Goal: Complete application form: Complete application form

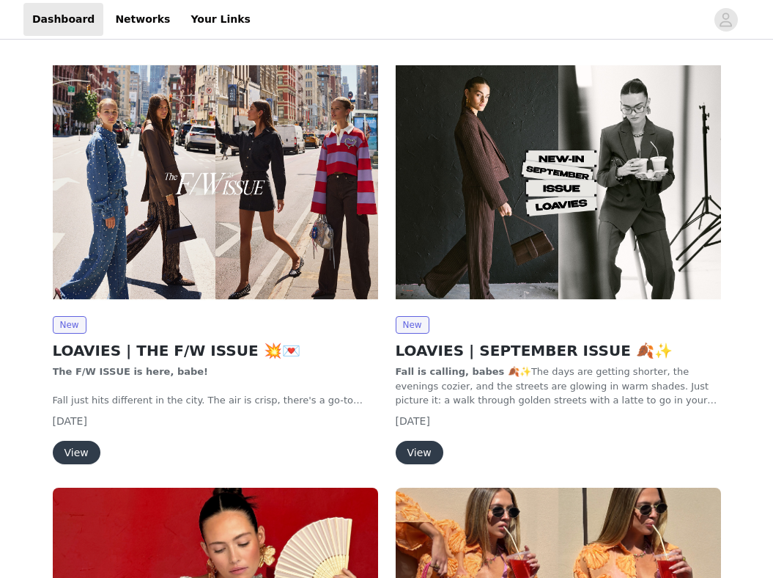
click at [83, 447] on button "View" at bounding box center [77, 452] width 48 height 23
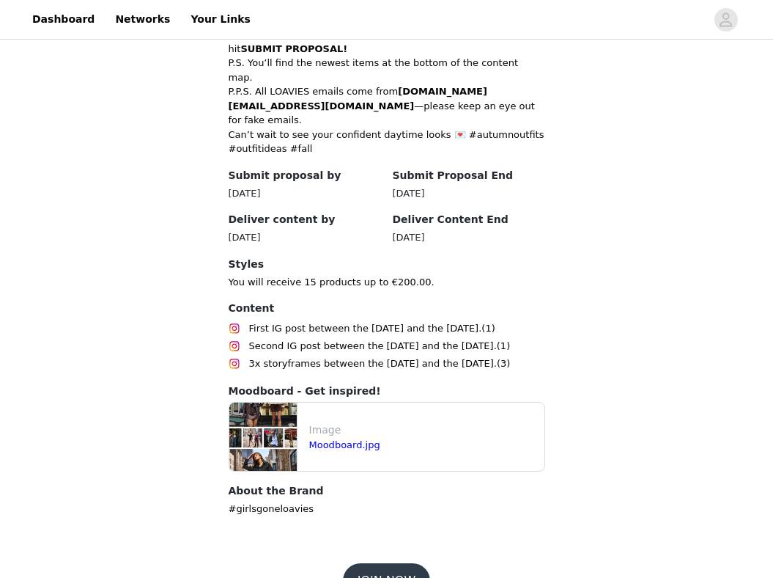
scroll to position [708, 0]
click at [361, 564] on button "JOIN NOW" at bounding box center [386, 581] width 87 height 35
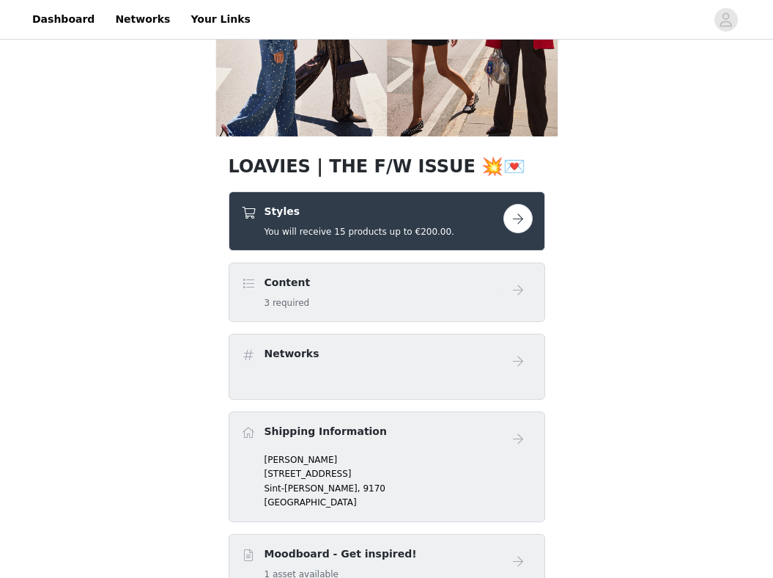
scroll to position [166, 0]
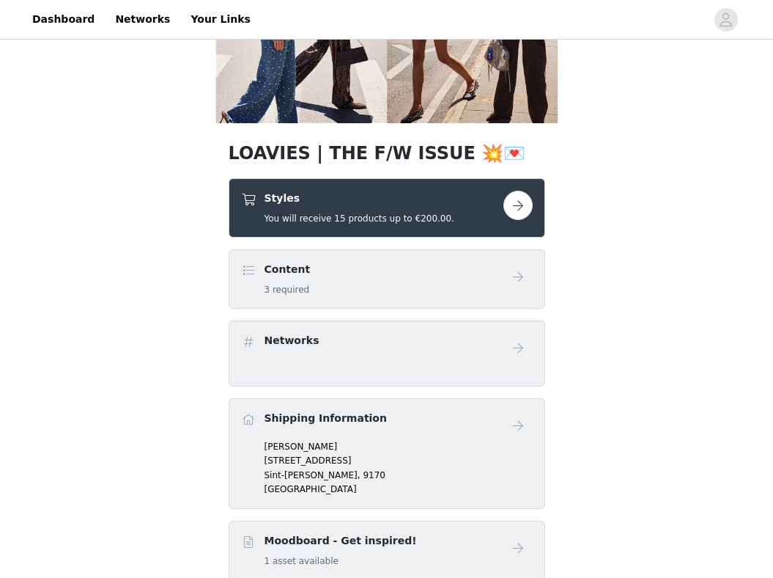
click at [527, 196] on button "button" at bounding box center [518, 205] width 29 height 29
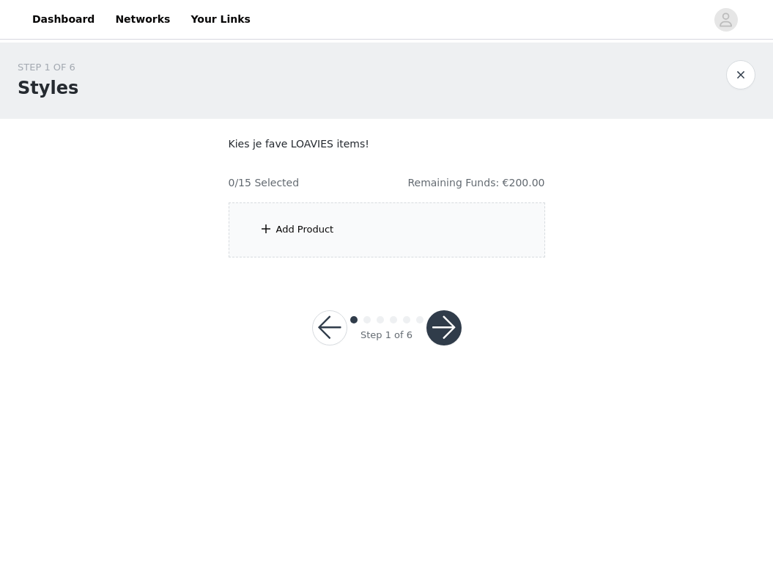
click at [473, 218] on div "Add Product" at bounding box center [387, 229] width 317 height 55
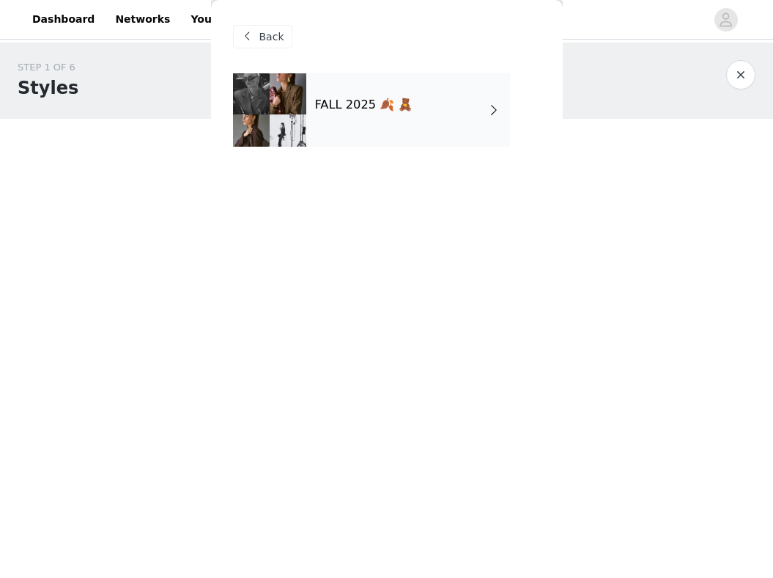
click at [409, 124] on div "FALL 2025 🍂 🧸" at bounding box center [408, 109] width 204 height 73
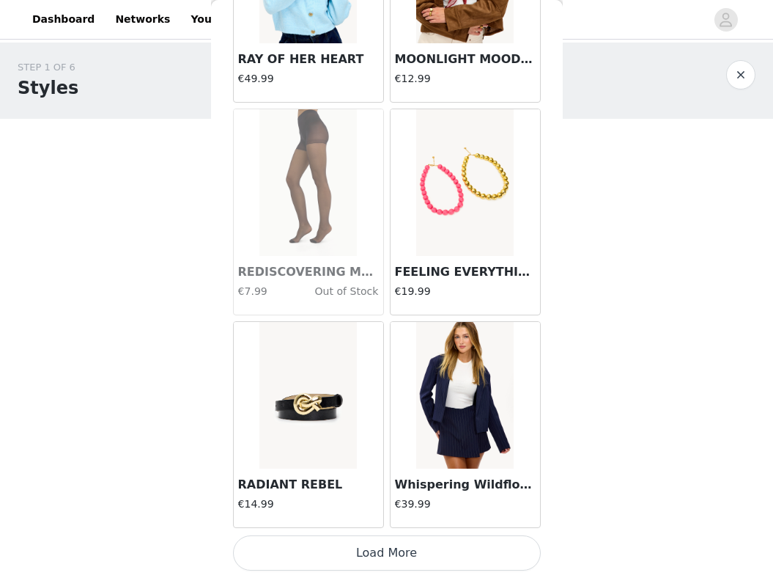
click at [340, 557] on button "Load More" at bounding box center [387, 552] width 308 height 35
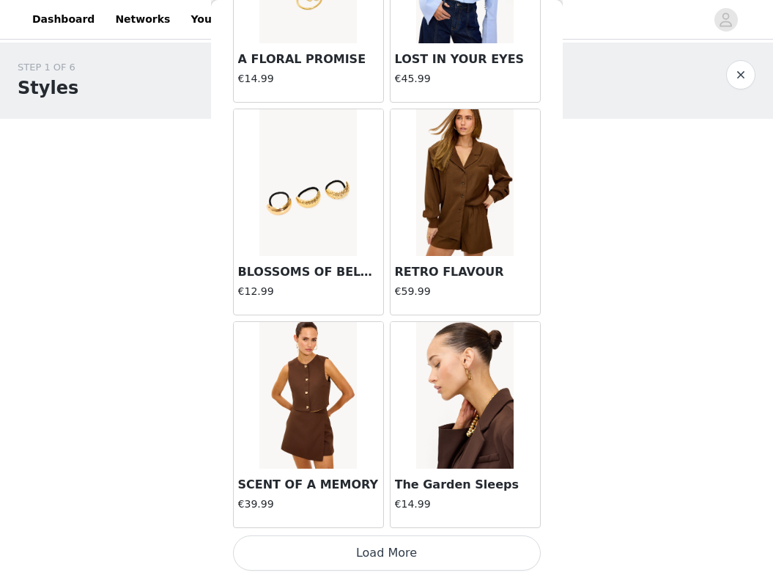
click at [342, 556] on button "Load More" at bounding box center [387, 552] width 308 height 35
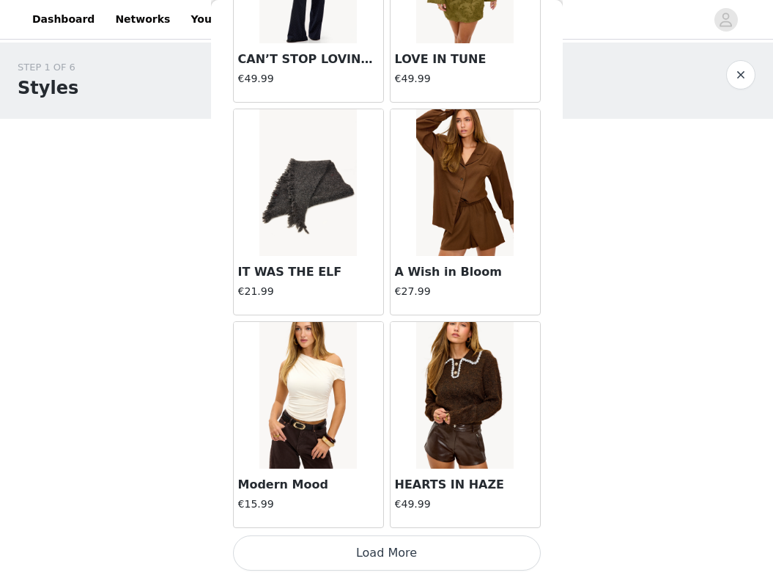
click at [342, 556] on button "Load More" at bounding box center [387, 552] width 308 height 35
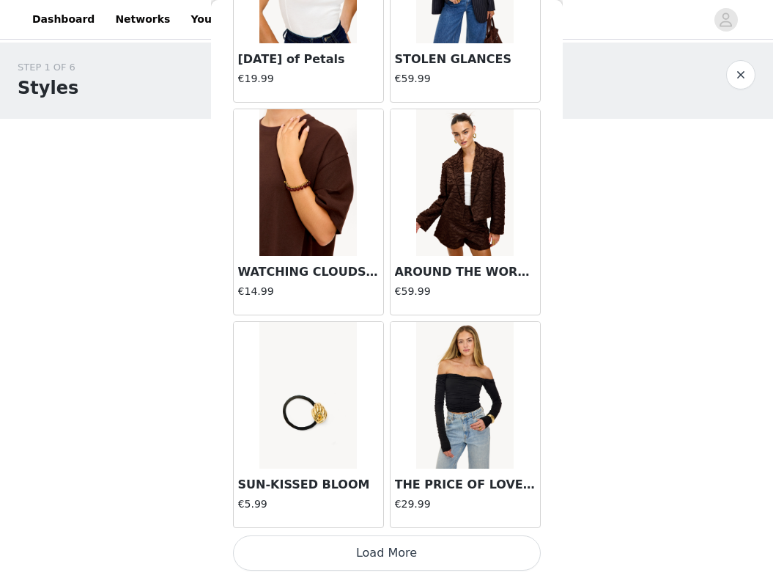
click at [344, 554] on button "Load More" at bounding box center [387, 552] width 308 height 35
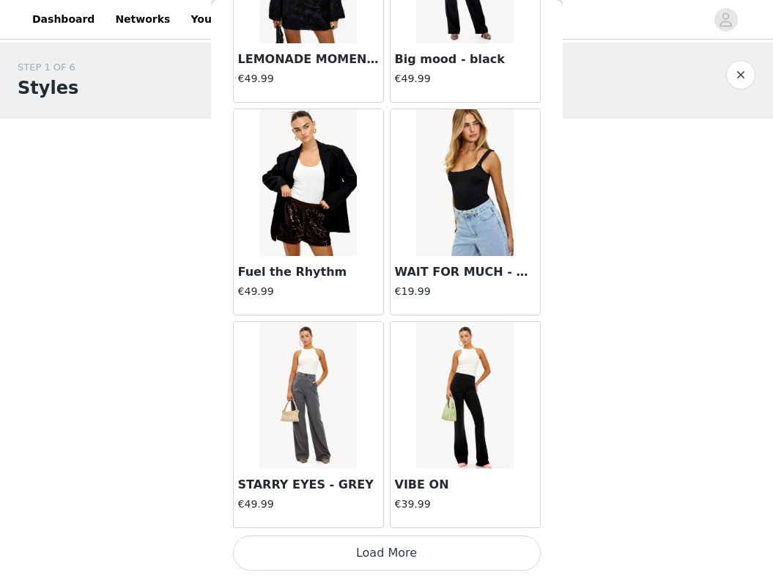
scroll to position [10169, 0]
click at [344, 546] on button "Load More" at bounding box center [387, 552] width 308 height 35
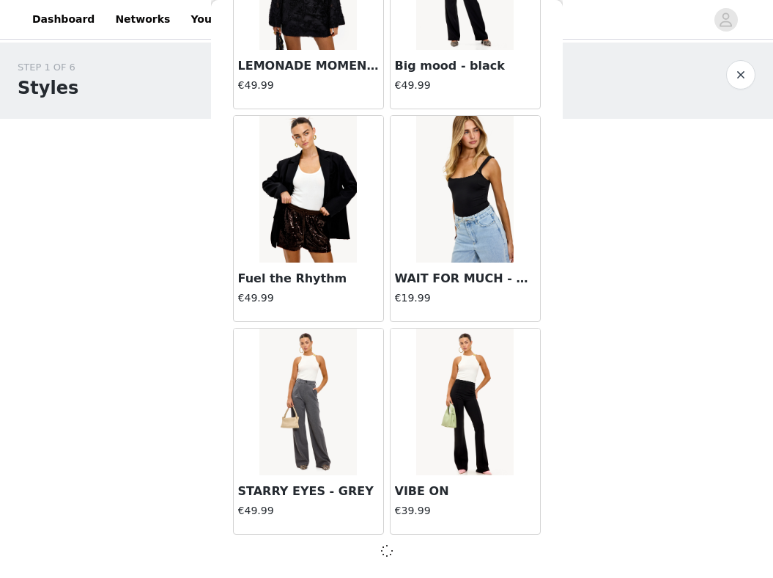
scroll to position [10163, 0]
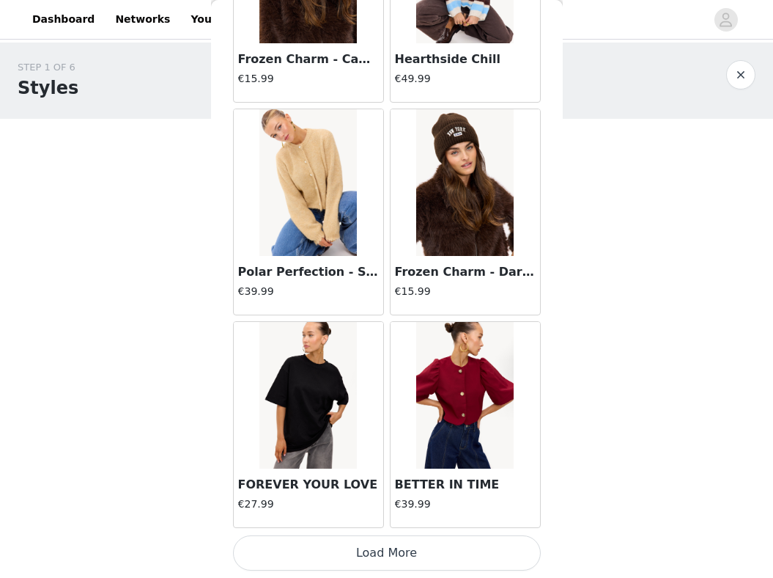
click at [347, 551] on button "Load More" at bounding box center [387, 552] width 308 height 35
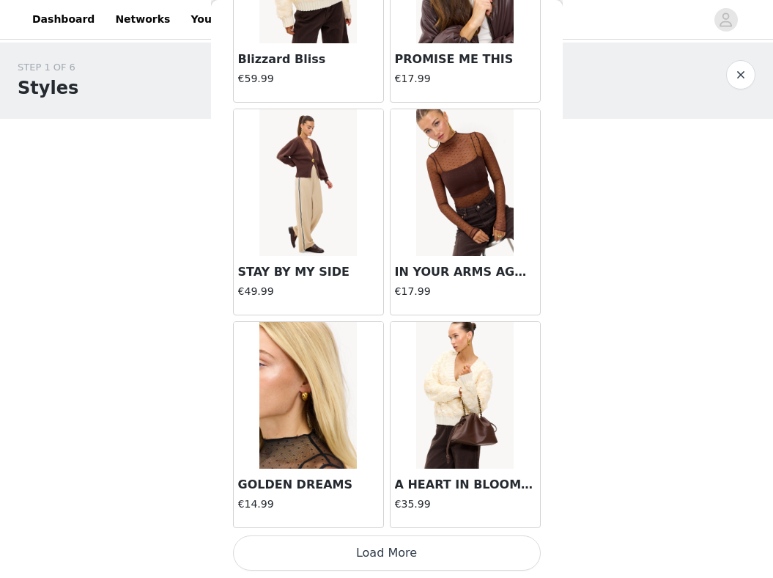
scroll to position [14421, 0]
click at [358, 549] on button "Load More" at bounding box center [387, 552] width 308 height 35
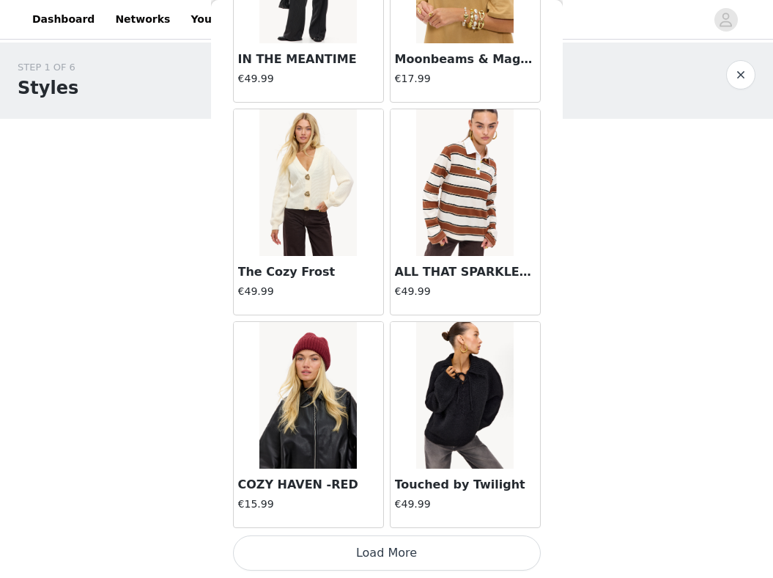
scroll to position [16547, 0]
click at [360, 550] on button "Load More" at bounding box center [387, 552] width 308 height 35
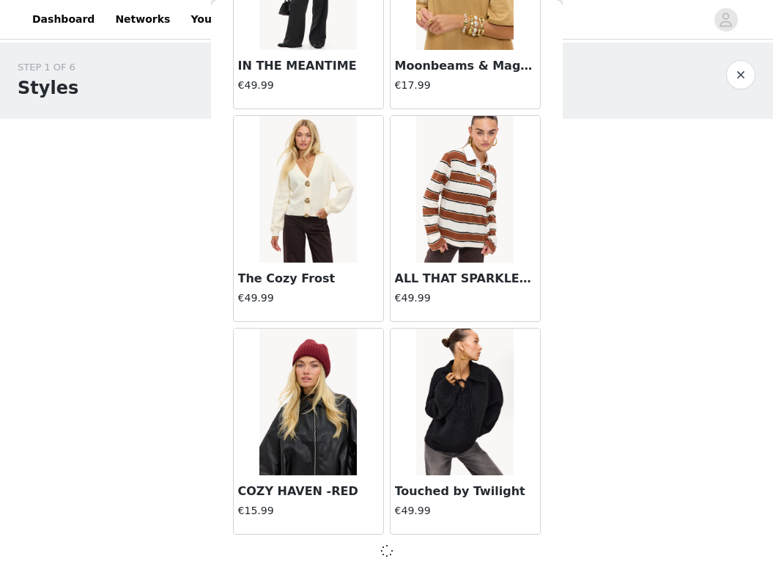
scroll to position [16541, 0]
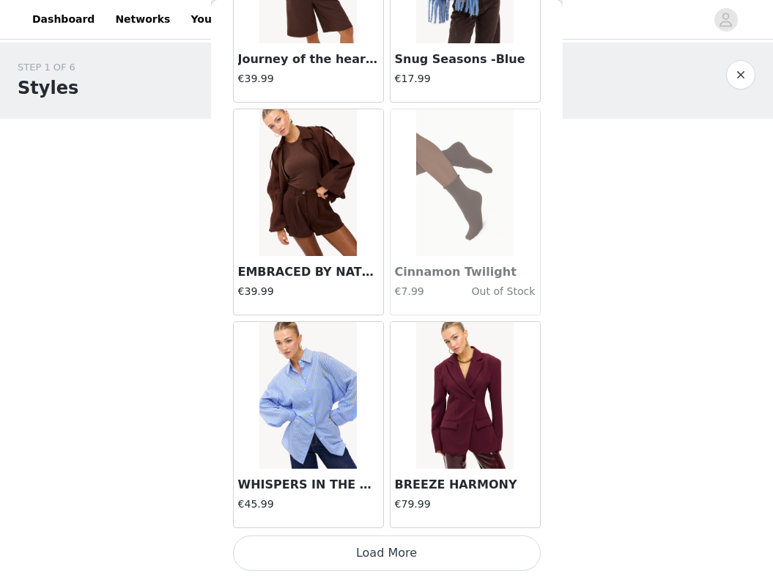
click at [360, 550] on button "Load More" at bounding box center [387, 552] width 308 height 35
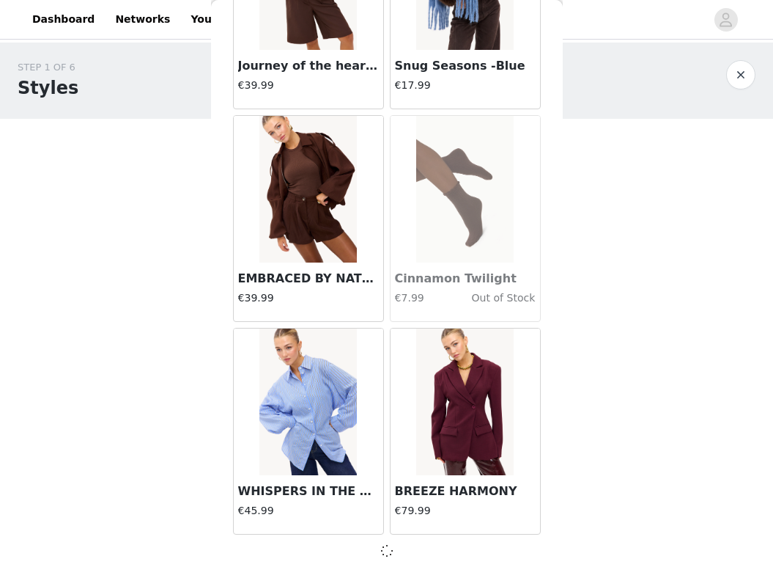
scroll to position [18667, 0]
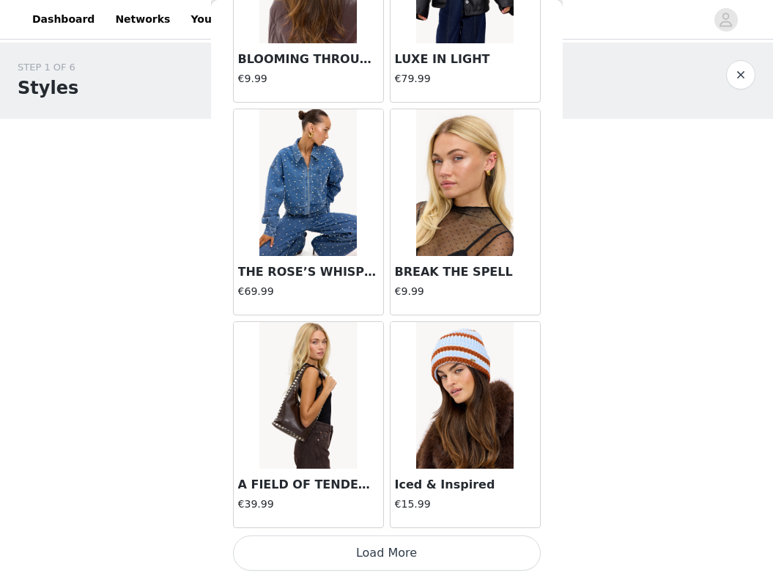
click at [369, 552] on button "Load More" at bounding box center [387, 552] width 308 height 35
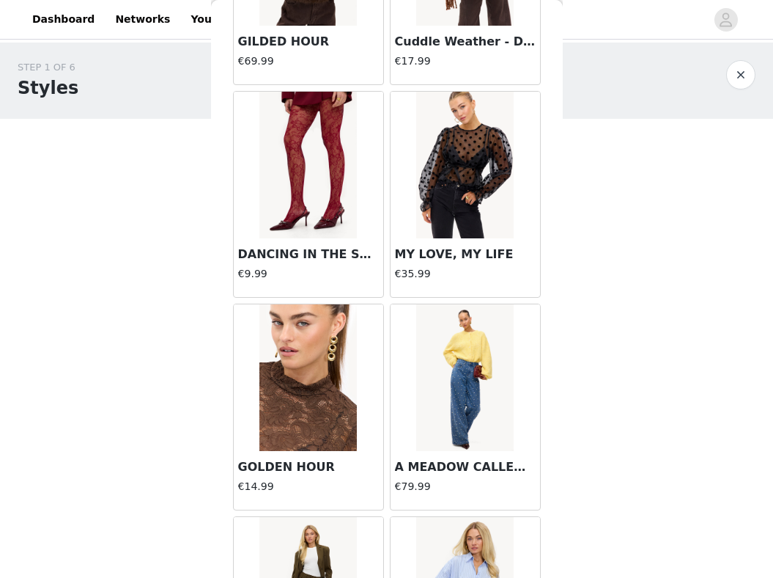
scroll to position [21452, 0]
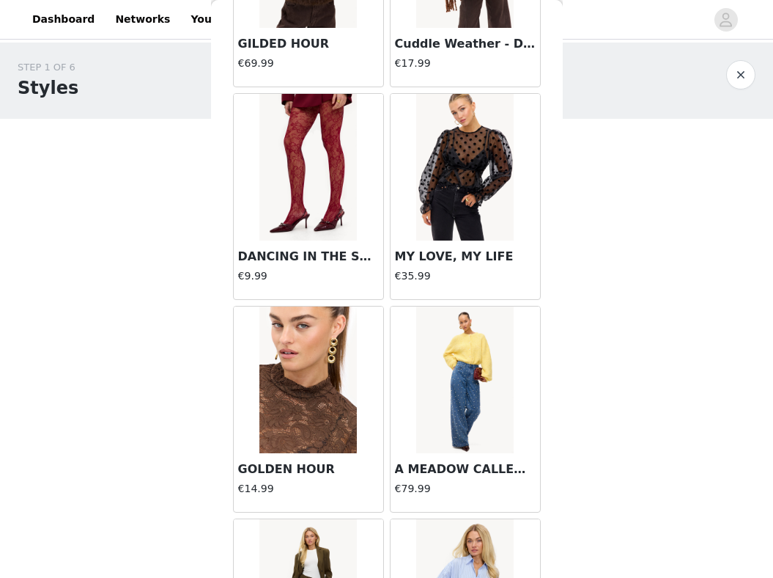
click at [310, 177] on img at bounding box center [309, 167] width 98 height 147
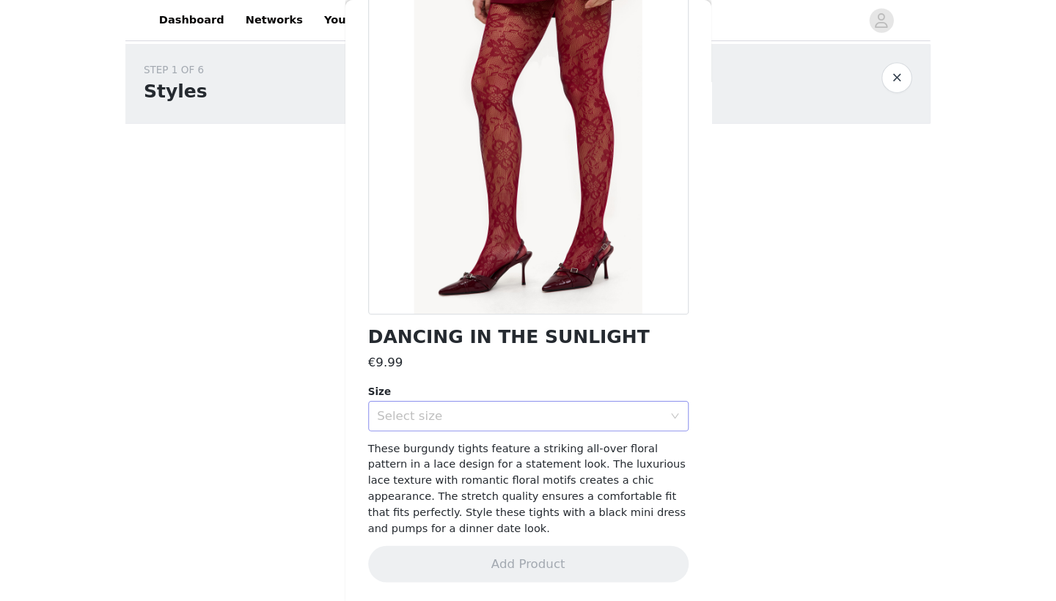
scroll to position [100, 0]
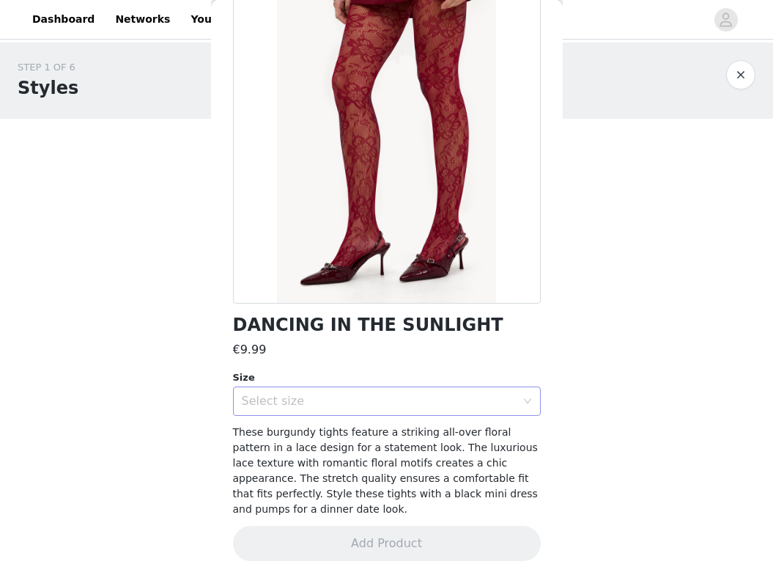
click at [335, 397] on div "Select size" at bounding box center [379, 401] width 274 height 15
click at [331, 425] on li "ONESIZE" at bounding box center [387, 432] width 308 height 23
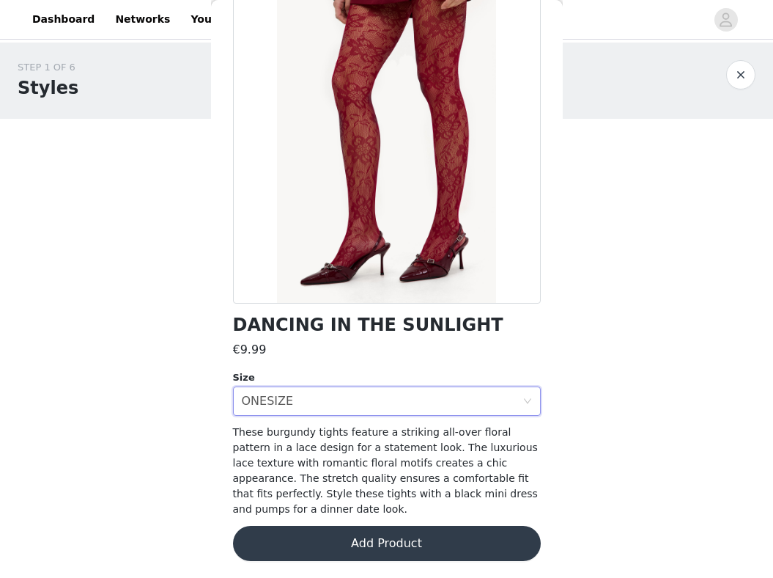
click at [328, 540] on button "Add Product" at bounding box center [387, 543] width 308 height 35
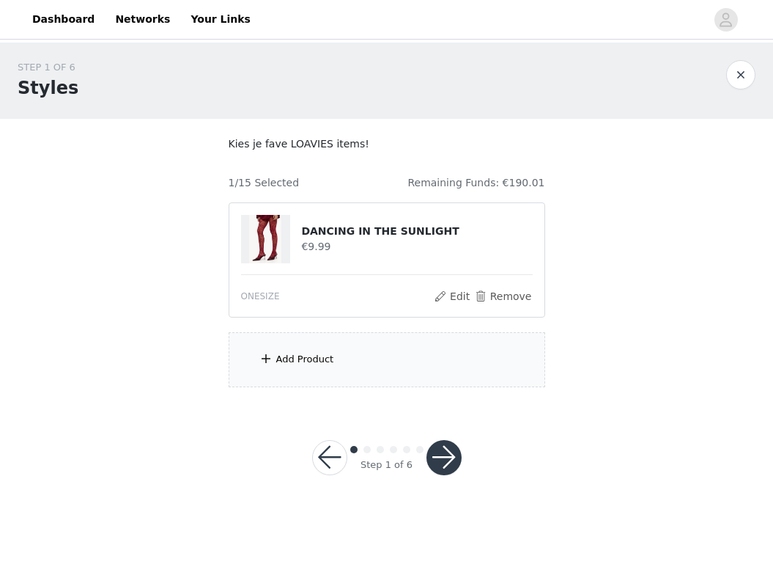
click at [360, 353] on div "Add Product" at bounding box center [387, 359] width 317 height 55
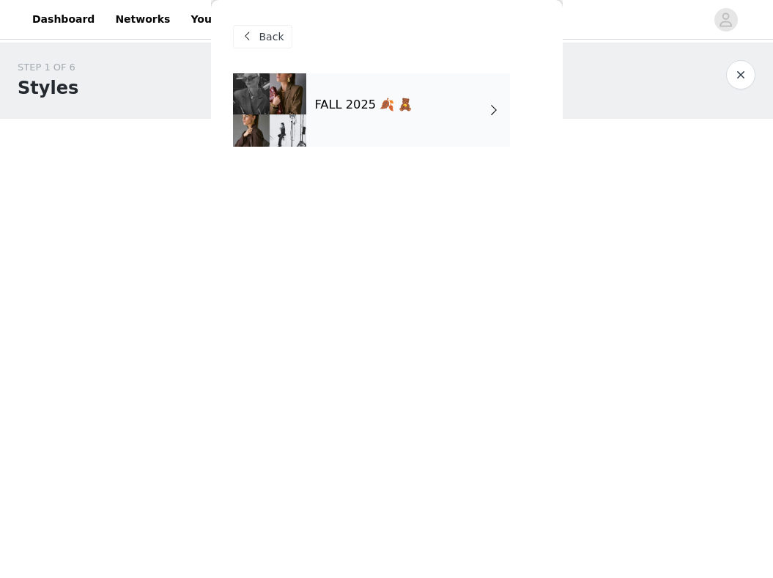
click at [399, 119] on div "FALL 2025 🍂 🧸" at bounding box center [408, 109] width 204 height 73
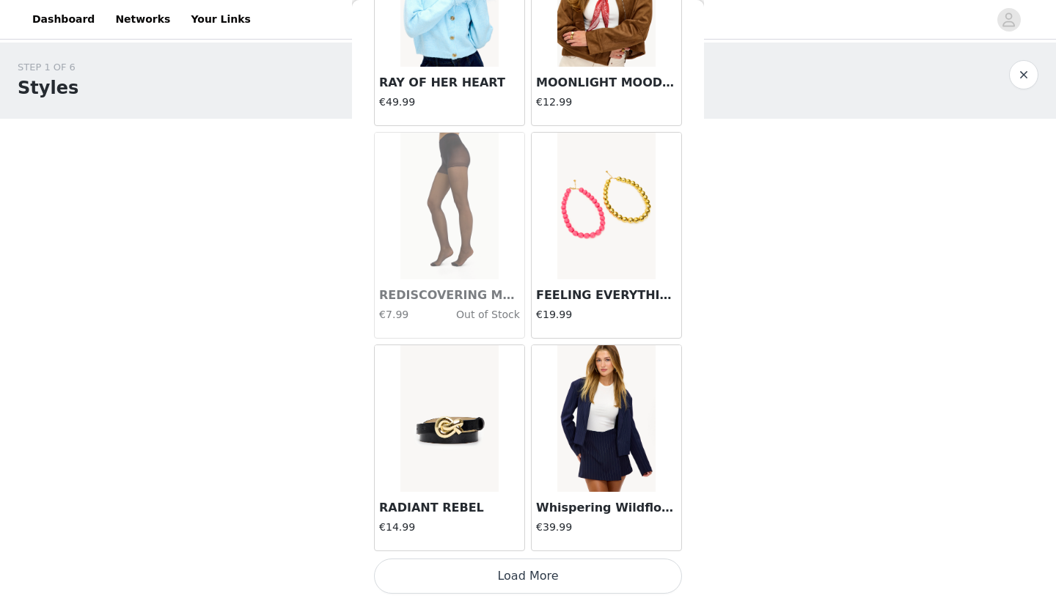
scroll to position [0, 0]
click at [483, 577] on button "Load More" at bounding box center [528, 576] width 308 height 35
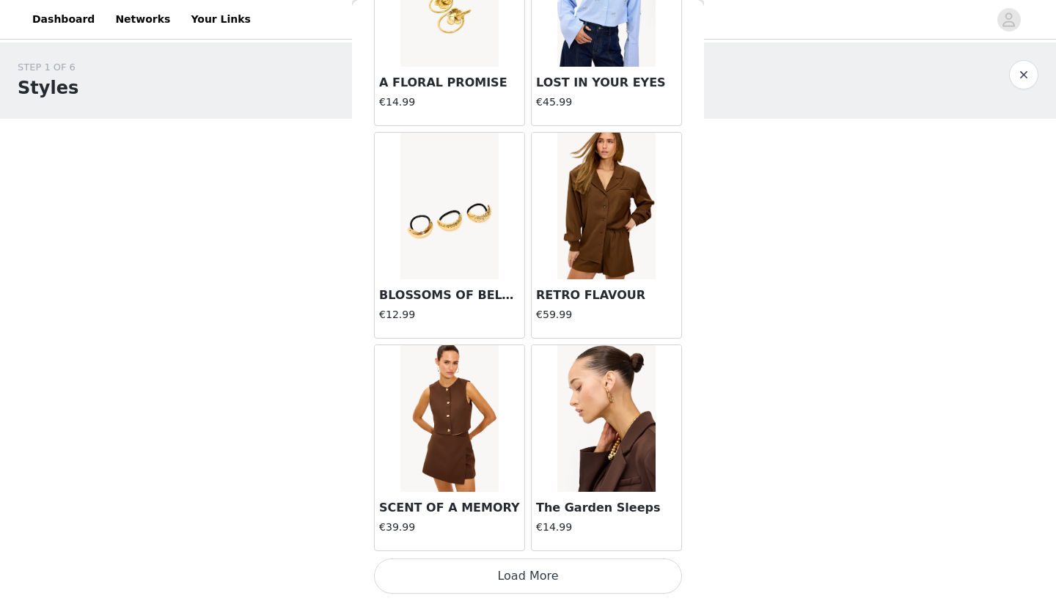
click at [573, 577] on button "Load More" at bounding box center [528, 576] width 308 height 35
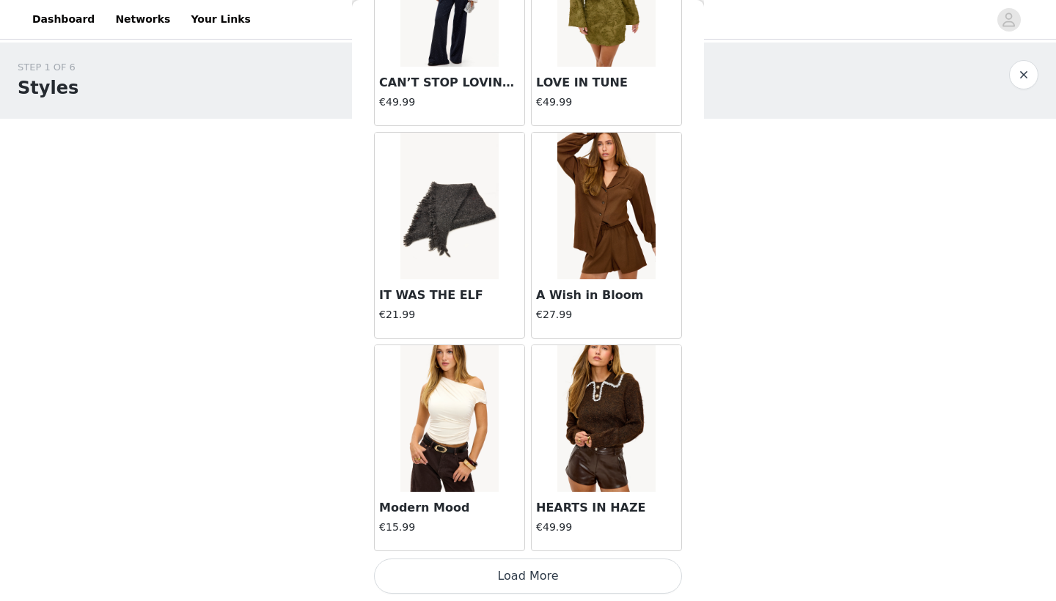
click at [563, 577] on button "Load More" at bounding box center [528, 576] width 308 height 35
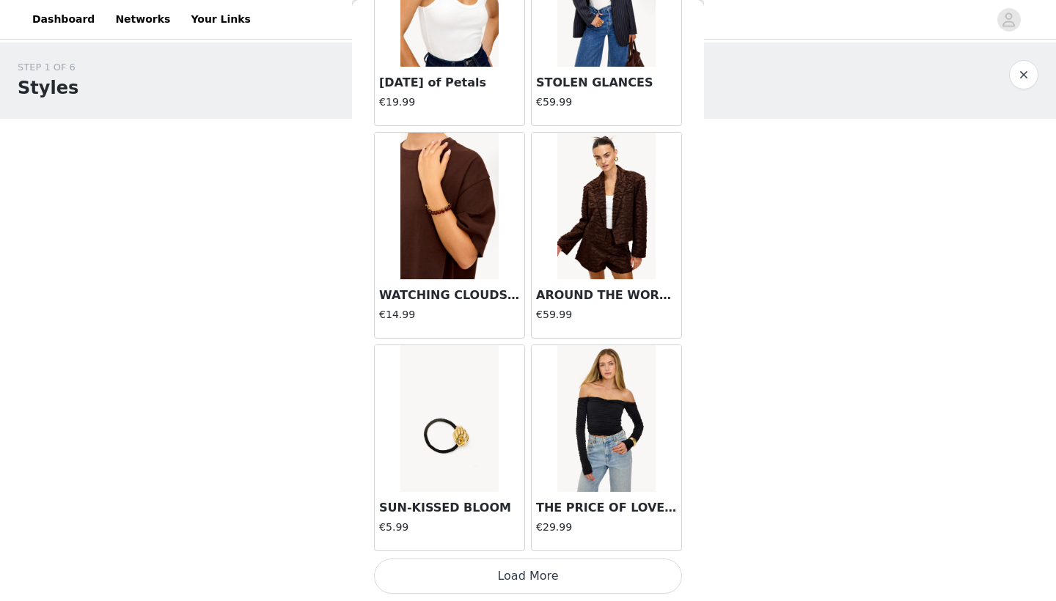
click at [563, 577] on button "Load More" at bounding box center [528, 576] width 308 height 35
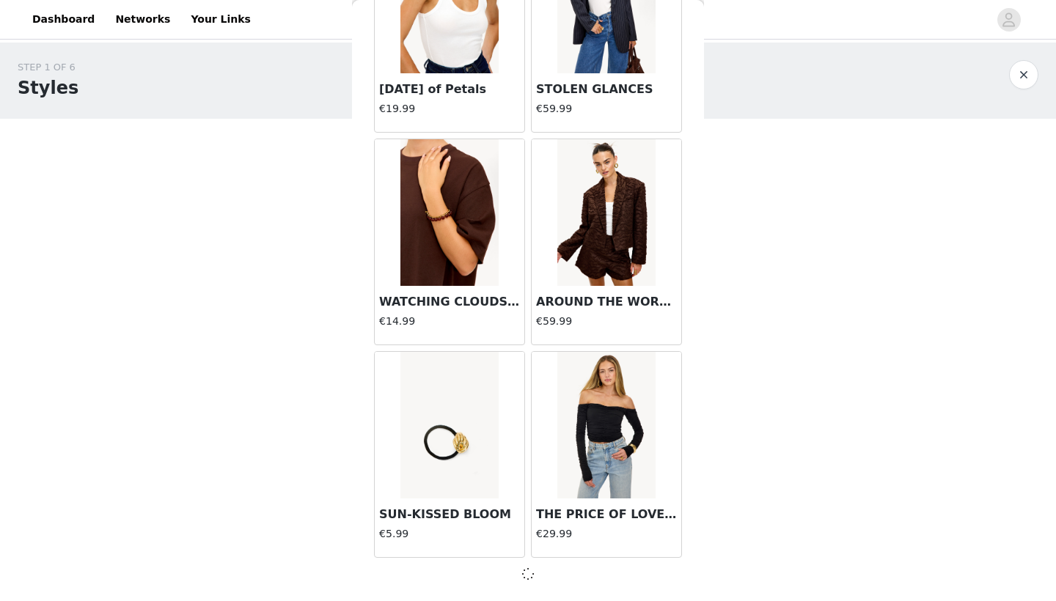
scroll to position [8013, 0]
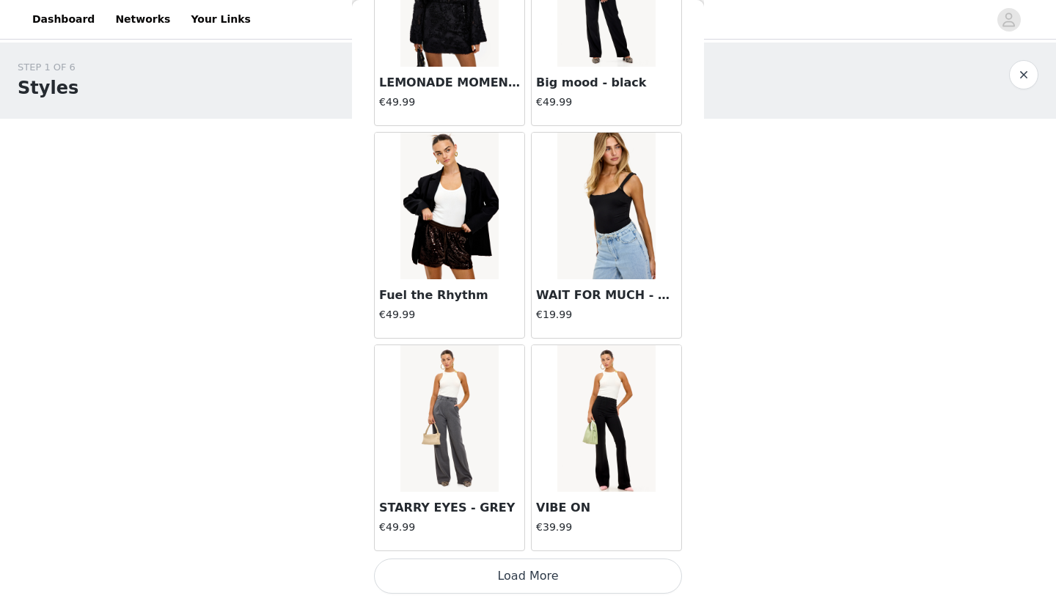
click at [563, 577] on button "Load More" at bounding box center [528, 576] width 308 height 35
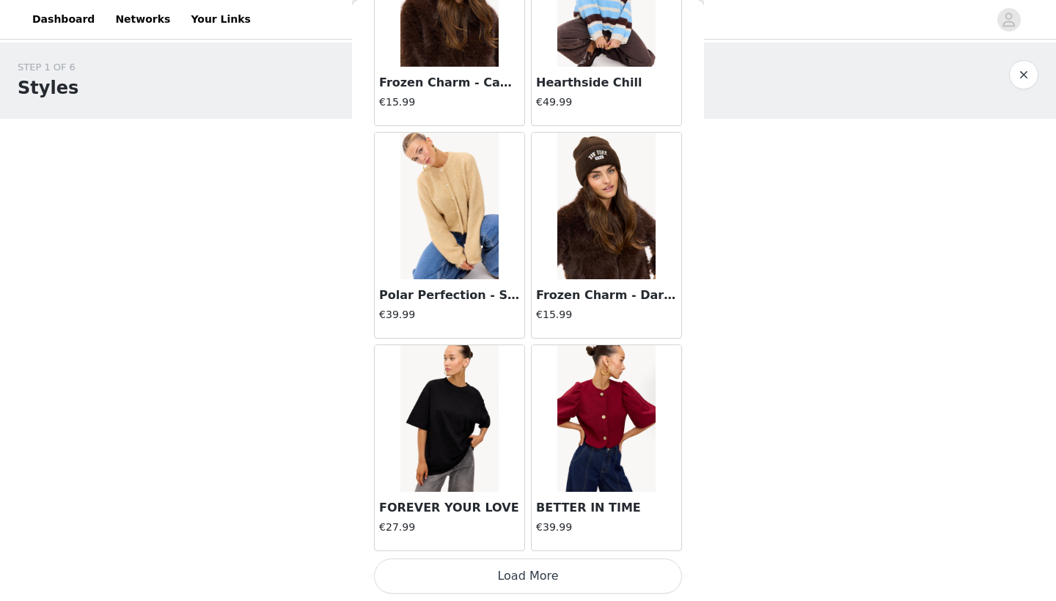
click at [563, 577] on button "Load More" at bounding box center [528, 576] width 308 height 35
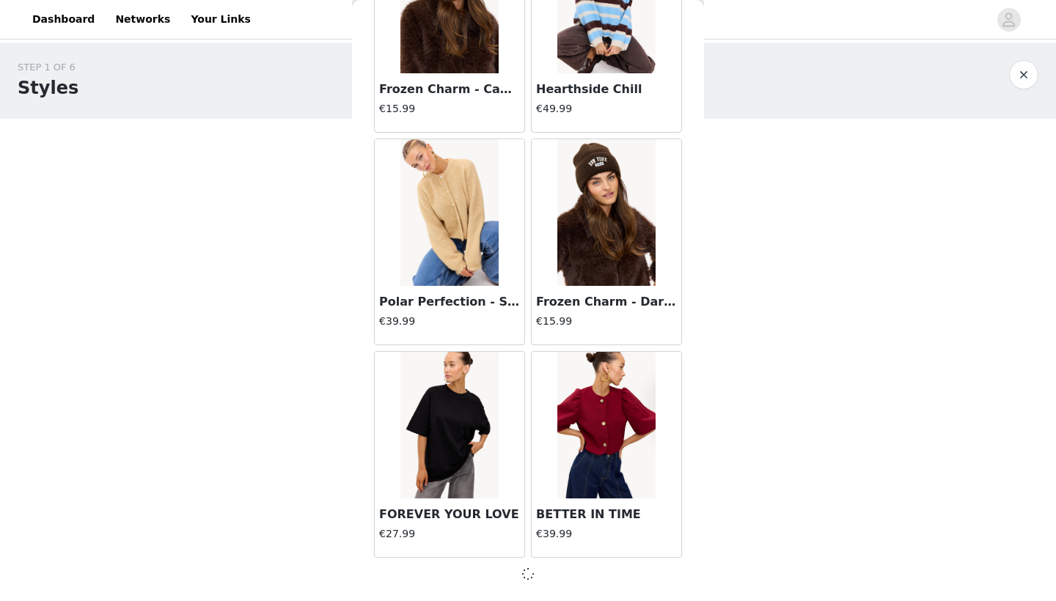
scroll to position [12265, 0]
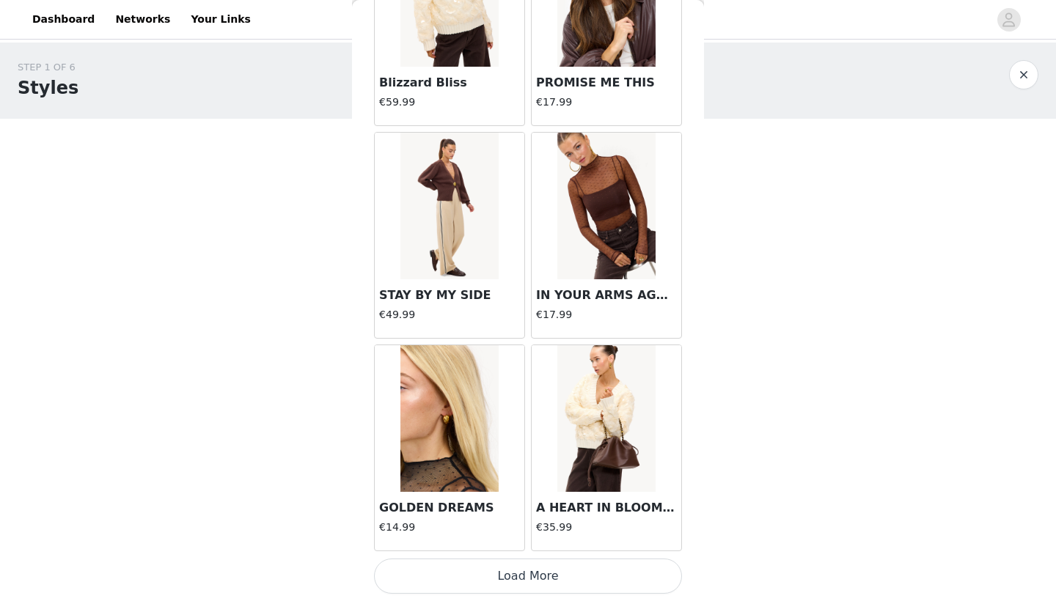
click at [563, 577] on button "Load More" at bounding box center [528, 576] width 308 height 35
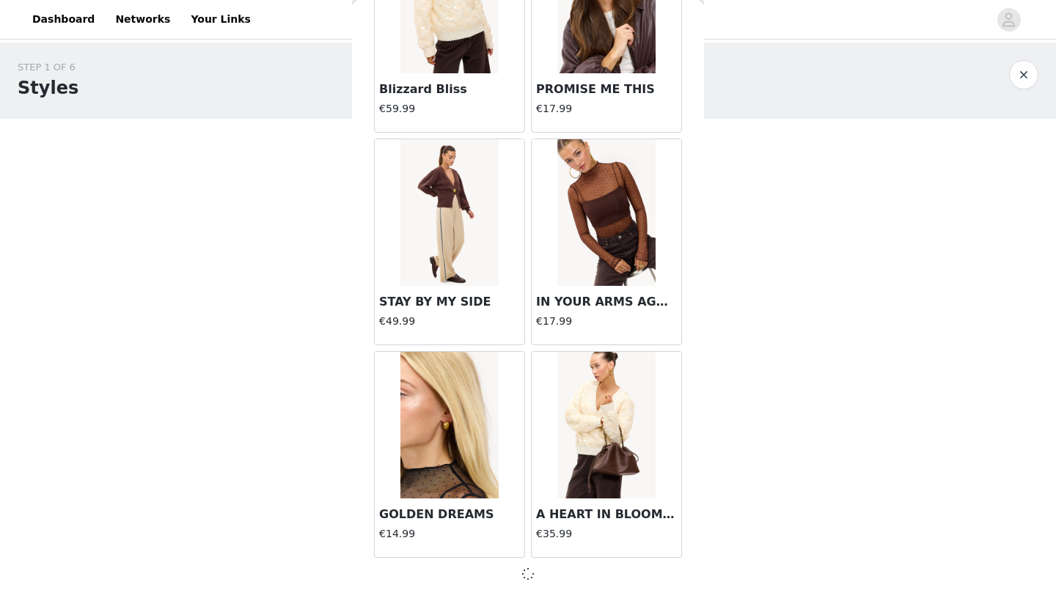
scroll to position [14391, 0]
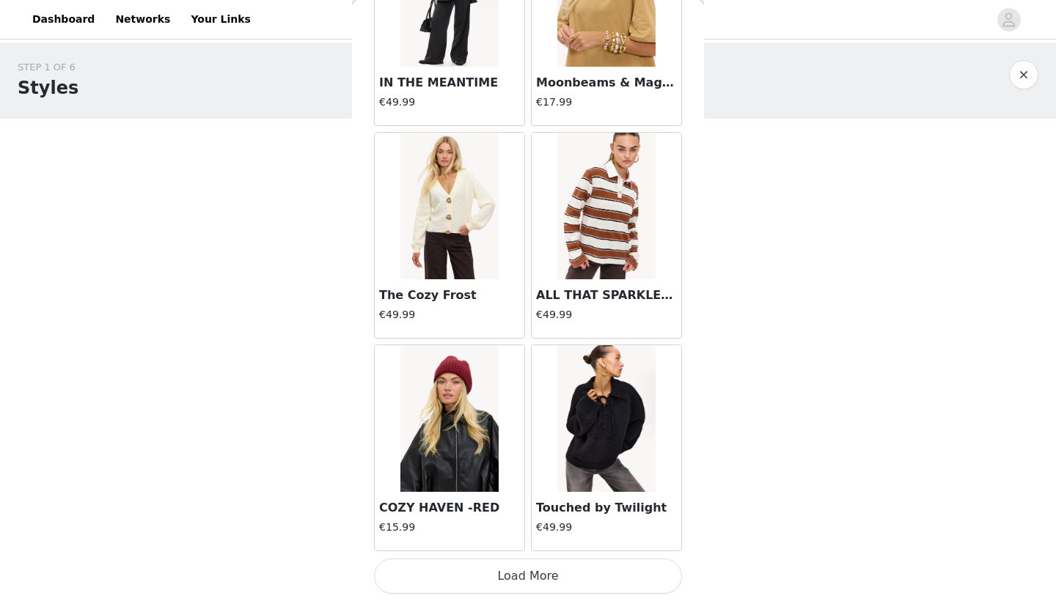
click at [563, 577] on button "Load More" at bounding box center [528, 576] width 308 height 35
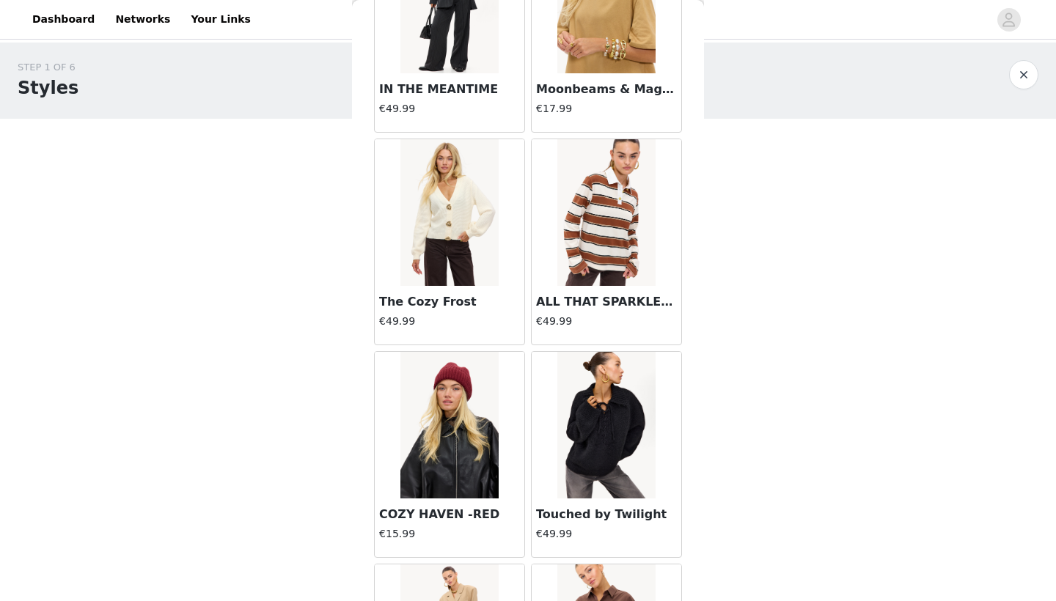
scroll to position [0, 0]
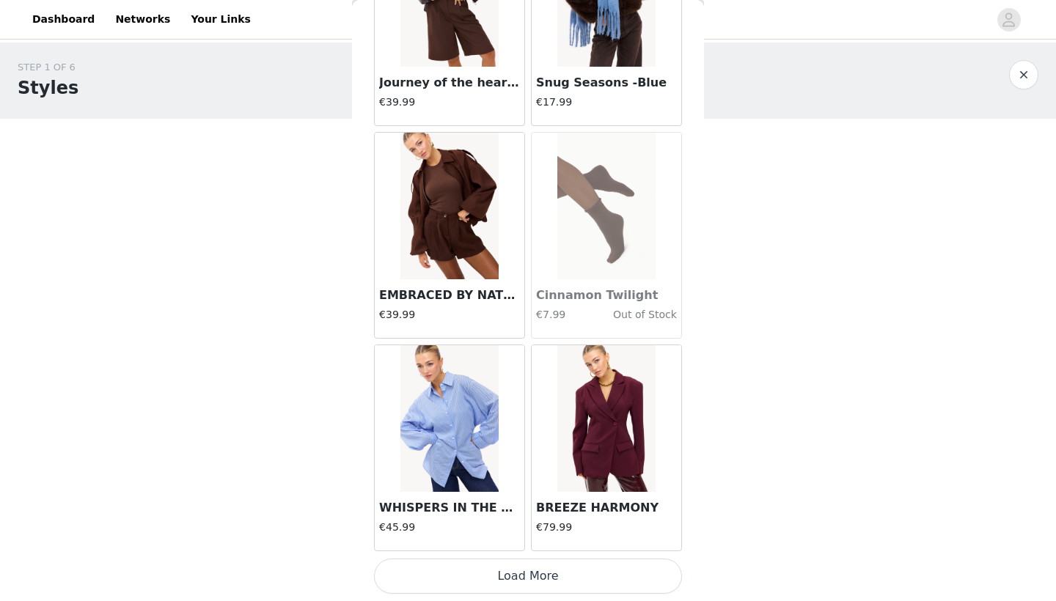
click at [563, 577] on button "Load More" at bounding box center [528, 576] width 308 height 35
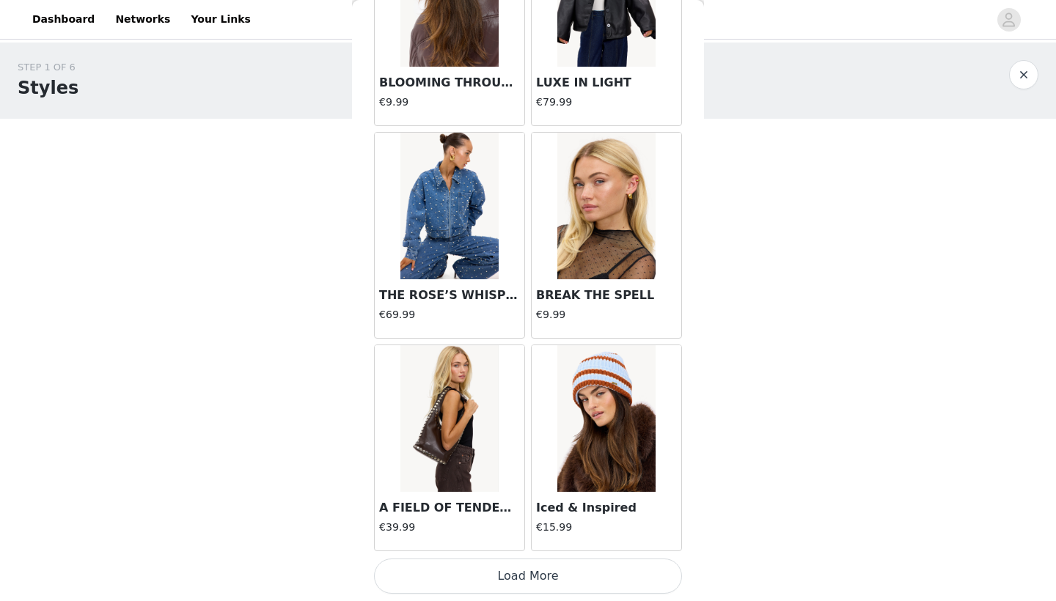
click at [518, 573] on button "Load More" at bounding box center [528, 576] width 308 height 35
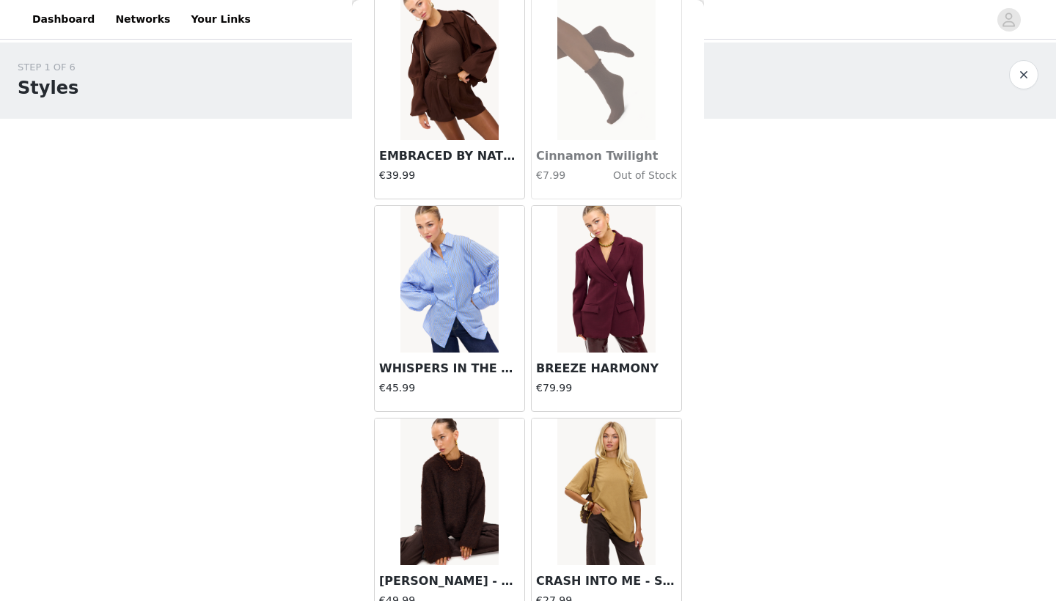
scroll to position [18790, 0]
click at [619, 280] on img at bounding box center [606, 278] width 98 height 147
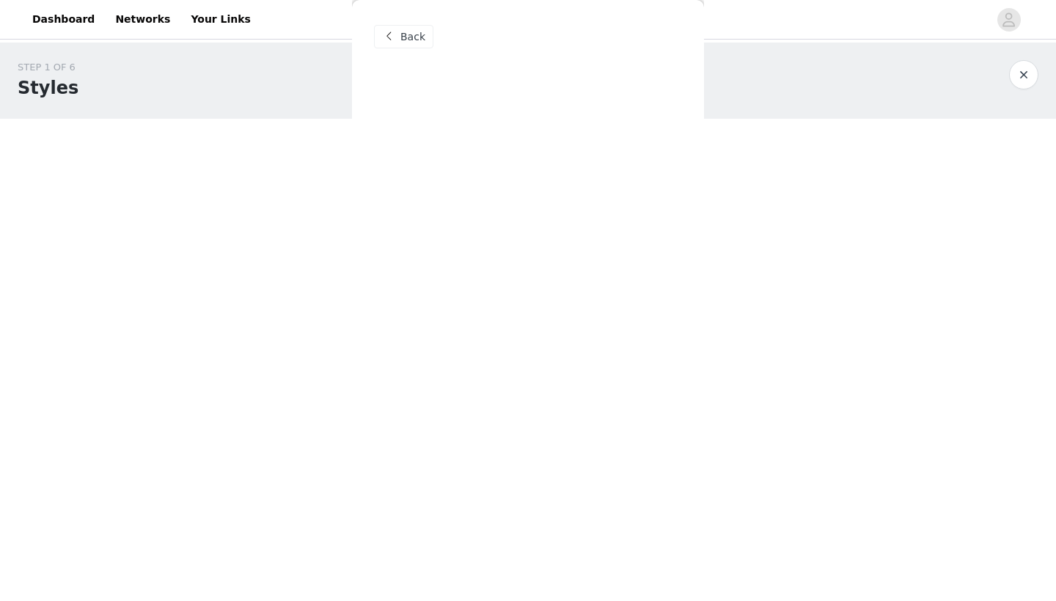
scroll to position [0, 0]
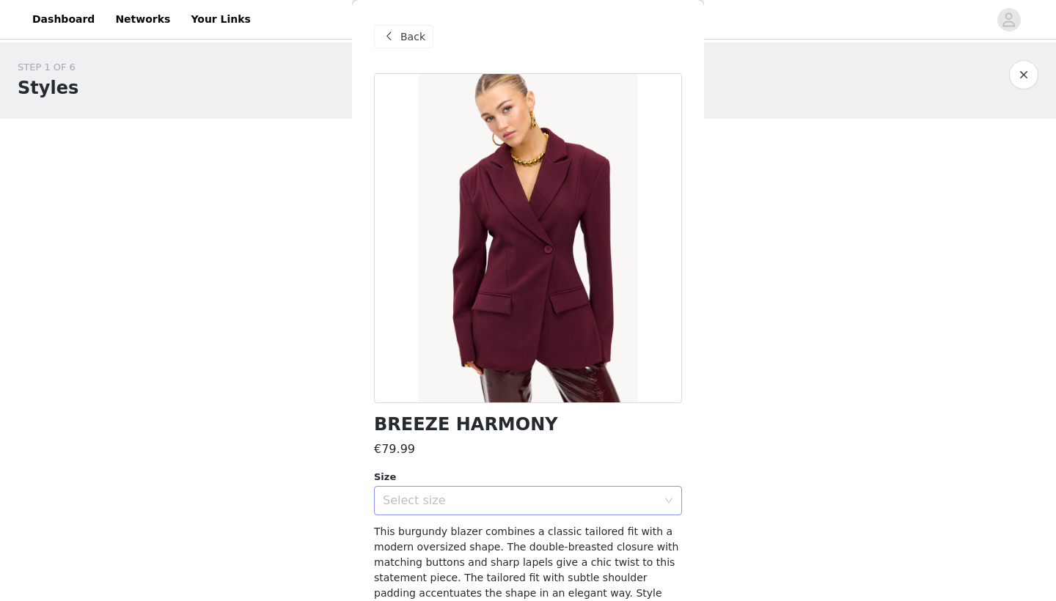
click at [491, 499] on div "Select size" at bounding box center [520, 500] width 274 height 15
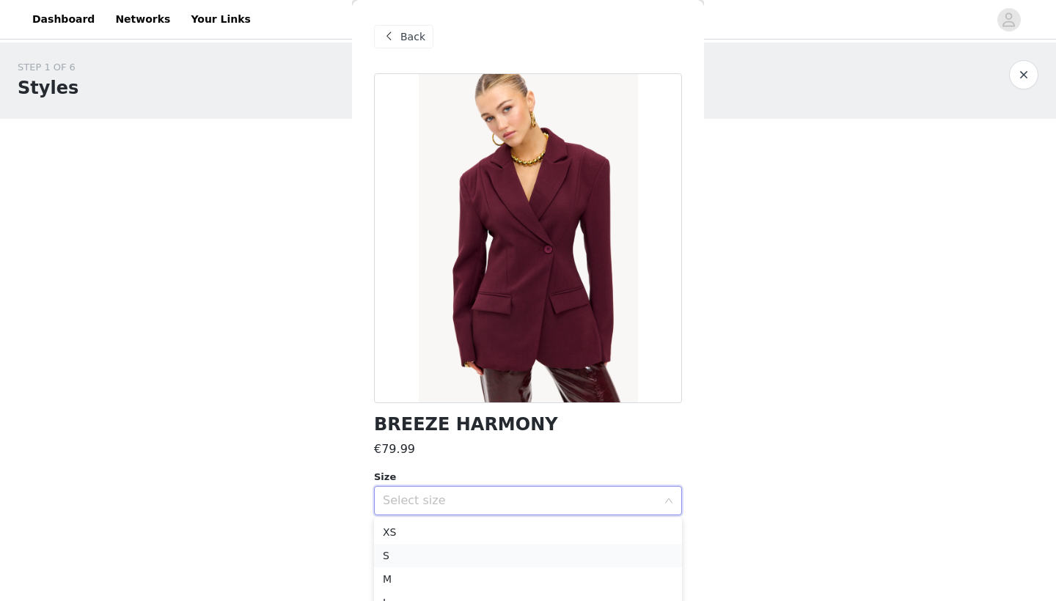
click at [482, 550] on li "S" at bounding box center [528, 555] width 308 height 23
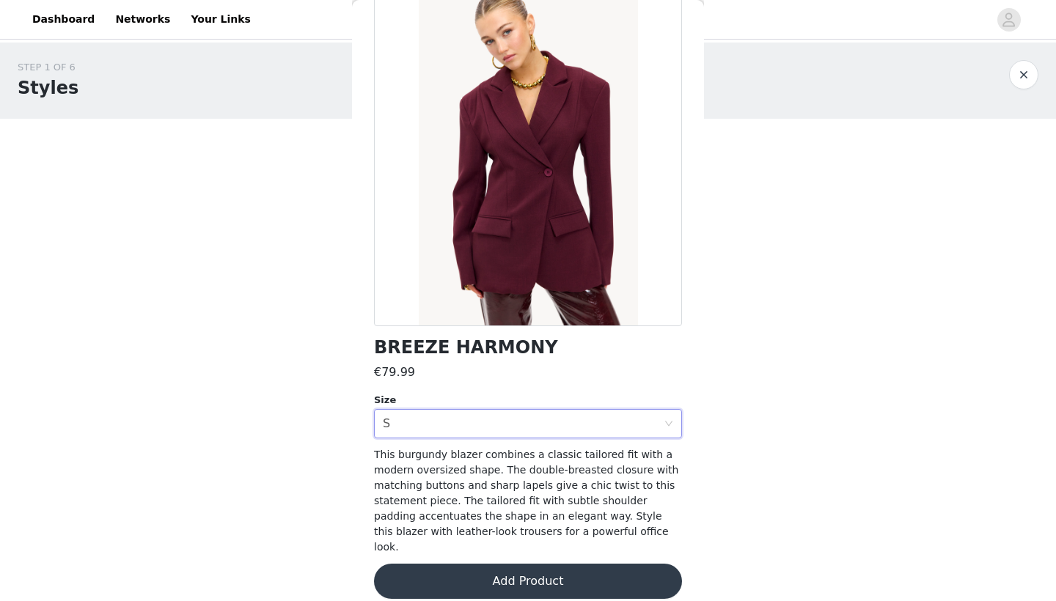
scroll to position [76, 0]
click at [504, 564] on button "Add Product" at bounding box center [528, 581] width 308 height 35
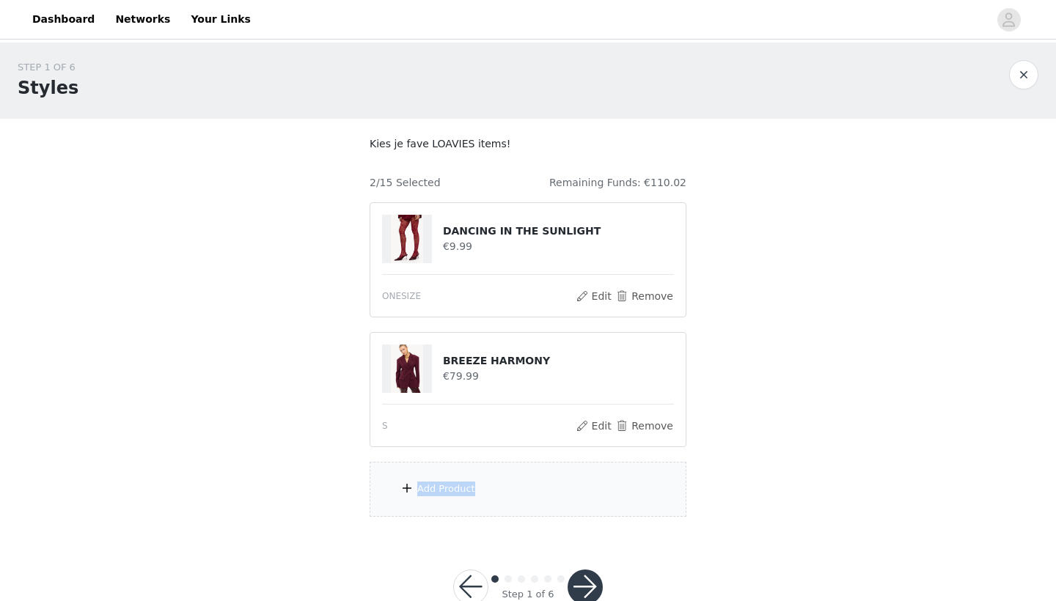
click at [527, 482] on div "Add Product" at bounding box center [527, 489] width 317 height 55
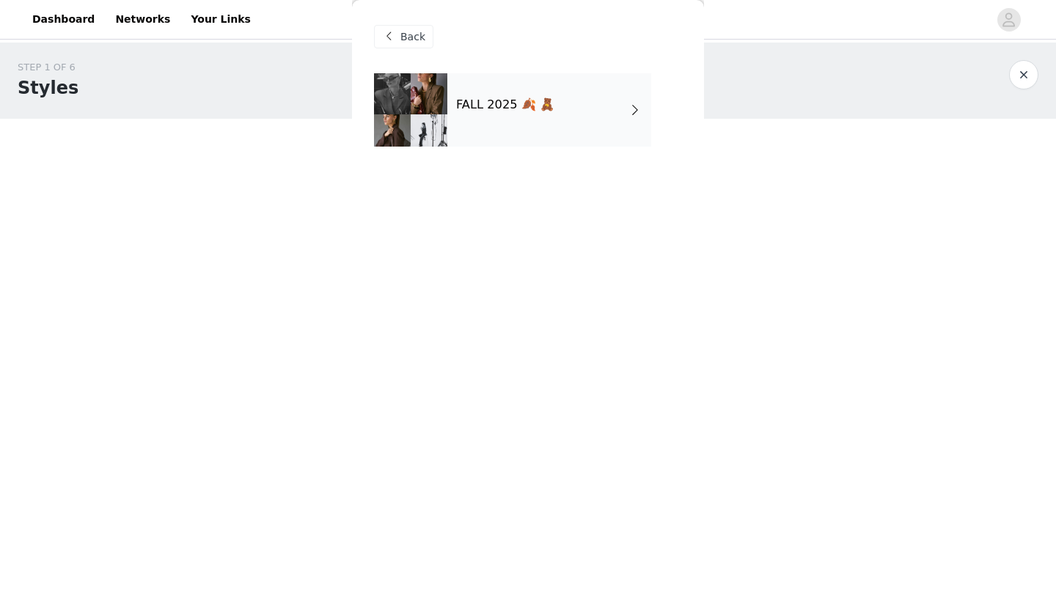
click at [545, 98] on h4 "FALL 2025 🍂 🧸" at bounding box center [505, 104] width 98 height 13
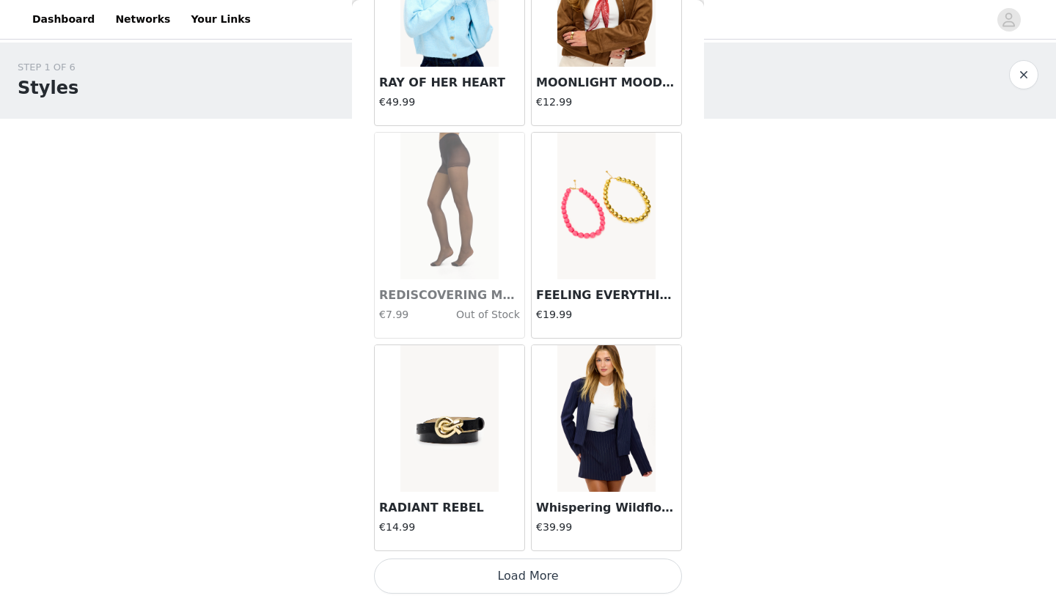
click at [529, 562] on button "Load More" at bounding box center [528, 576] width 308 height 35
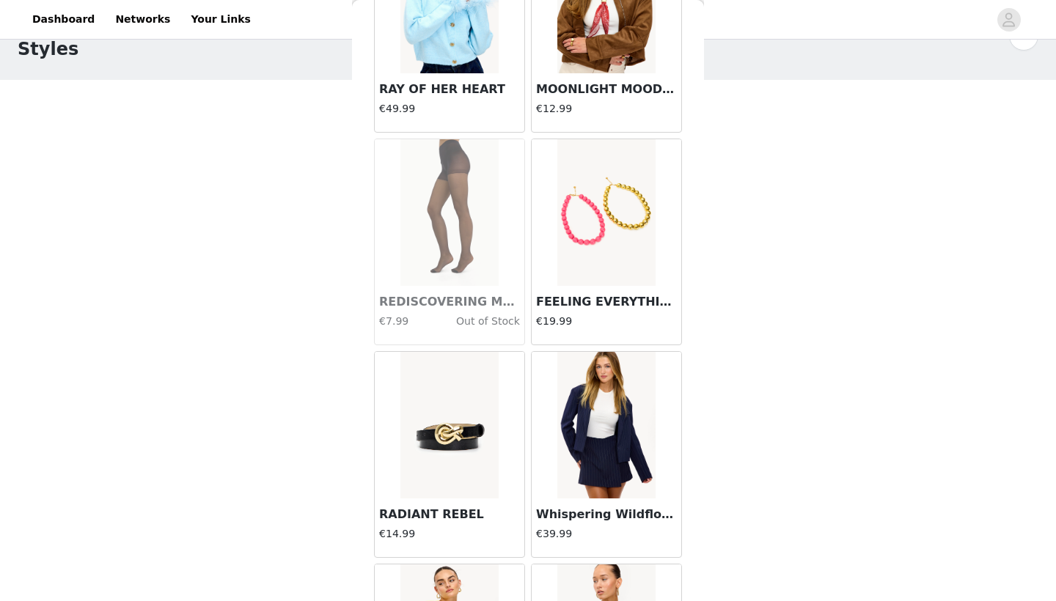
scroll to position [38, 0]
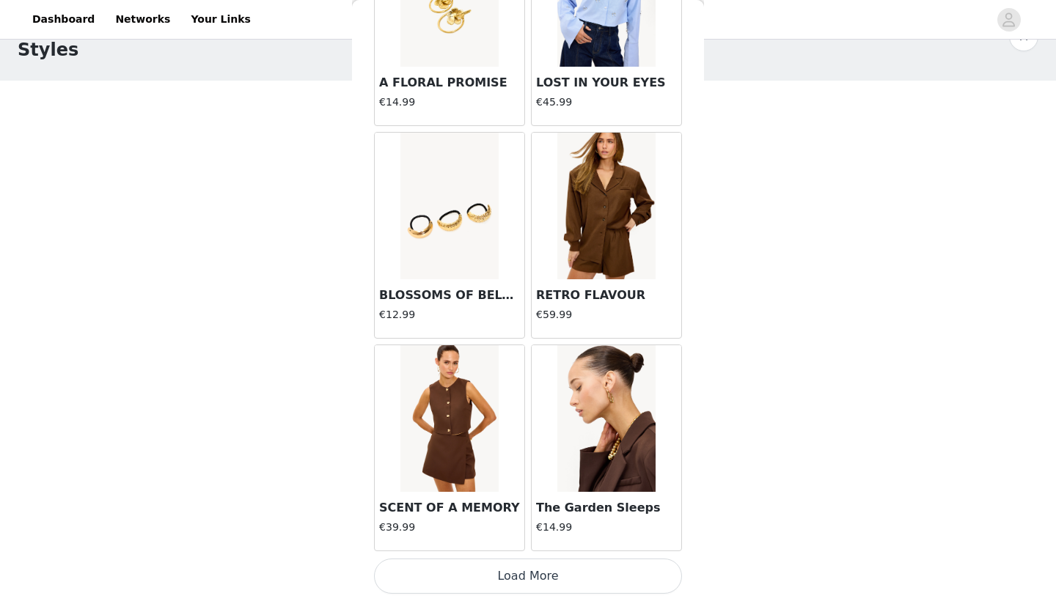
click at [529, 570] on button "Load More" at bounding box center [528, 576] width 308 height 35
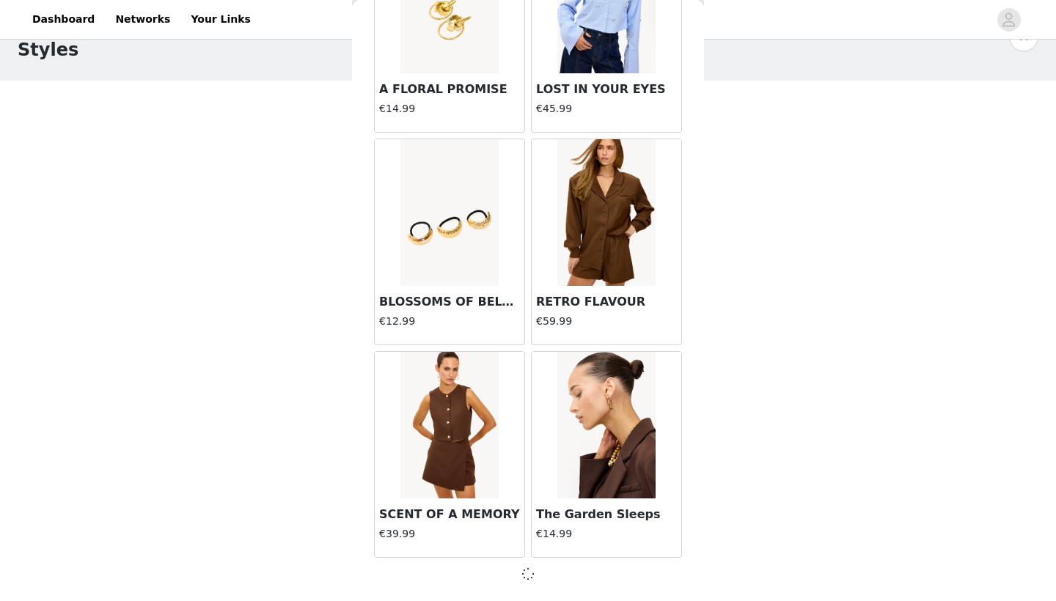
scroll to position [3761, 0]
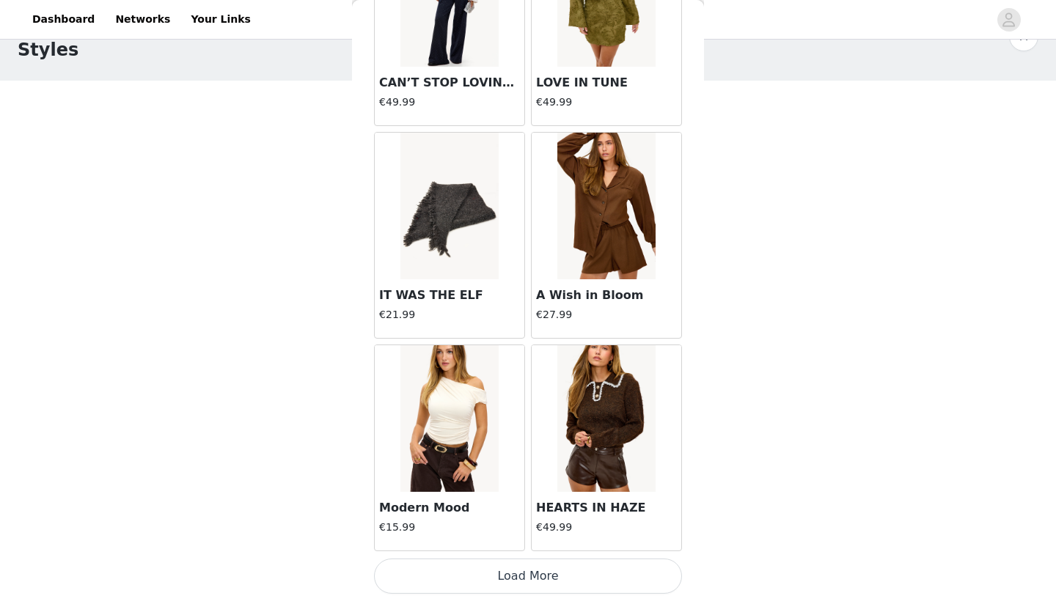
click at [529, 570] on button "Load More" at bounding box center [528, 576] width 308 height 35
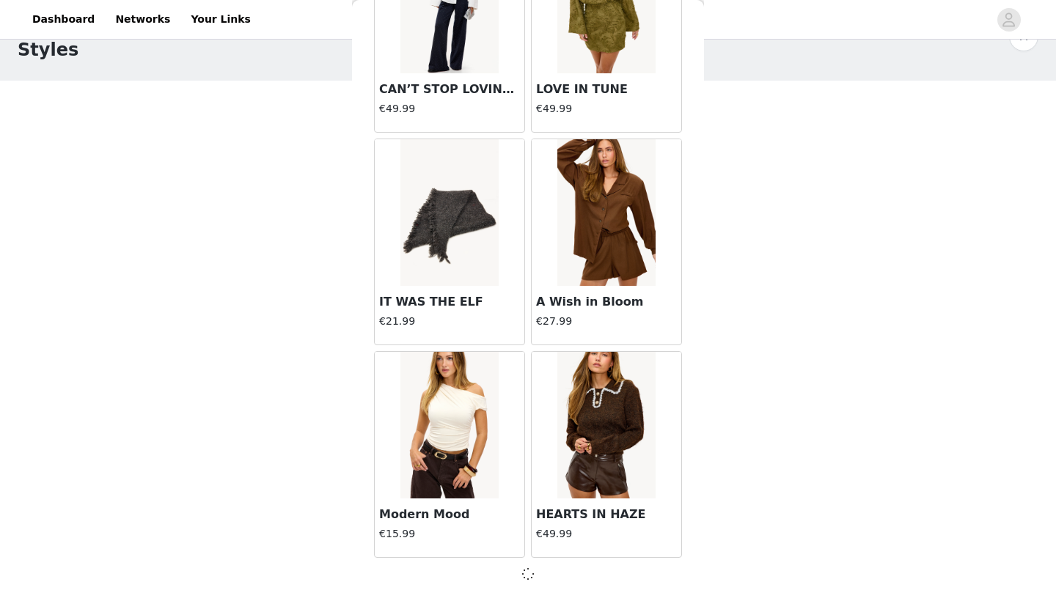
scroll to position [5887, 0]
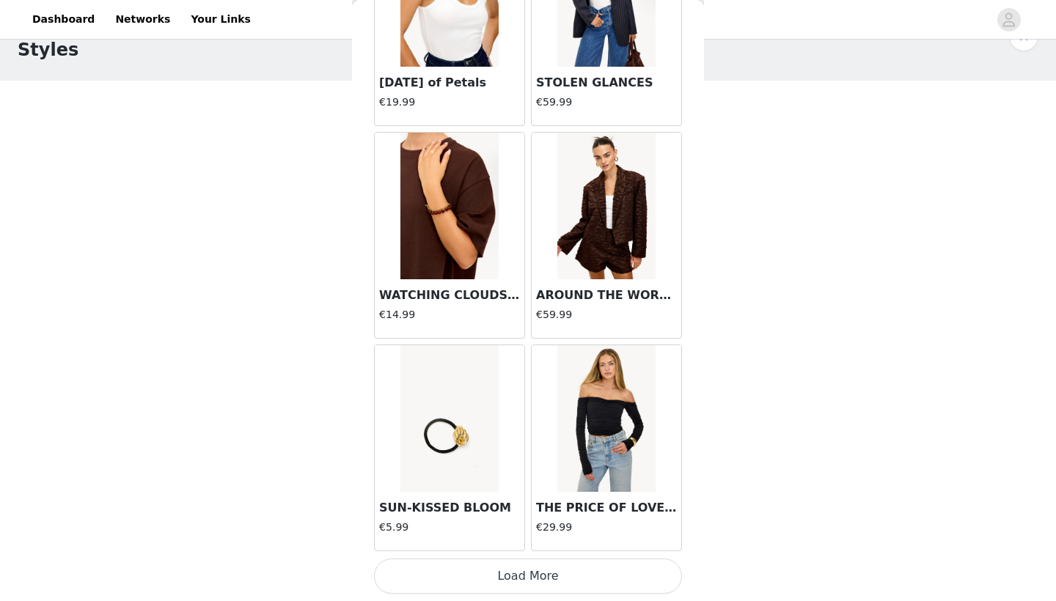
click at [530, 573] on button "Load More" at bounding box center [528, 576] width 308 height 35
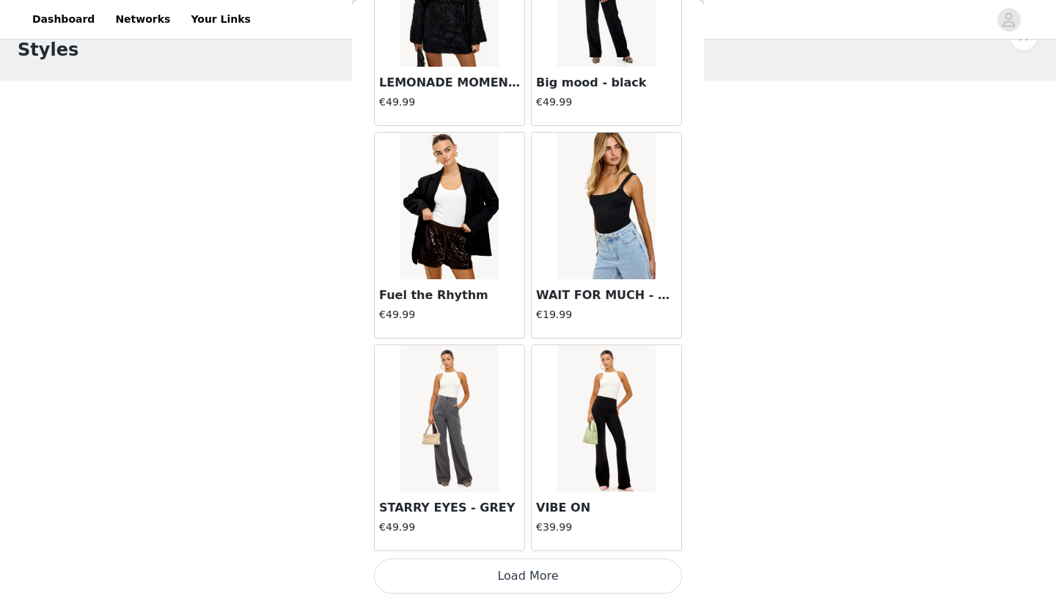
click at [530, 573] on button "Load More" at bounding box center [528, 576] width 308 height 35
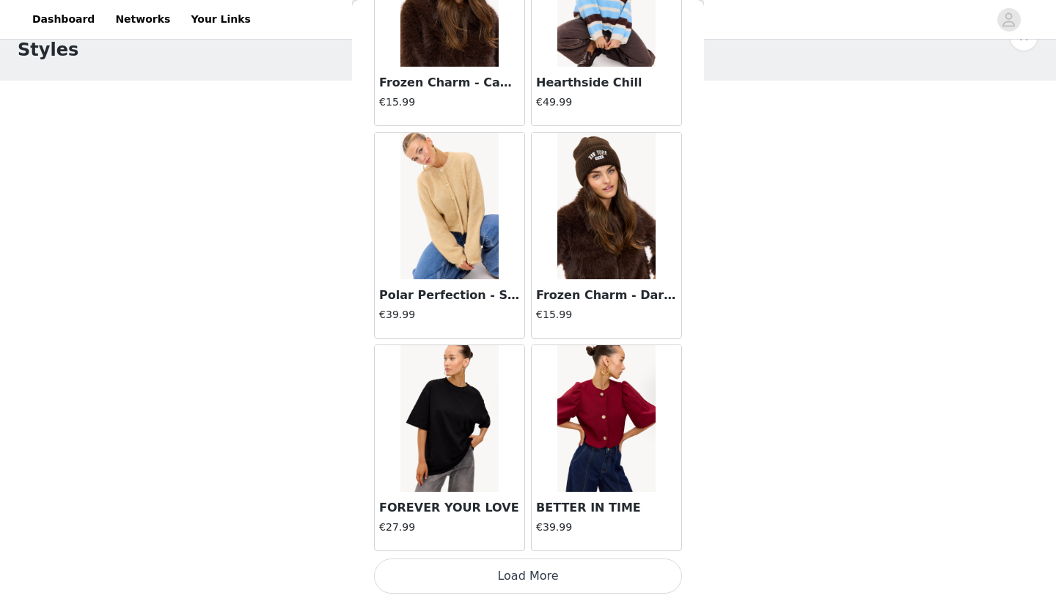
click at [530, 573] on button "Load More" at bounding box center [528, 576] width 308 height 35
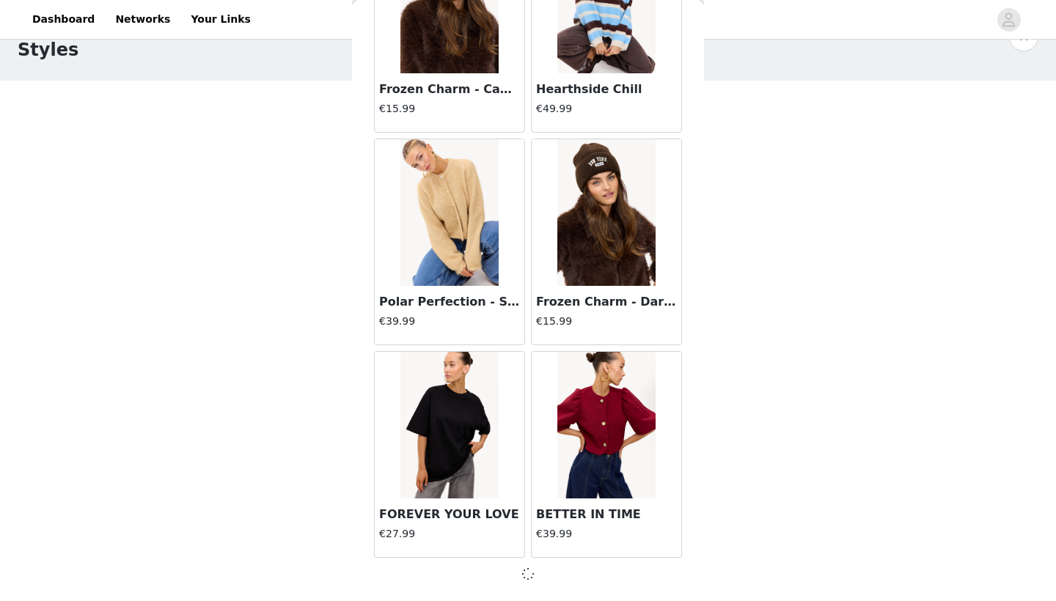
scroll to position [12265, 0]
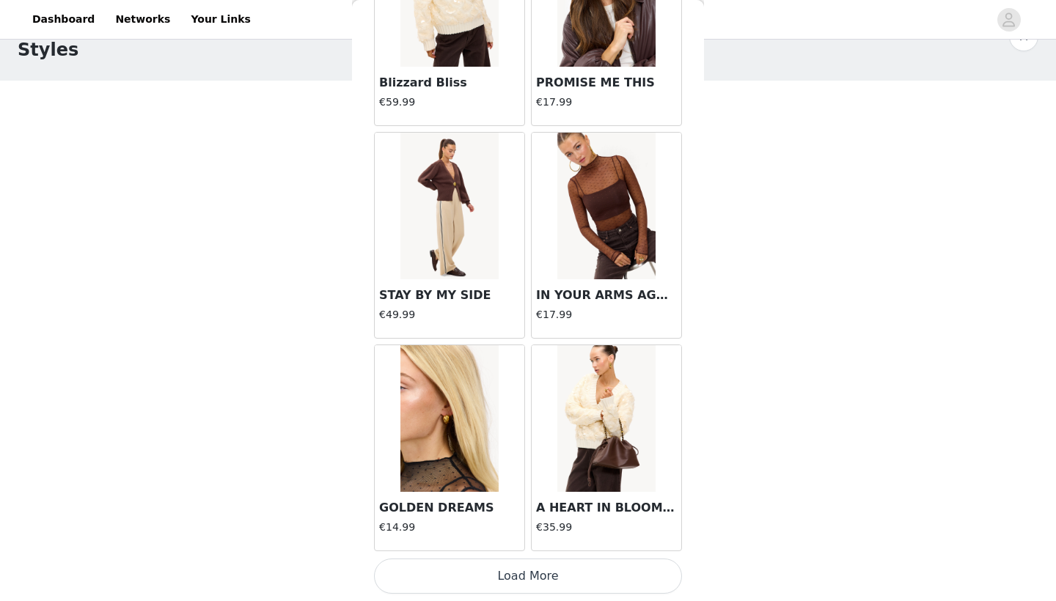
click at [526, 577] on button "Load More" at bounding box center [528, 576] width 308 height 35
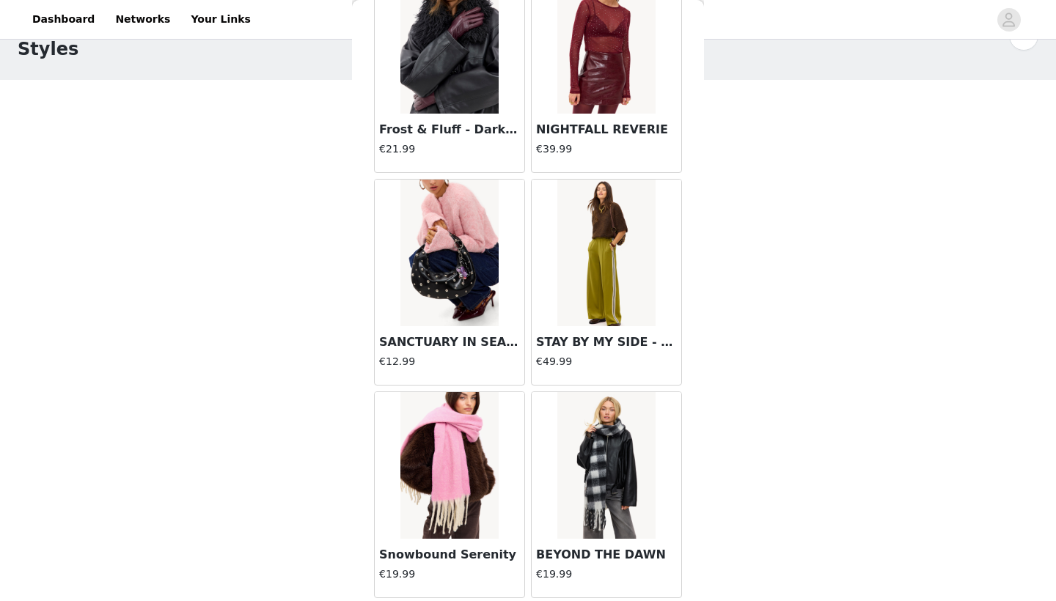
scroll to position [38, 0]
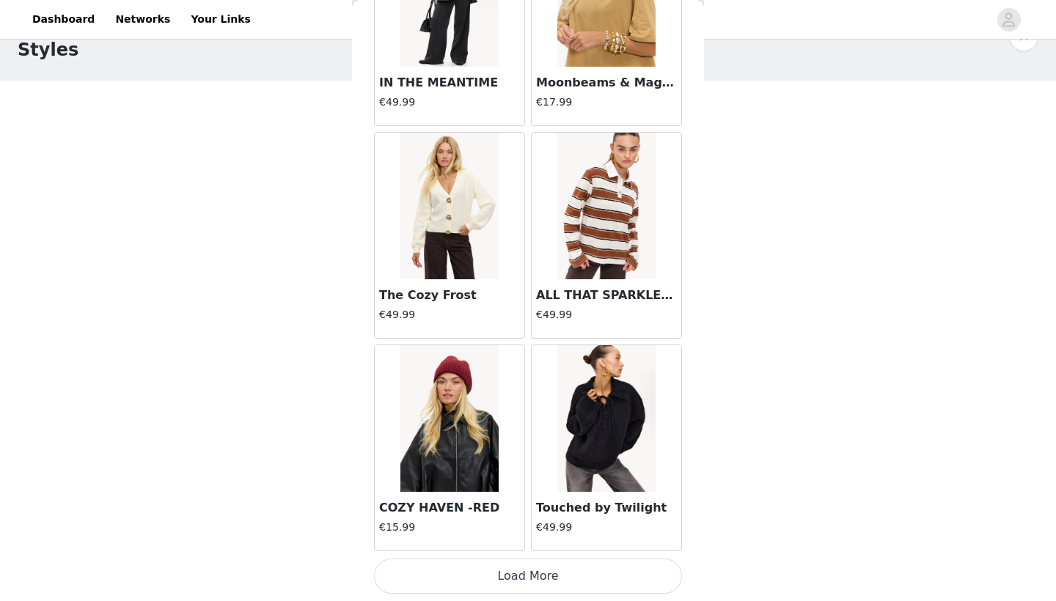
click at [529, 577] on button "Load More" at bounding box center [528, 576] width 308 height 35
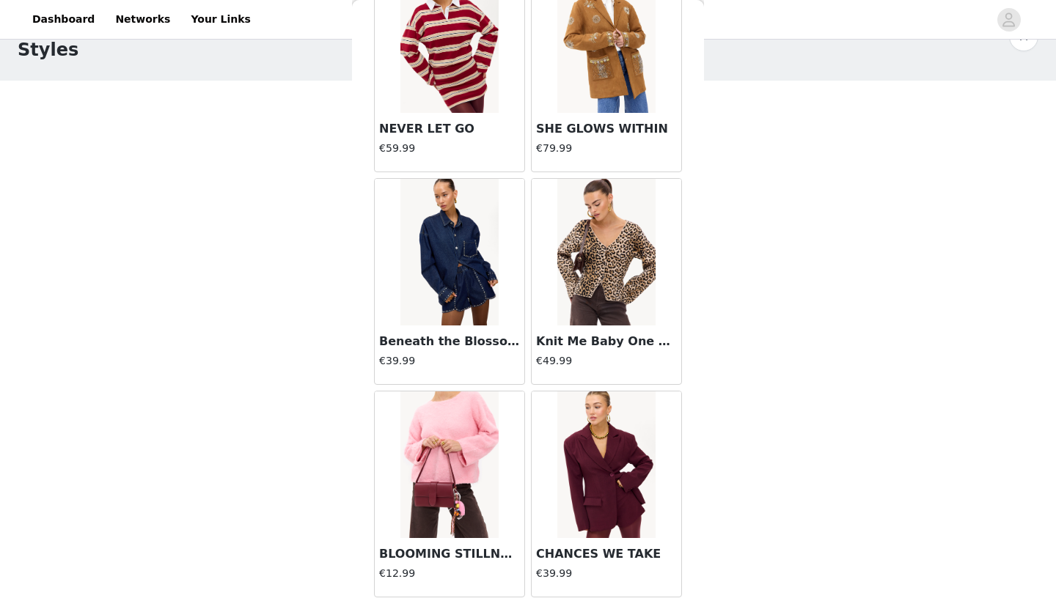
scroll to position [17754, 0]
click at [594, 268] on img at bounding box center [606, 251] width 98 height 147
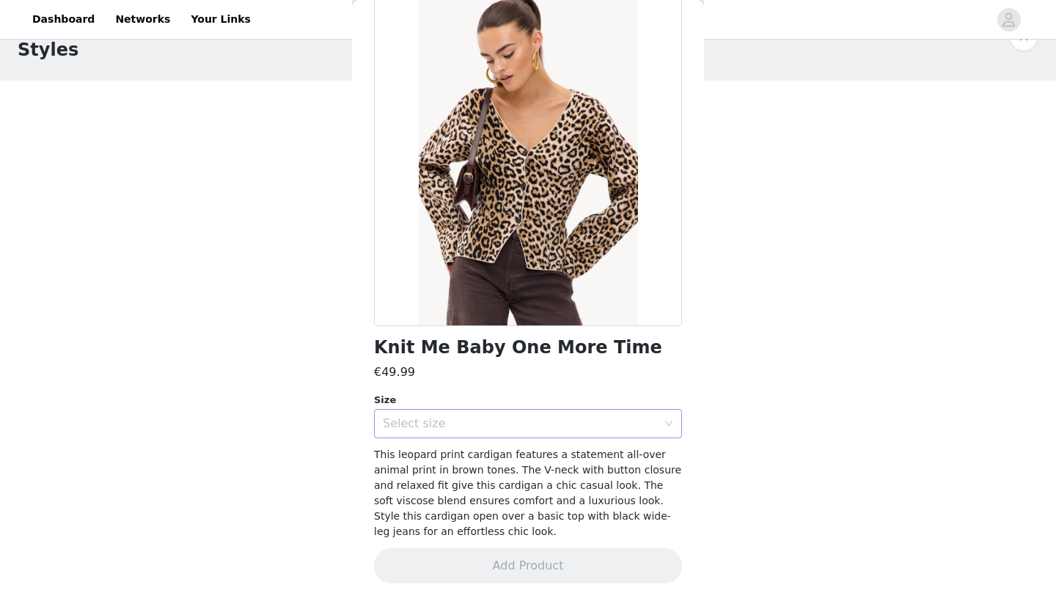
scroll to position [76, 0]
click at [553, 424] on div "Select size" at bounding box center [520, 424] width 274 height 15
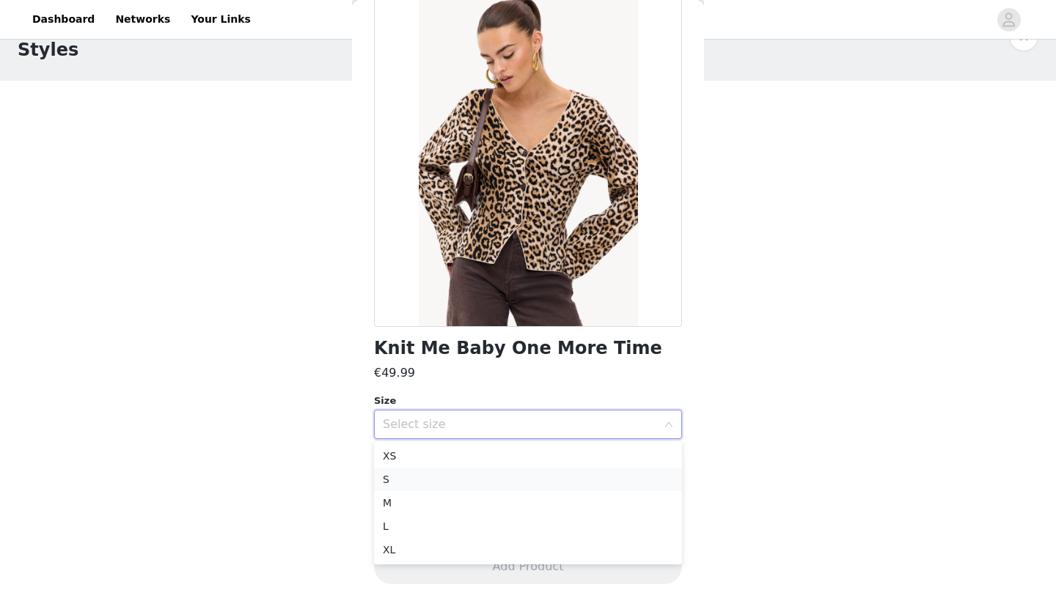
click at [540, 473] on li "S" at bounding box center [528, 479] width 308 height 23
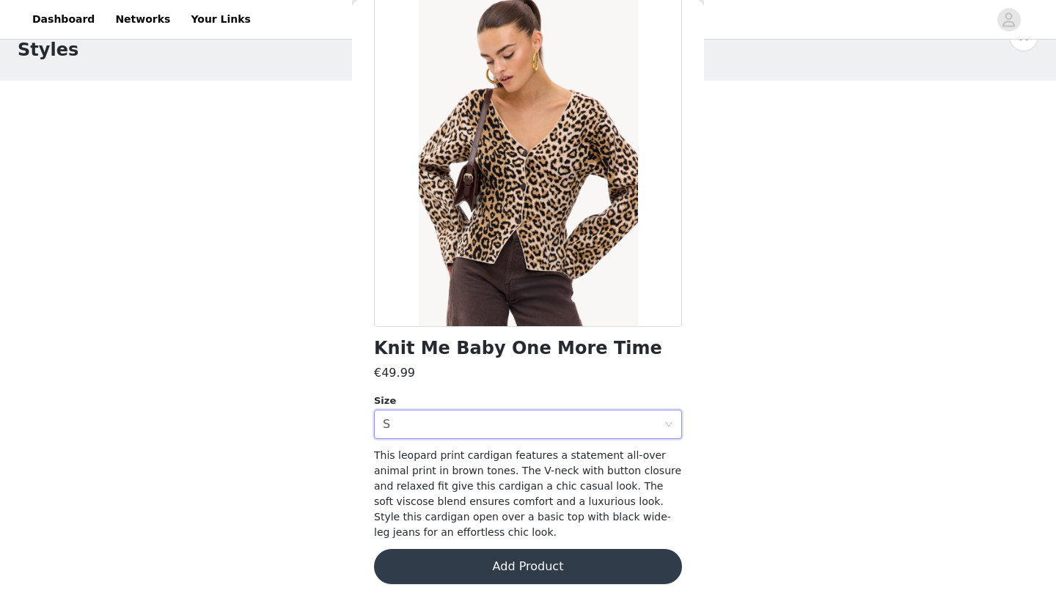
click at [534, 560] on button "Add Product" at bounding box center [528, 566] width 308 height 35
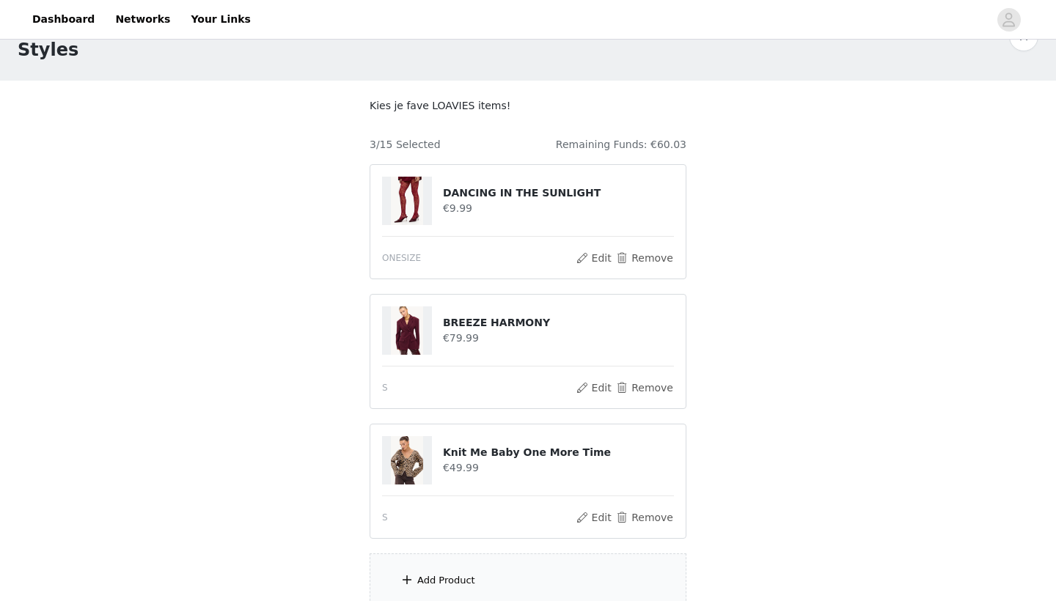
click at [506, 577] on div "Add Product" at bounding box center [527, 580] width 317 height 55
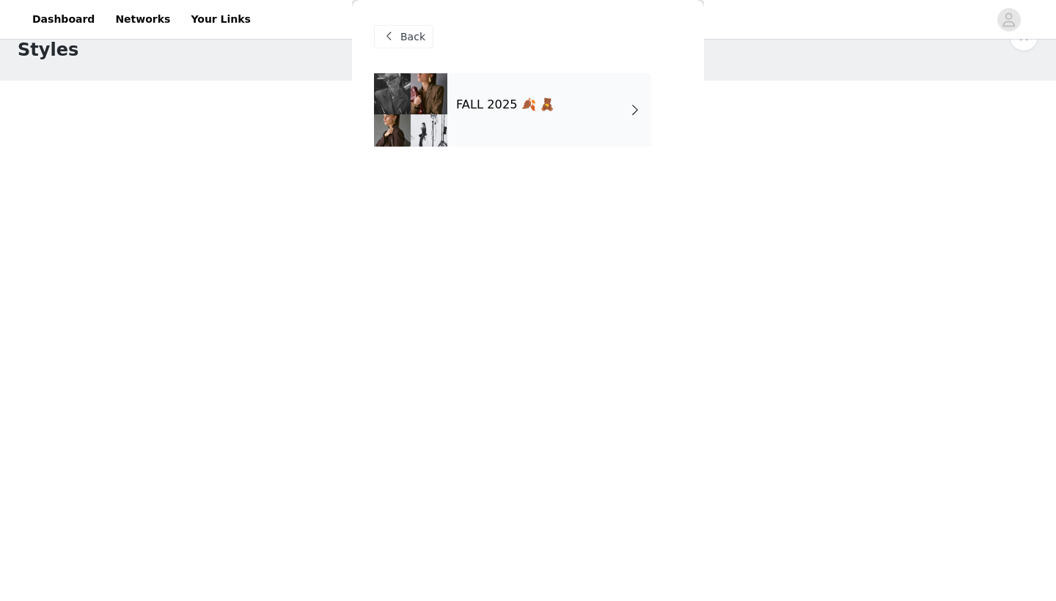
click at [542, 98] on h4 "FALL 2025 🍂 🧸" at bounding box center [505, 104] width 98 height 13
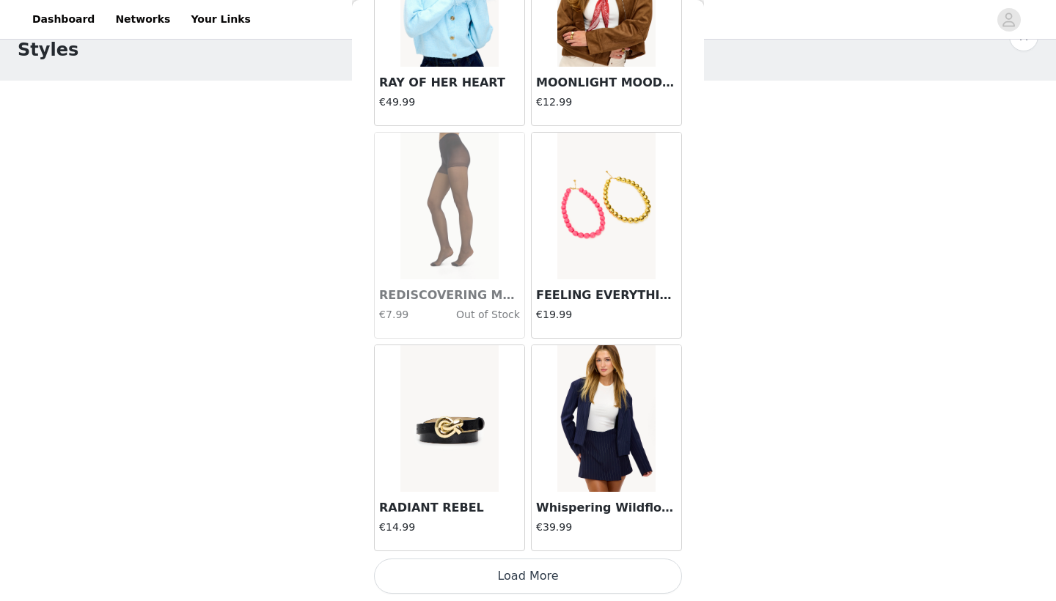
click at [528, 573] on button "Load More" at bounding box center [528, 576] width 308 height 35
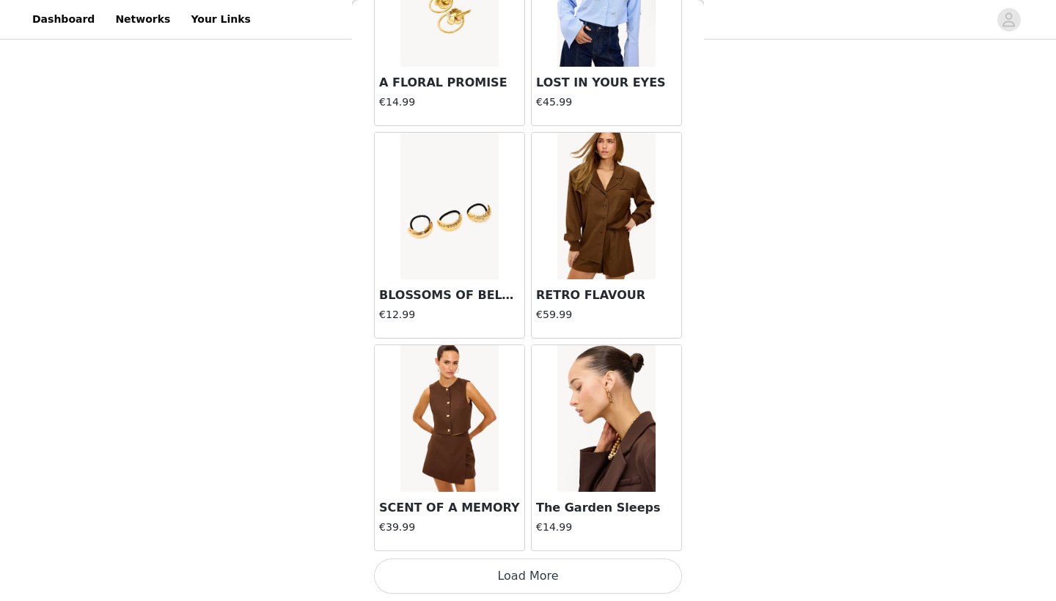
scroll to position [110, 0]
click at [528, 573] on button "Load More" at bounding box center [528, 576] width 308 height 35
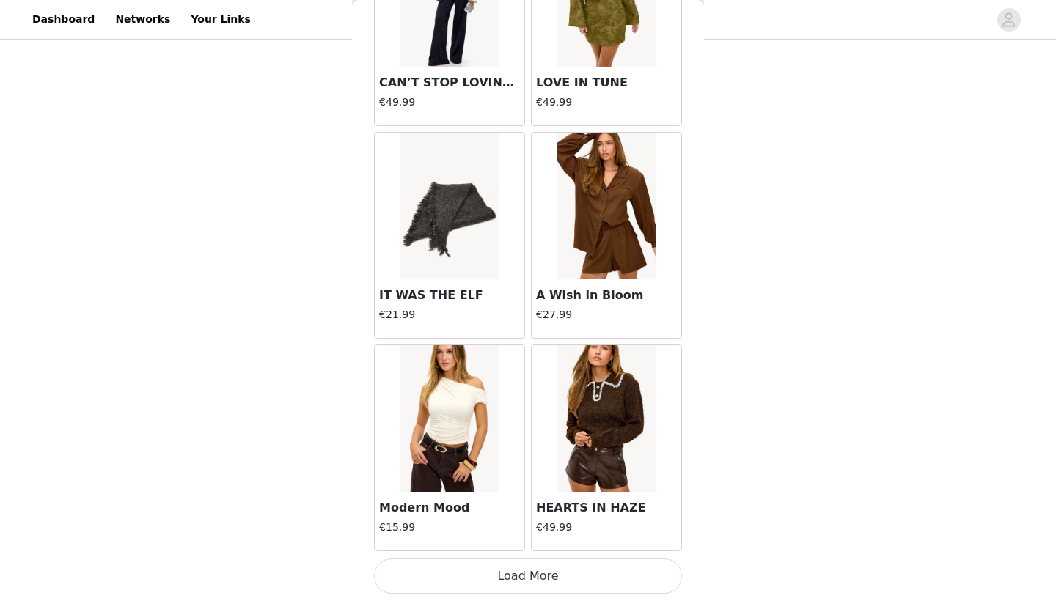
click at [528, 573] on button "Load More" at bounding box center [528, 576] width 308 height 35
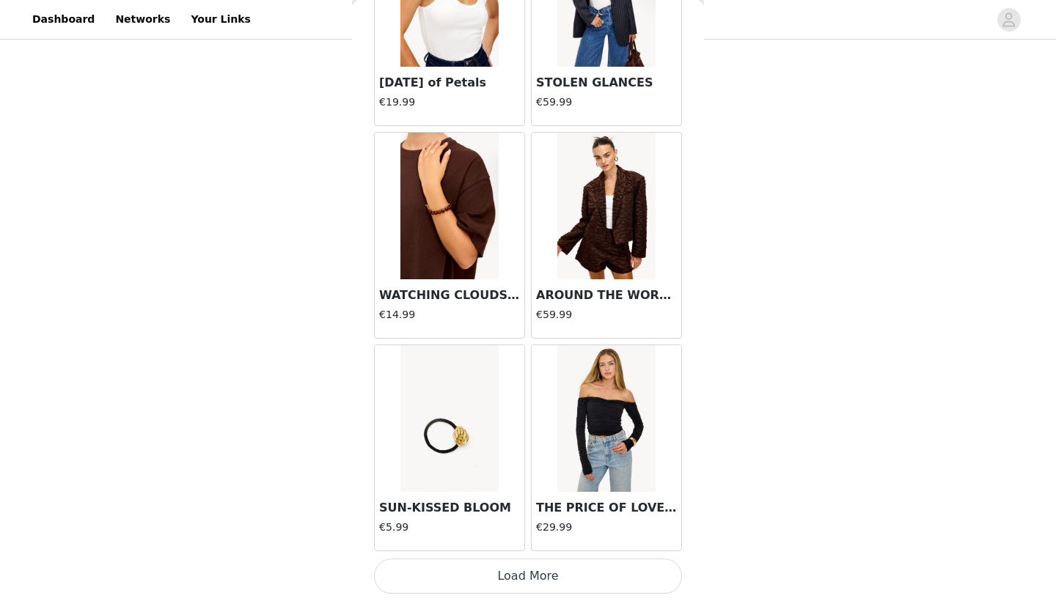
scroll to position [8020, 0]
click at [528, 573] on button "Load More" at bounding box center [528, 576] width 308 height 35
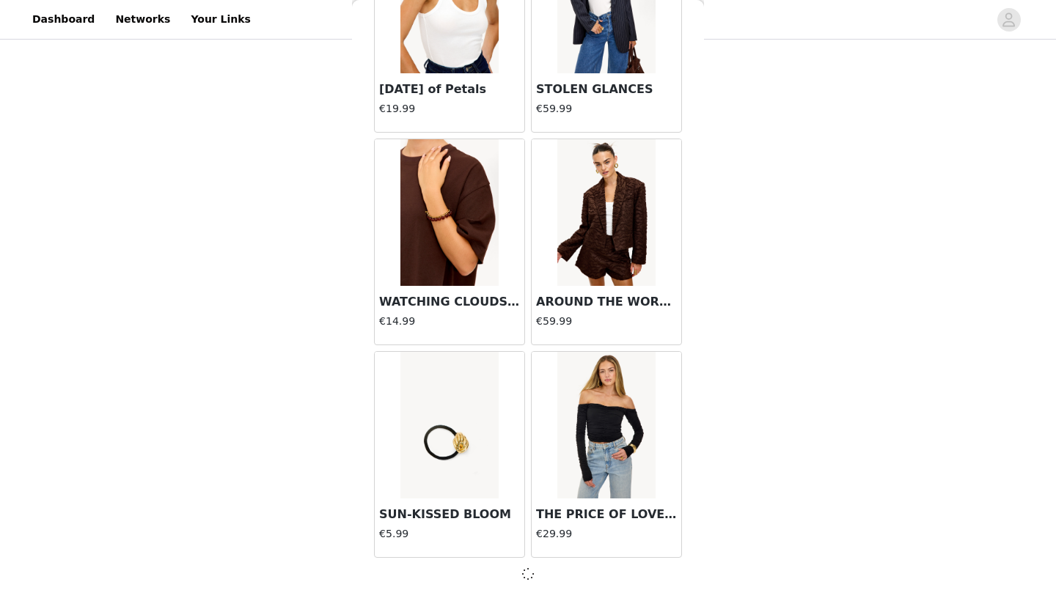
scroll to position [168, 0]
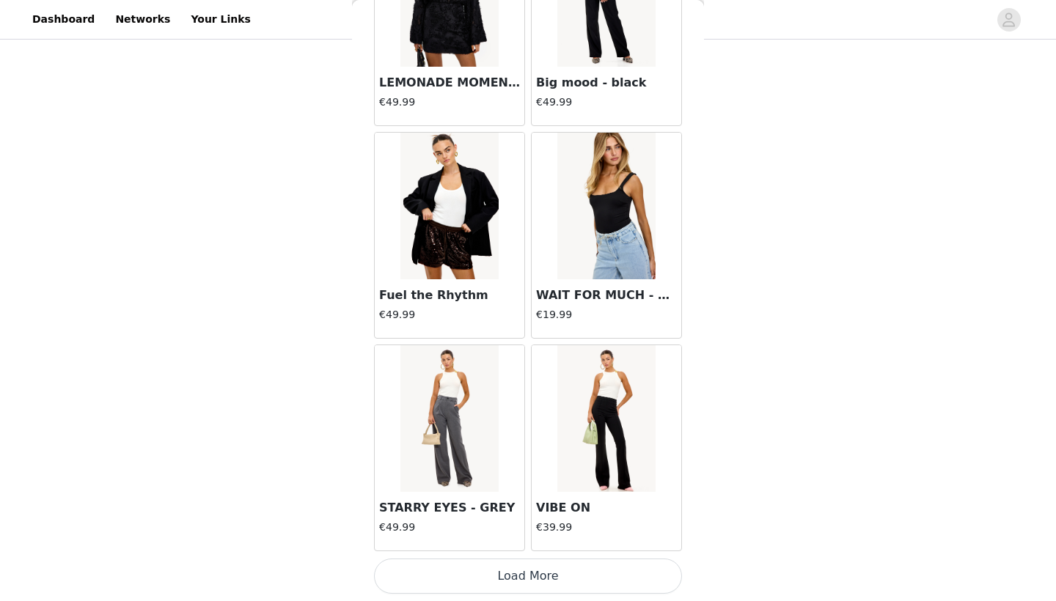
click at [528, 573] on button "Load More" at bounding box center [528, 576] width 308 height 35
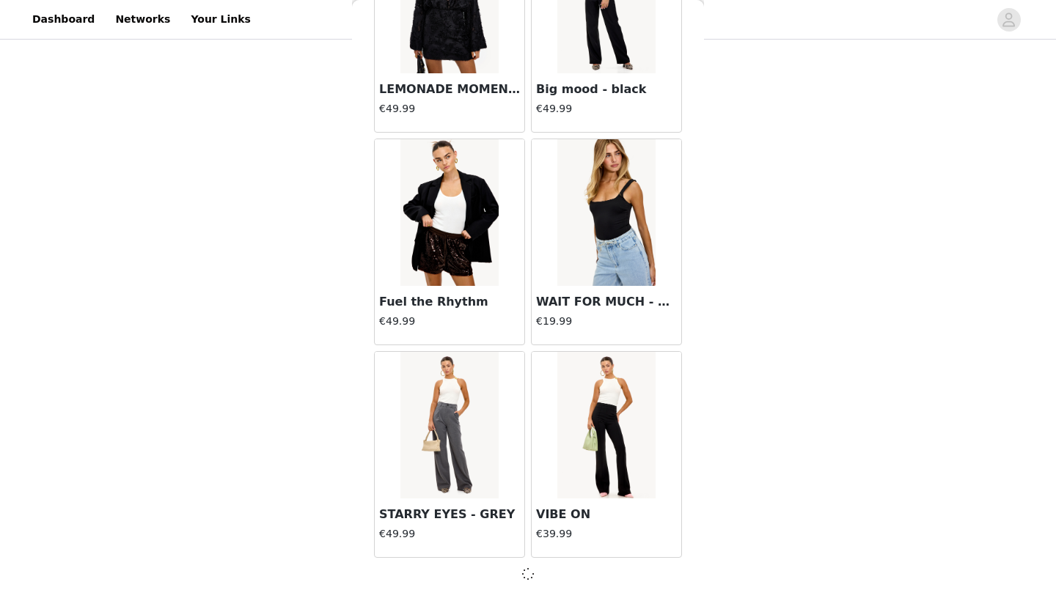
scroll to position [10139, 0]
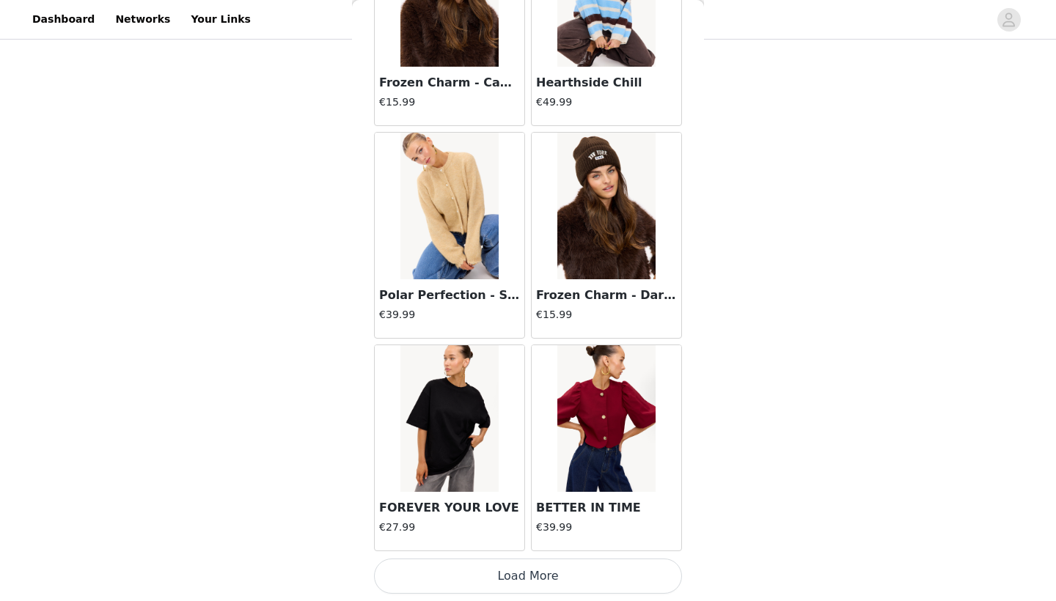
click at [528, 573] on button "Load More" at bounding box center [528, 576] width 308 height 35
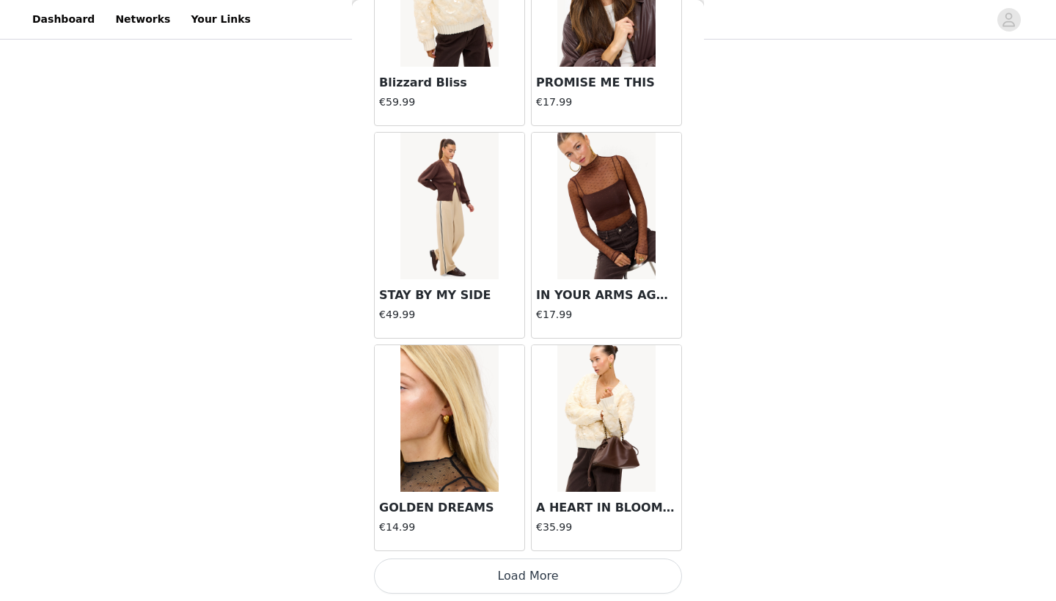
click at [528, 573] on button "Load More" at bounding box center [528, 576] width 308 height 35
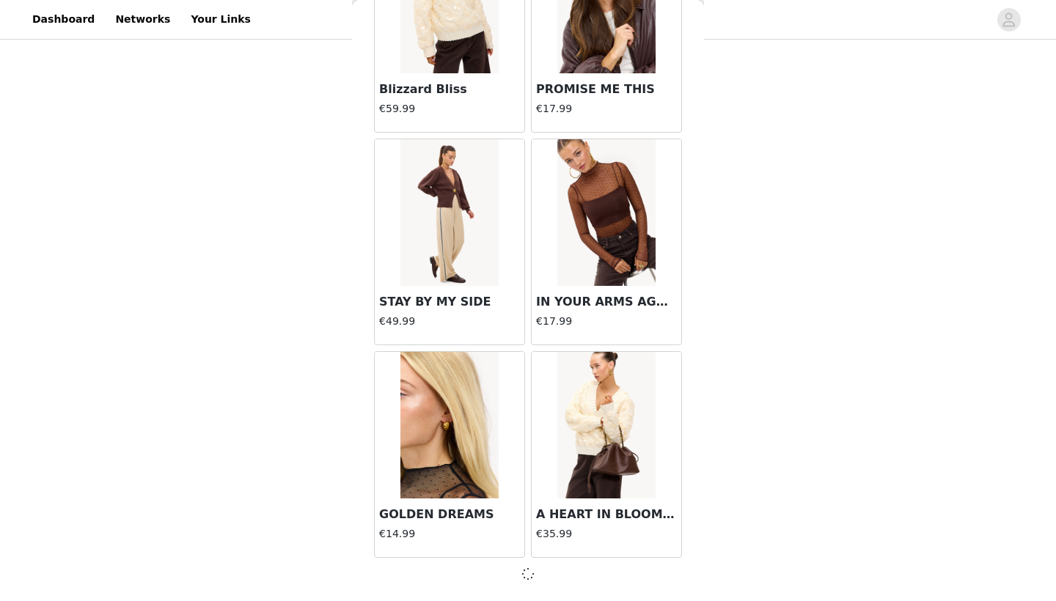
scroll to position [14391, 0]
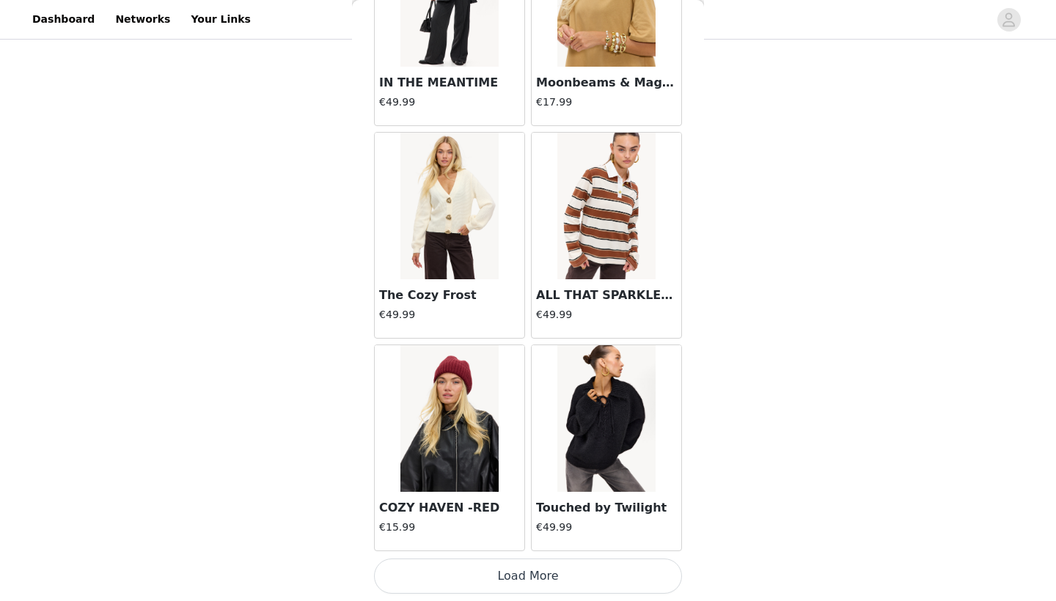
click at [528, 573] on button "Load More" at bounding box center [528, 576] width 308 height 35
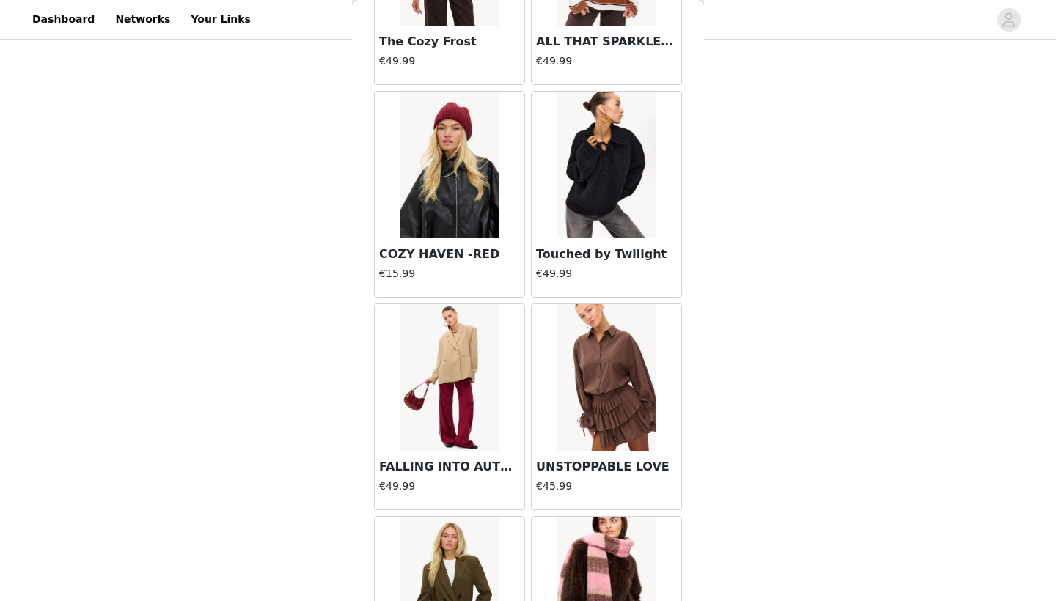
scroll to position [16773, 0]
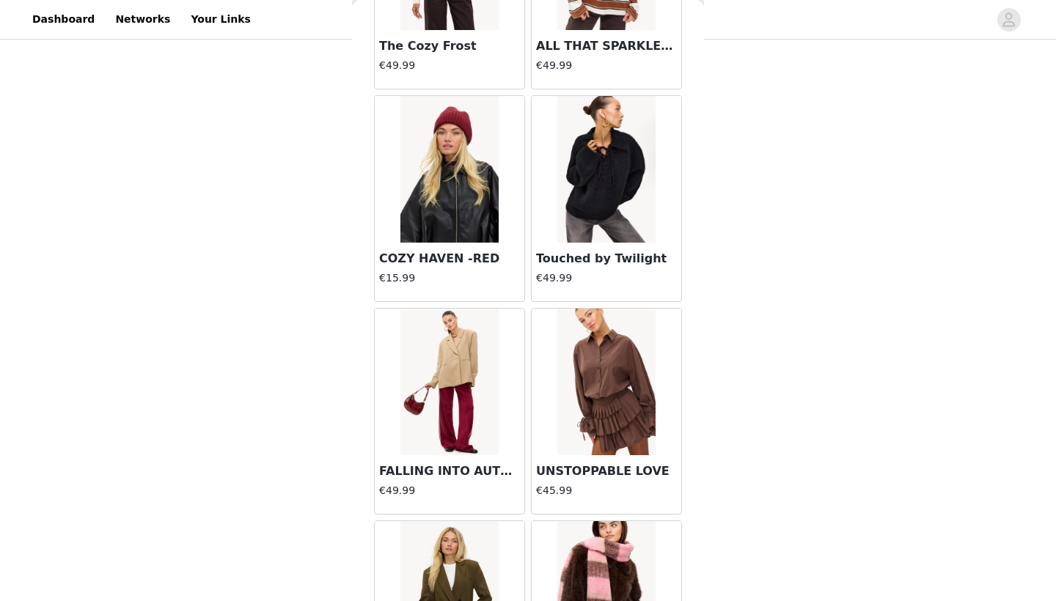
click at [600, 378] on img at bounding box center [606, 382] width 98 height 147
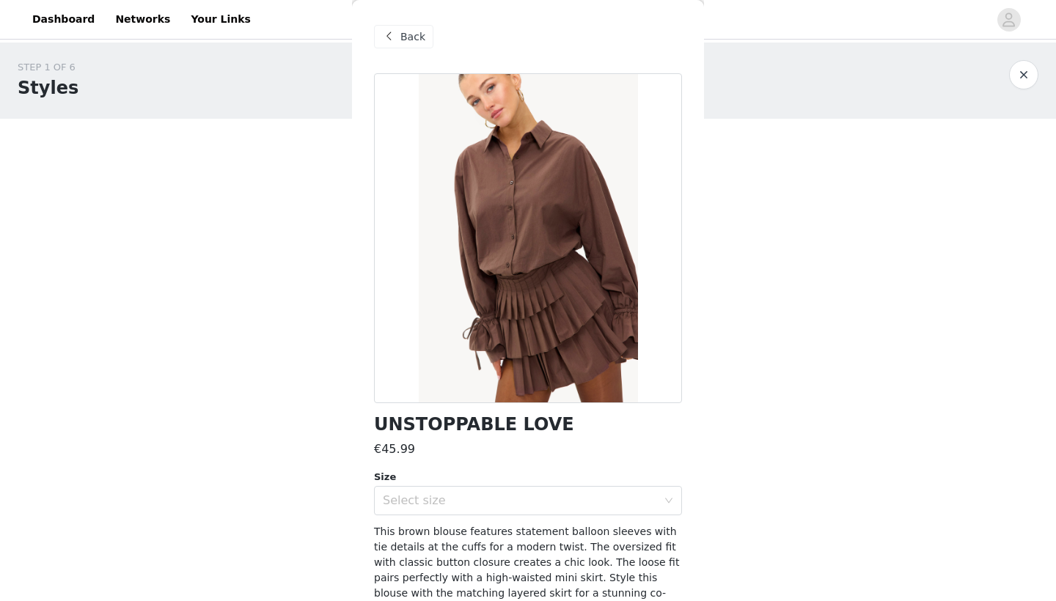
scroll to position [0, 0]
click at [773, 76] on button "button" at bounding box center [1023, 74] width 29 height 29
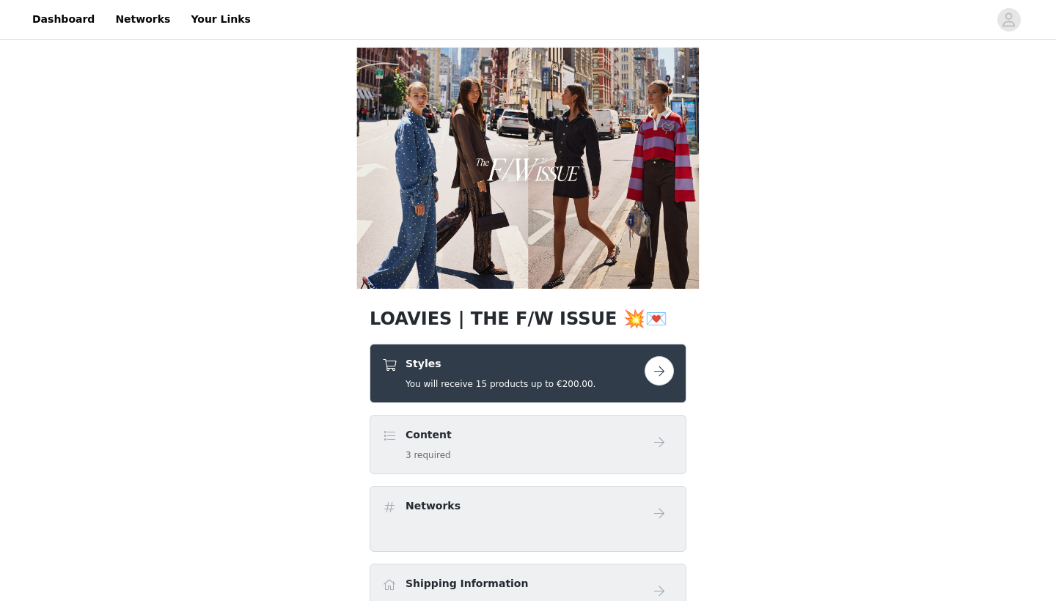
click at [542, 375] on div "Styles You will receive 15 products up to €200.00." at bounding box center [500, 373] width 190 height 34
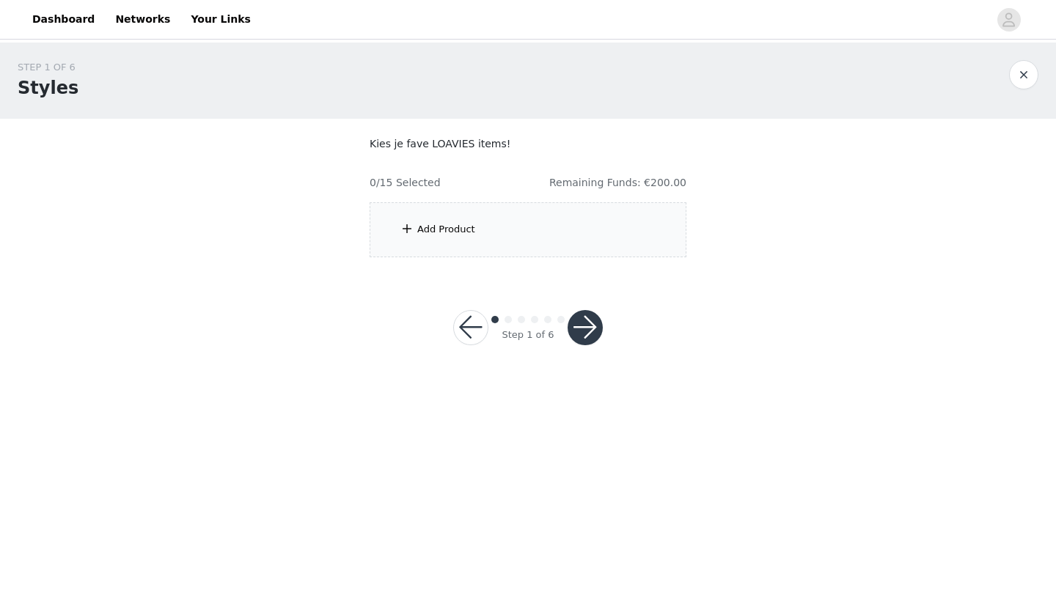
click at [567, 238] on div "Add Product" at bounding box center [527, 229] width 317 height 55
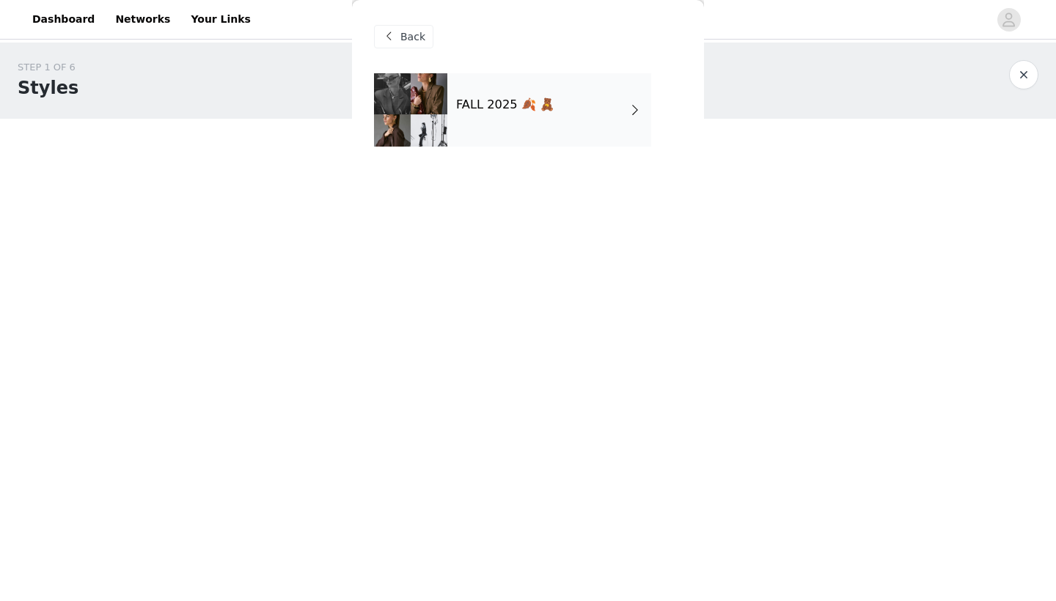
click at [559, 123] on div "FALL 2025 🍂 🧸" at bounding box center [549, 109] width 204 height 73
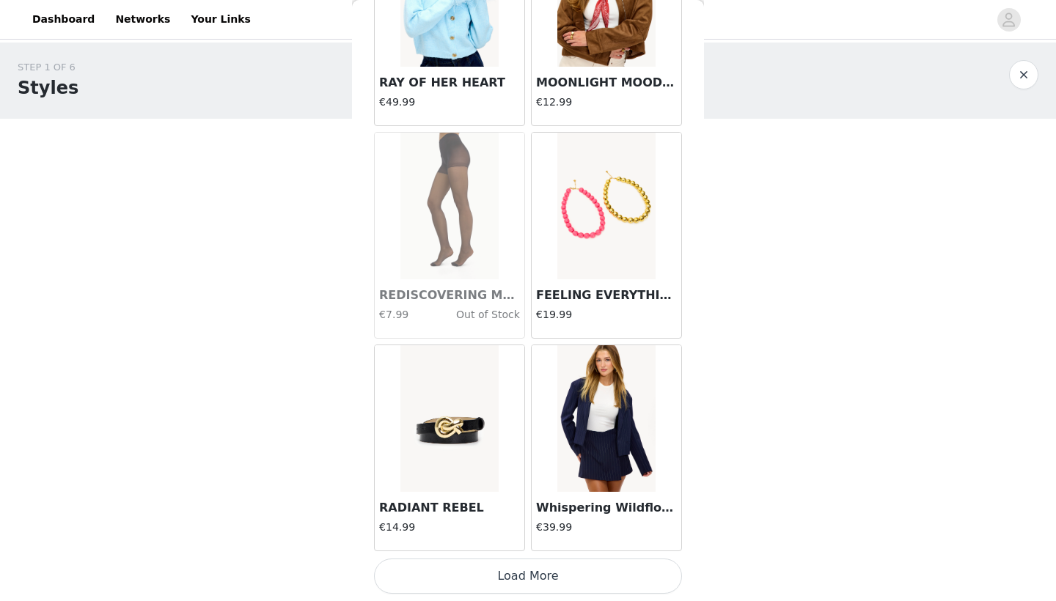
click at [517, 577] on button "Load More" at bounding box center [528, 576] width 308 height 35
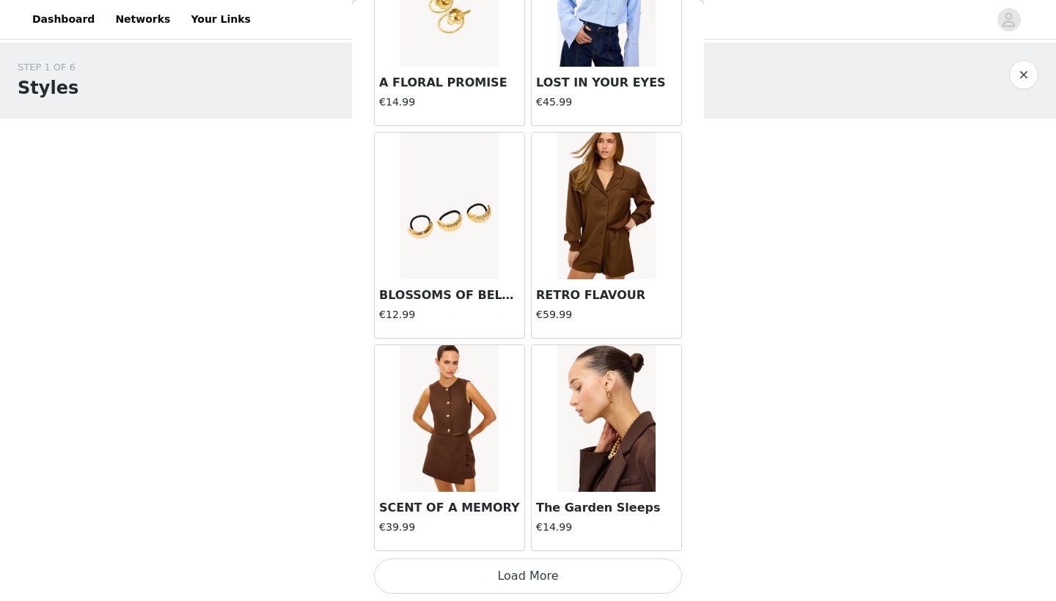
scroll to position [3761, 0]
click at [517, 577] on button "Load More" at bounding box center [528, 576] width 308 height 35
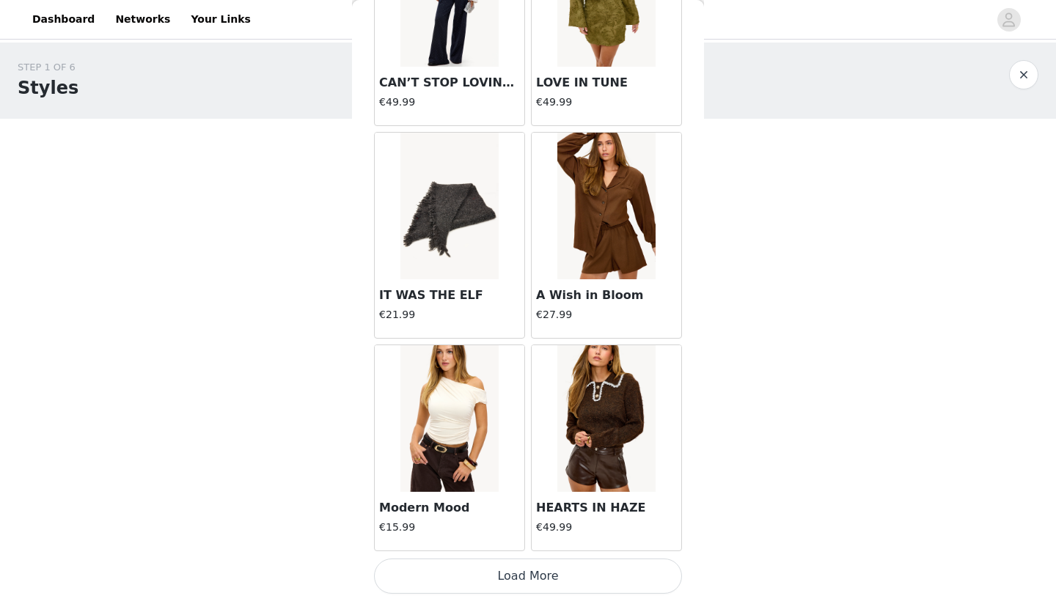
click at [517, 577] on button "Load More" at bounding box center [528, 576] width 308 height 35
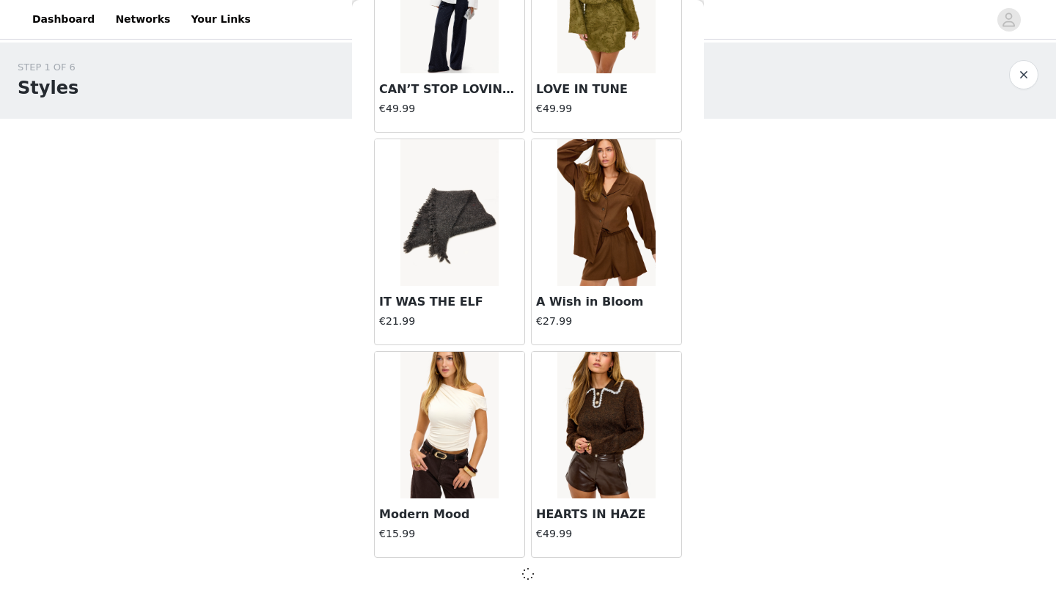
scroll to position [5887, 0]
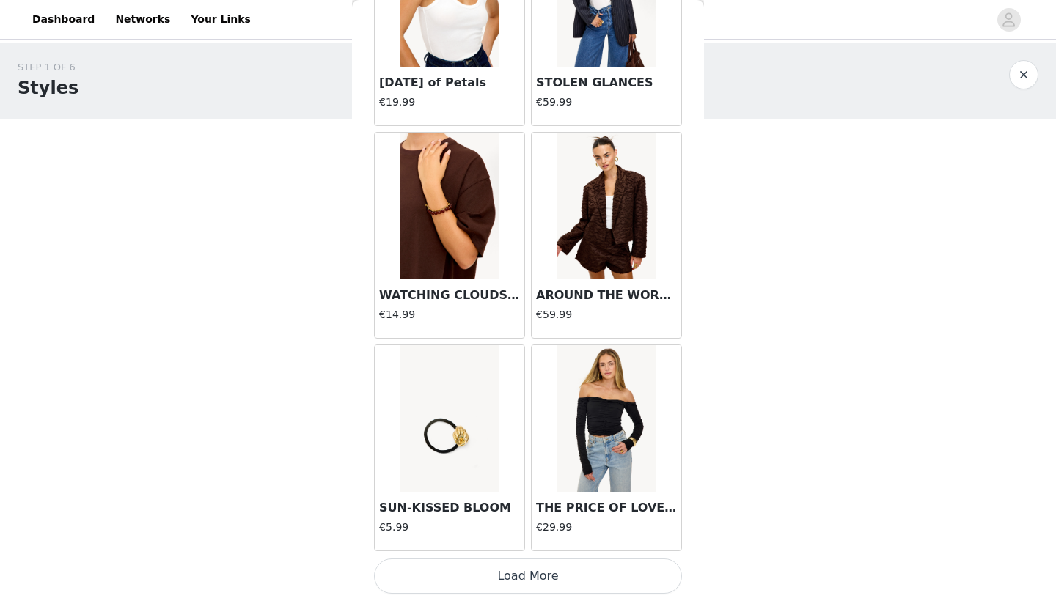
click at [517, 577] on button "Load More" at bounding box center [528, 576] width 308 height 35
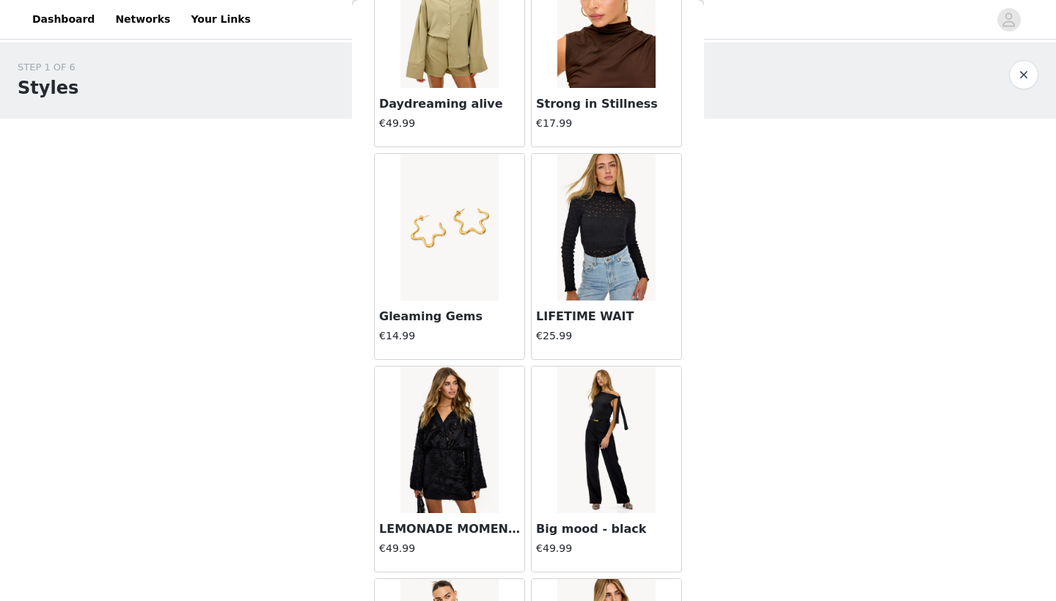
scroll to position [10186, 0]
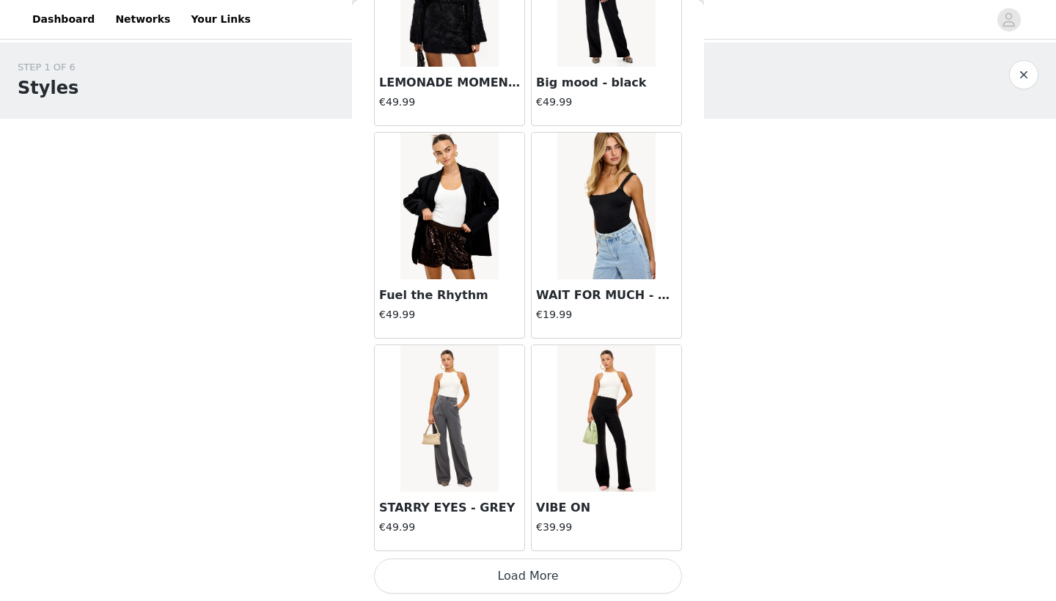
click at [517, 577] on button "Load More" at bounding box center [528, 576] width 308 height 35
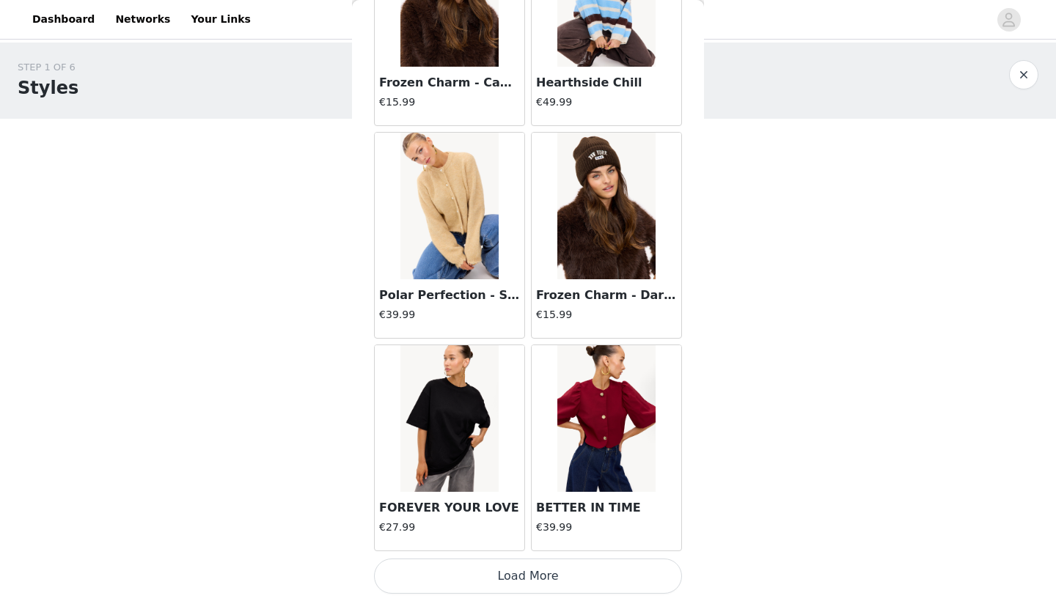
click at [517, 577] on button "Load More" at bounding box center [528, 576] width 308 height 35
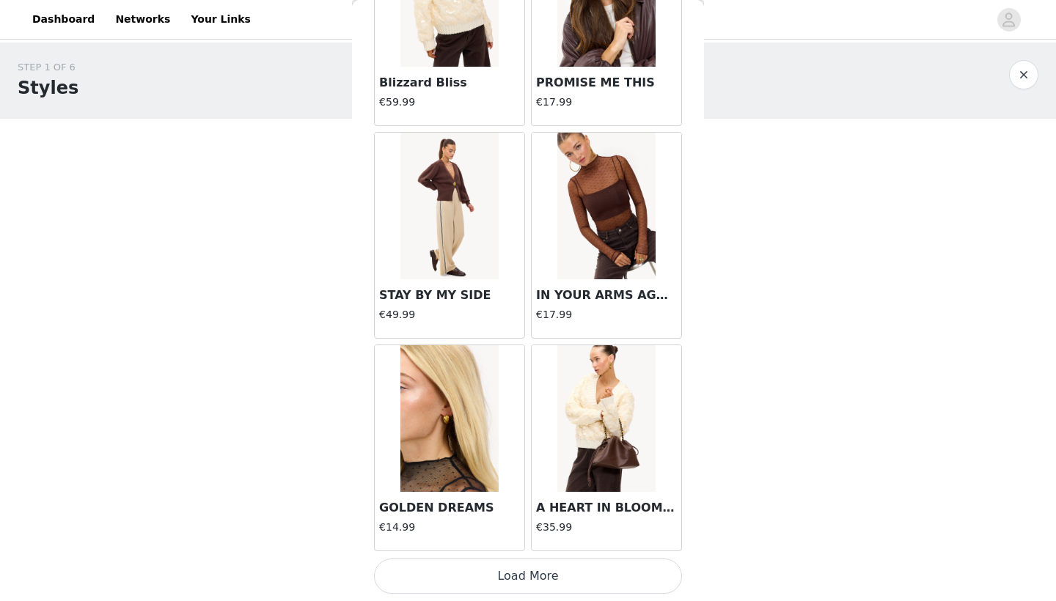
click at [517, 577] on button "Load More" at bounding box center [528, 576] width 308 height 35
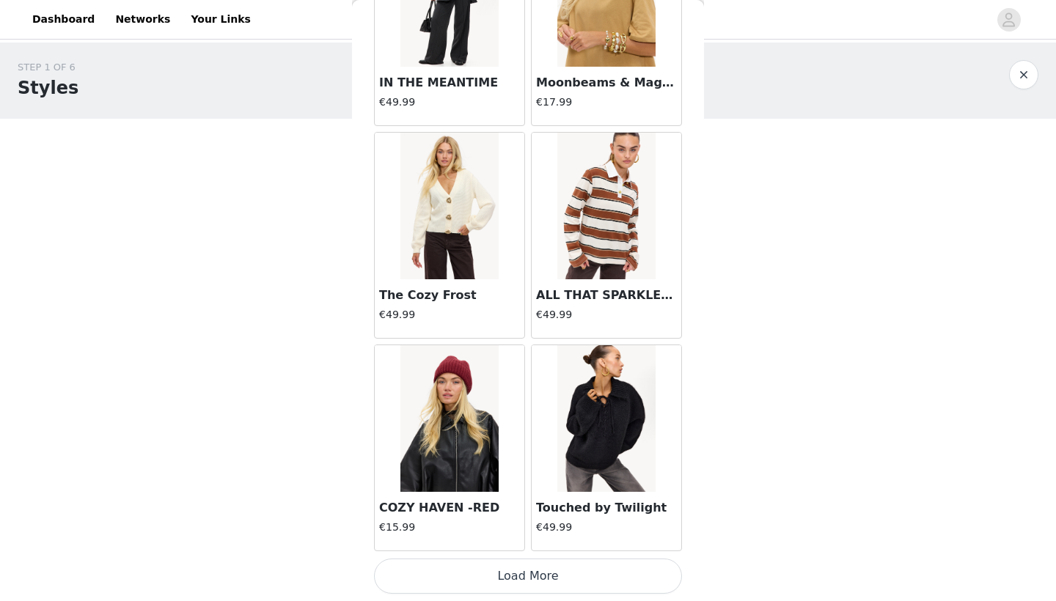
click at [517, 577] on button "Load More" at bounding box center [528, 576] width 308 height 35
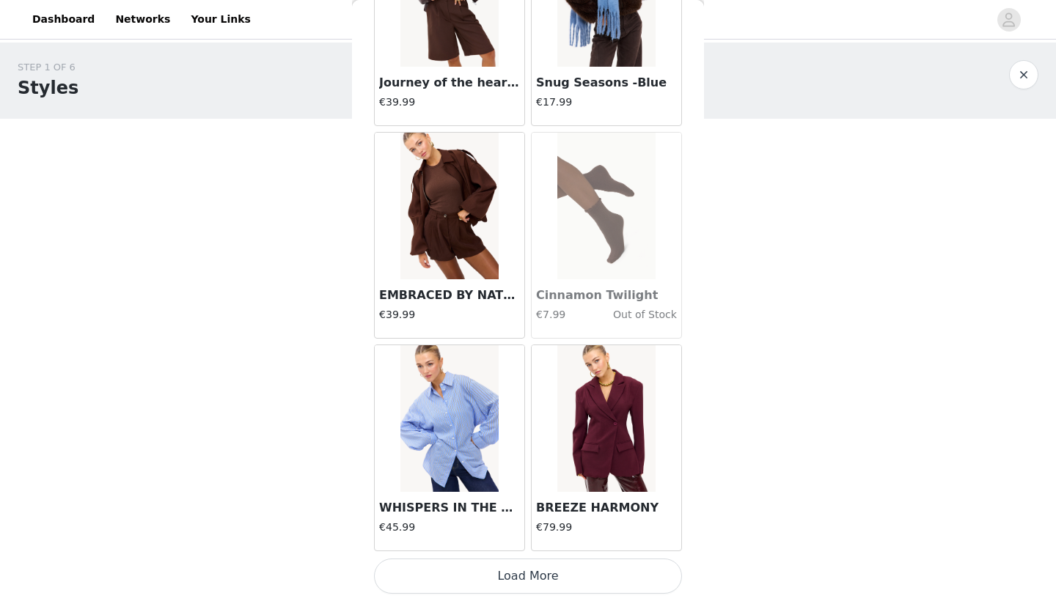
click at [517, 577] on button "Load More" at bounding box center [528, 576] width 308 height 35
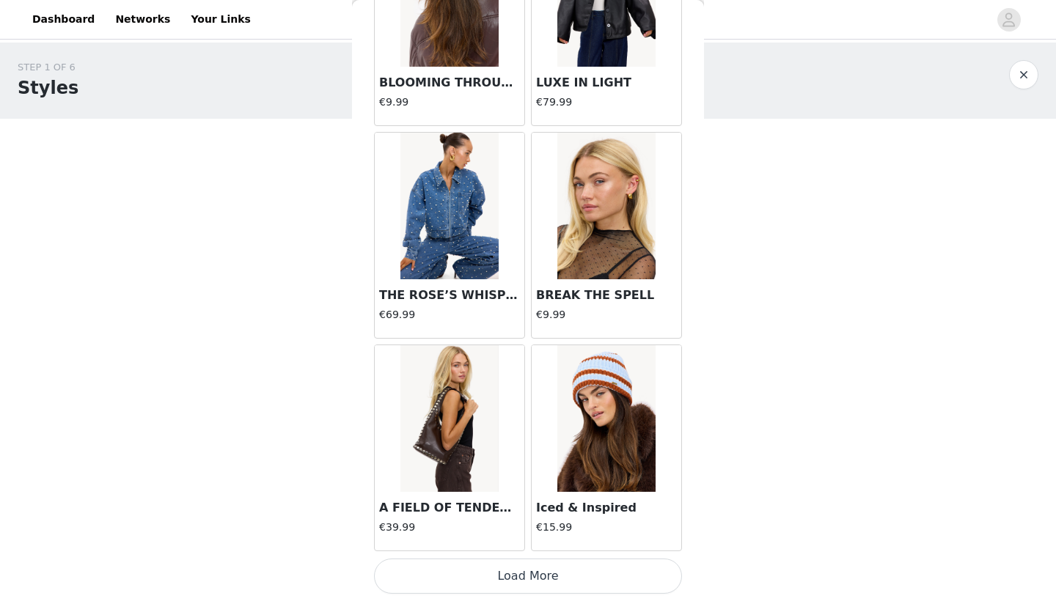
click at [517, 577] on button "Load More" at bounding box center [528, 576] width 308 height 35
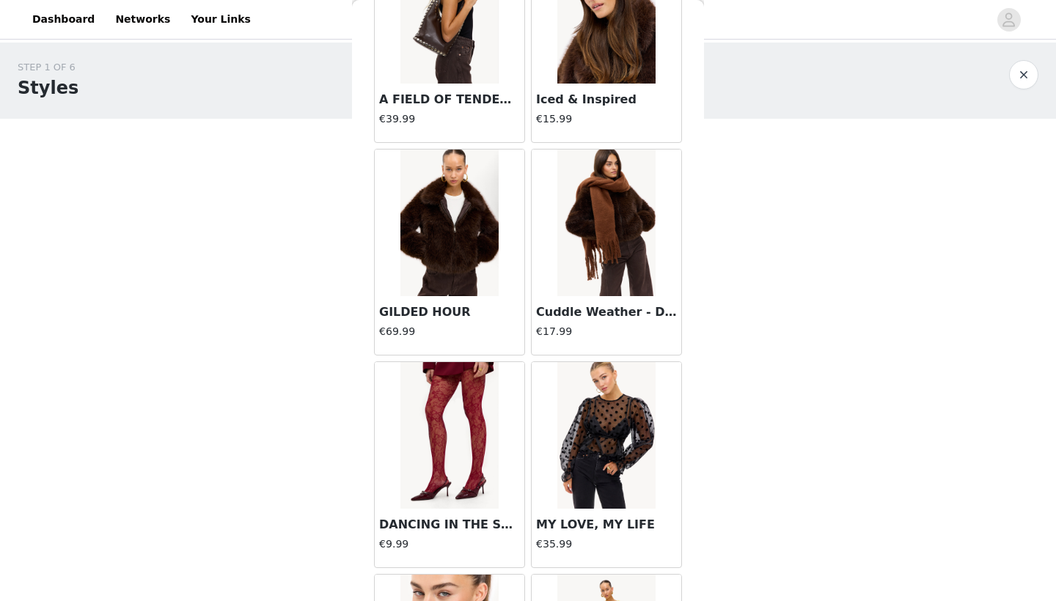
click at [460, 495] on img at bounding box center [449, 435] width 98 height 147
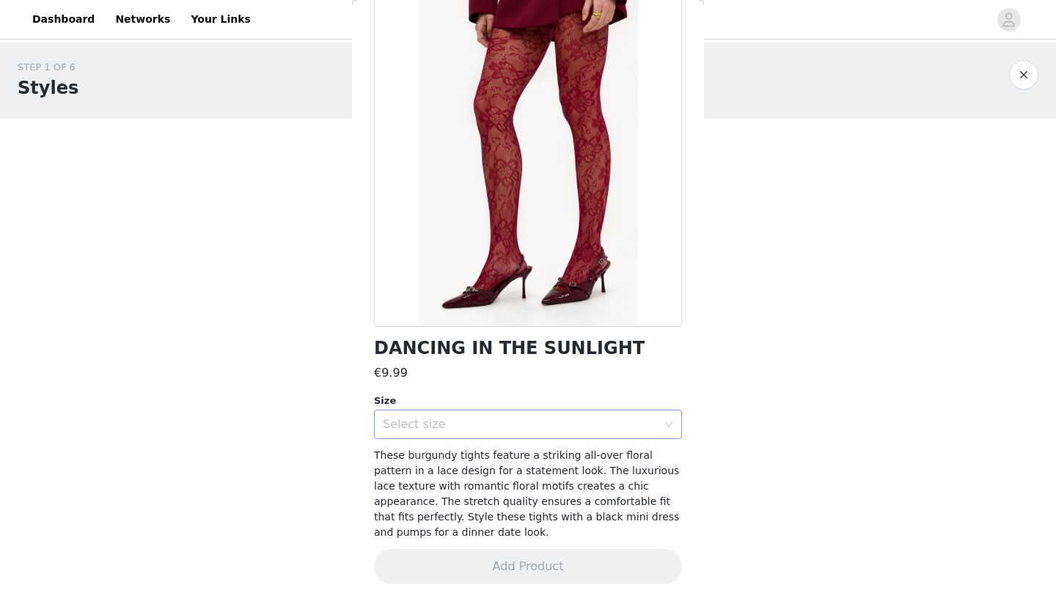
click at [534, 417] on div "Select size" at bounding box center [520, 424] width 274 height 15
click at [531, 451] on li "ONESIZE" at bounding box center [528, 455] width 308 height 23
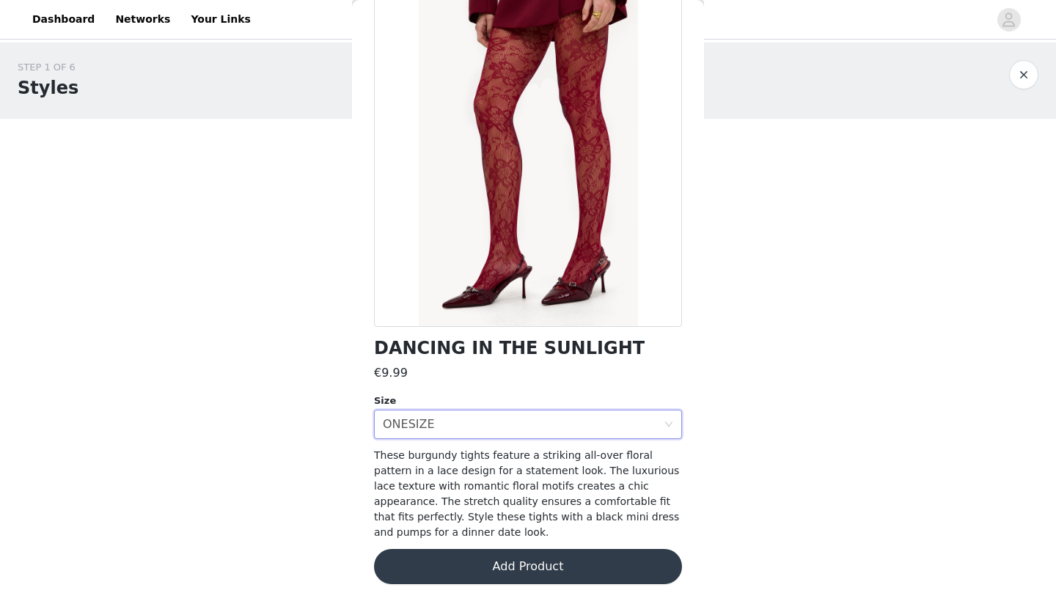
click at [525, 553] on button "Add Product" at bounding box center [528, 566] width 308 height 35
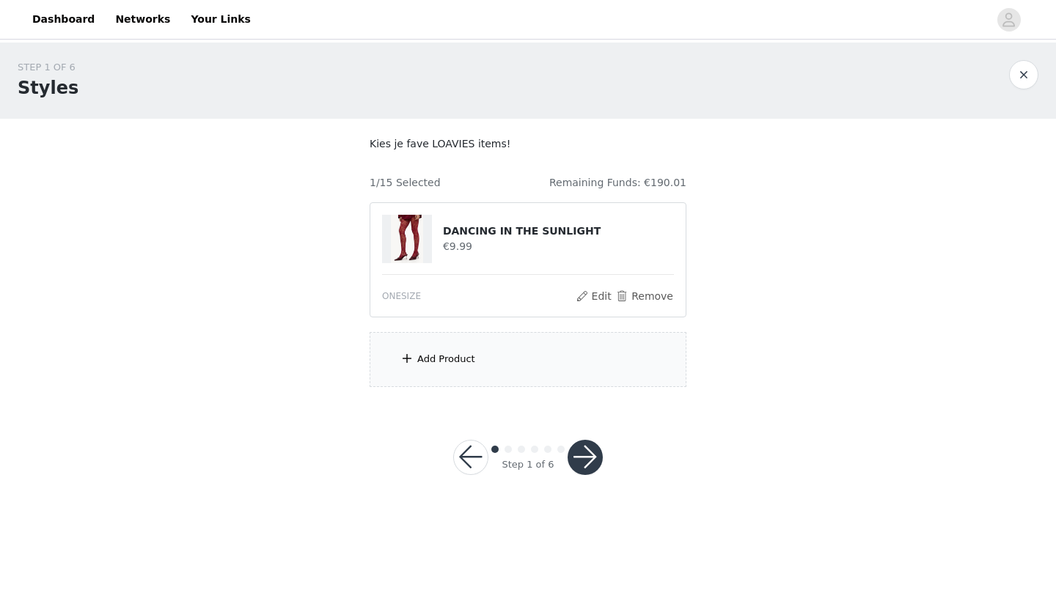
click at [548, 364] on div "Add Product" at bounding box center [527, 359] width 317 height 55
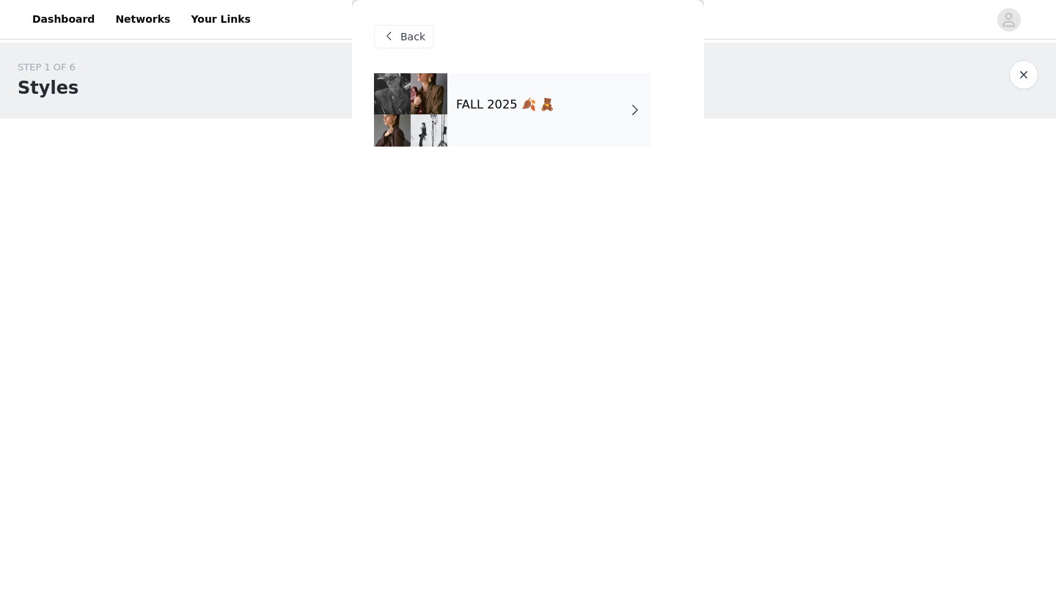
click at [555, 142] on div "FALL 2025 🍂 🧸" at bounding box center [549, 109] width 204 height 73
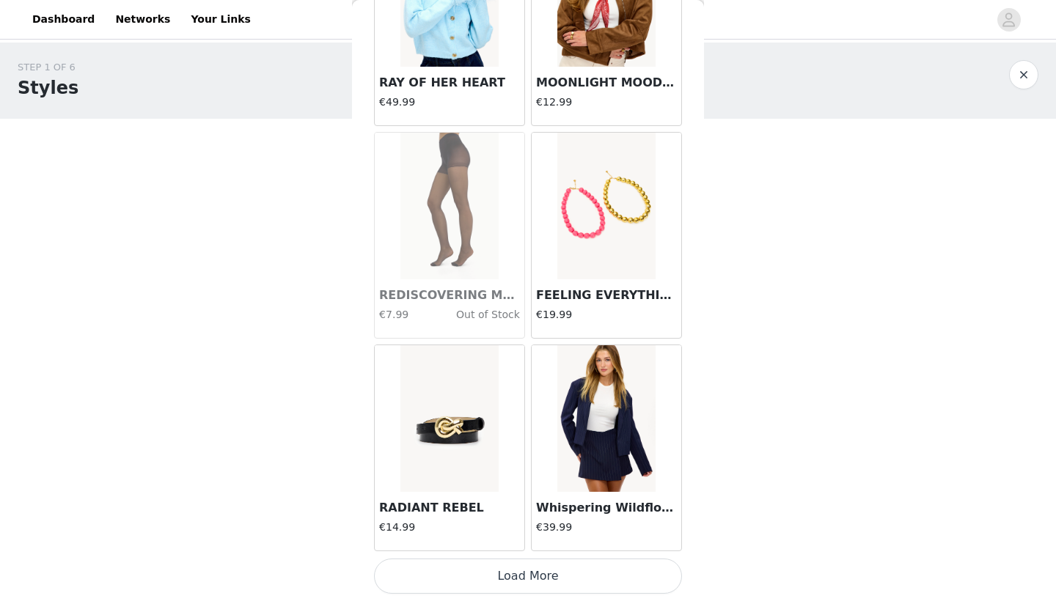
click at [501, 571] on button "Load More" at bounding box center [528, 576] width 308 height 35
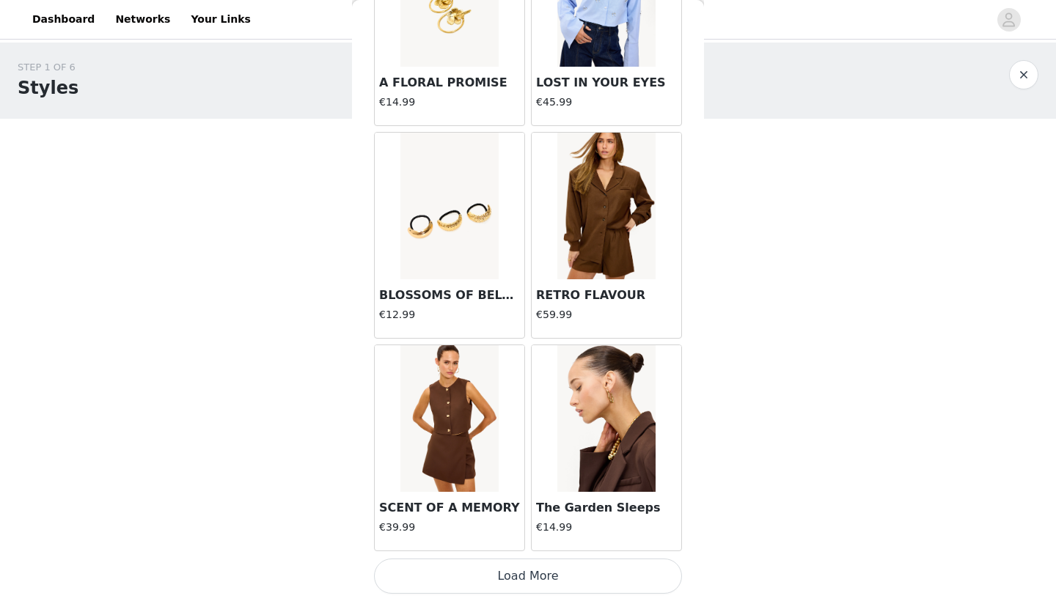
click at [501, 571] on button "Load More" at bounding box center [528, 576] width 308 height 35
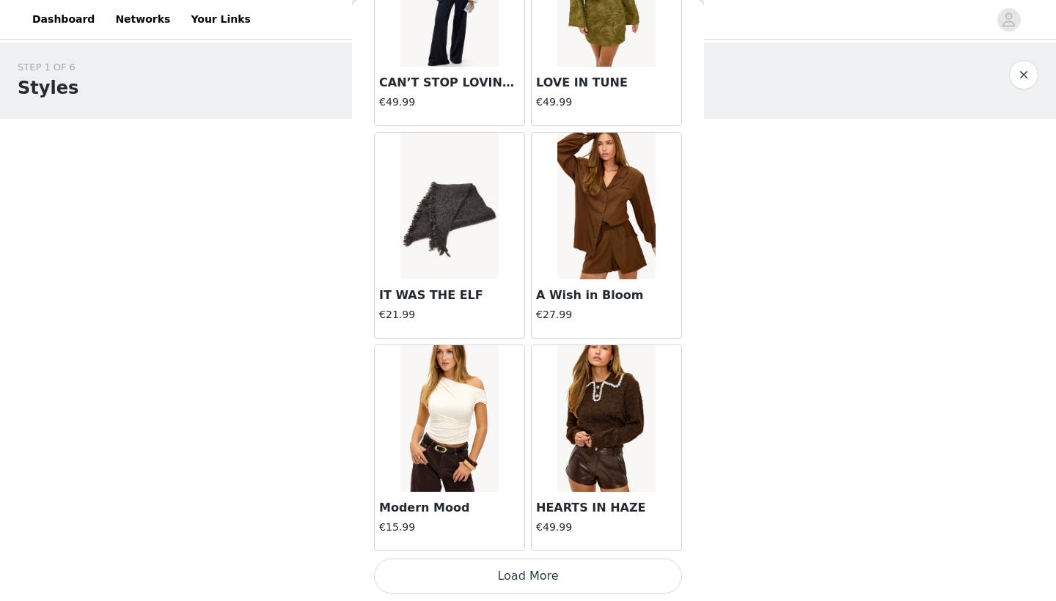
click at [501, 571] on button "Load More" at bounding box center [528, 576] width 308 height 35
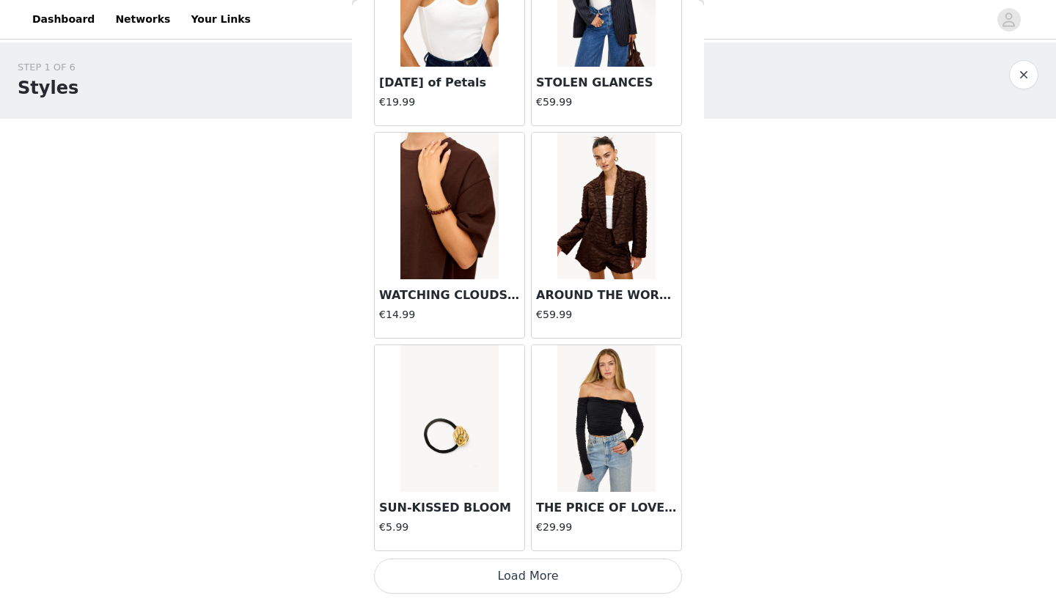
click at [501, 571] on button "Load More" at bounding box center [528, 576] width 308 height 35
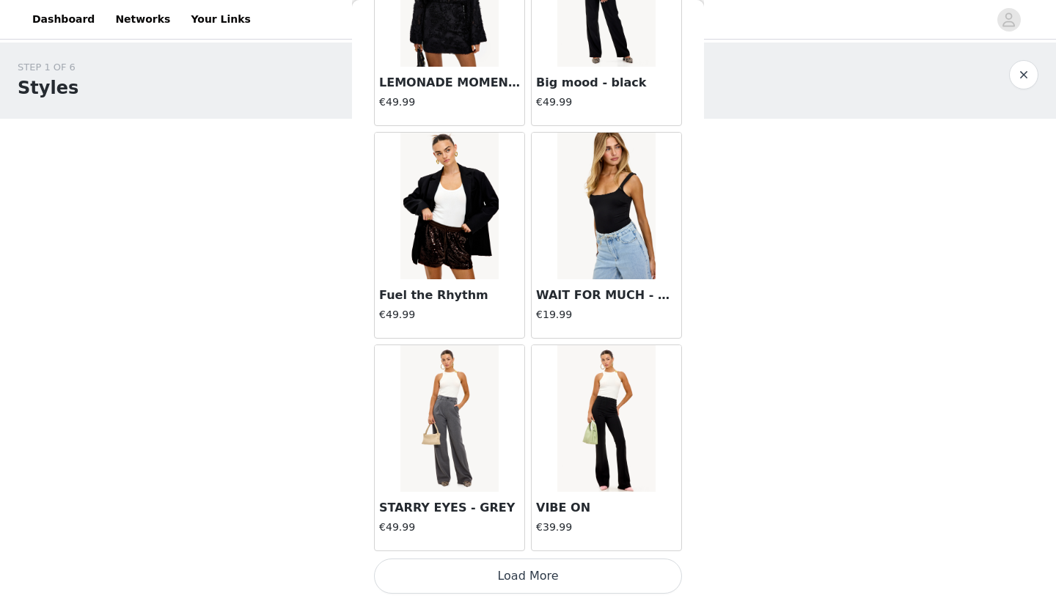
click at [501, 571] on button "Load More" at bounding box center [528, 576] width 308 height 35
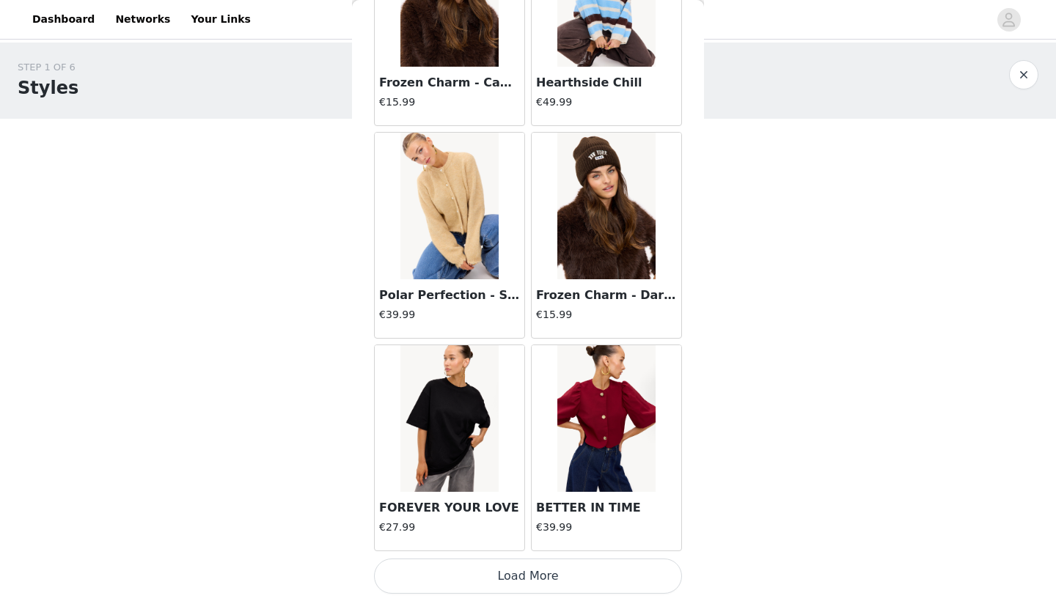
click at [501, 571] on button "Load More" at bounding box center [528, 576] width 308 height 35
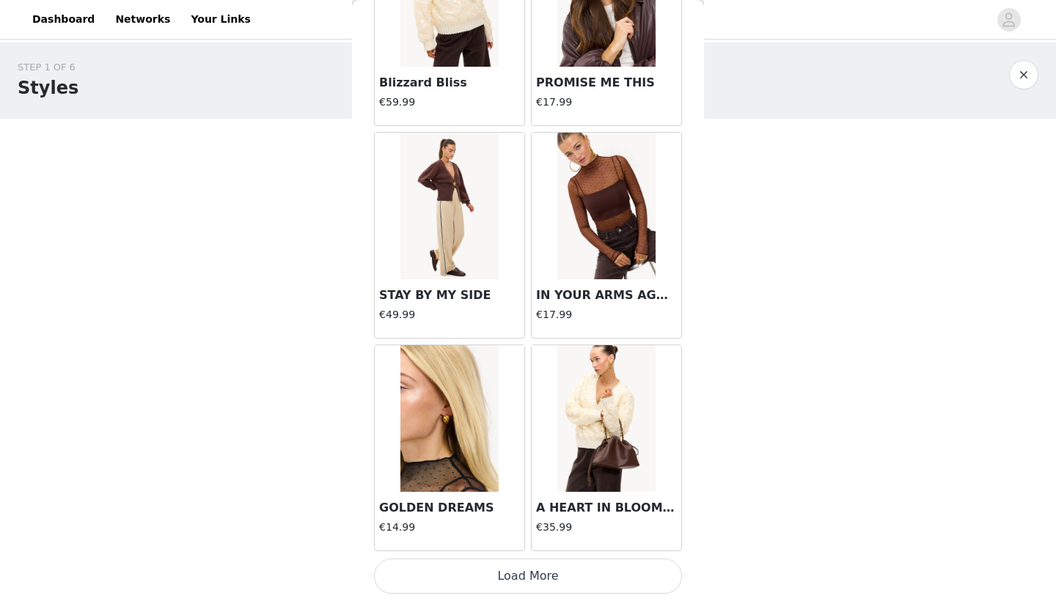
click at [501, 571] on button "Load More" at bounding box center [528, 576] width 308 height 35
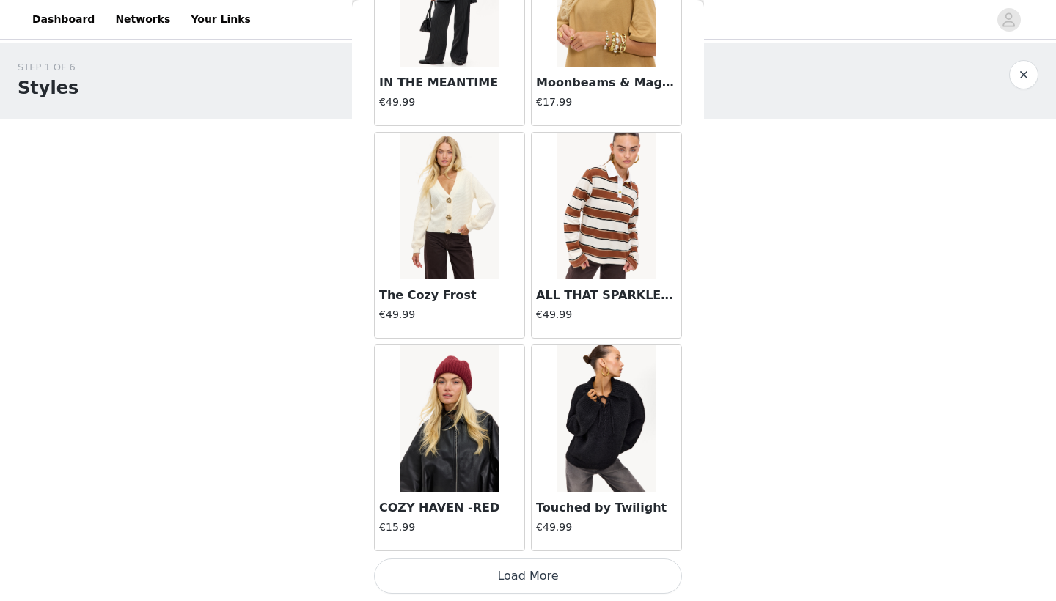
click at [501, 571] on button "Load More" at bounding box center [528, 576] width 308 height 35
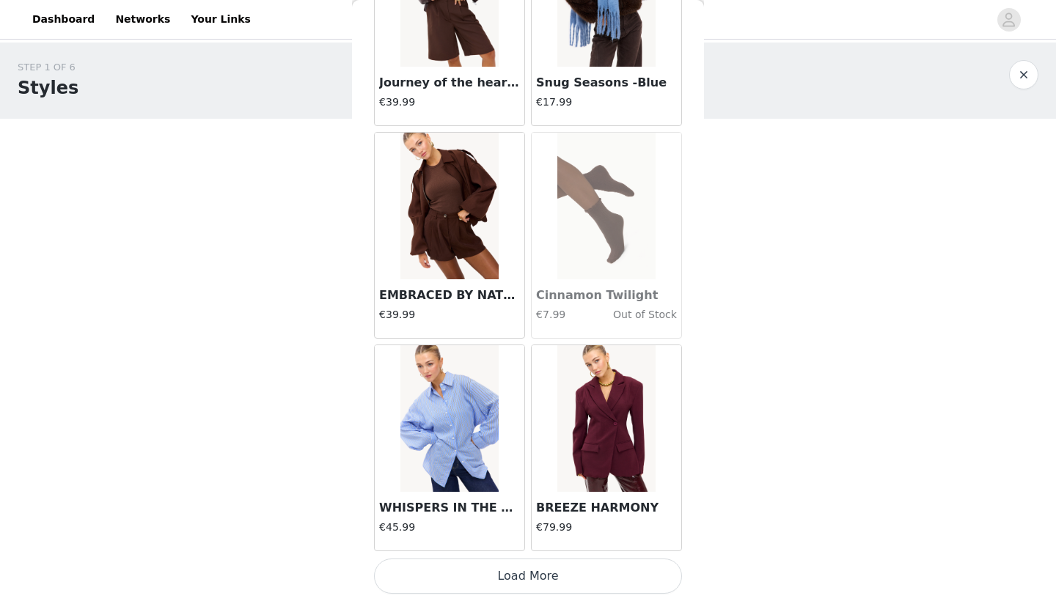
click at [612, 413] on img at bounding box center [606, 418] width 98 height 147
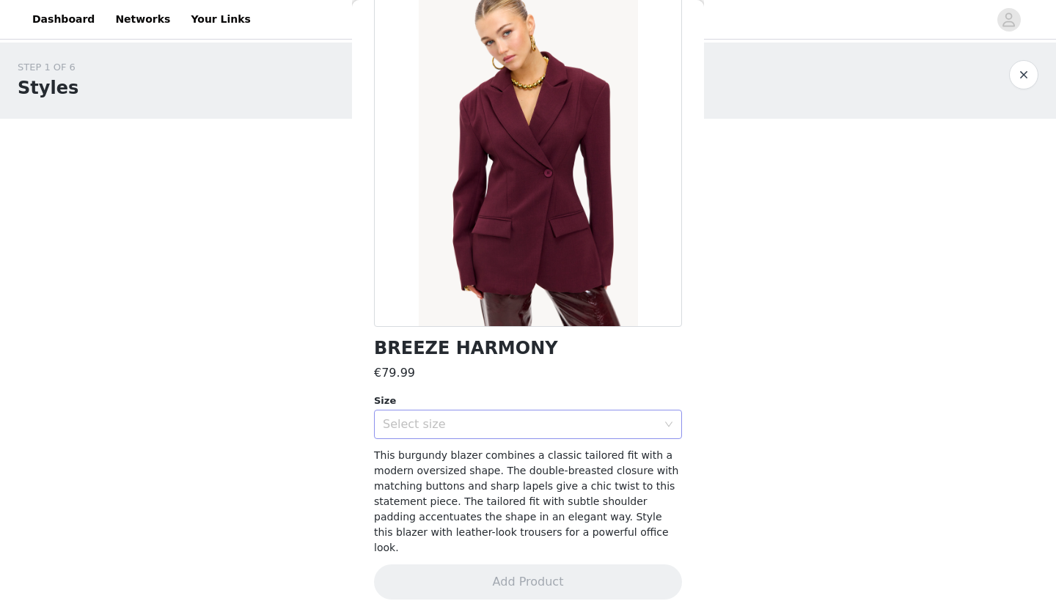
click at [613, 417] on div "Select size" at bounding box center [520, 424] width 274 height 15
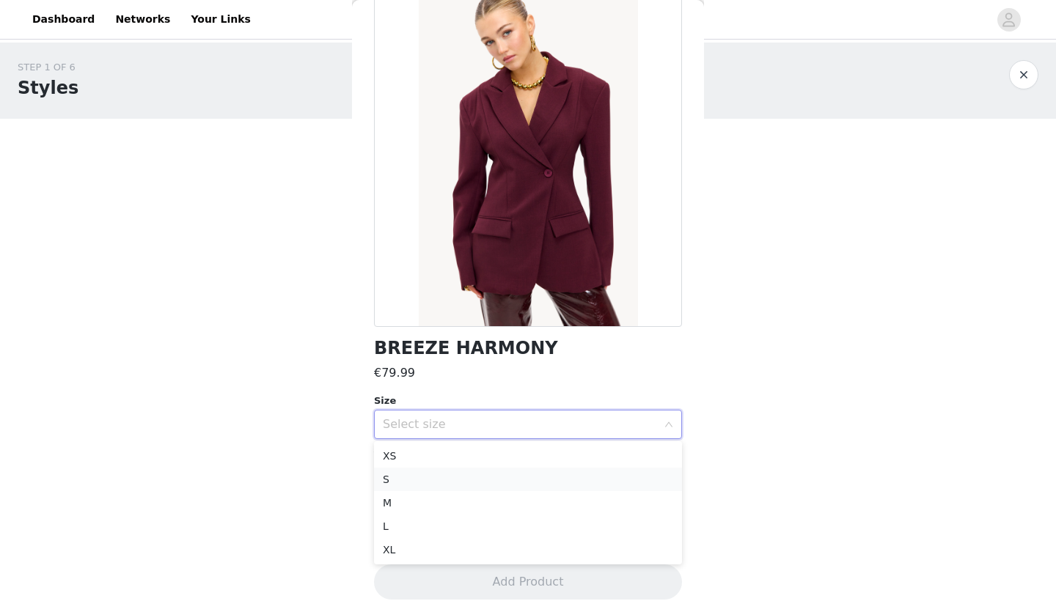
click at [601, 473] on li "S" at bounding box center [528, 479] width 308 height 23
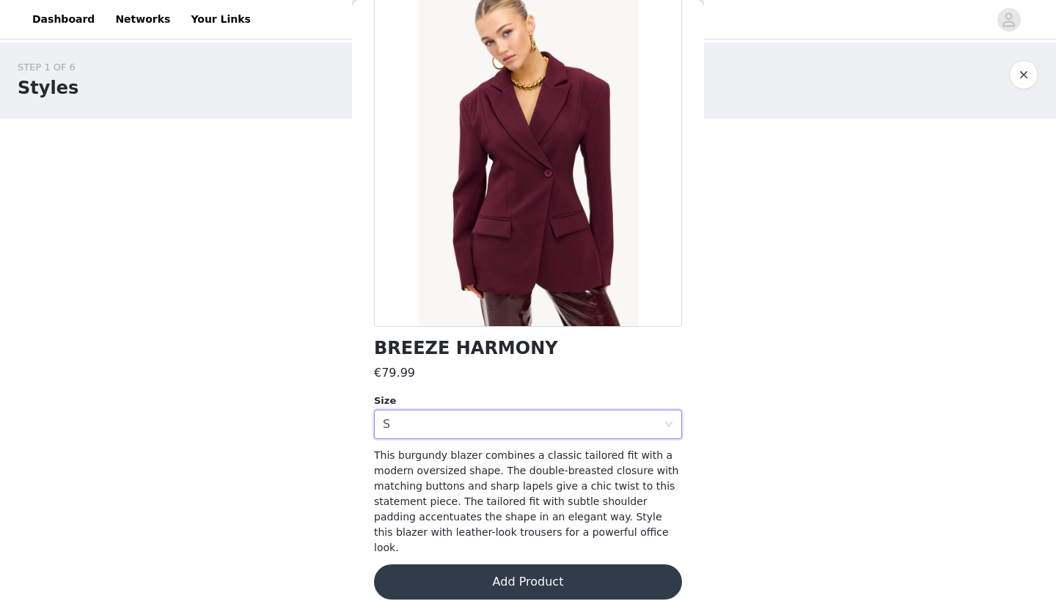
click at [567, 564] on button "Add Product" at bounding box center [528, 581] width 308 height 35
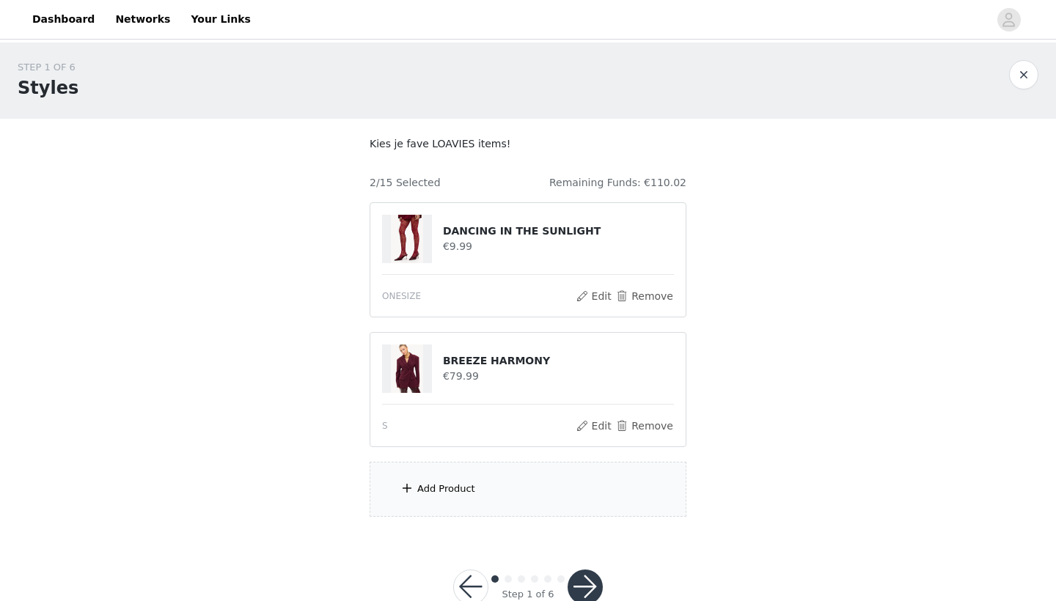
click at [553, 490] on div "Add Product" at bounding box center [527, 489] width 317 height 55
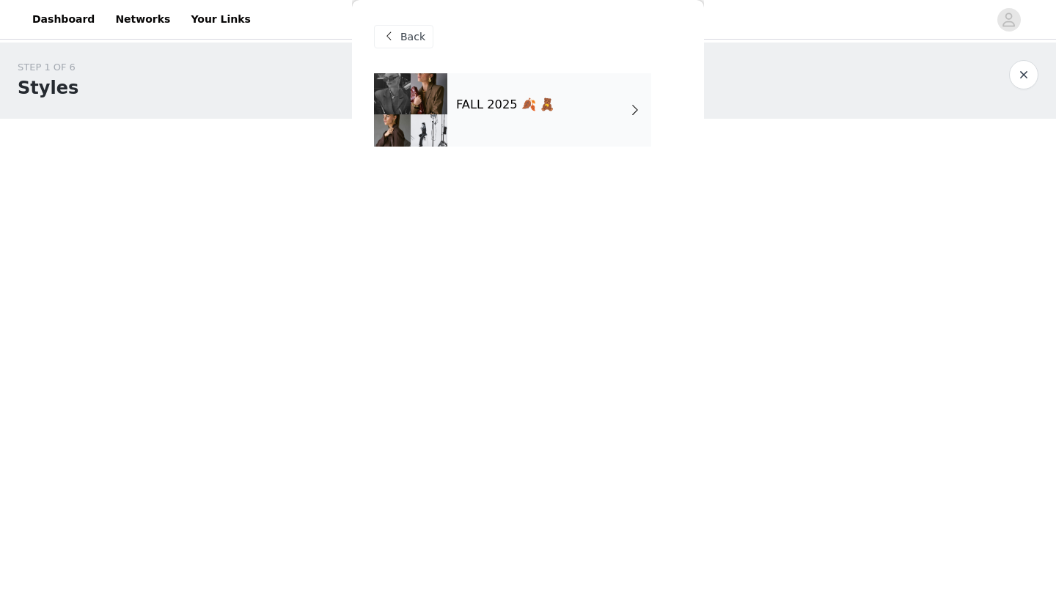
click at [574, 84] on div "FALL 2025 🍂 🧸" at bounding box center [549, 109] width 204 height 73
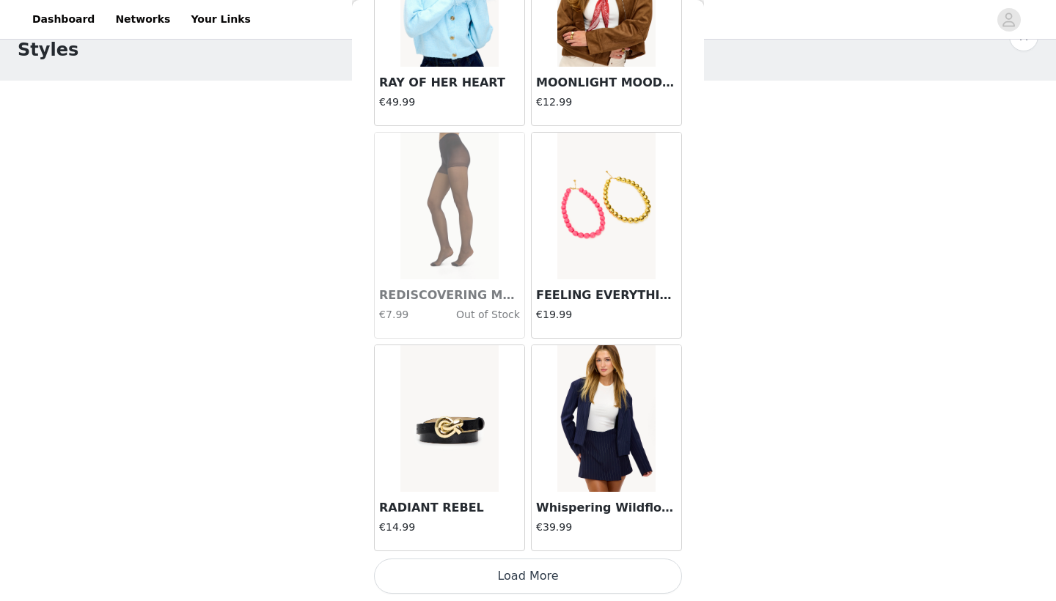
click at [514, 577] on button "Load More" at bounding box center [528, 576] width 308 height 35
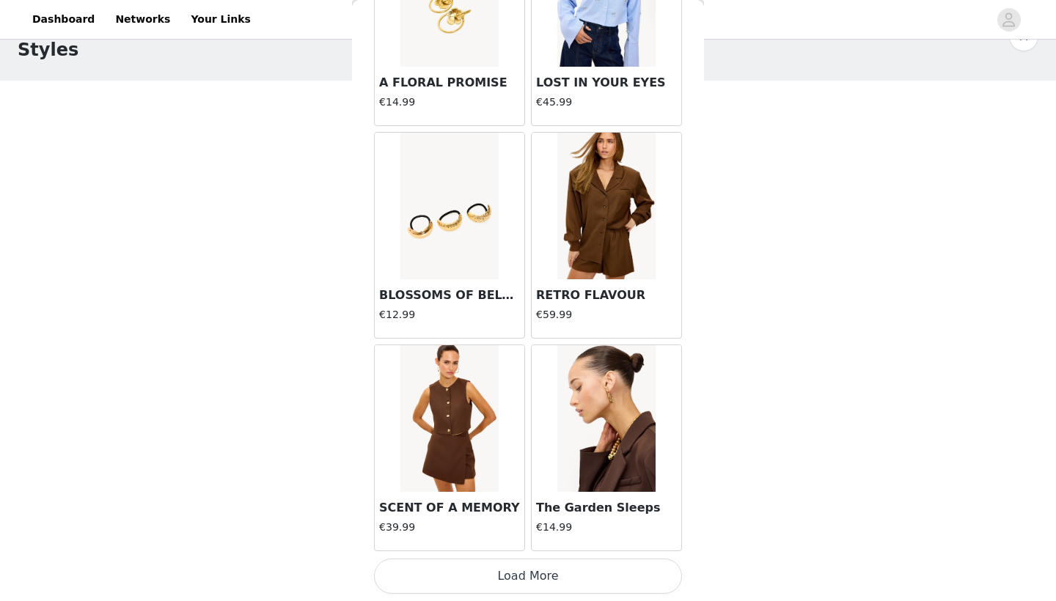
click at [514, 577] on button "Load More" at bounding box center [528, 576] width 308 height 35
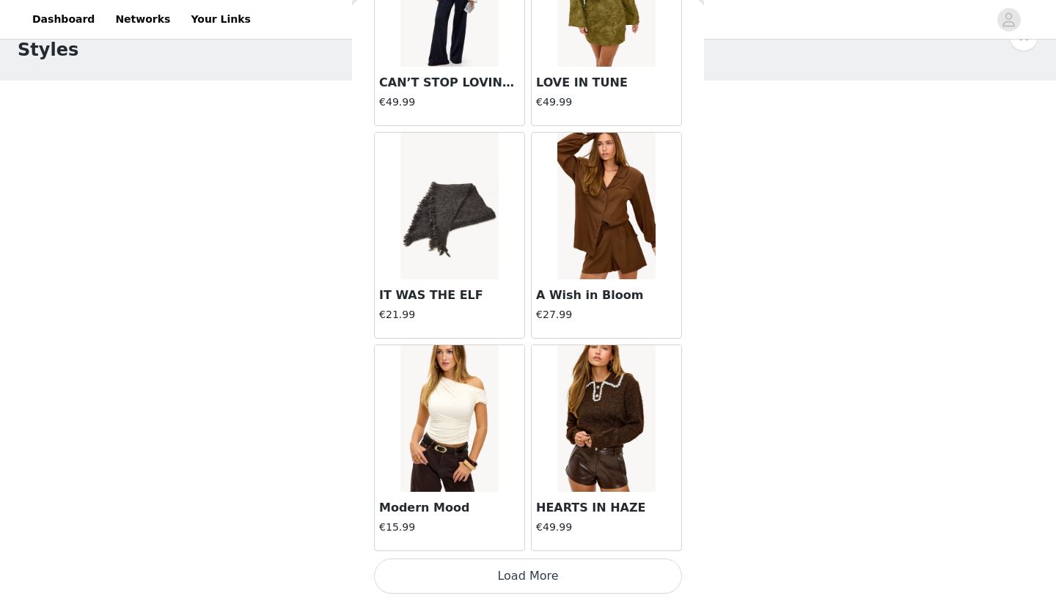
click at [514, 577] on button "Load More" at bounding box center [528, 576] width 308 height 35
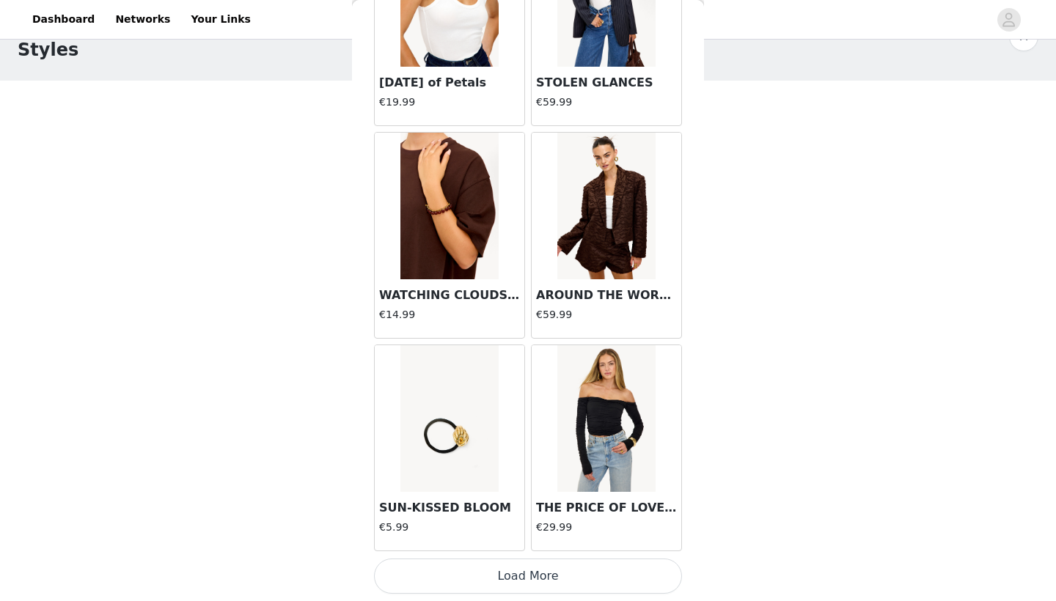
click at [514, 577] on button "Load More" at bounding box center [528, 576] width 308 height 35
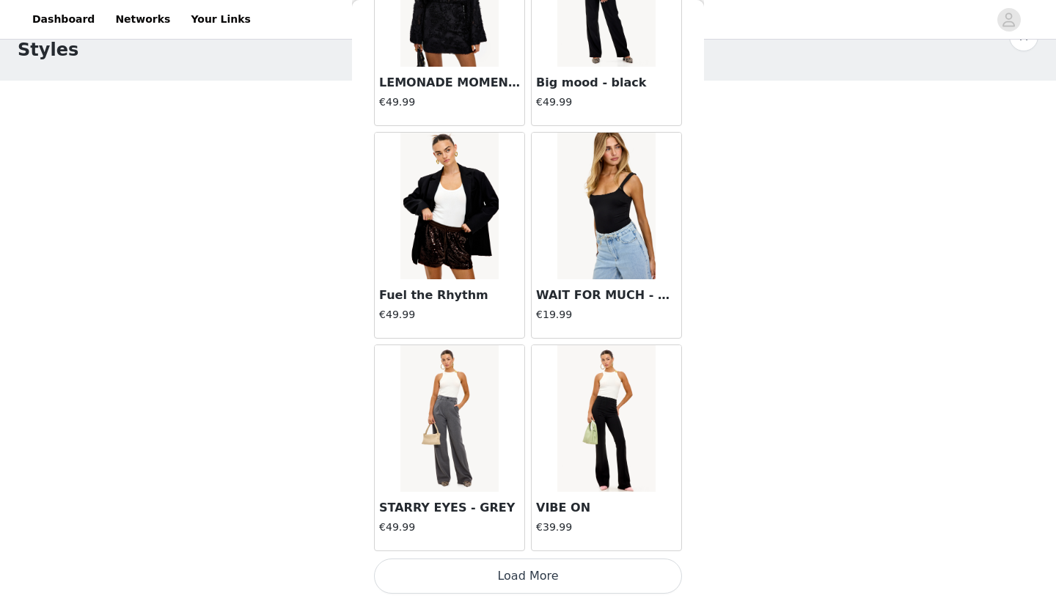
click at [514, 577] on button "Load More" at bounding box center [528, 576] width 308 height 35
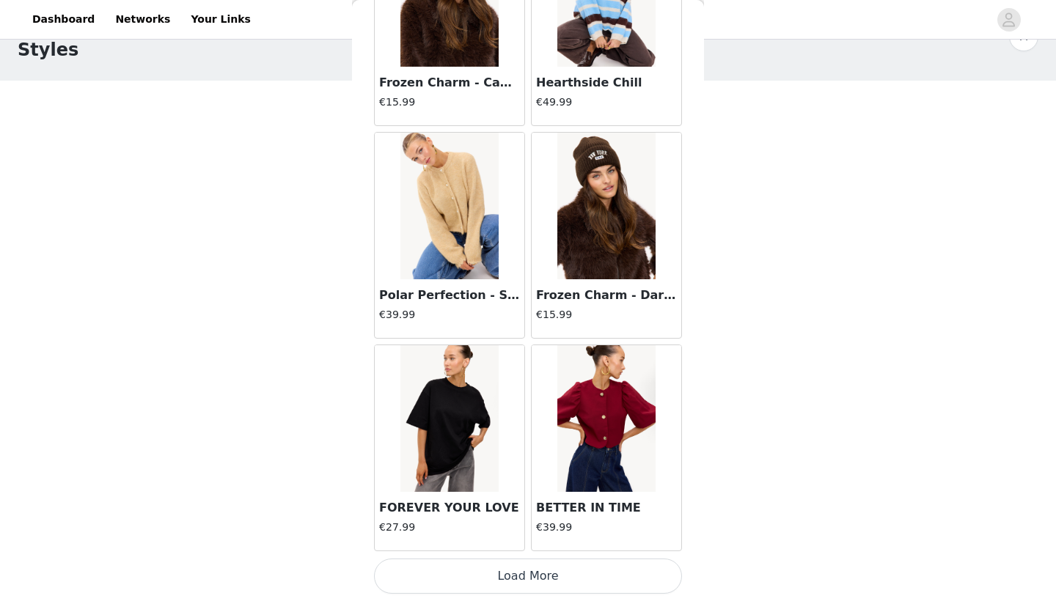
click at [514, 577] on button "Load More" at bounding box center [528, 576] width 308 height 35
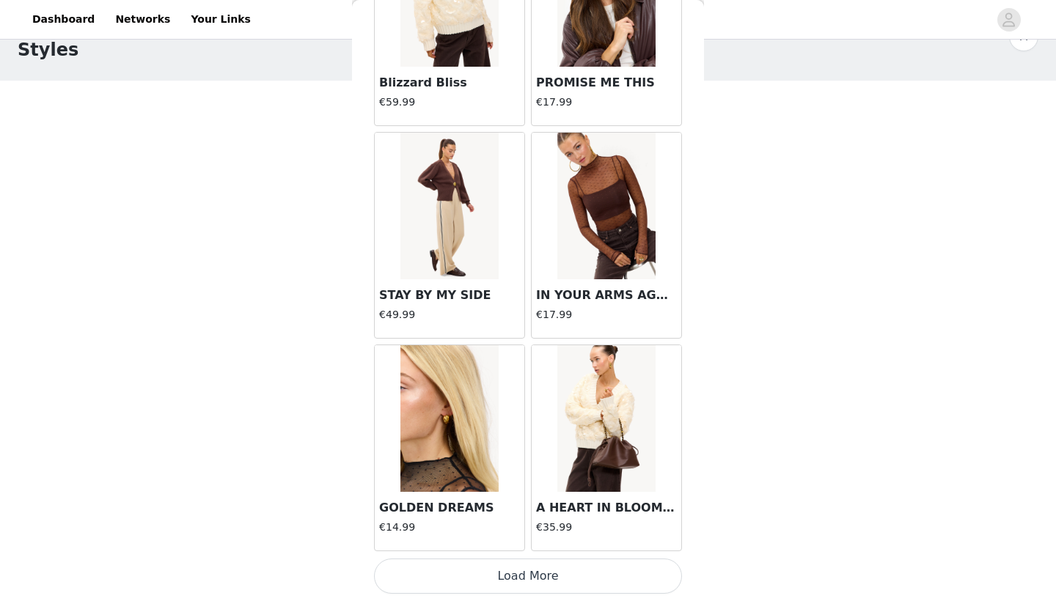
click at [514, 577] on button "Load More" at bounding box center [528, 576] width 308 height 35
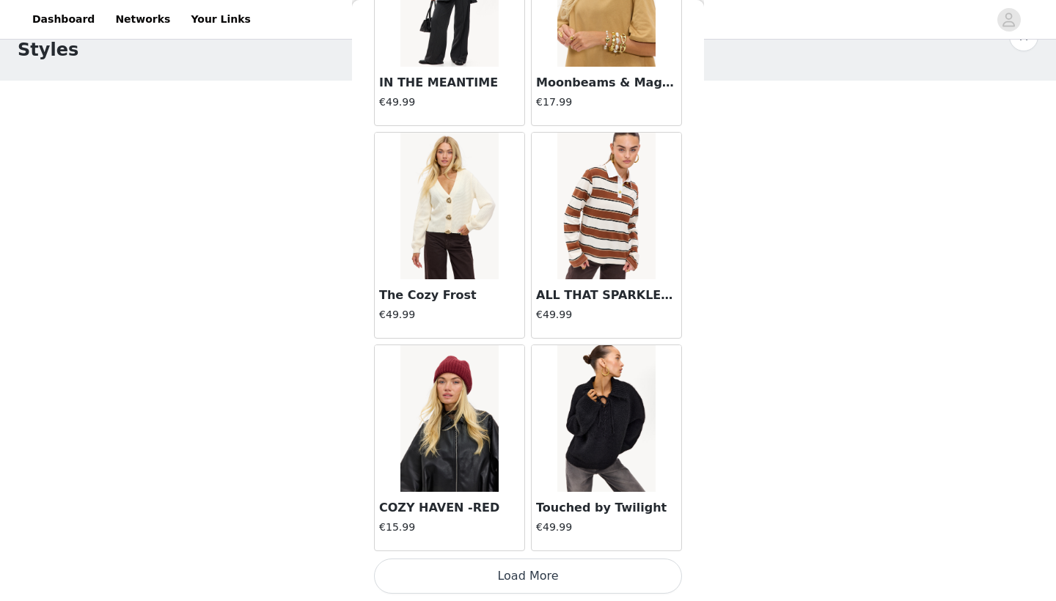
click at [514, 577] on button "Load More" at bounding box center [528, 576] width 308 height 35
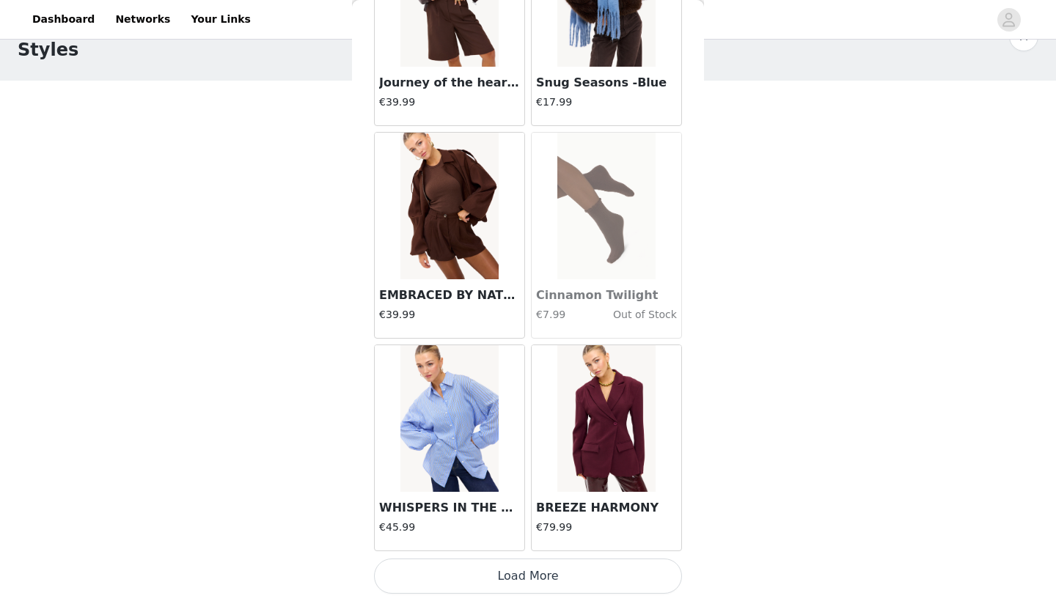
click at [514, 577] on button "Load More" at bounding box center [528, 576] width 308 height 35
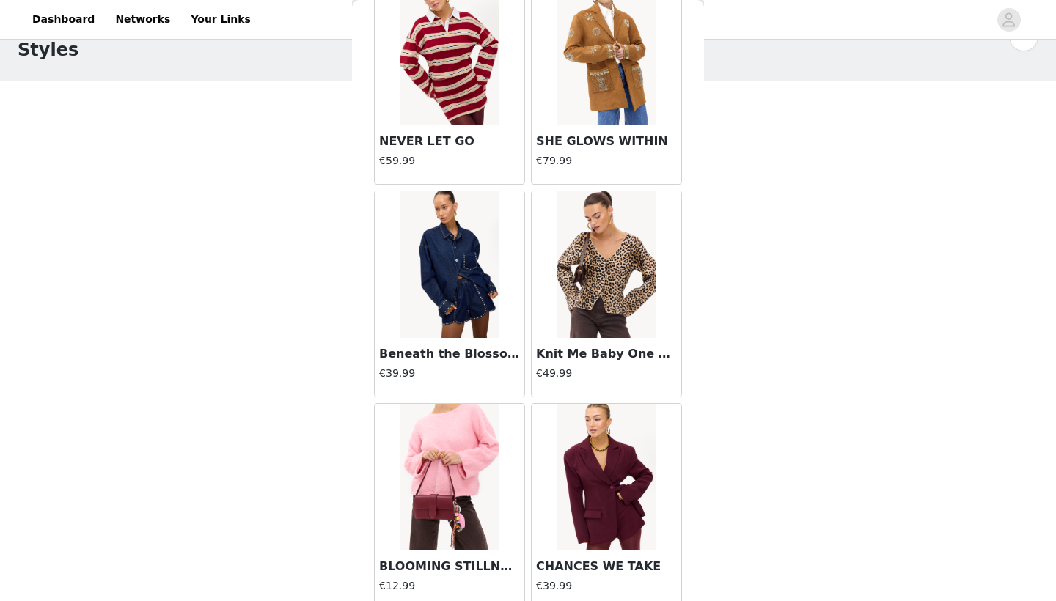
click at [599, 295] on img at bounding box center [606, 264] width 98 height 147
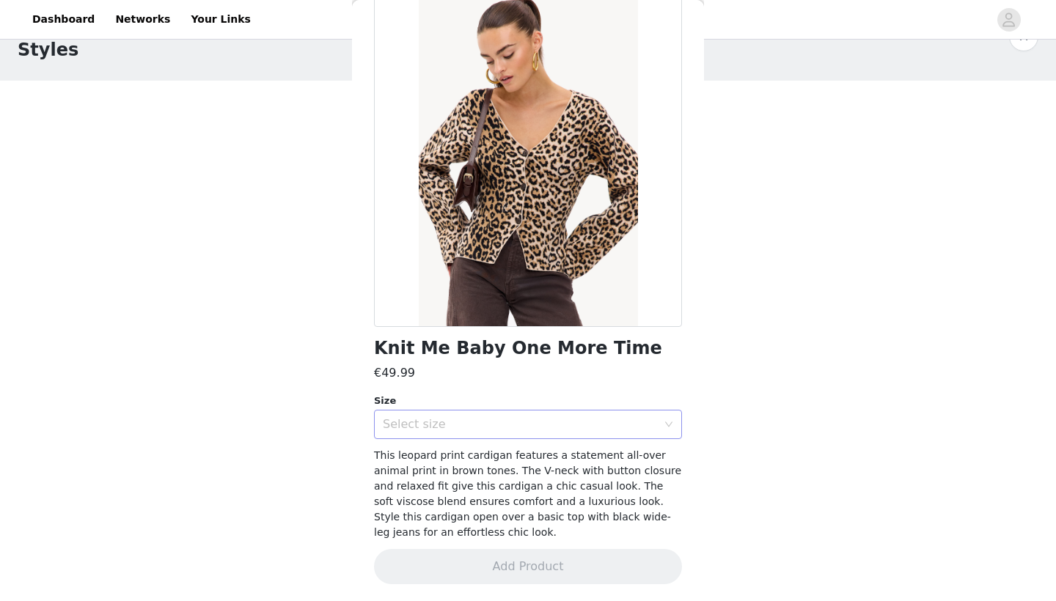
click at [570, 419] on div "Select size" at bounding box center [520, 424] width 274 height 15
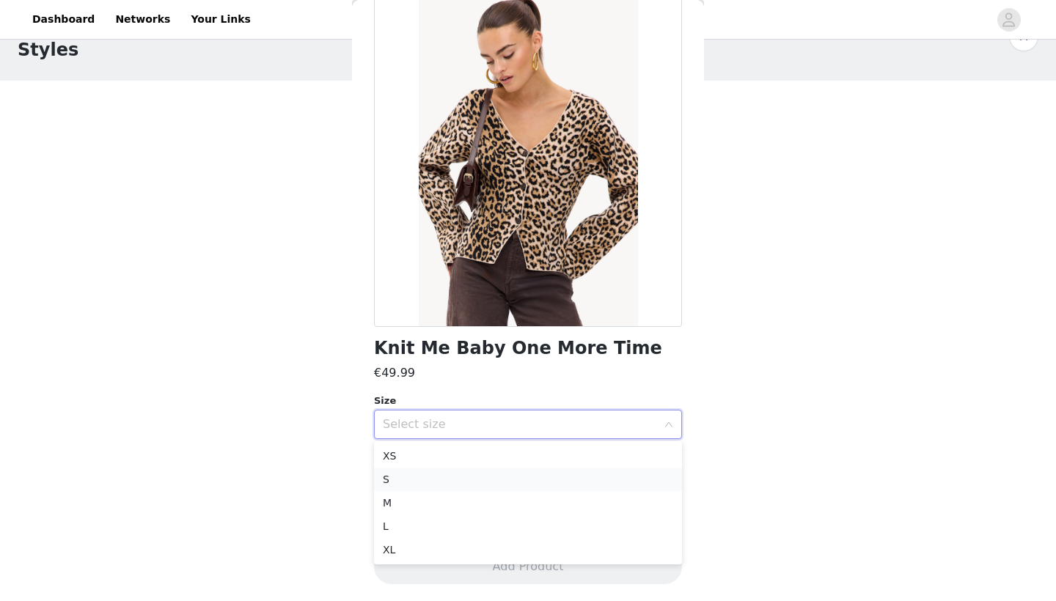
click at [554, 468] on li "S" at bounding box center [528, 479] width 308 height 23
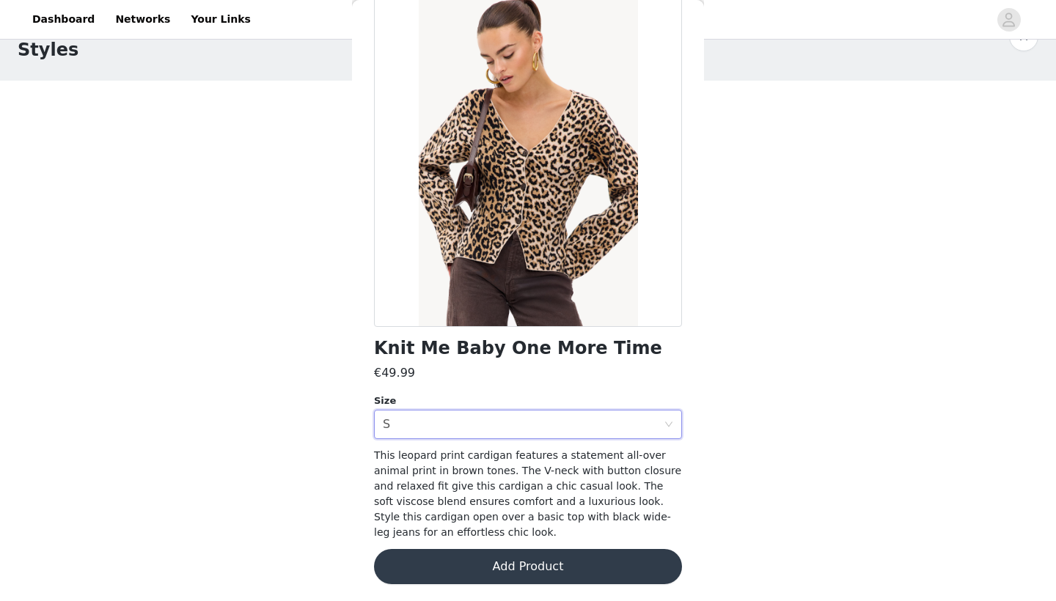
click at [530, 572] on button "Add Product" at bounding box center [528, 566] width 308 height 35
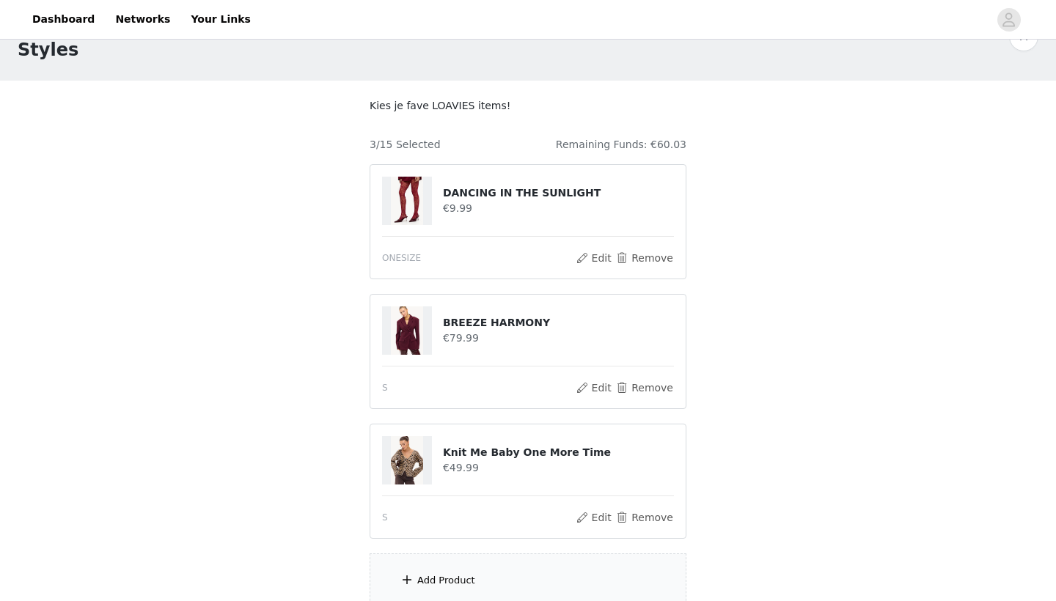
click at [520, 564] on div "Add Product" at bounding box center [527, 580] width 317 height 55
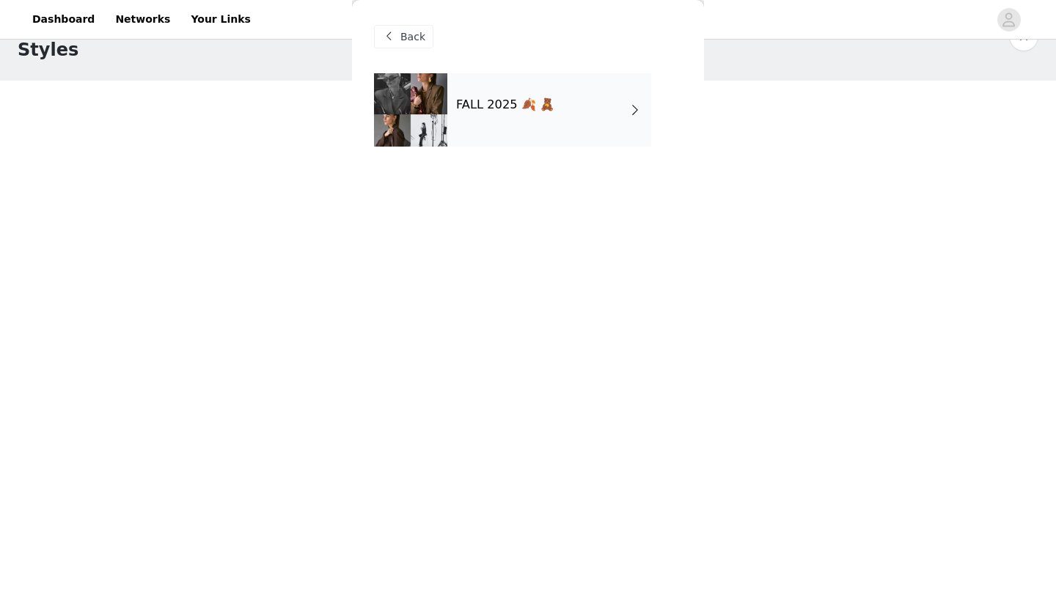
click at [578, 118] on div "FALL 2025 🍂 🧸" at bounding box center [549, 109] width 204 height 73
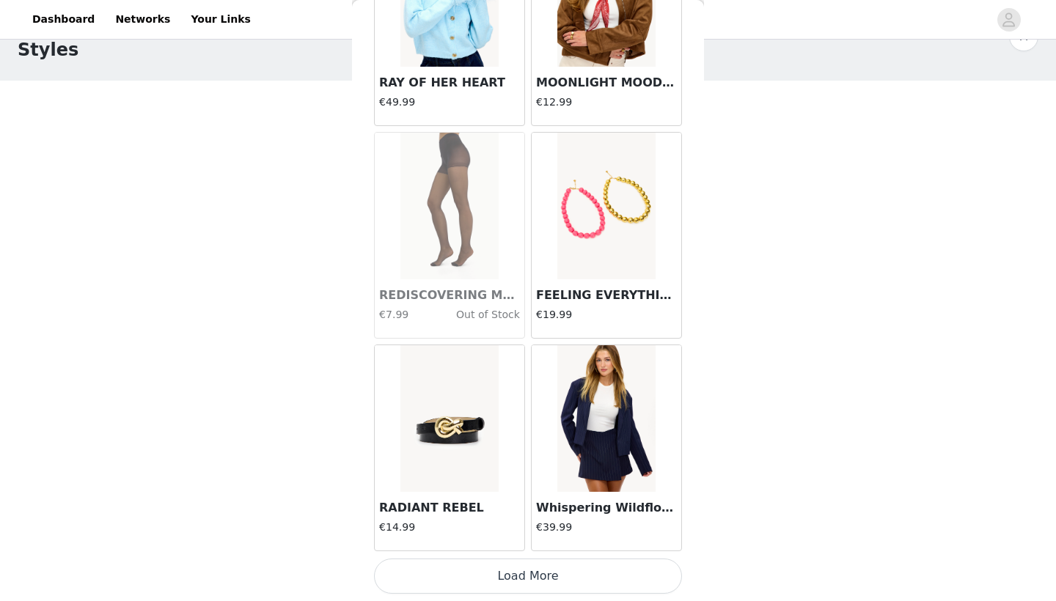
click at [512, 577] on button "Load More" at bounding box center [528, 576] width 308 height 35
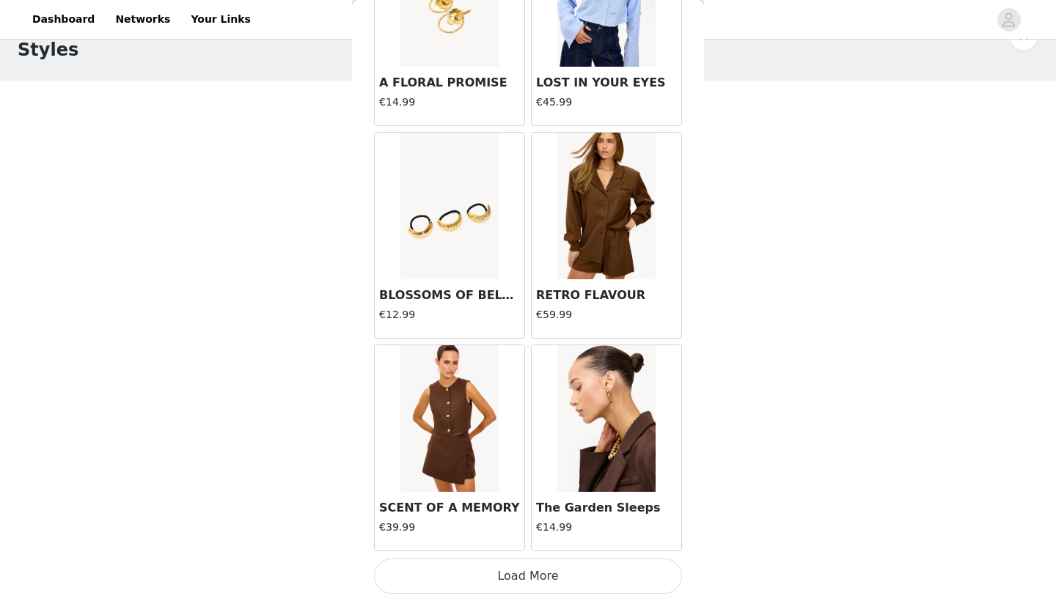
click at [512, 577] on button "Load More" at bounding box center [528, 576] width 308 height 35
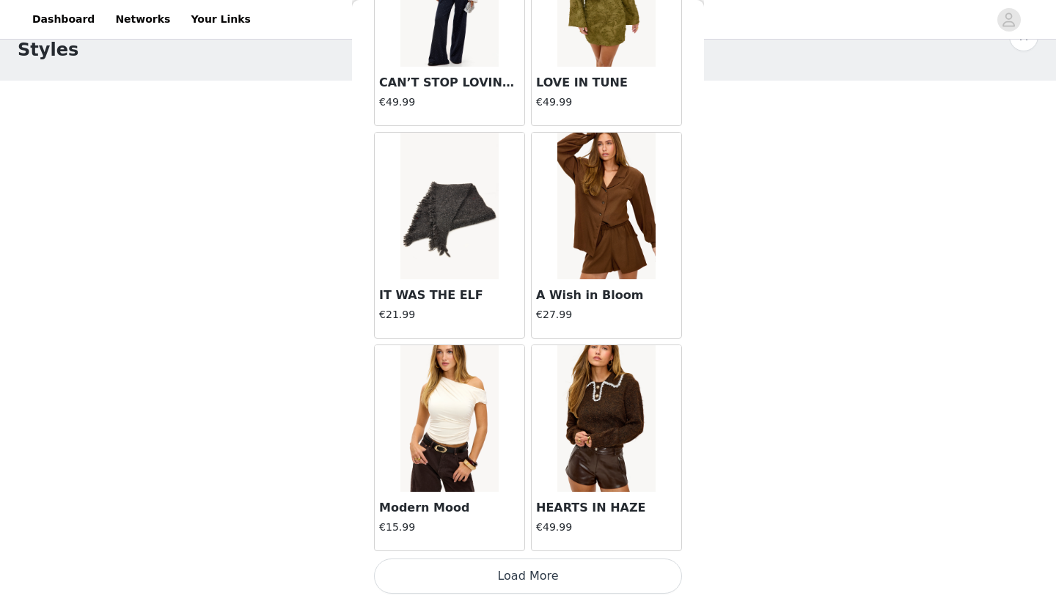
click at [512, 577] on button "Load More" at bounding box center [528, 576] width 308 height 35
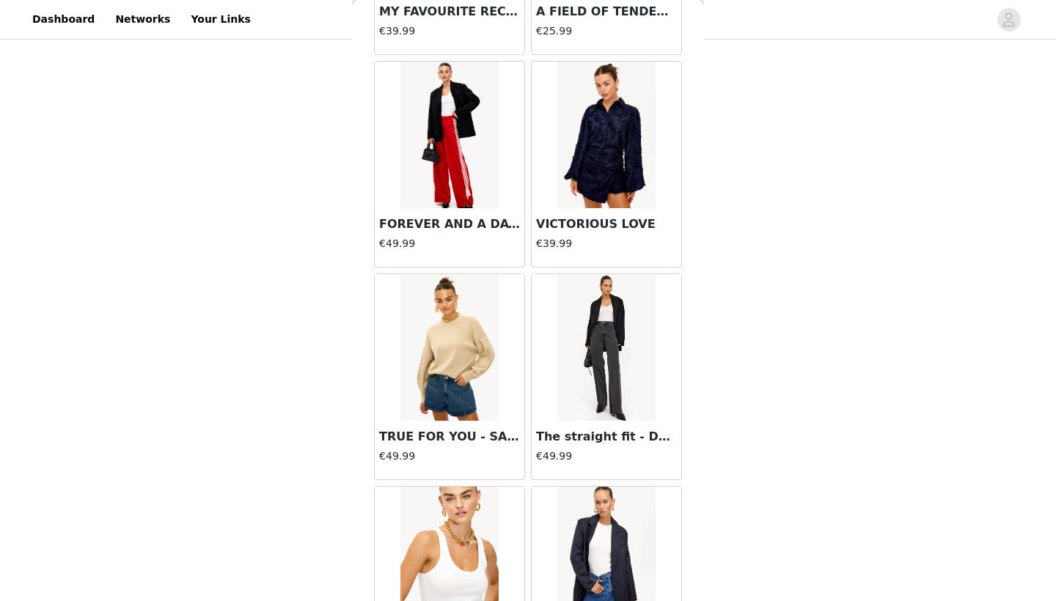
scroll to position [168, 0]
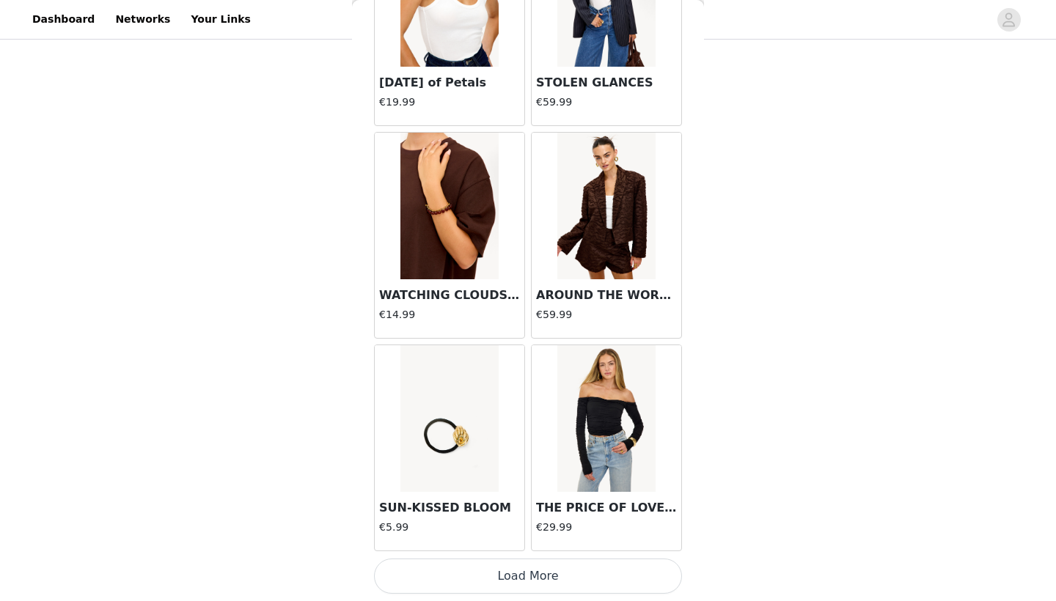
click at [512, 577] on button "Load More" at bounding box center [528, 576] width 308 height 35
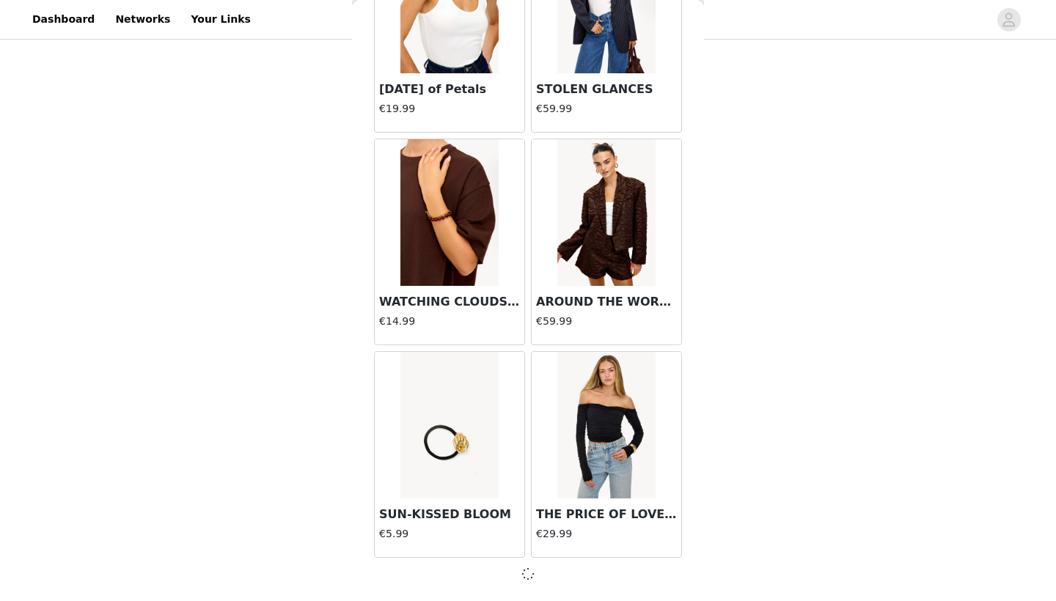
scroll to position [8020, 0]
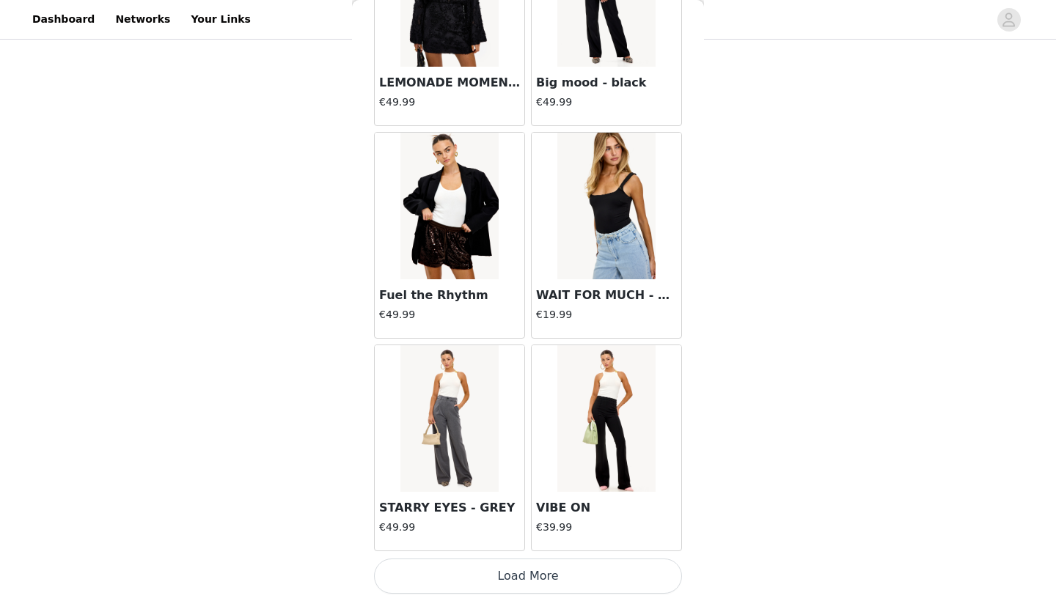
click at [512, 577] on button "Load More" at bounding box center [528, 576] width 308 height 35
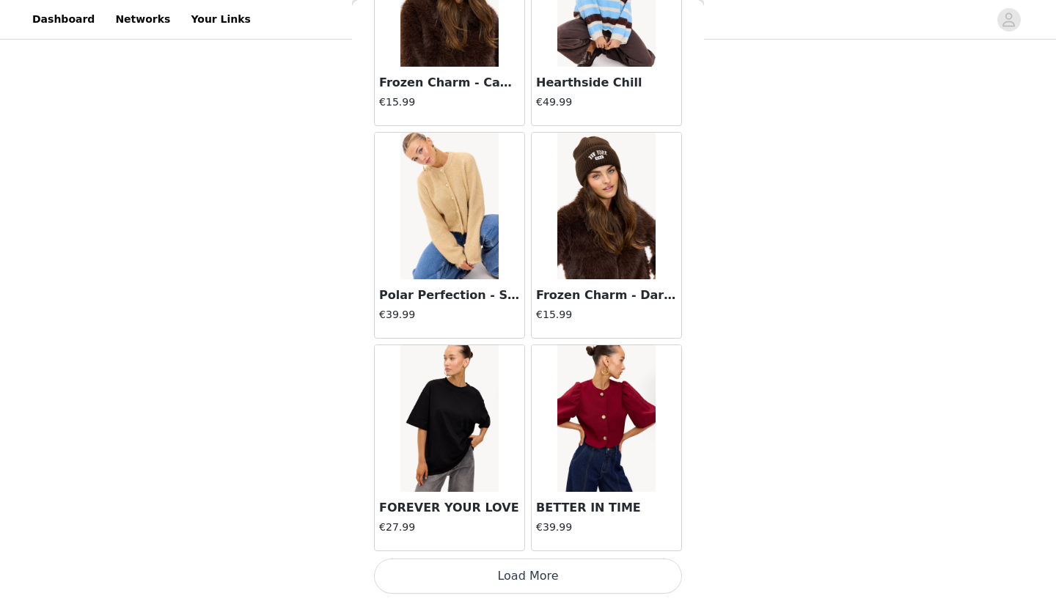
scroll to position [12272, 0]
click at [512, 577] on button "Load More" at bounding box center [528, 576] width 308 height 35
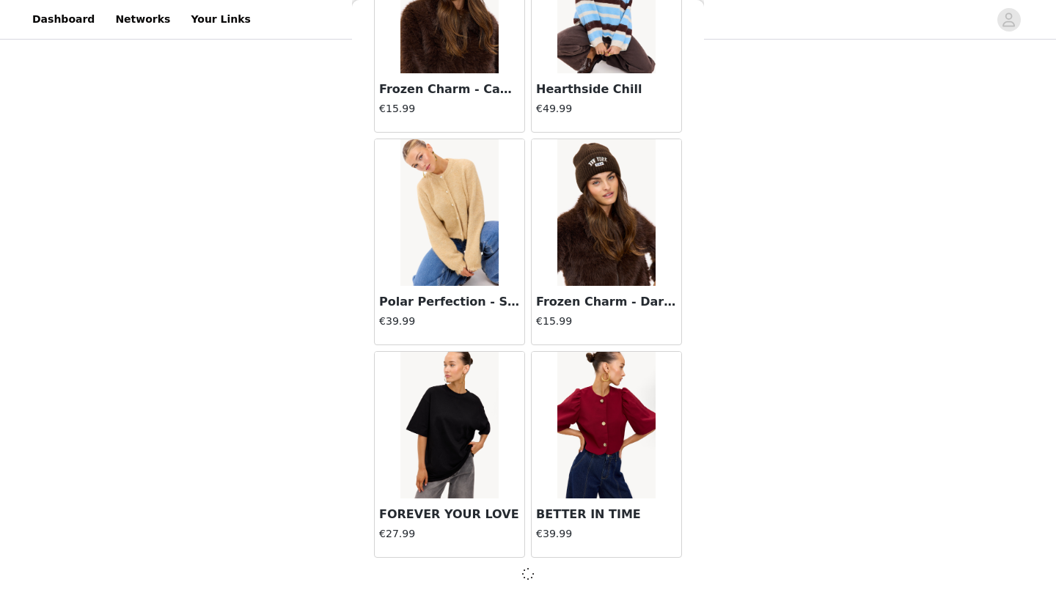
scroll to position [168, 0]
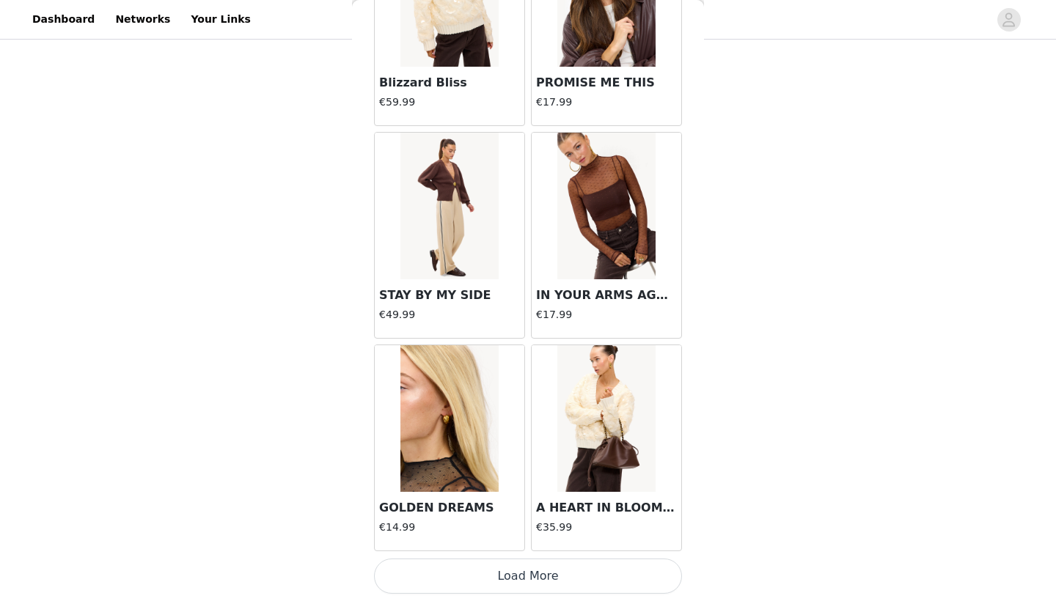
click at [512, 577] on button "Load More" at bounding box center [528, 576] width 308 height 35
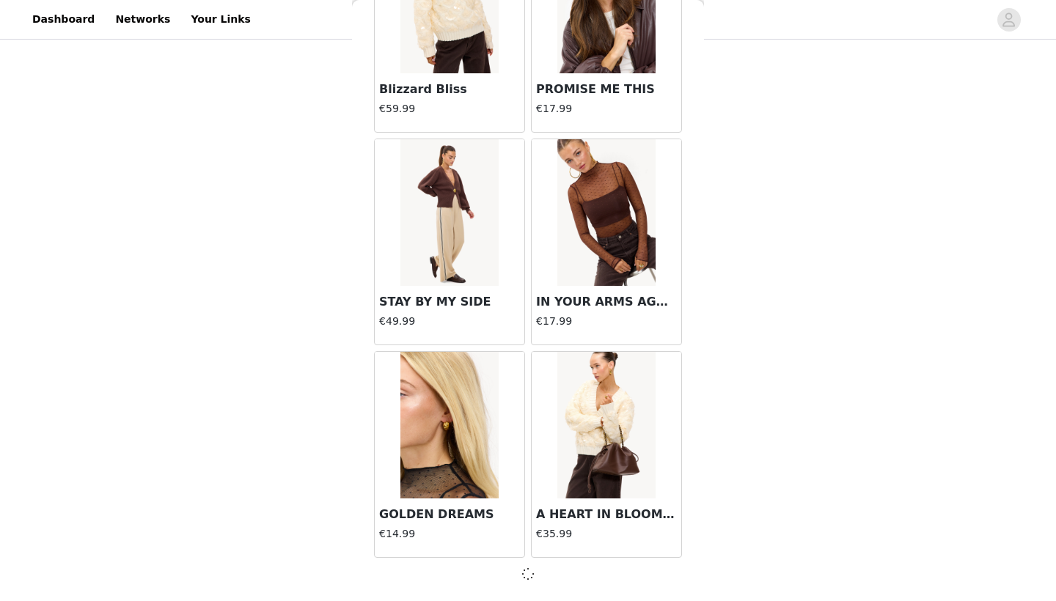
scroll to position [14391, 0]
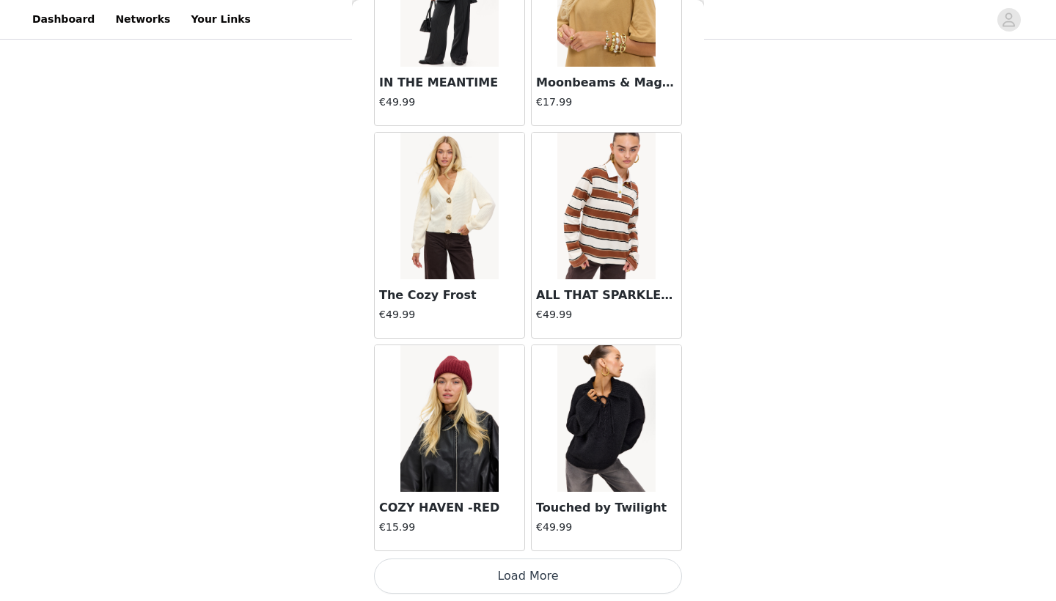
click at [512, 577] on button "Load More" at bounding box center [528, 576] width 308 height 35
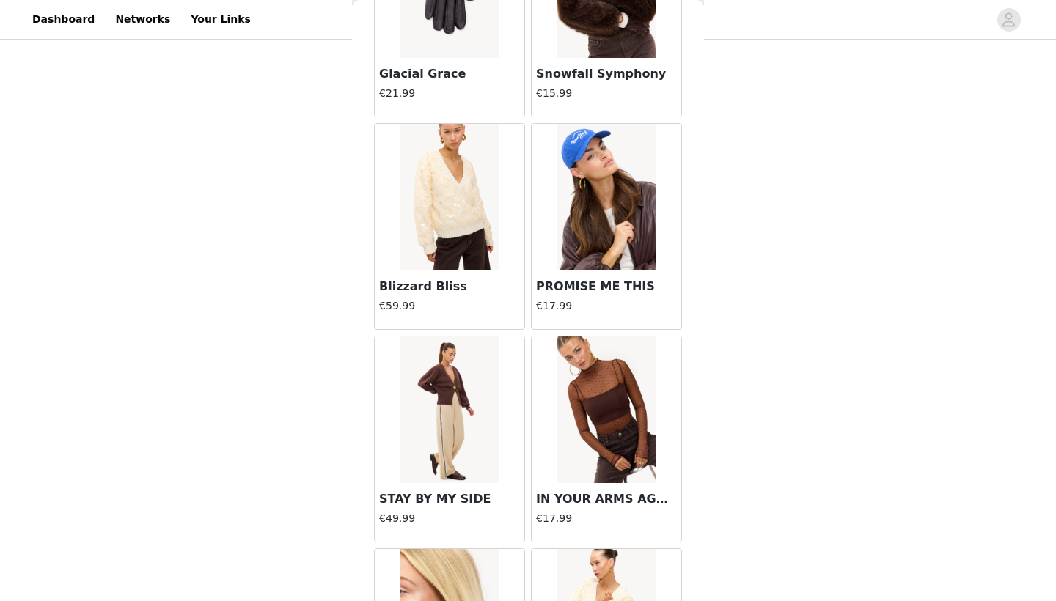
scroll to position [14189, 0]
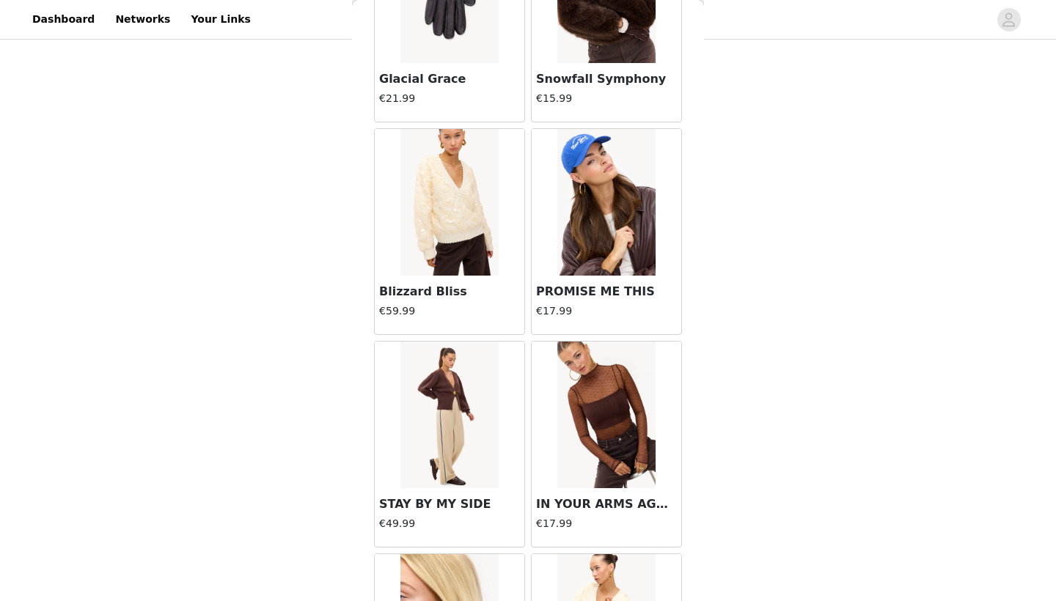
click at [452, 390] on img at bounding box center [449, 415] width 98 height 147
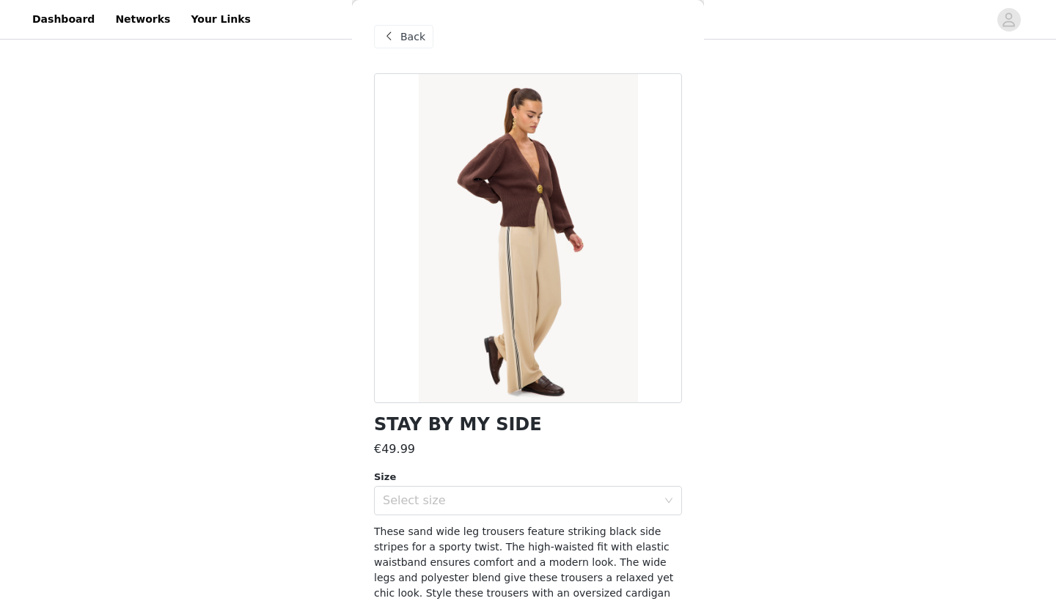
scroll to position [0, 0]
click at [403, 32] on span "Back" at bounding box center [412, 36] width 25 height 15
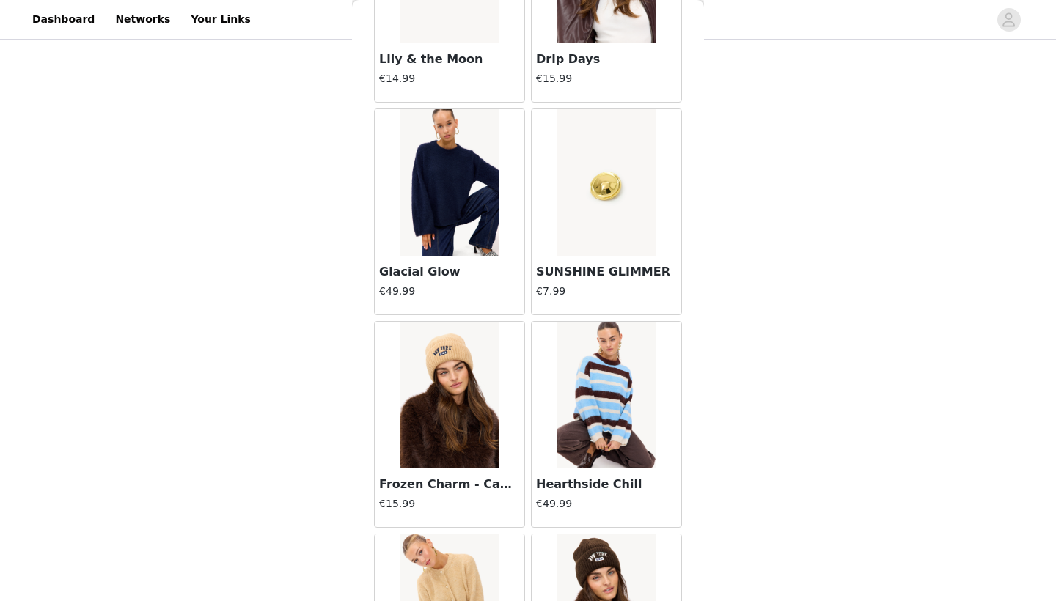
scroll to position [11873, 0]
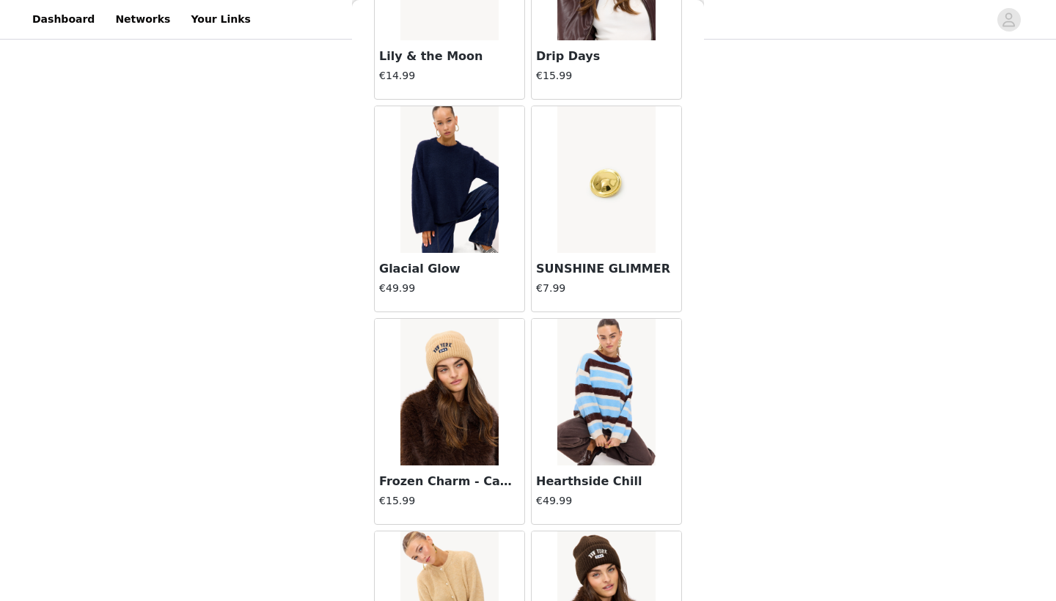
click at [578, 441] on img at bounding box center [606, 392] width 98 height 147
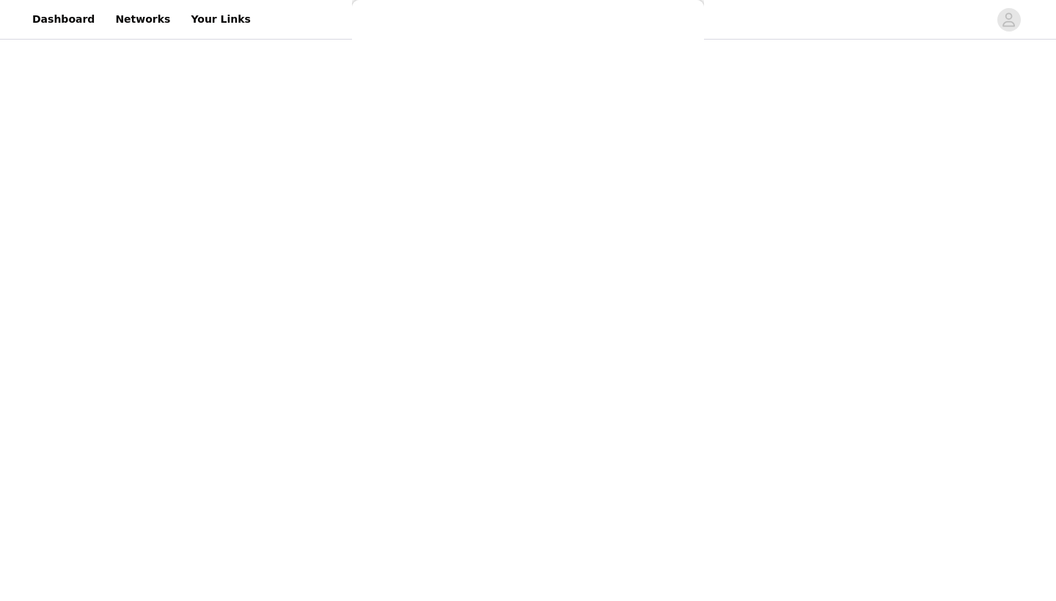
scroll to position [0, 0]
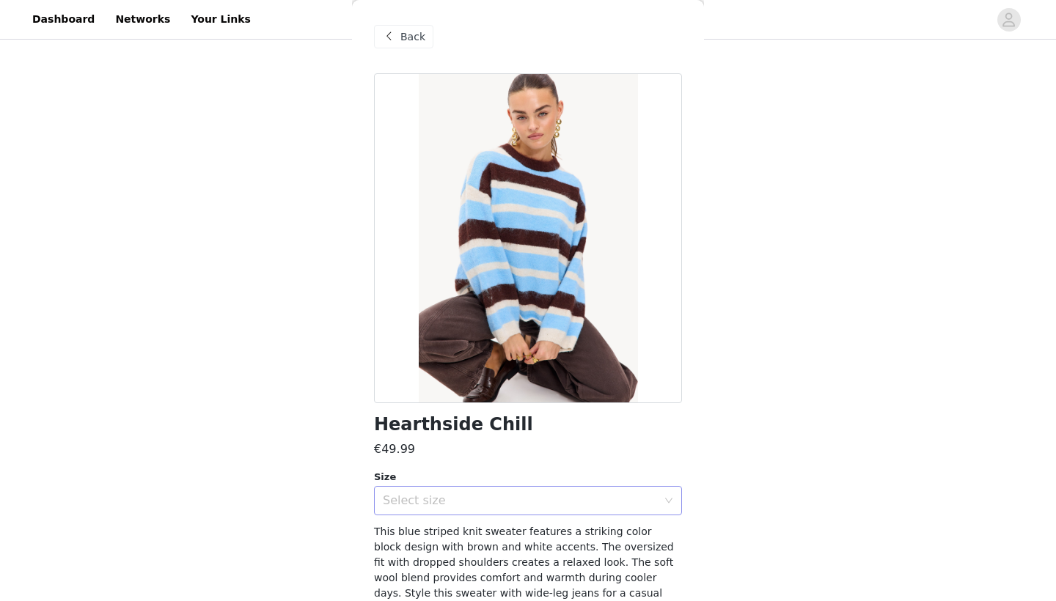
click at [542, 501] on div "Select size" at bounding box center [520, 500] width 274 height 15
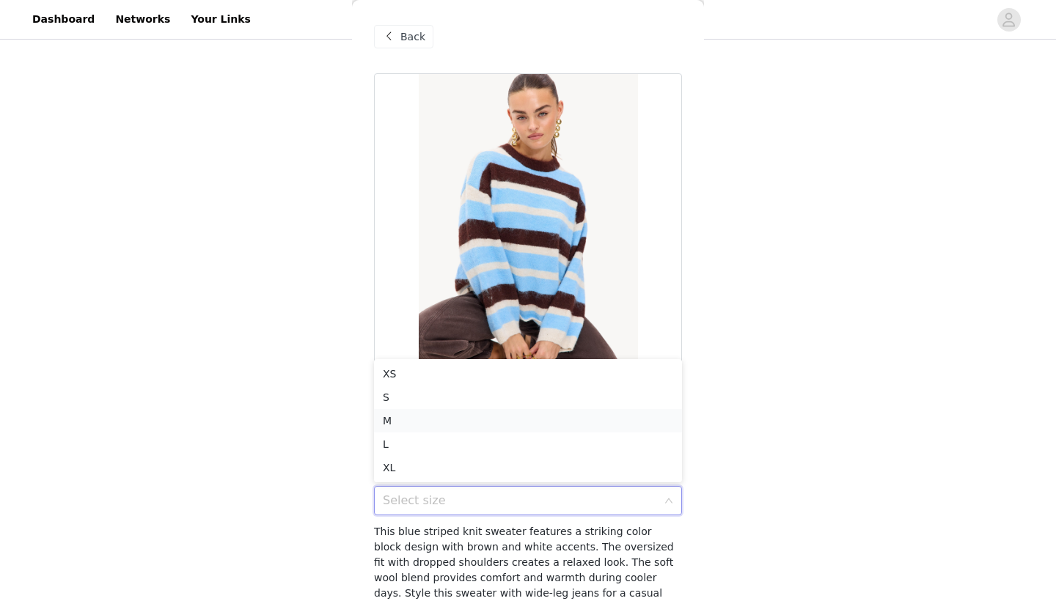
click at [529, 413] on li "M" at bounding box center [528, 420] width 308 height 23
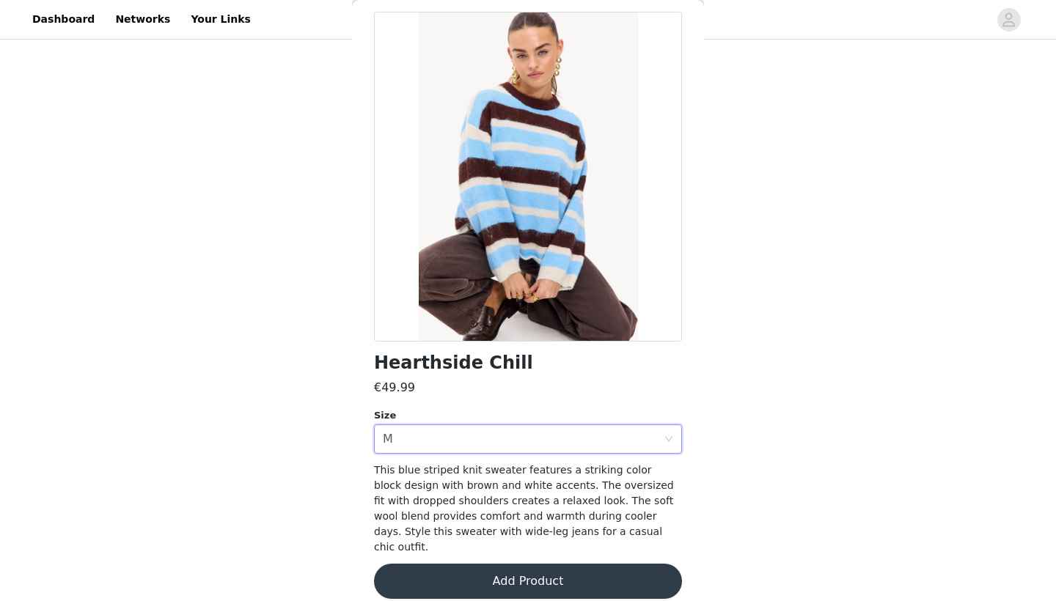
scroll to position [61, 0]
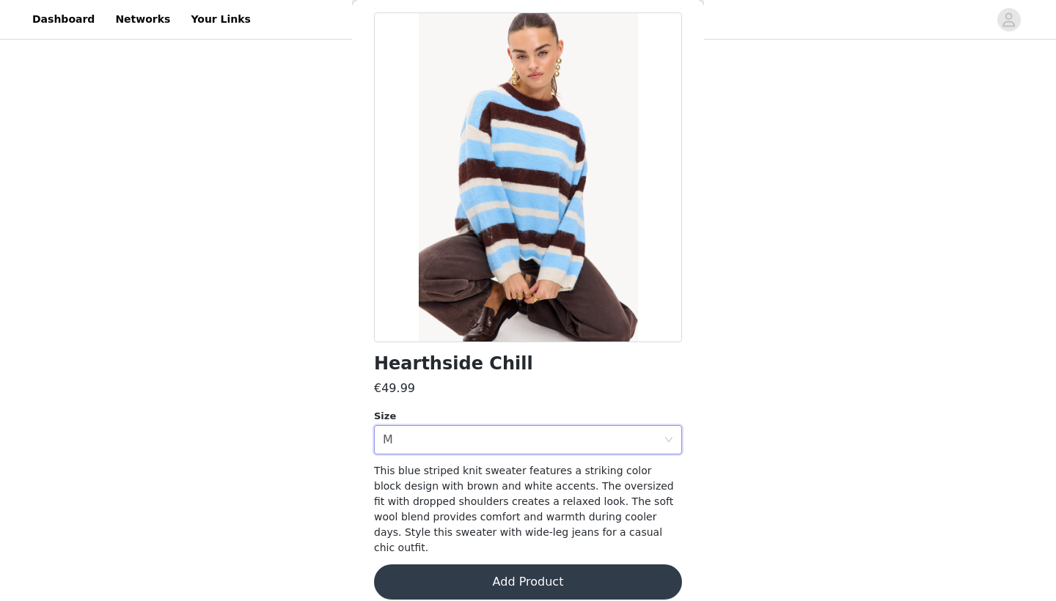
click at [521, 577] on button "Add Product" at bounding box center [528, 581] width 308 height 35
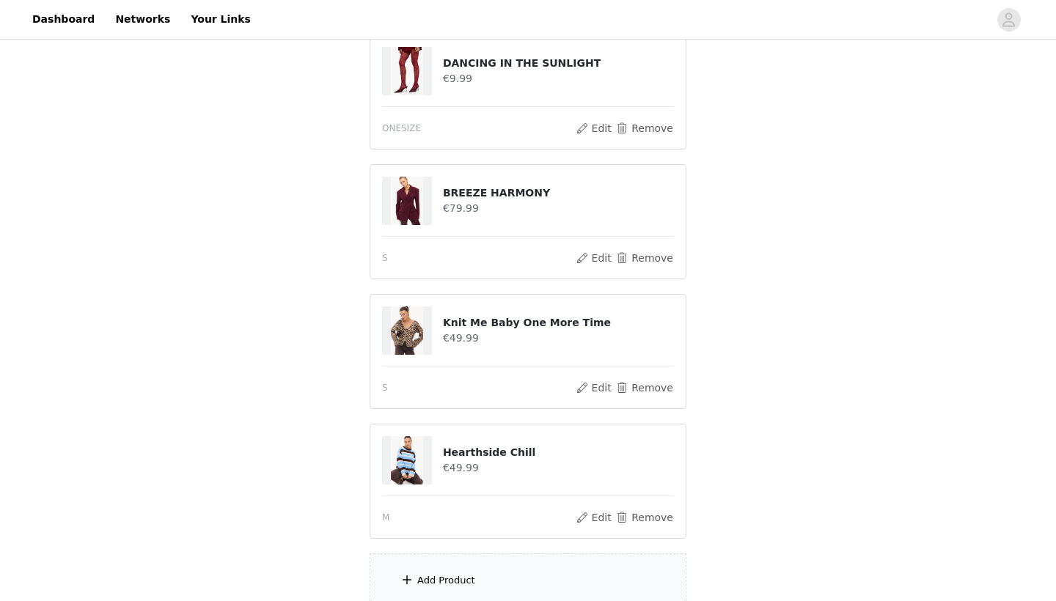
click at [521, 577] on div "Add Product" at bounding box center [527, 580] width 317 height 55
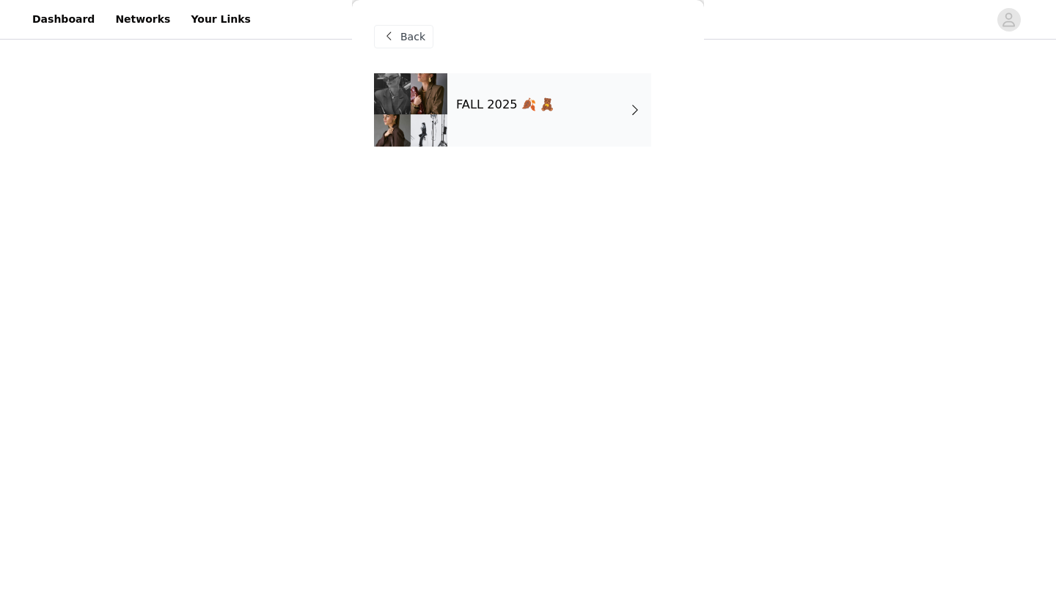
click at [523, 137] on div "FALL 2025 🍂 🧸" at bounding box center [549, 109] width 204 height 73
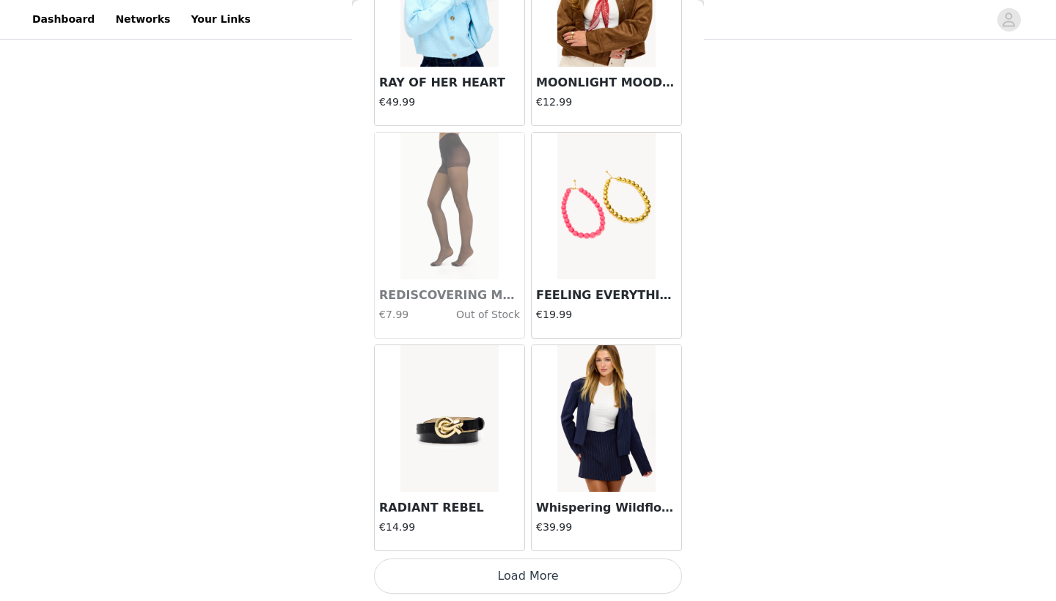
scroll to position [1642, 0]
click at [544, 577] on button "Load More" at bounding box center [528, 576] width 308 height 35
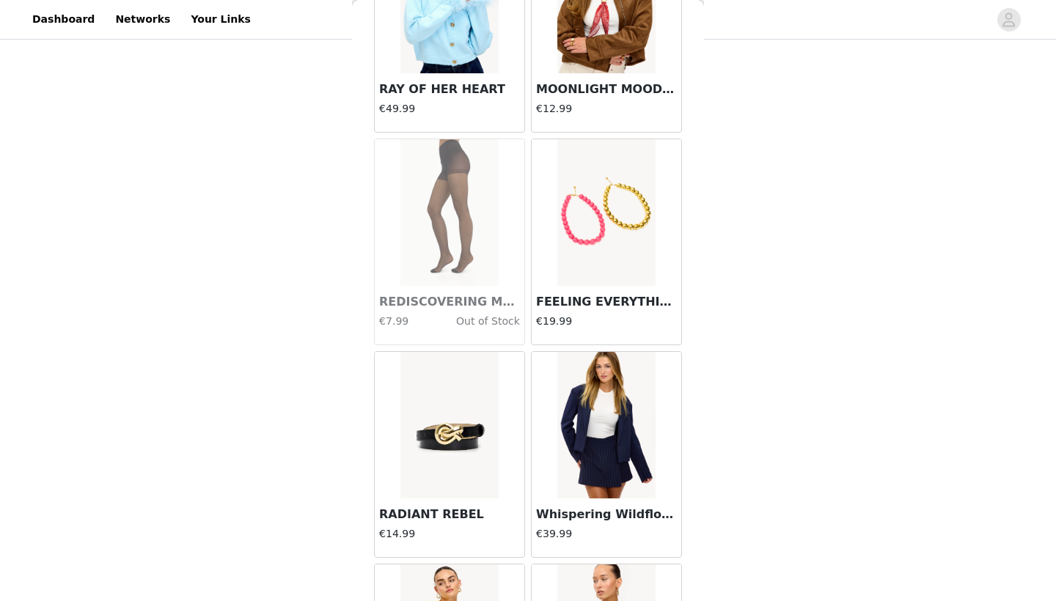
scroll to position [298, 0]
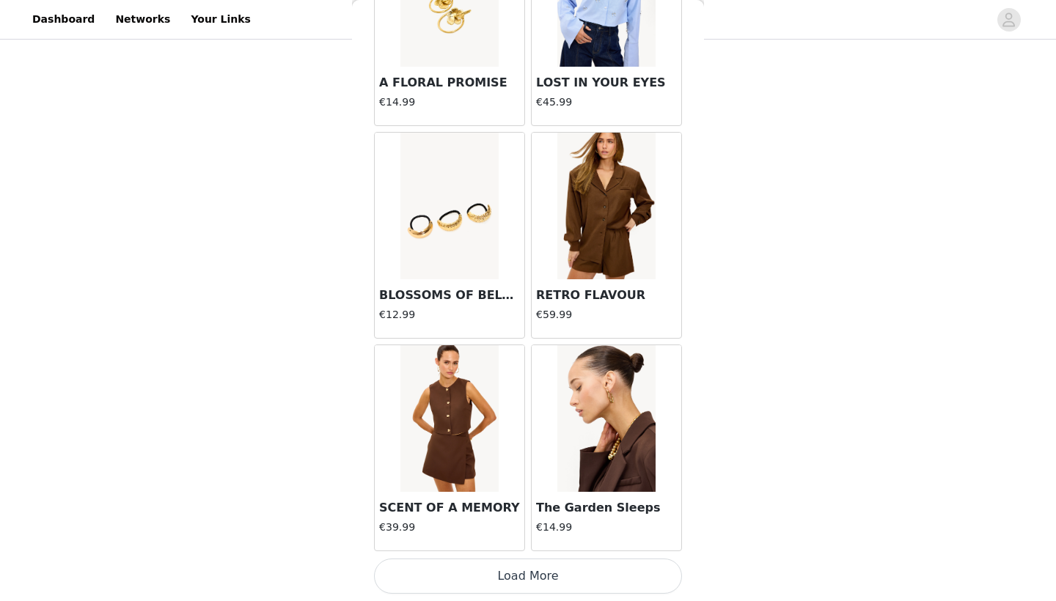
click at [544, 577] on button "Load More" at bounding box center [528, 576] width 308 height 35
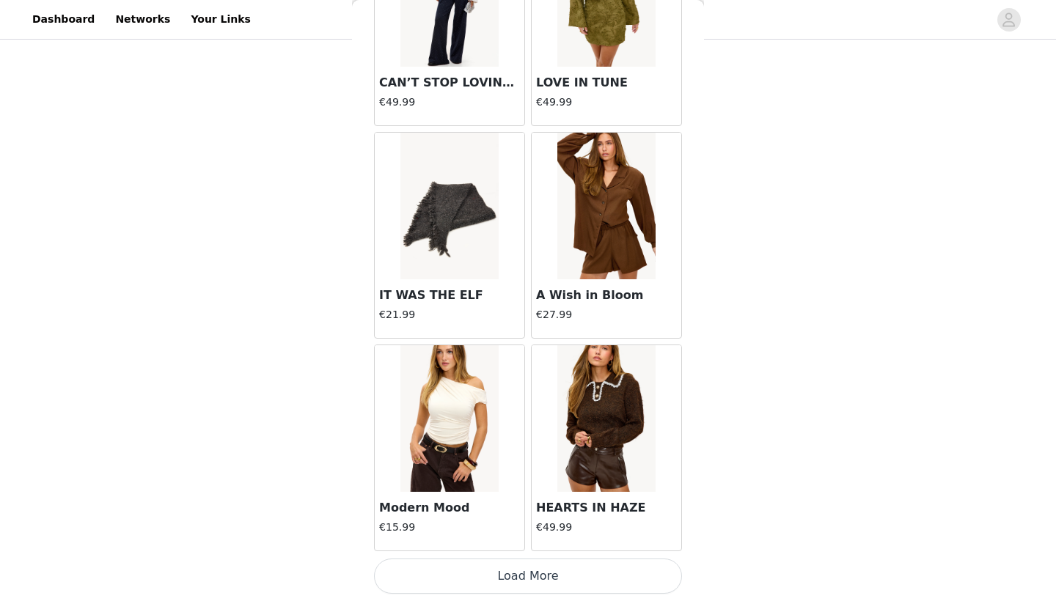
click at [544, 577] on button "Load More" at bounding box center [528, 576] width 308 height 35
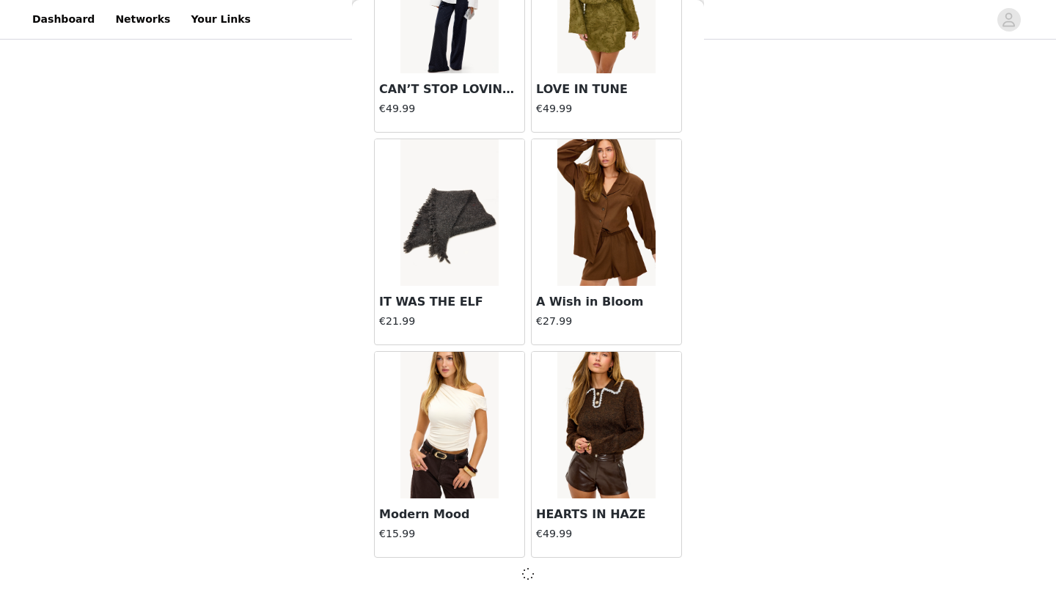
scroll to position [5887, 0]
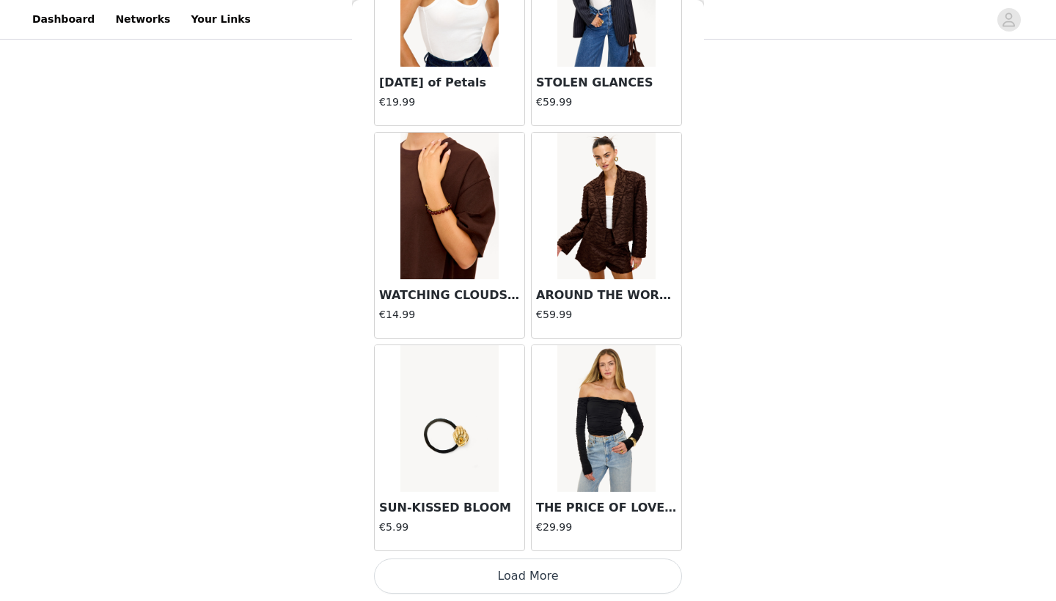
click at [544, 577] on button "Load More" at bounding box center [528, 576] width 308 height 35
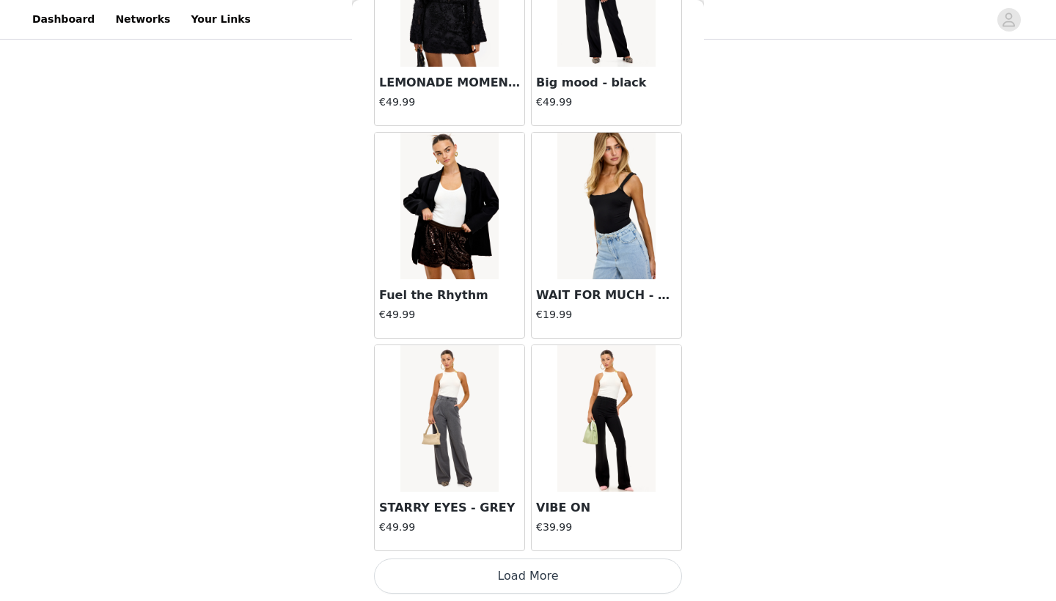
click at [544, 577] on button "Load More" at bounding box center [528, 576] width 308 height 35
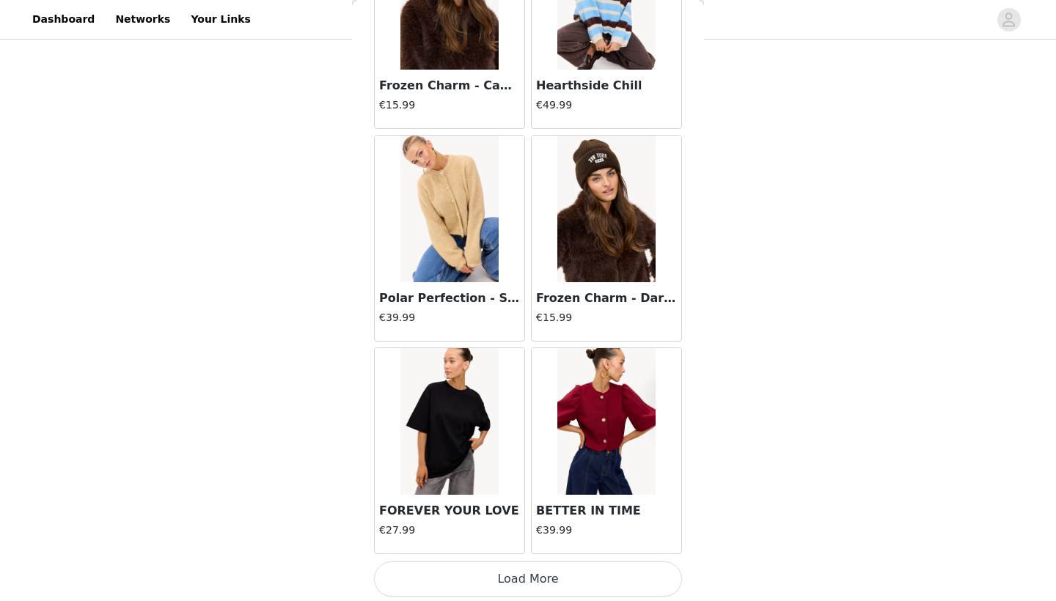
click at [544, 577] on button "Load More" at bounding box center [528, 579] width 308 height 35
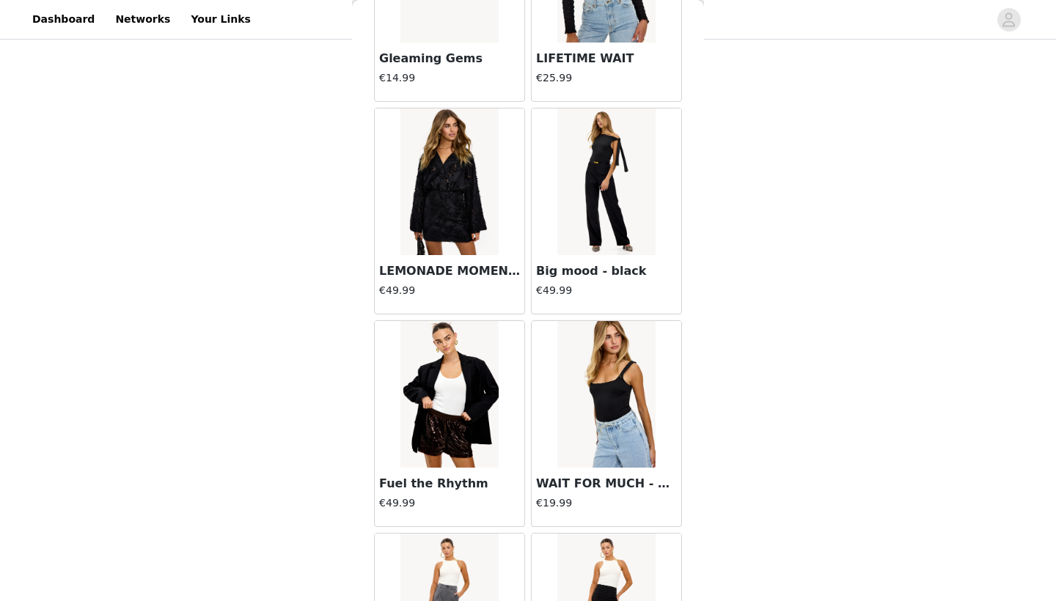
scroll to position [9958, 0]
click at [578, 272] on h3 "Big mood - black" at bounding box center [606, 271] width 141 height 18
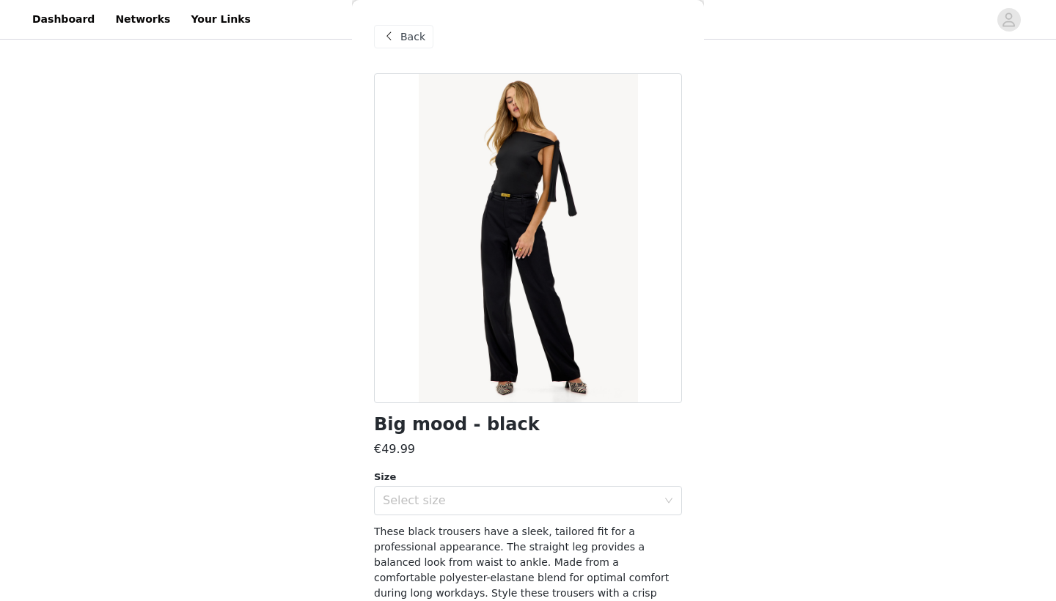
scroll to position [0, 0]
click at [392, 43] on span at bounding box center [389, 37] width 18 height 18
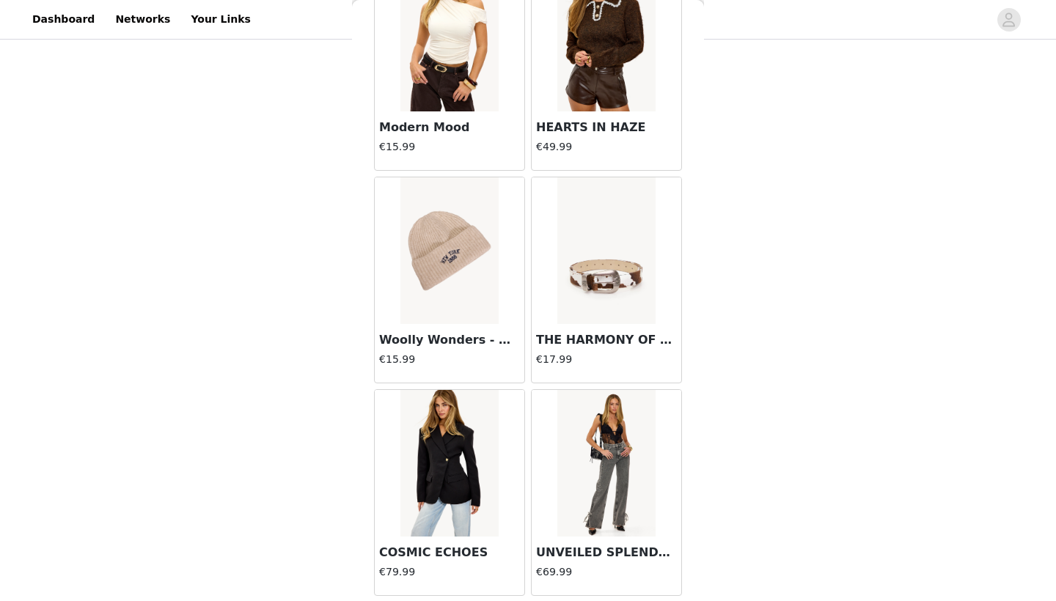
scroll to position [6278, 0]
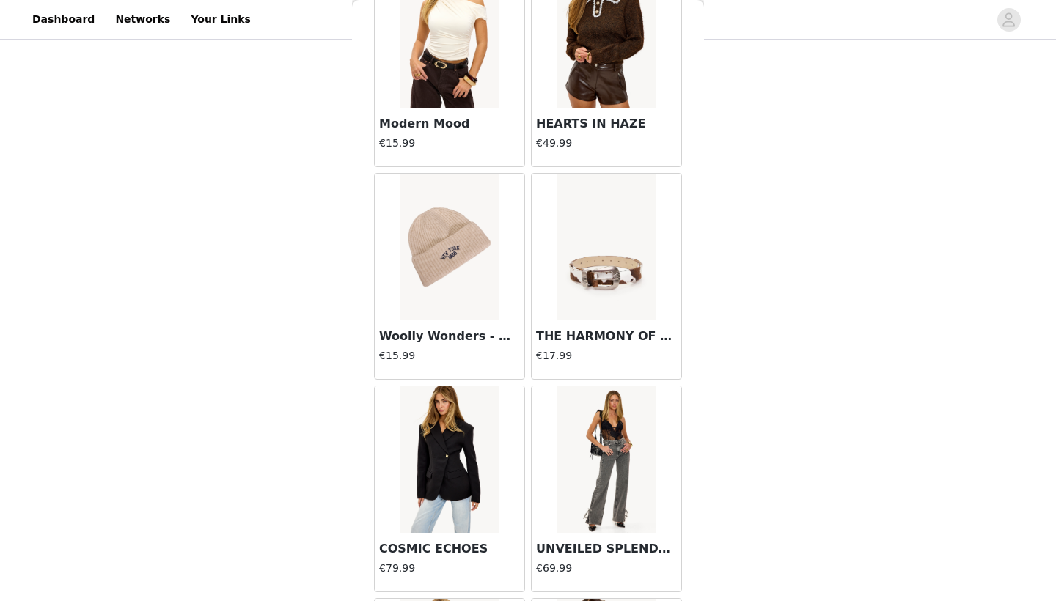
click at [427, 492] on img at bounding box center [449, 459] width 98 height 147
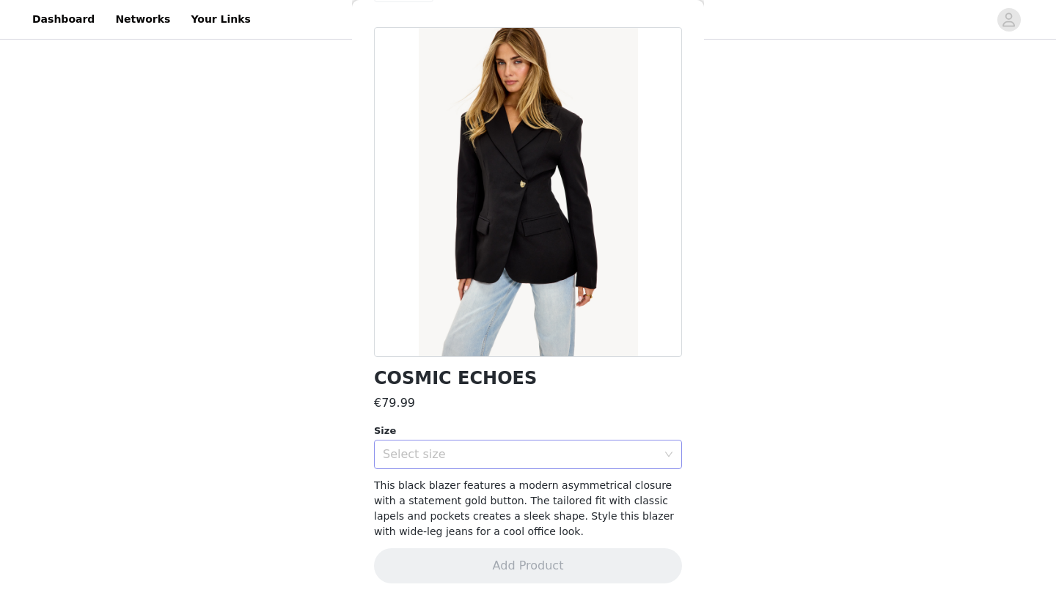
scroll to position [45, 0]
click at [444, 452] on div "Select size" at bounding box center [520, 455] width 274 height 15
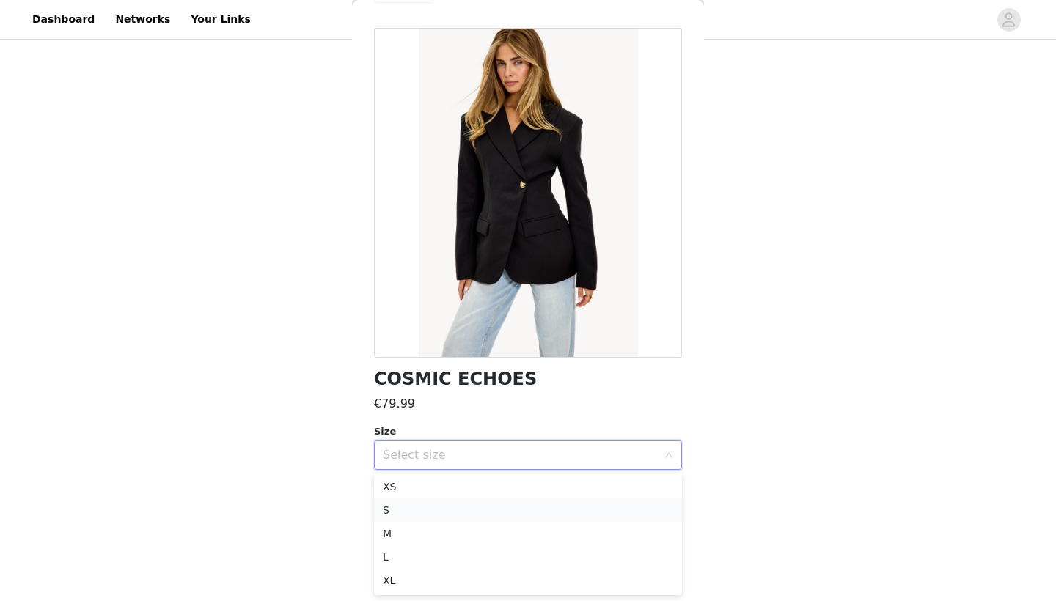
click at [446, 512] on li "S" at bounding box center [528, 510] width 308 height 23
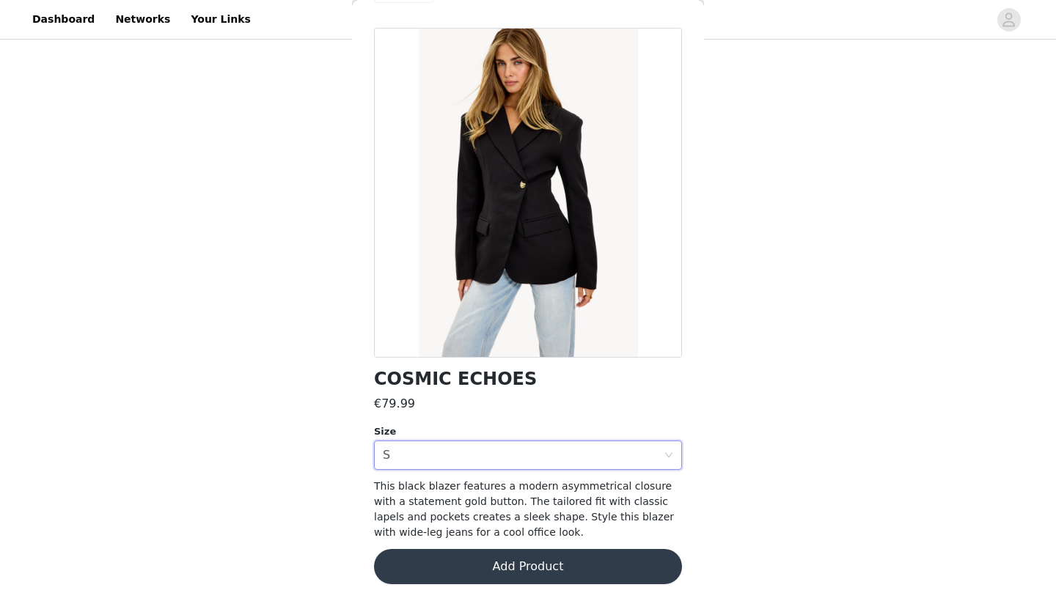
click at [464, 573] on button "Add Product" at bounding box center [528, 566] width 308 height 35
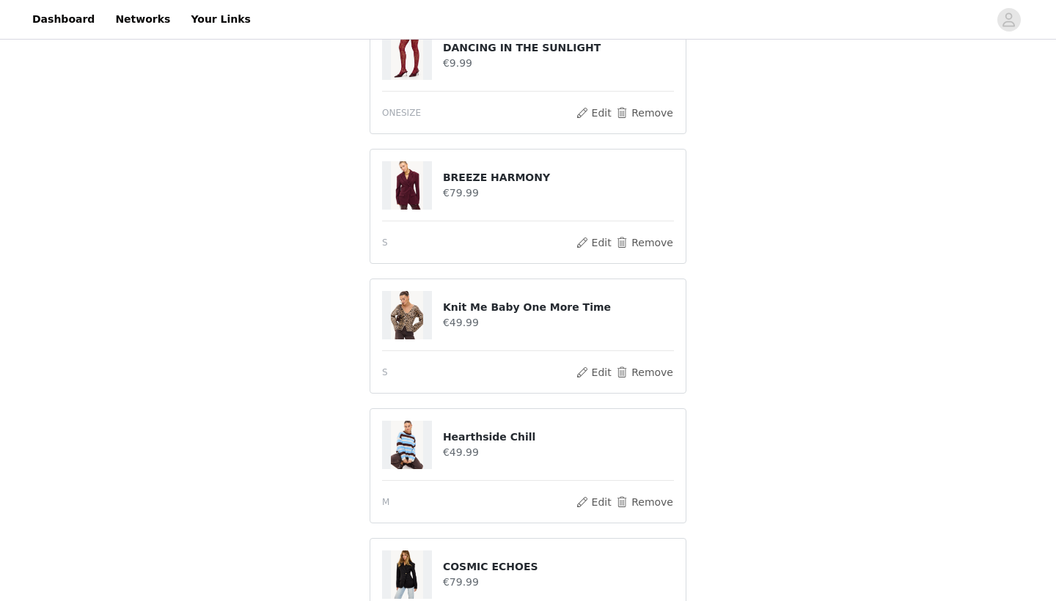
scroll to position [183, 0]
click at [637, 241] on button "Remove" at bounding box center [644, 244] width 59 height 18
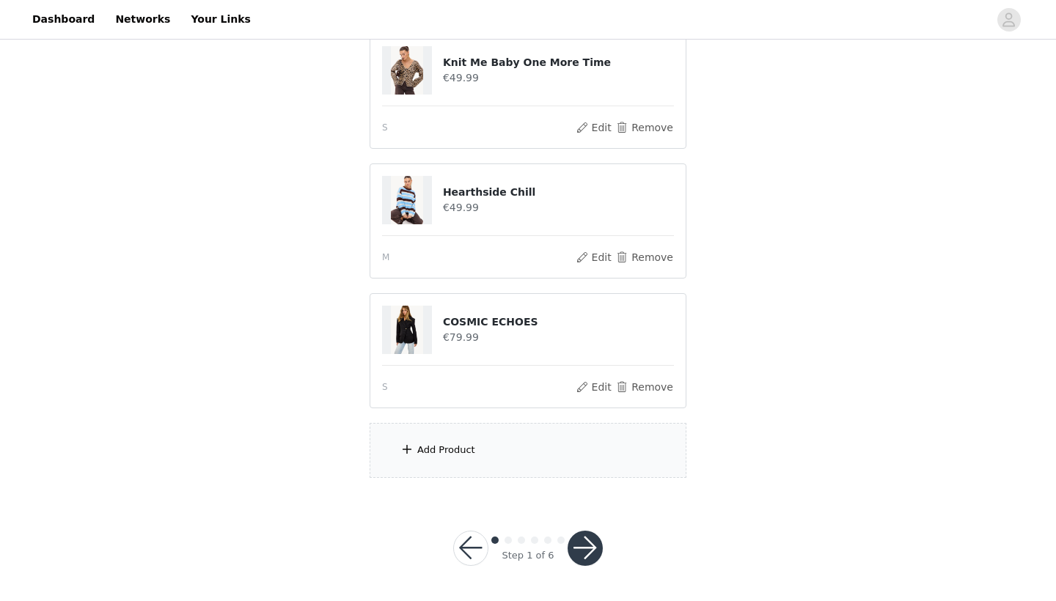
scroll to position [298, 0]
click at [505, 462] on div "Add Product" at bounding box center [527, 451] width 317 height 55
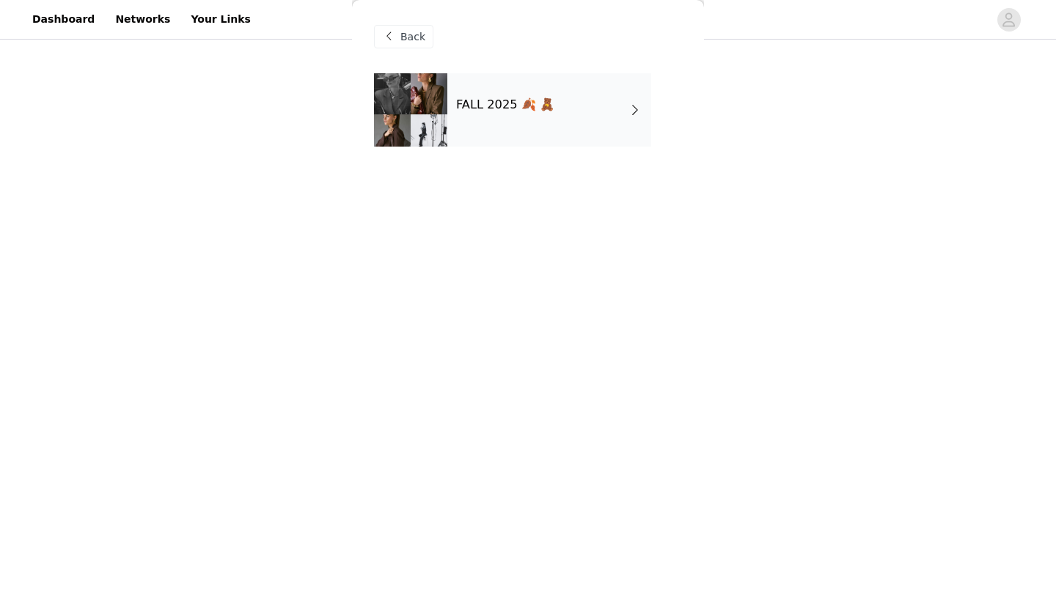
click at [525, 81] on div "FALL 2025 🍂 🧸" at bounding box center [549, 109] width 204 height 73
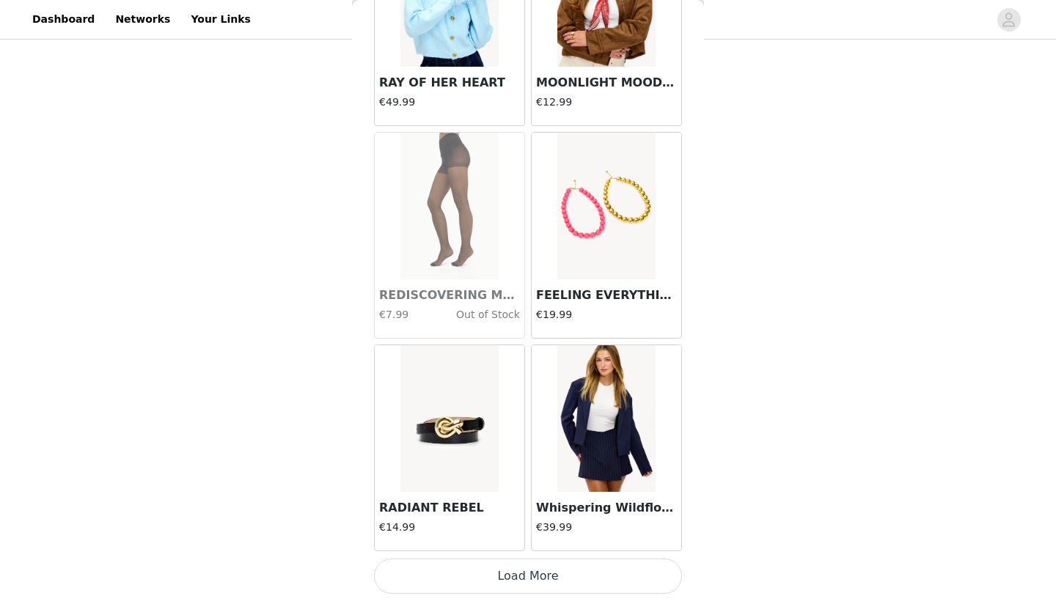
click at [479, 573] on button "Load More" at bounding box center [528, 576] width 308 height 35
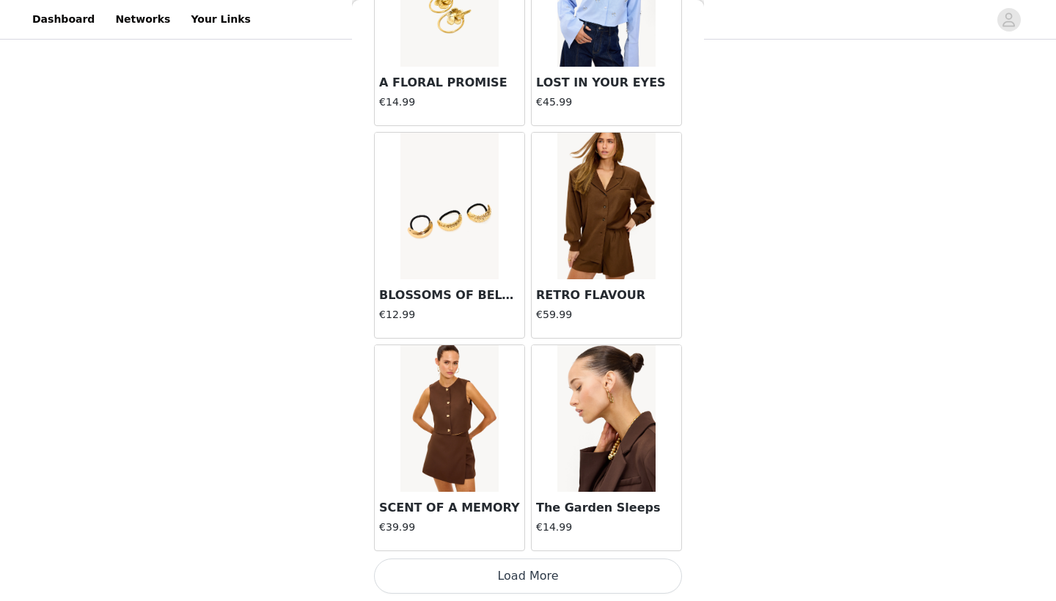
scroll to position [3768, 0]
click at [479, 573] on button "Load More" at bounding box center [528, 576] width 308 height 35
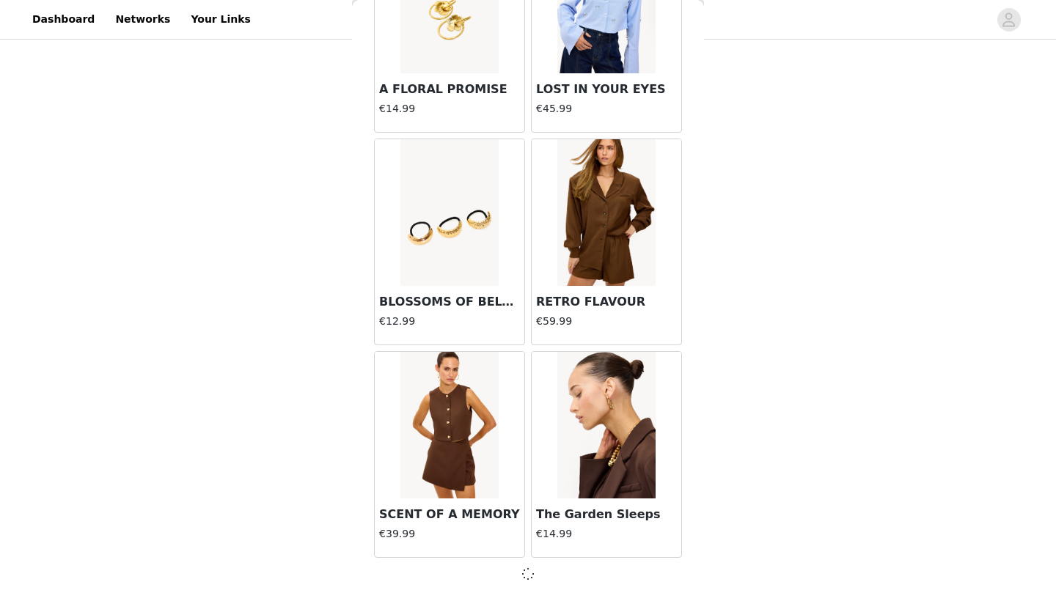
scroll to position [298, 0]
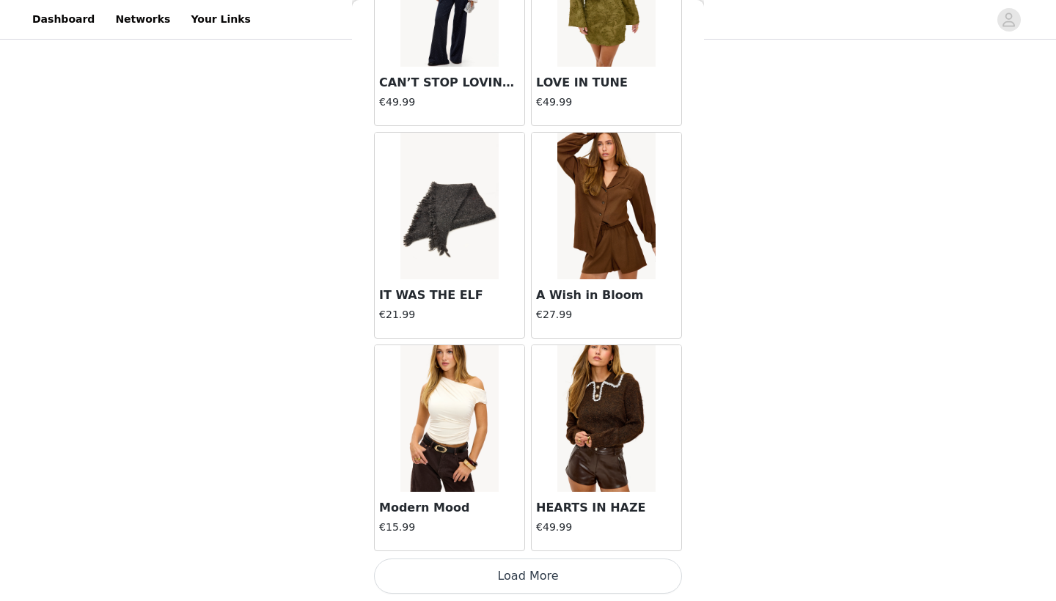
click at [479, 573] on button "Load More" at bounding box center [528, 576] width 308 height 35
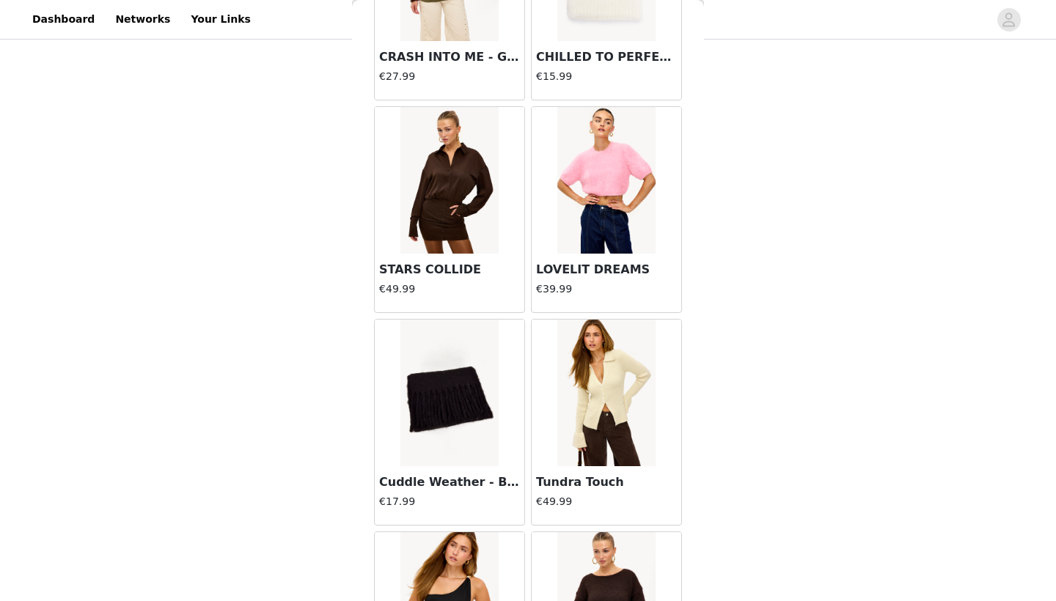
scroll to position [4645, 0]
click at [573, 402] on img at bounding box center [606, 392] width 98 height 147
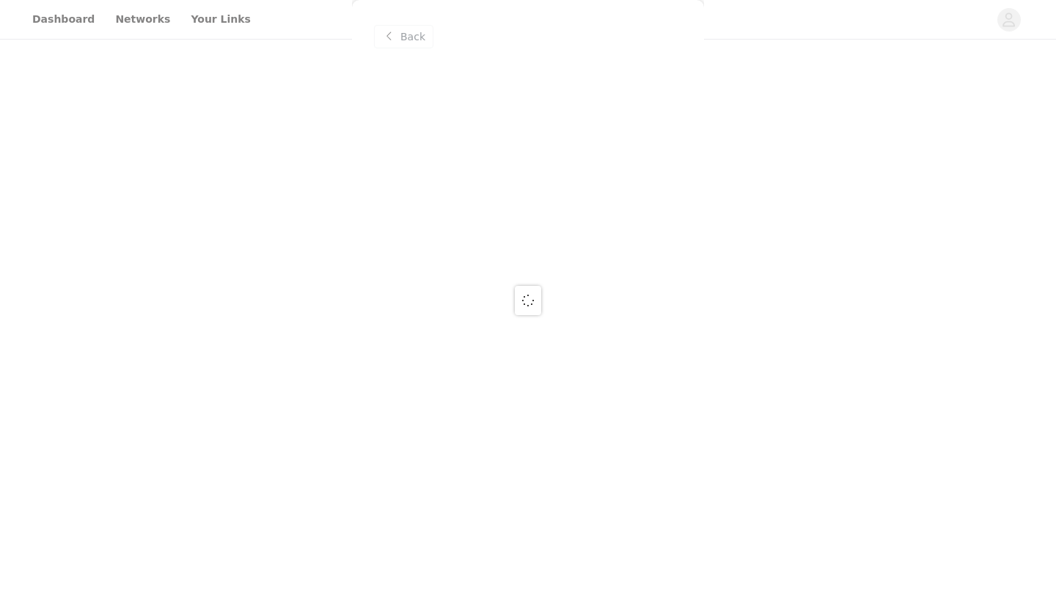
scroll to position [0, 0]
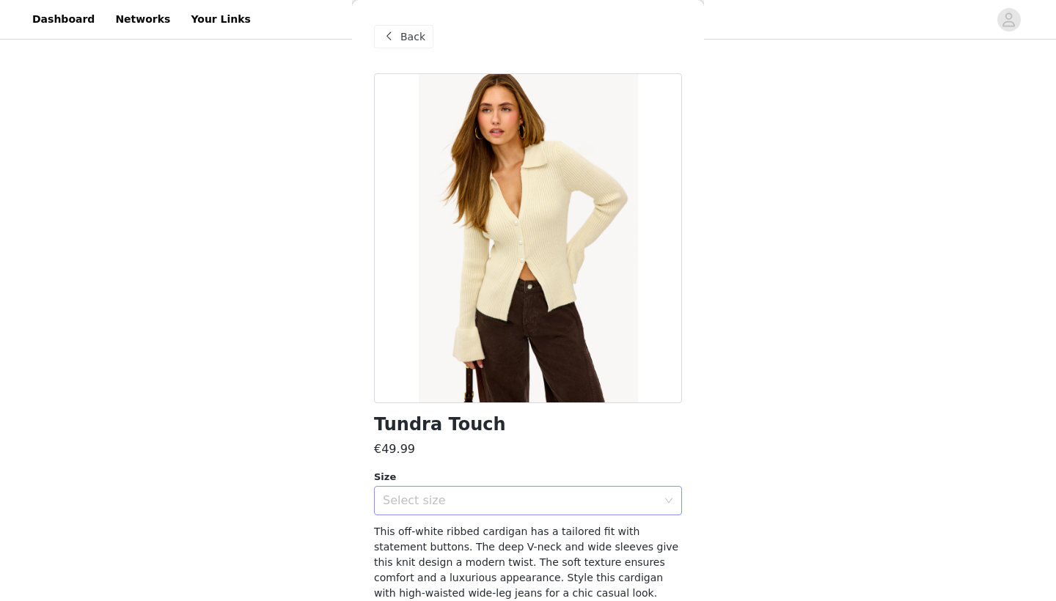
click at [544, 503] on div "Select size" at bounding box center [520, 500] width 274 height 15
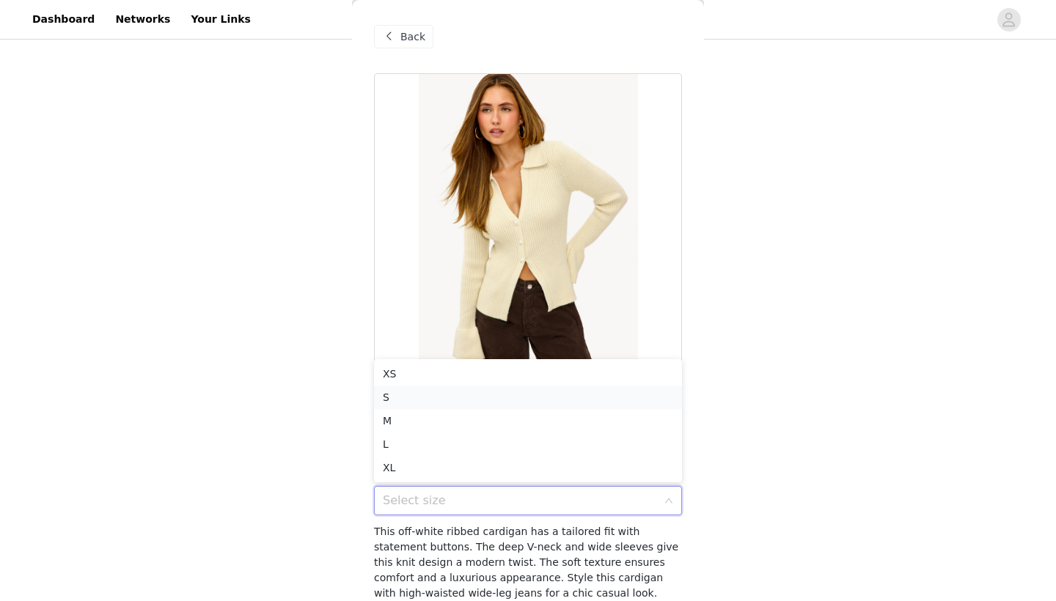
click at [522, 394] on li "S" at bounding box center [528, 397] width 308 height 23
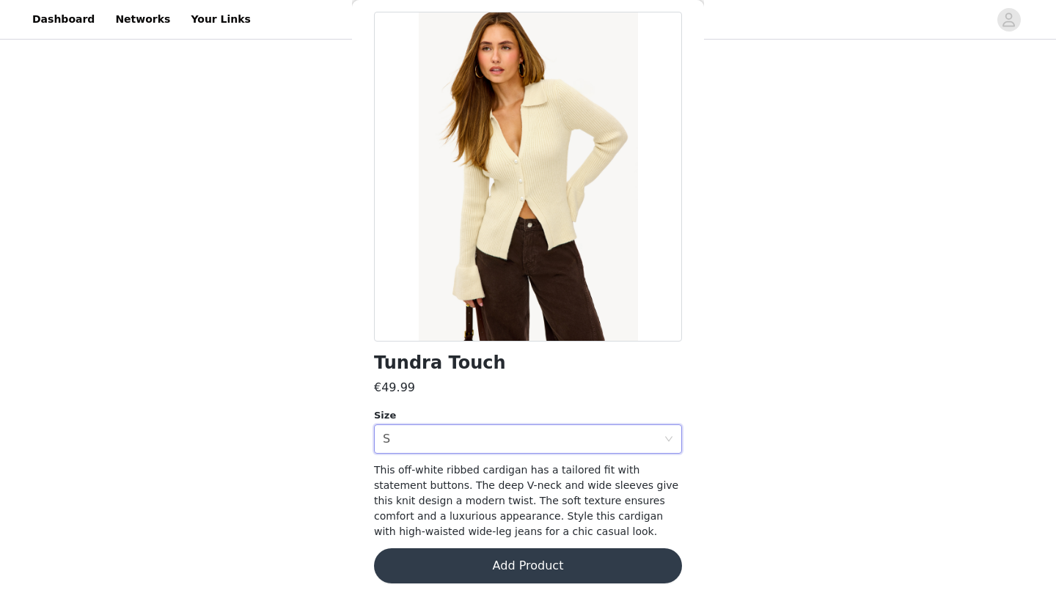
scroll to position [61, 0]
click at [532, 572] on button "Add Product" at bounding box center [528, 566] width 308 height 35
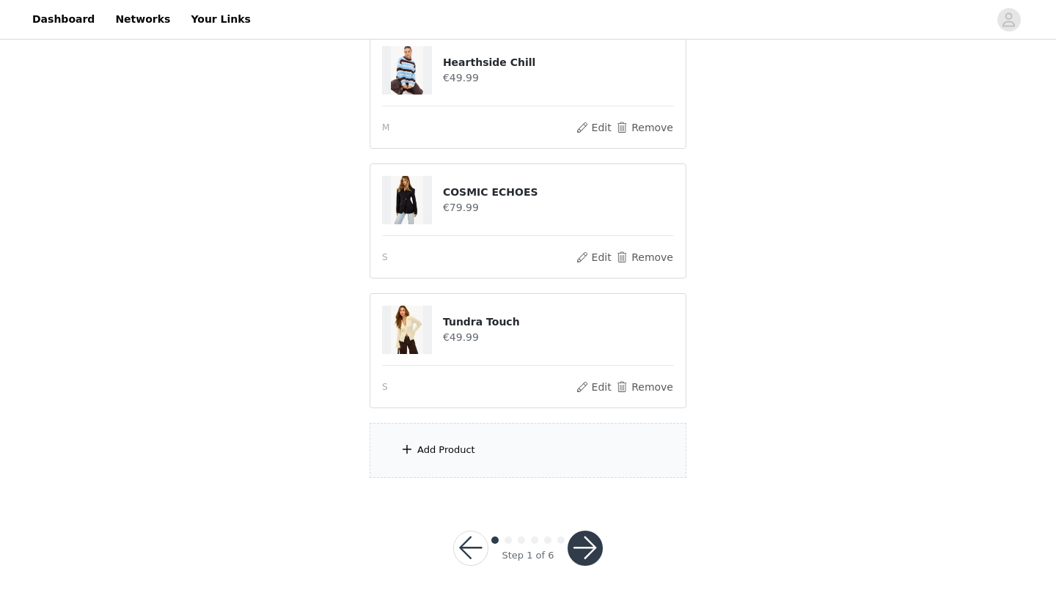
scroll to position [427, 0]
click at [480, 446] on div "Add Product" at bounding box center [527, 451] width 317 height 55
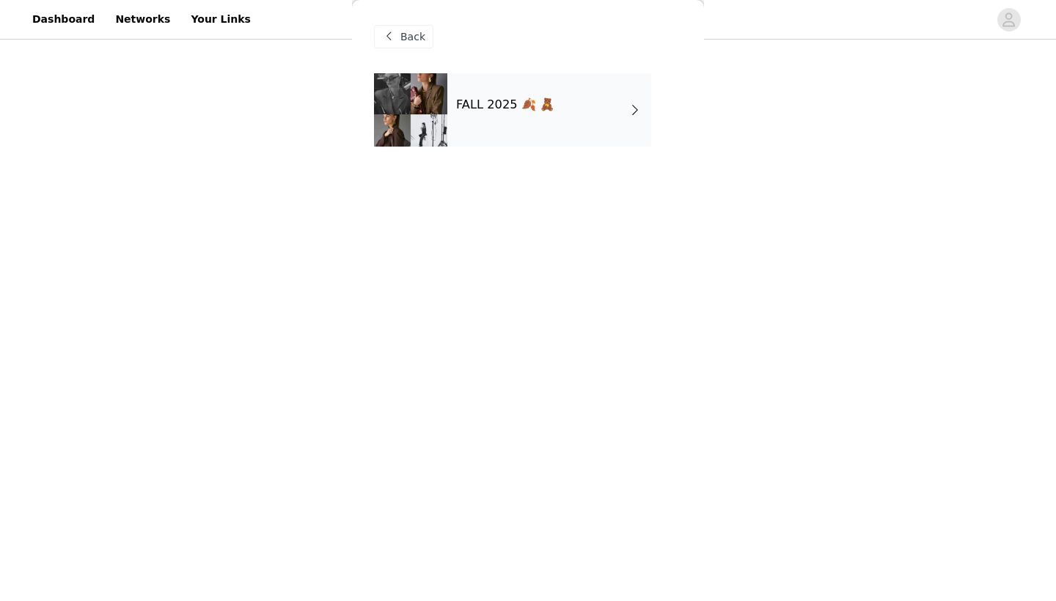
click at [509, 117] on div "FALL 2025 🍂 🧸" at bounding box center [549, 109] width 204 height 73
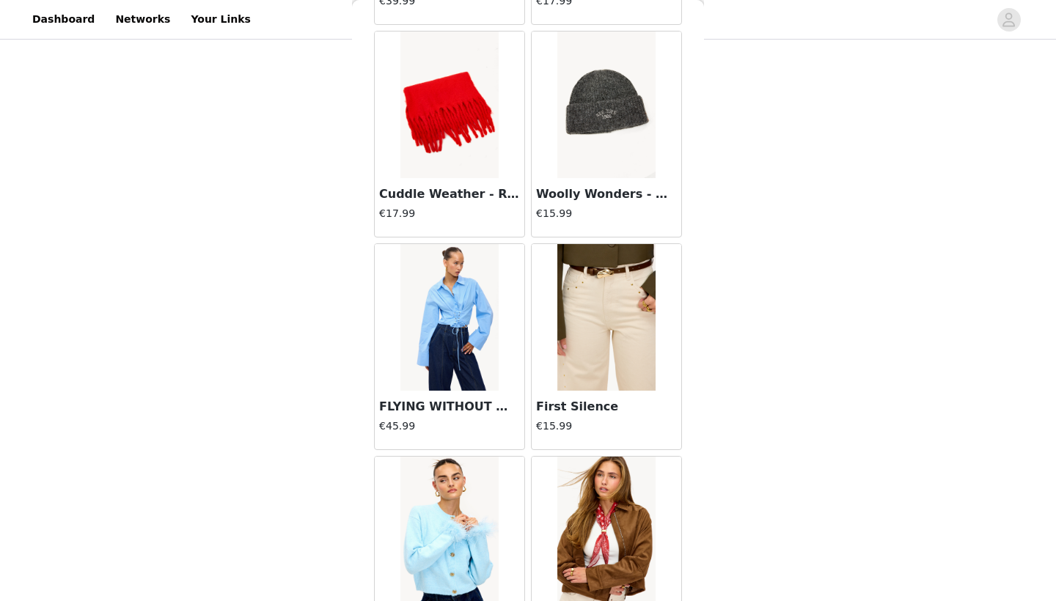
scroll to position [1159, 0]
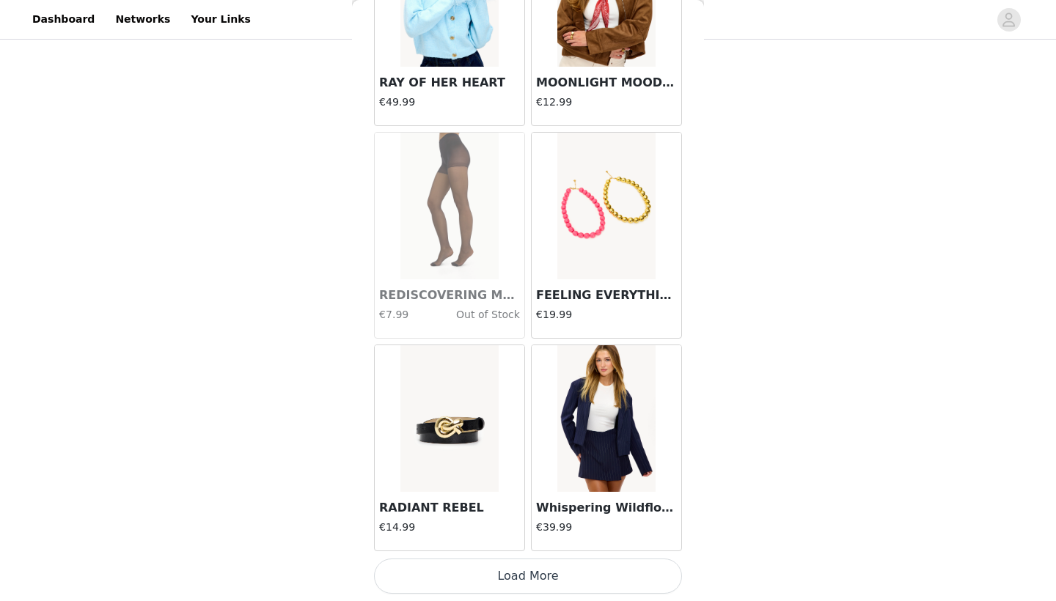
click at [498, 577] on button "Load More" at bounding box center [528, 576] width 308 height 35
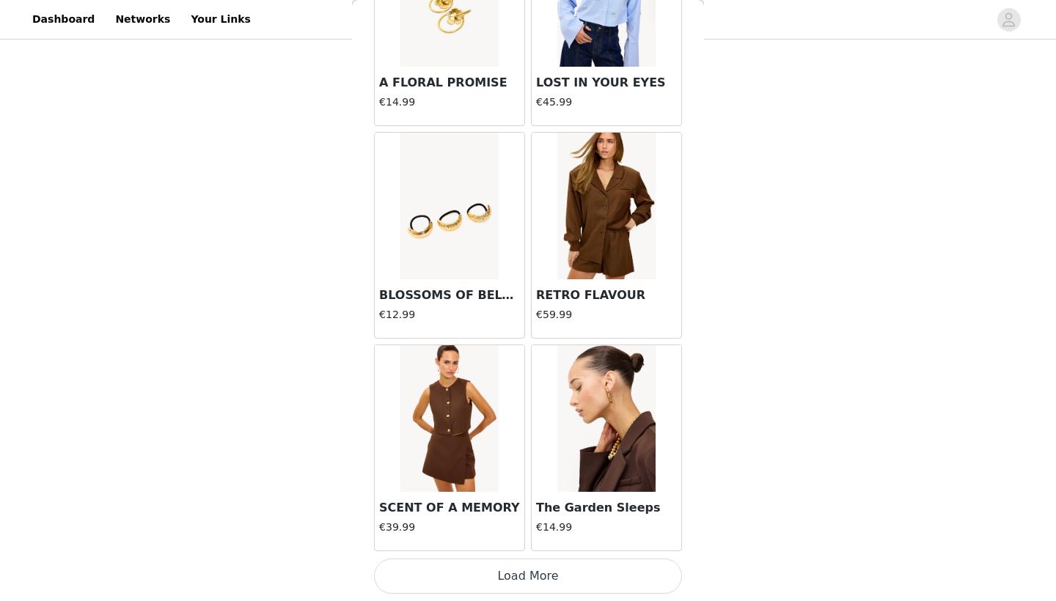
scroll to position [3768, 0]
click at [524, 574] on button "Load More" at bounding box center [528, 576] width 308 height 35
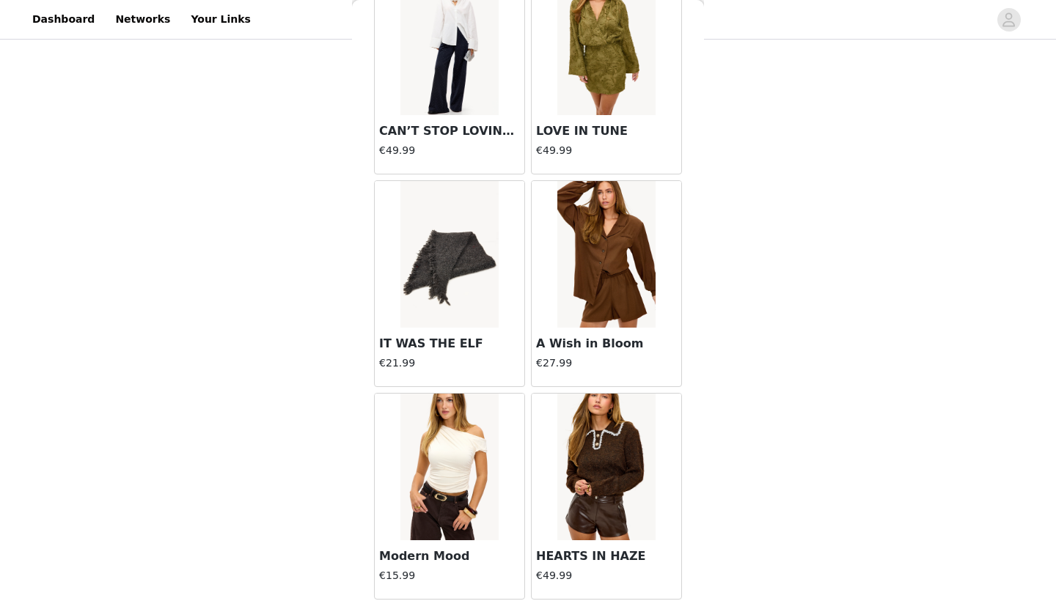
scroll to position [5887, 0]
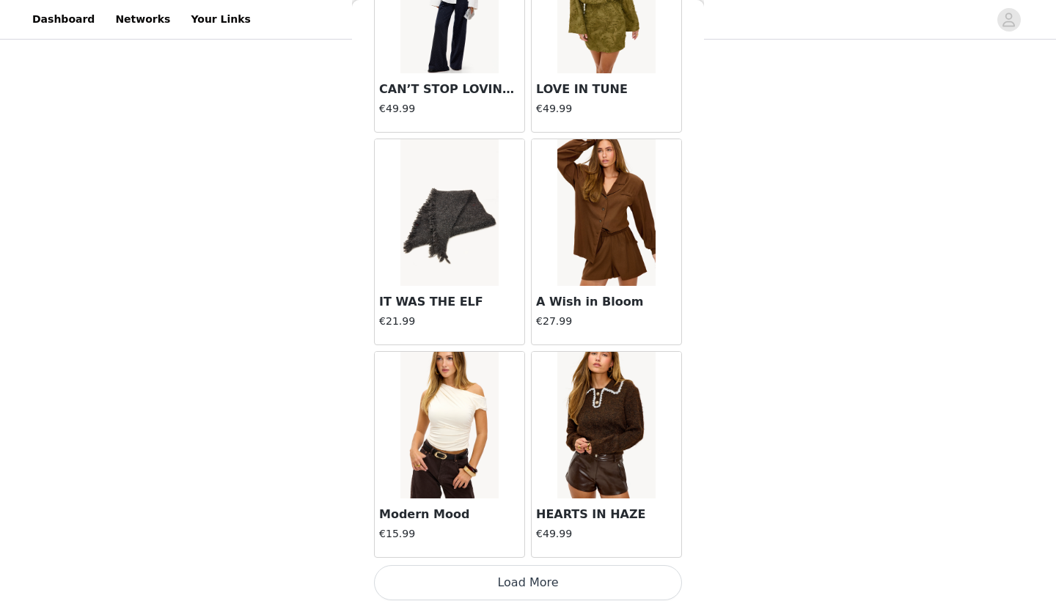
click at [520, 577] on button "Load More" at bounding box center [528, 582] width 308 height 35
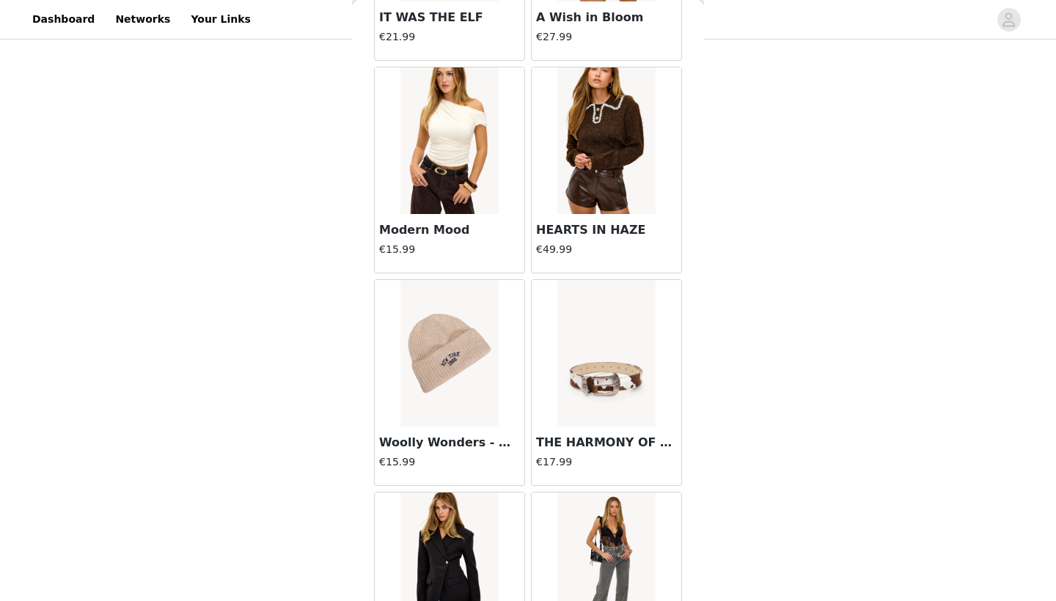
scroll to position [6173, 0]
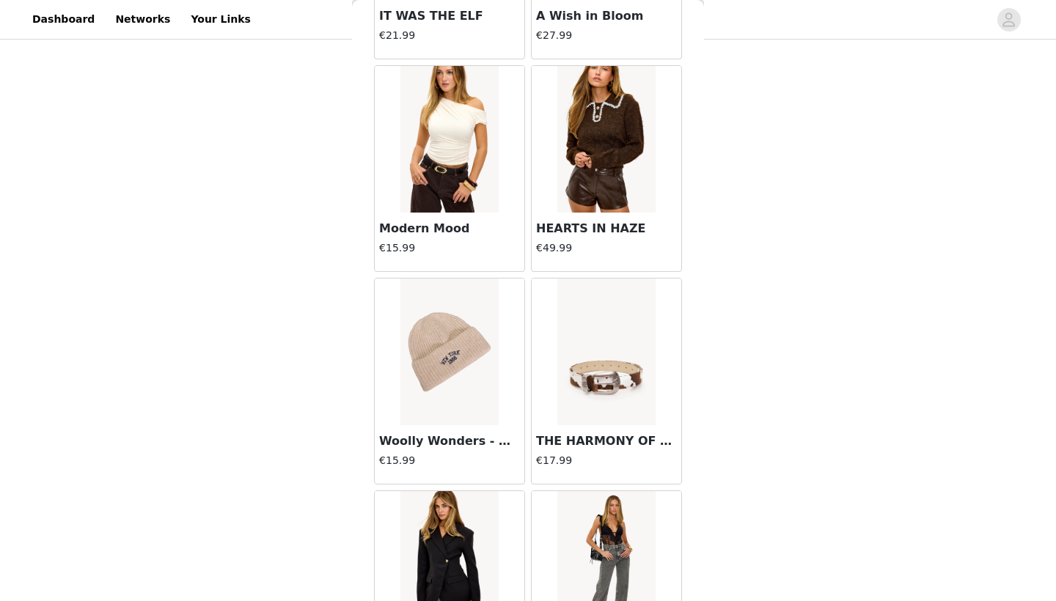
click at [446, 151] on img at bounding box center [449, 139] width 98 height 147
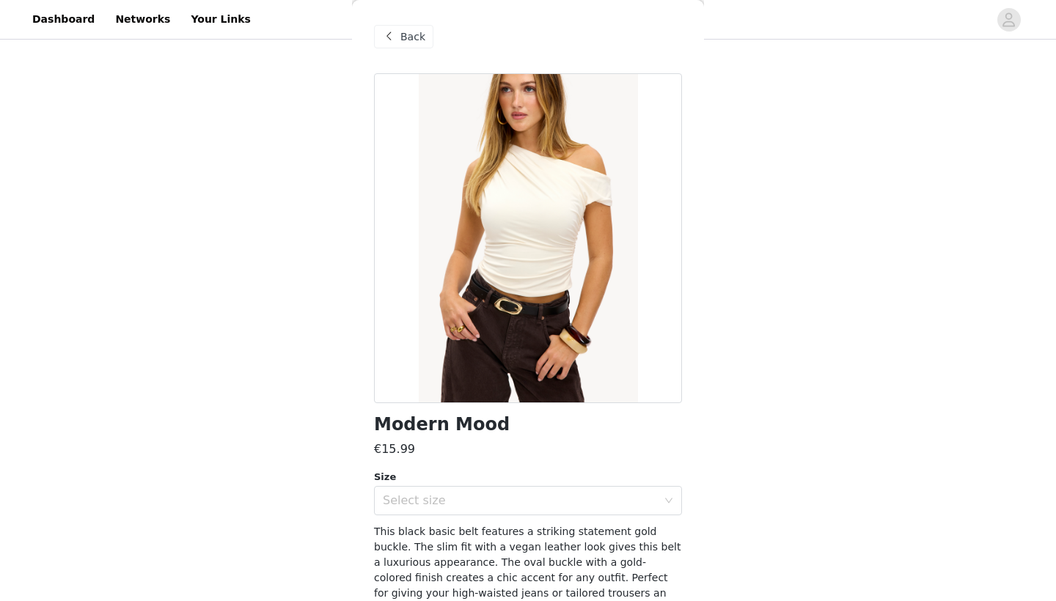
scroll to position [0, 0]
click at [402, 44] on span "Back" at bounding box center [412, 36] width 25 height 15
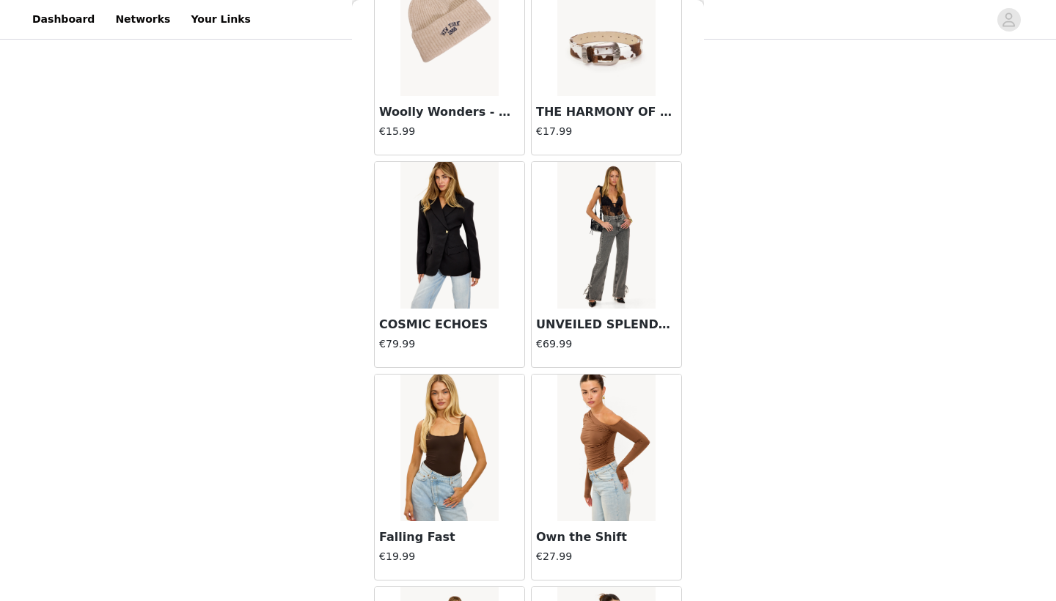
scroll to position [6503, 0]
click at [585, 279] on img at bounding box center [606, 235] width 98 height 147
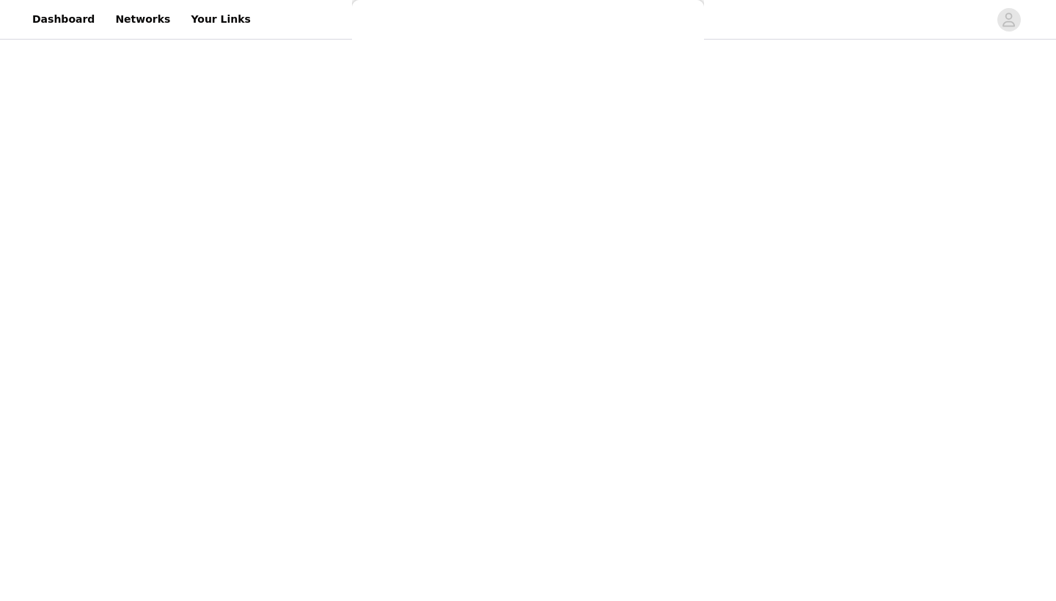
scroll to position [0, 0]
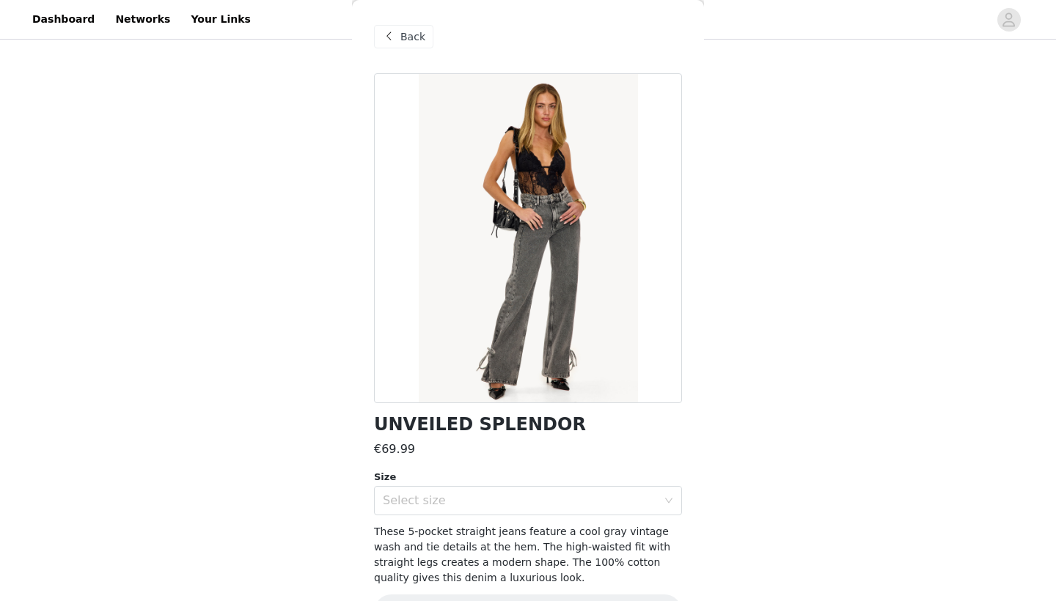
click at [394, 47] on div "Back" at bounding box center [403, 36] width 59 height 23
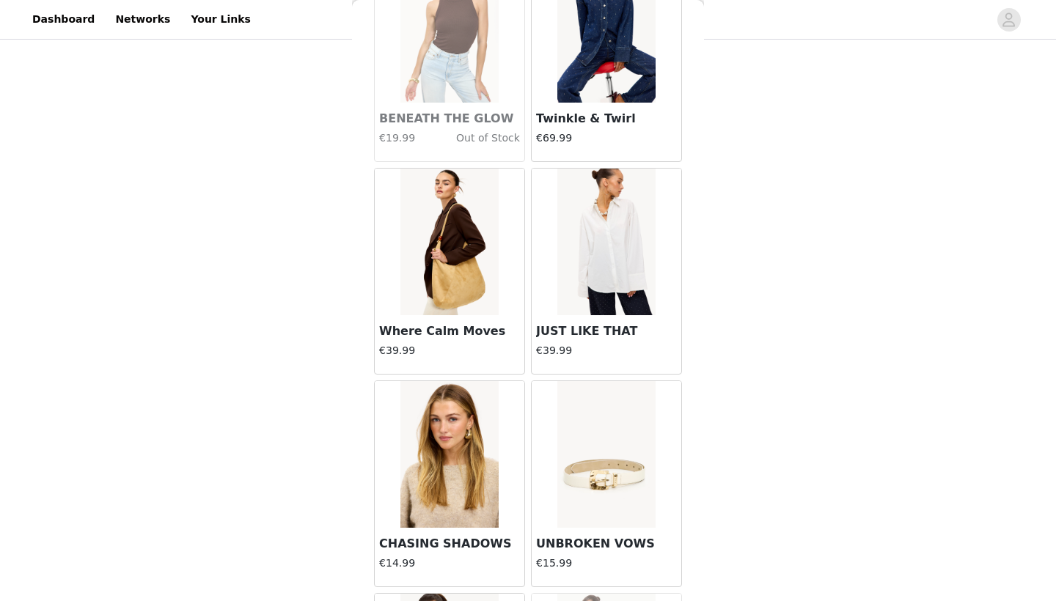
scroll to position [2474, 0]
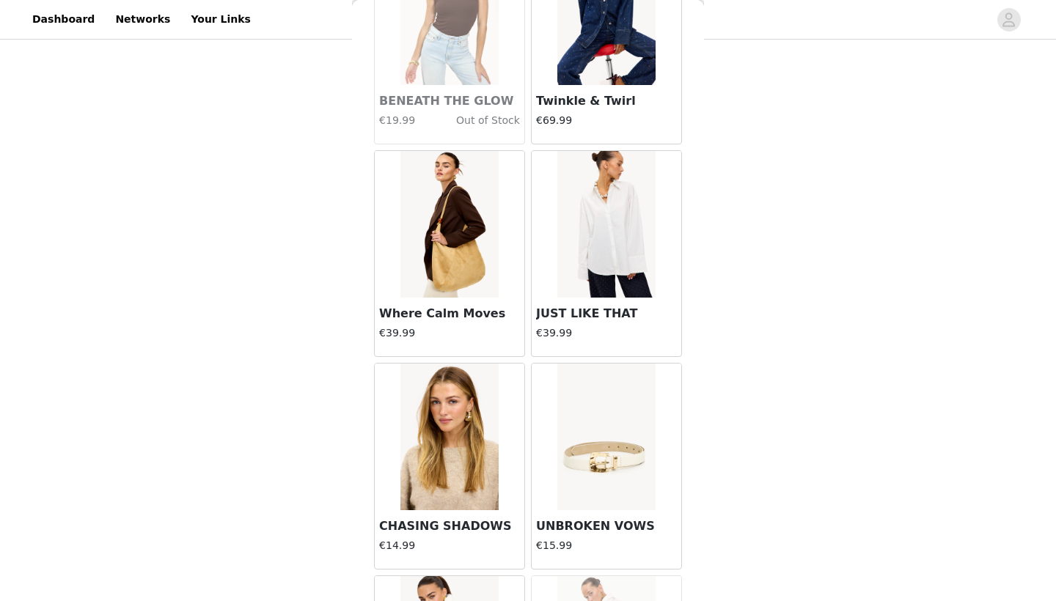
click at [611, 266] on img at bounding box center [606, 224] width 98 height 147
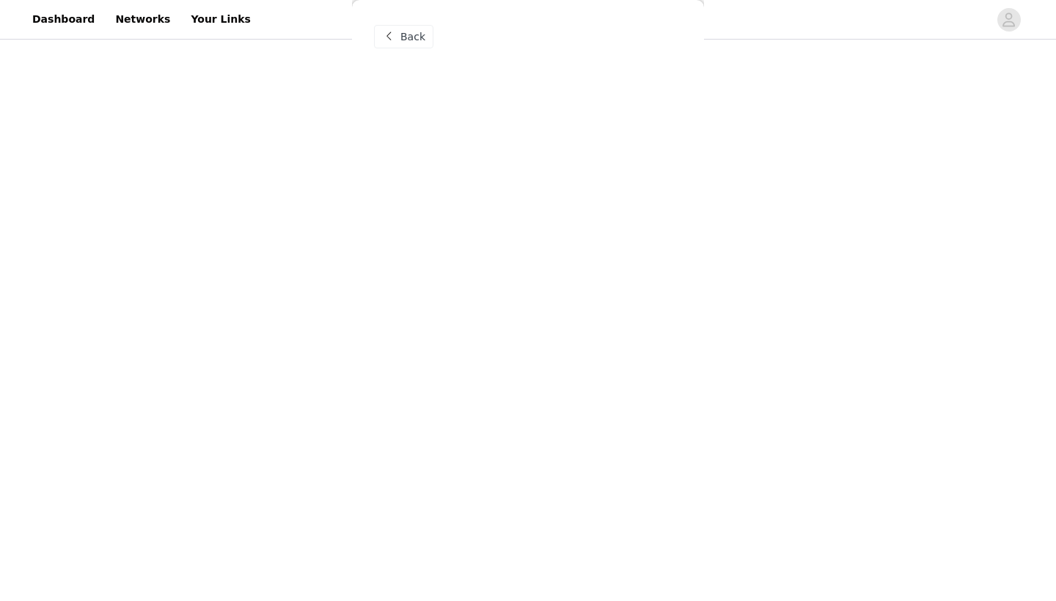
scroll to position [0, 0]
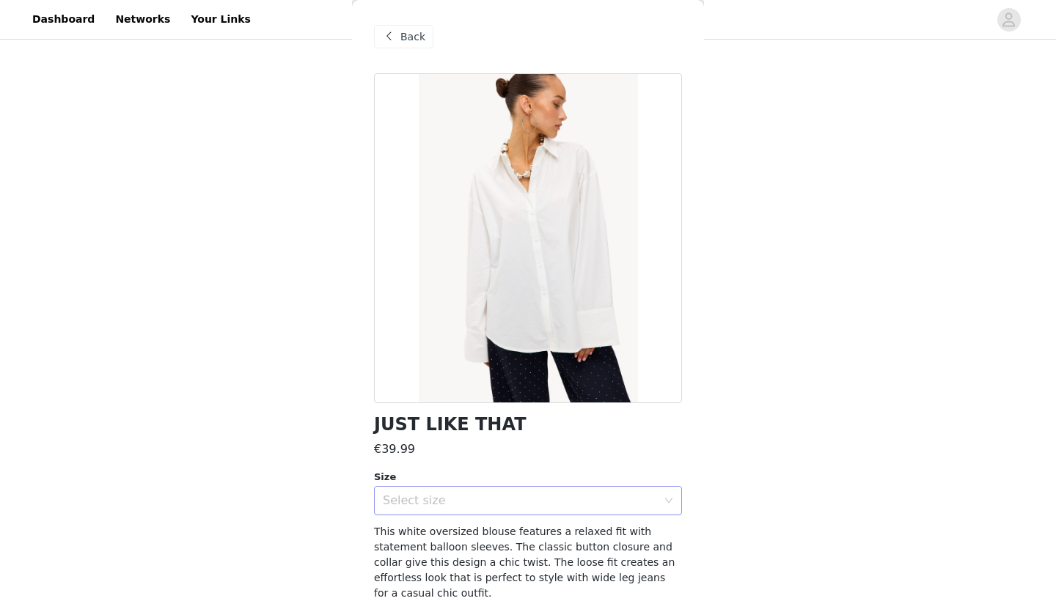
click at [517, 507] on div "Select size" at bounding box center [520, 500] width 274 height 15
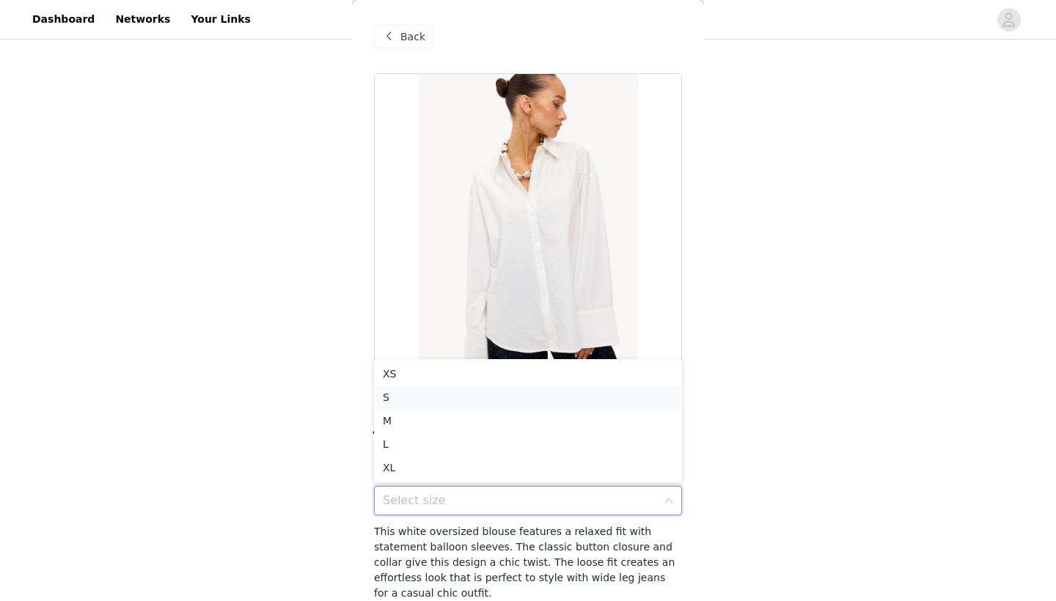
click at [499, 391] on li "S" at bounding box center [528, 397] width 308 height 23
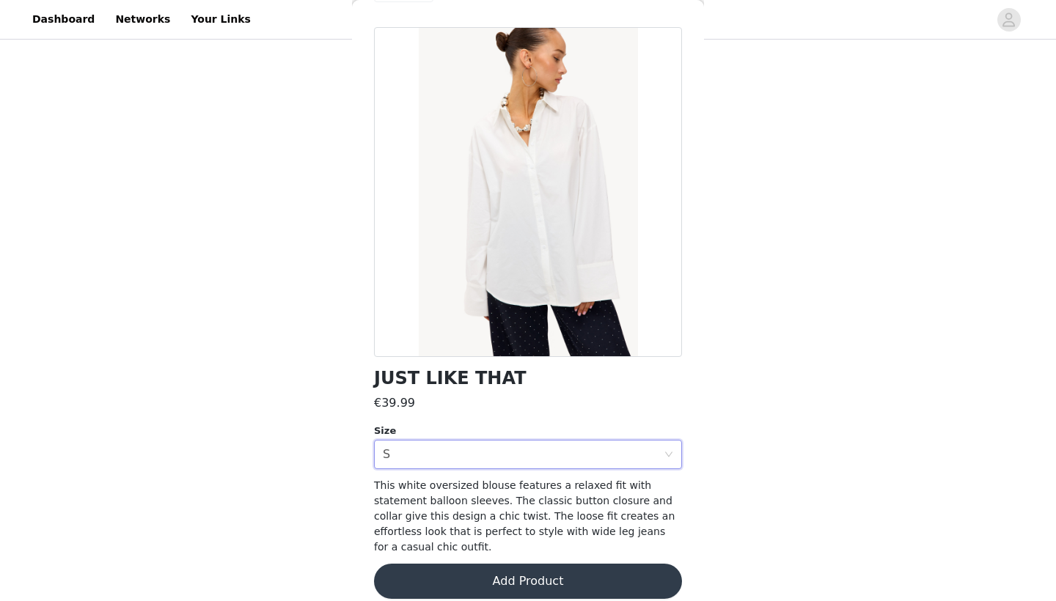
scroll to position [45, 0]
click at [507, 567] on button "Add Product" at bounding box center [528, 581] width 308 height 35
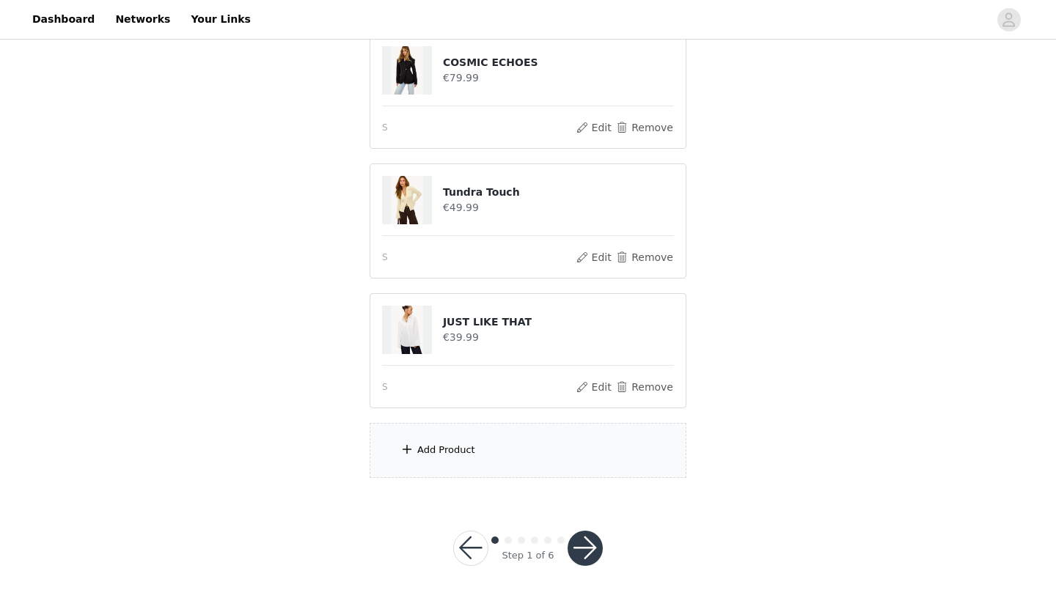
scroll to position [557, 0]
click at [652, 389] on button "Remove" at bounding box center [644, 388] width 59 height 18
click at [499, 463] on div "Add Product" at bounding box center [527, 451] width 317 height 55
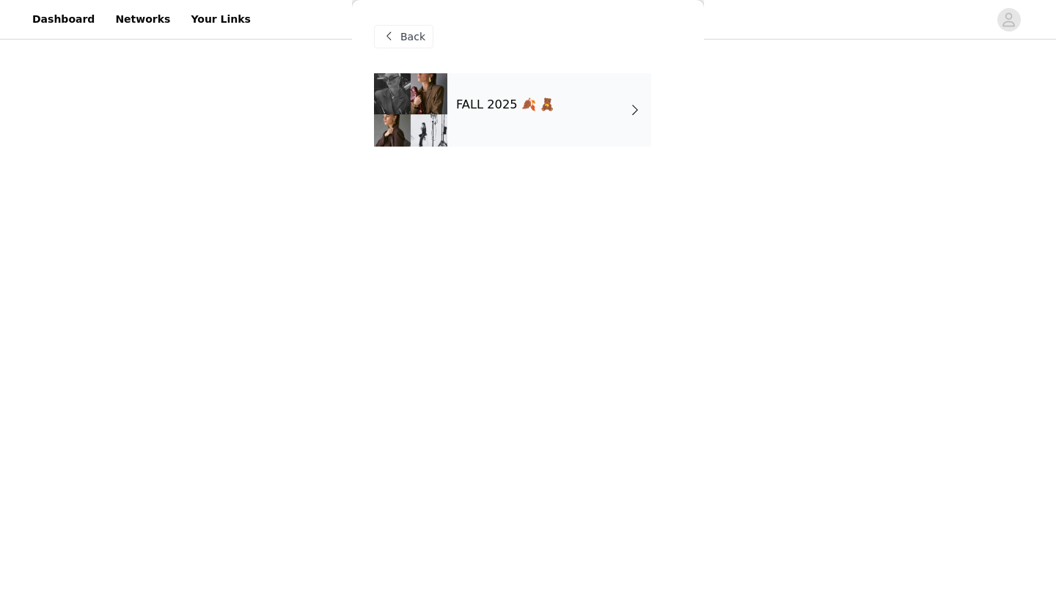
click at [536, 110] on h4 "FALL 2025 🍂 🧸" at bounding box center [505, 104] width 98 height 13
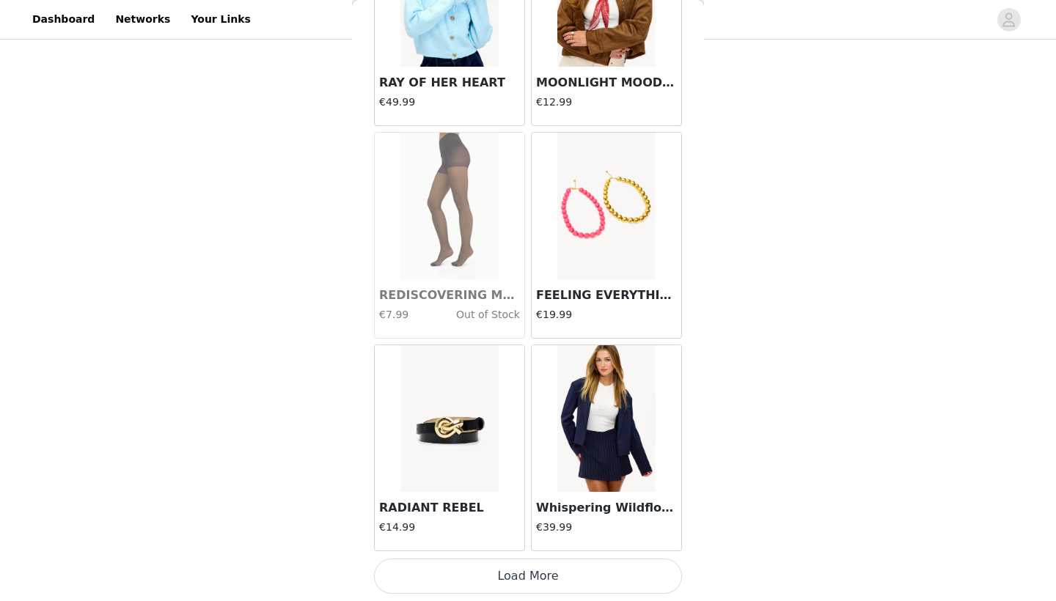
click at [541, 567] on button "Load More" at bounding box center [528, 576] width 308 height 35
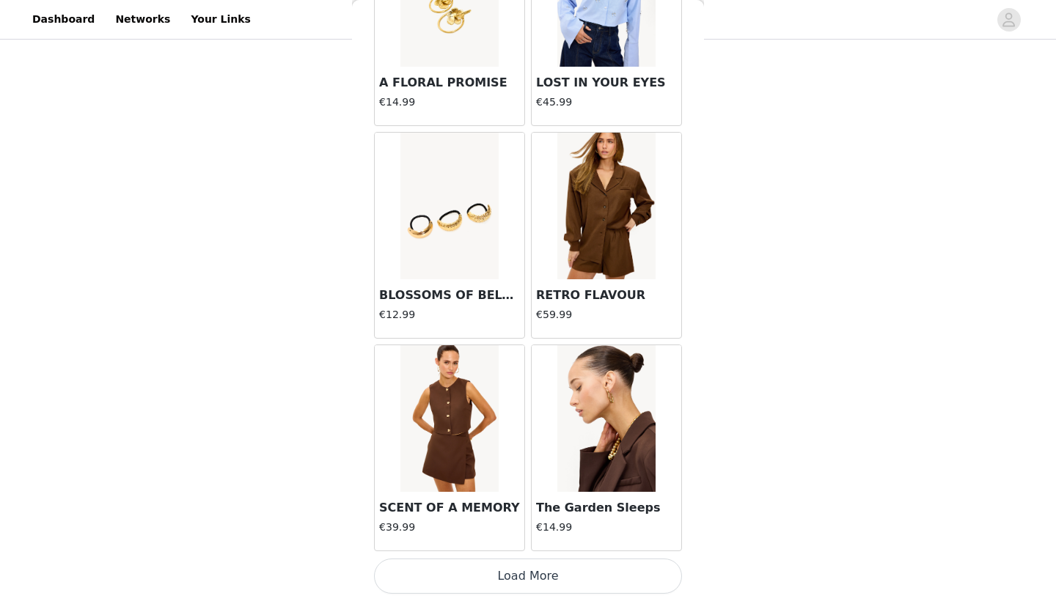
click at [548, 577] on button "Load More" at bounding box center [528, 576] width 308 height 35
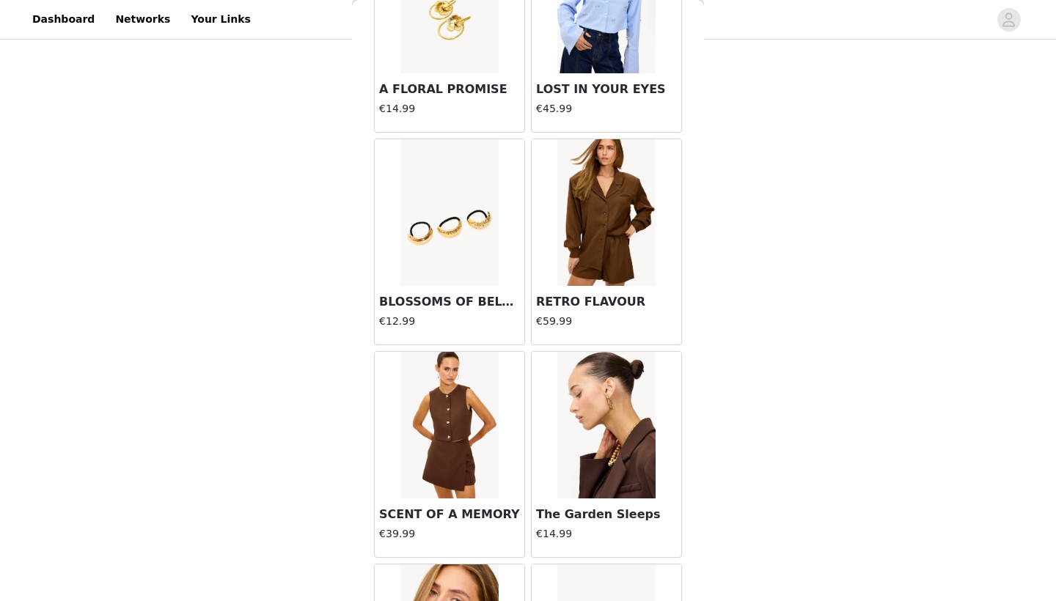
scroll to position [4027, 0]
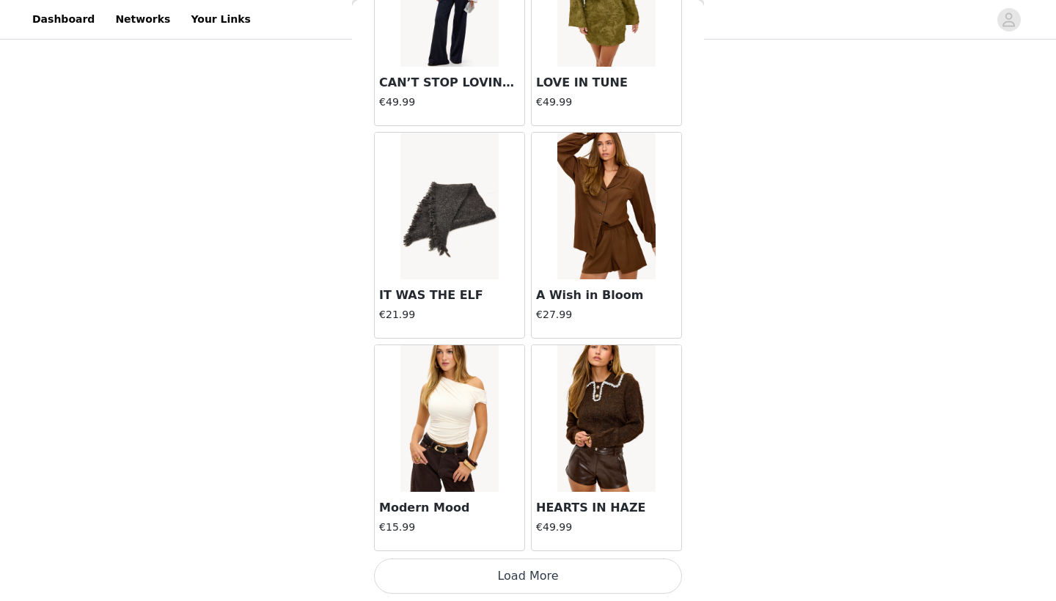
click at [539, 577] on button "Load More" at bounding box center [528, 576] width 308 height 35
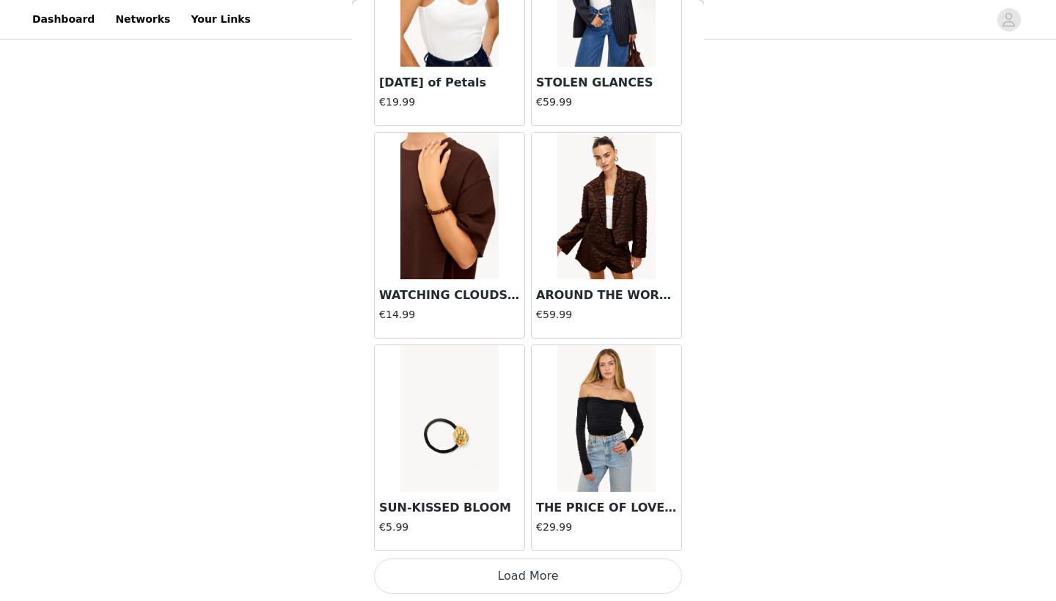
click at [526, 567] on button "Load More" at bounding box center [528, 576] width 308 height 35
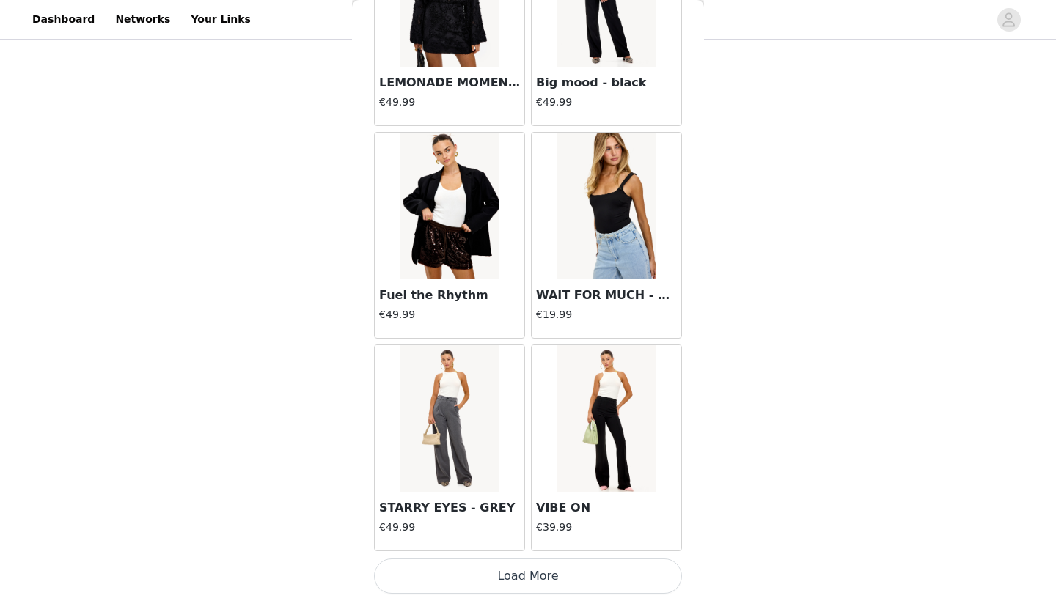
click at [527, 577] on button "Load More" at bounding box center [528, 576] width 308 height 35
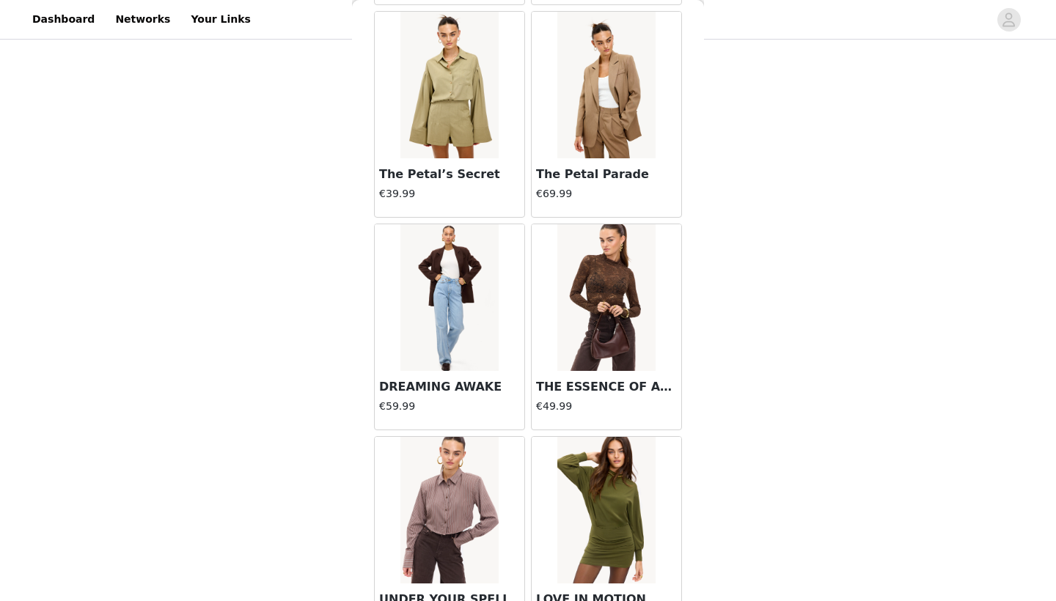
scroll to position [11125, 0]
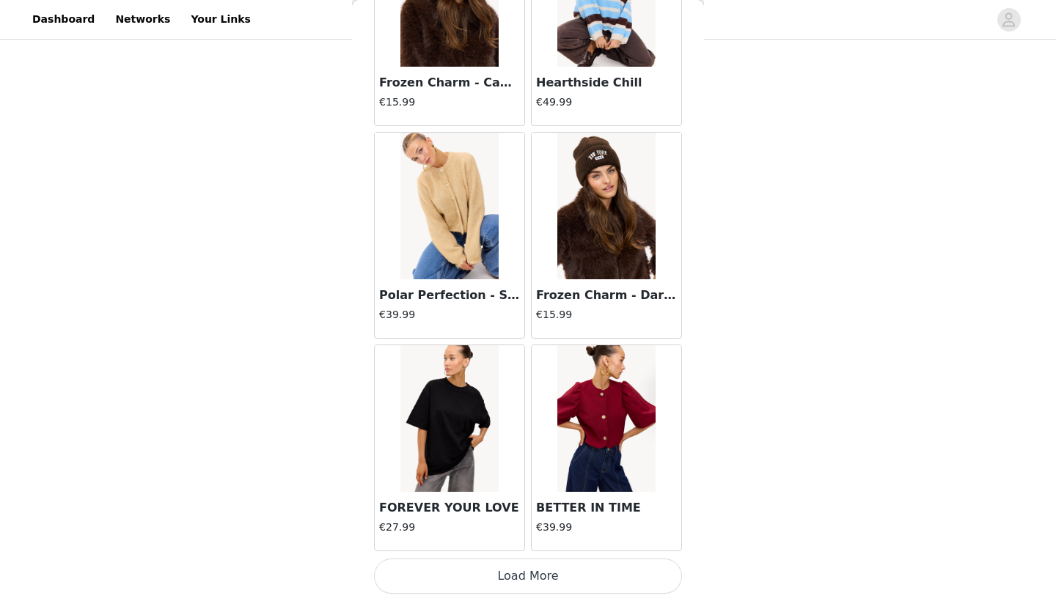
click at [549, 577] on button "Load More" at bounding box center [528, 576] width 308 height 35
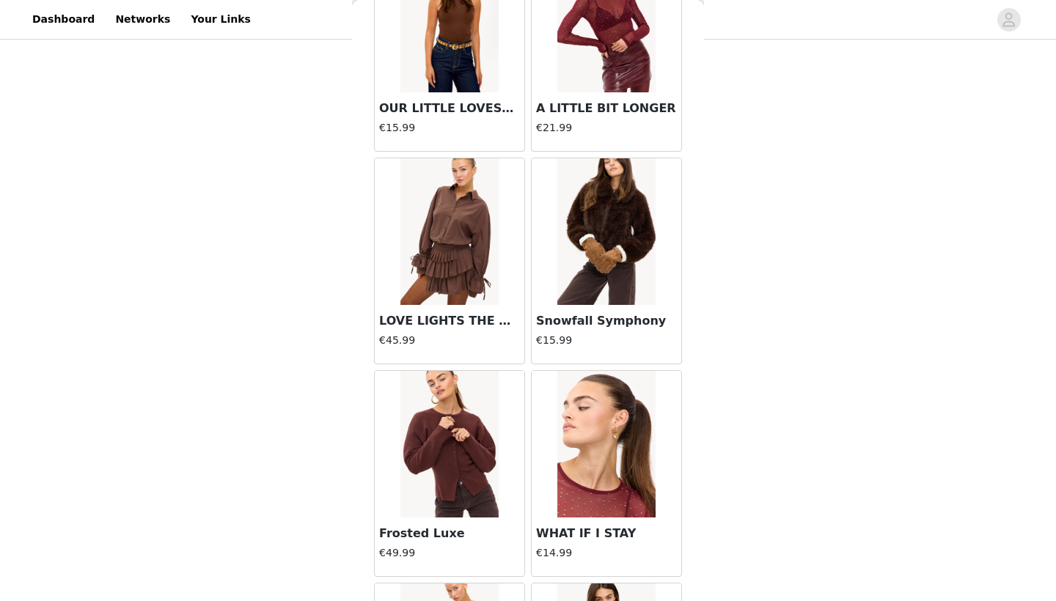
scroll to position [12889, 0]
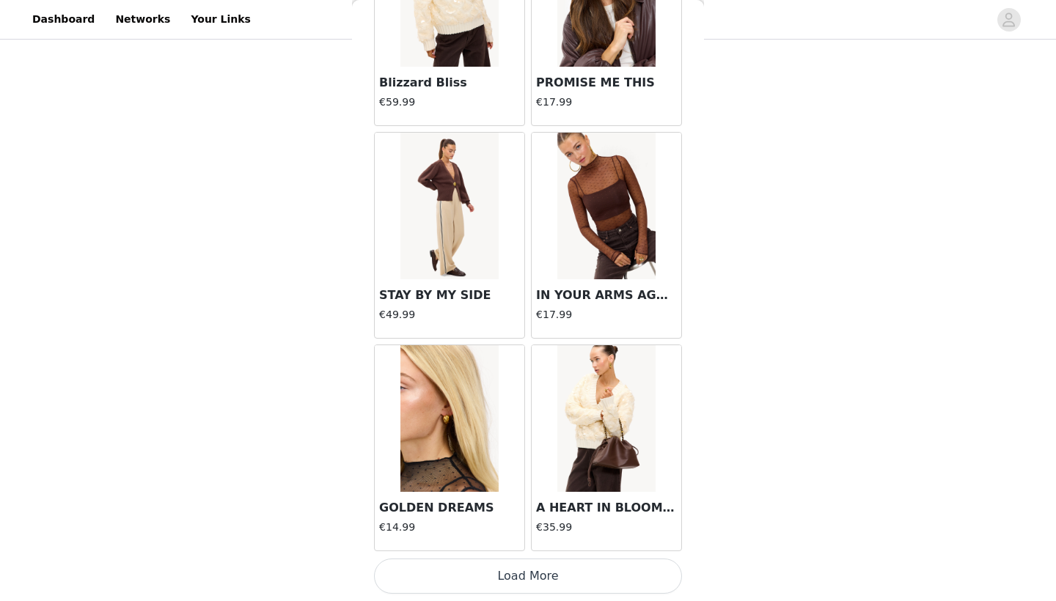
click at [529, 577] on button "Load More" at bounding box center [528, 576] width 308 height 35
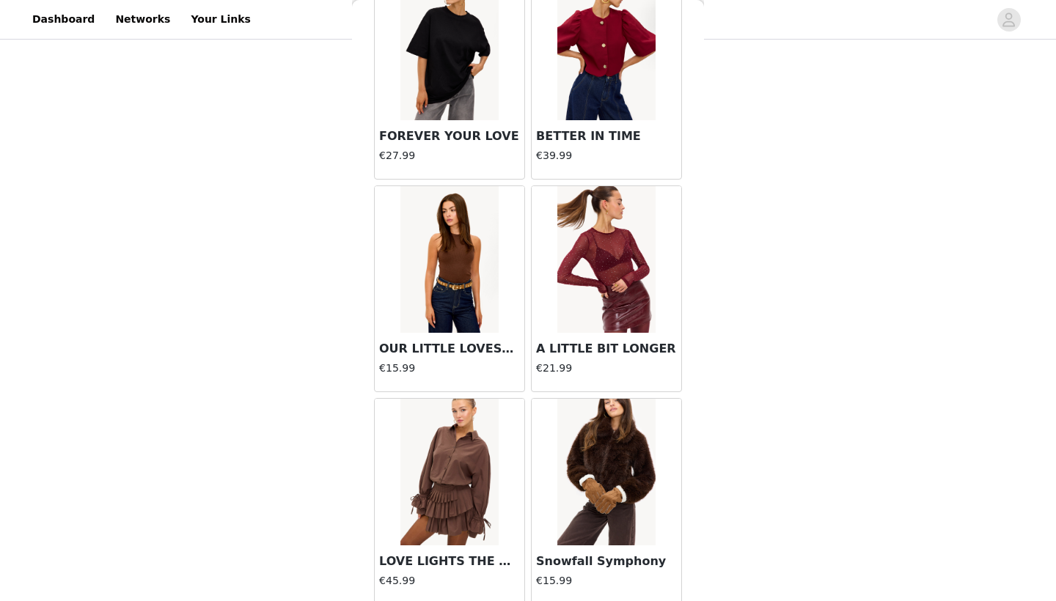
scroll to position [12633, 0]
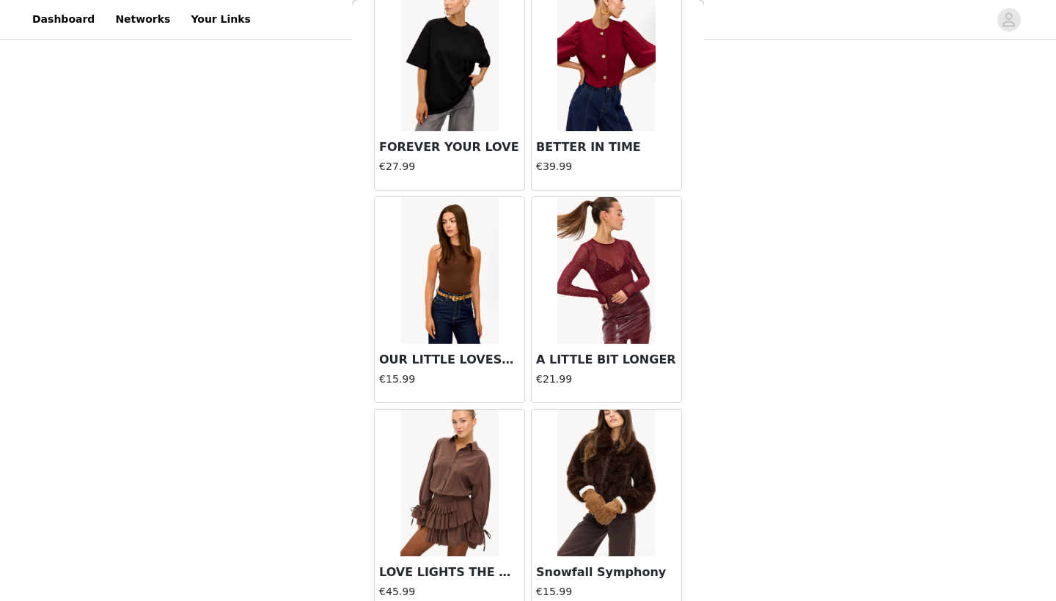
click at [449, 471] on img at bounding box center [449, 483] width 98 height 147
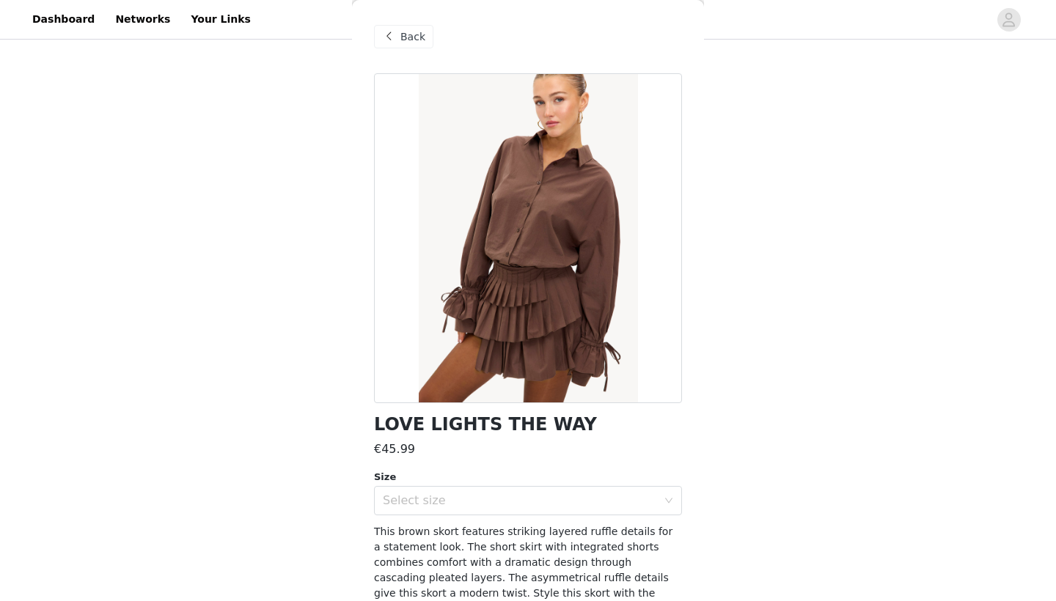
scroll to position [0, 0]
click at [417, 34] on span "Back" at bounding box center [412, 36] width 25 height 15
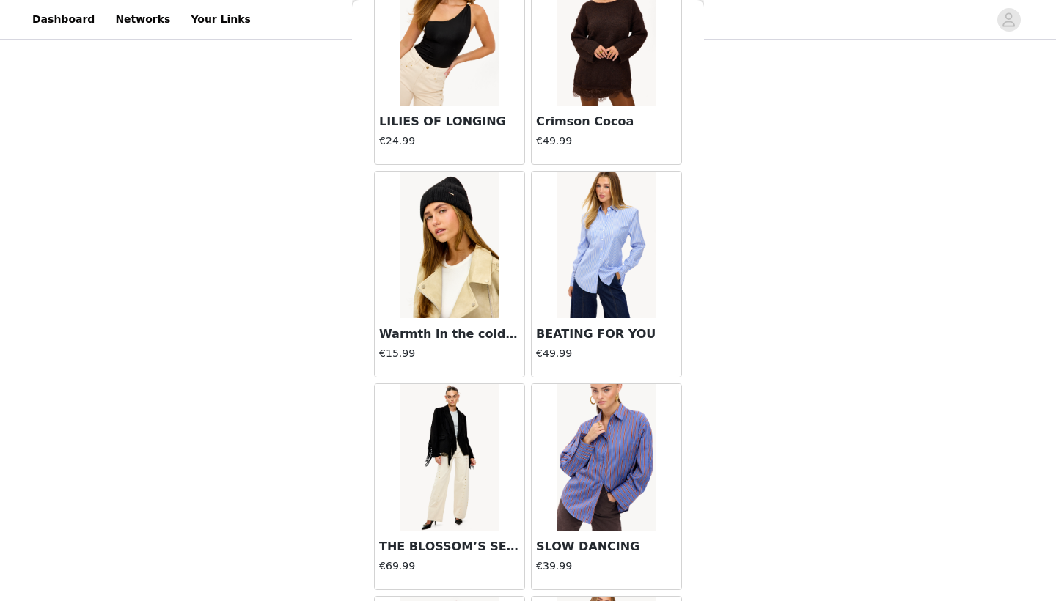
scroll to position [5217, 0]
click at [581, 231] on img at bounding box center [606, 245] width 98 height 147
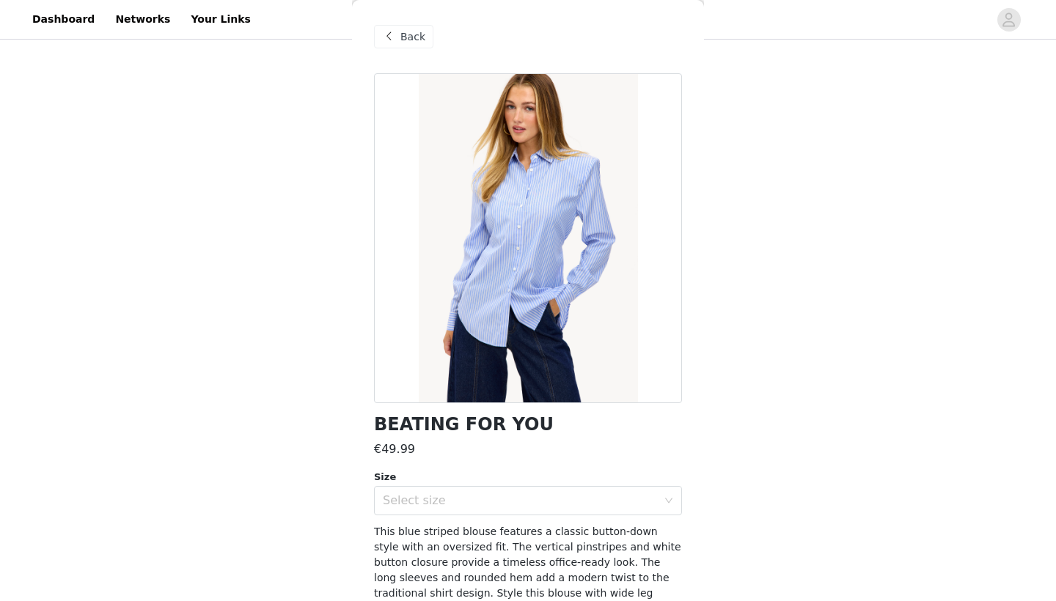
scroll to position [427, 0]
click at [427, 41] on div "Back" at bounding box center [403, 36] width 59 height 23
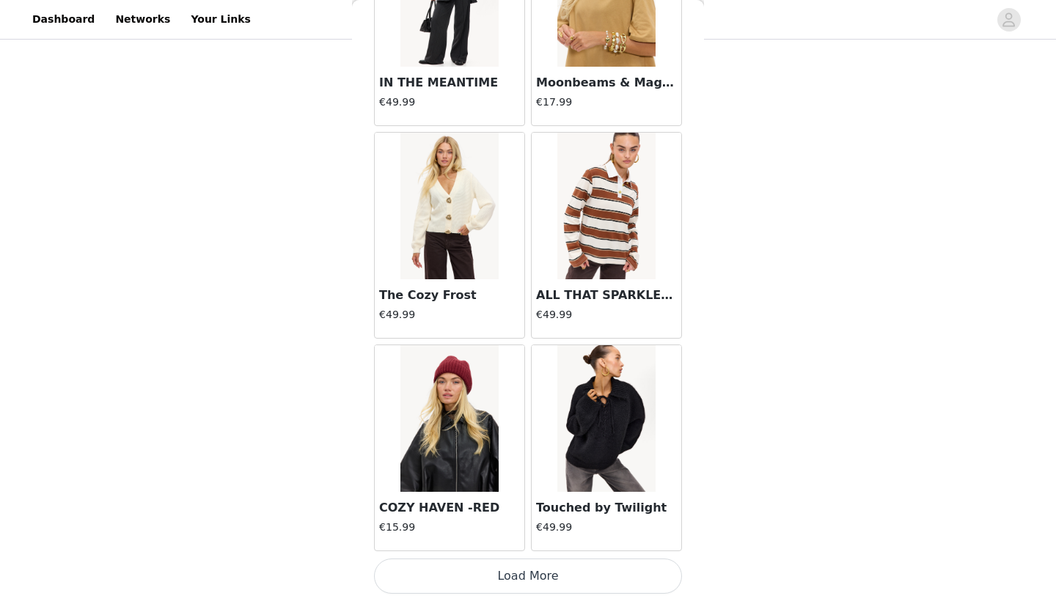
scroll to position [16524, 0]
click at [507, 577] on button "Load More" at bounding box center [528, 576] width 308 height 35
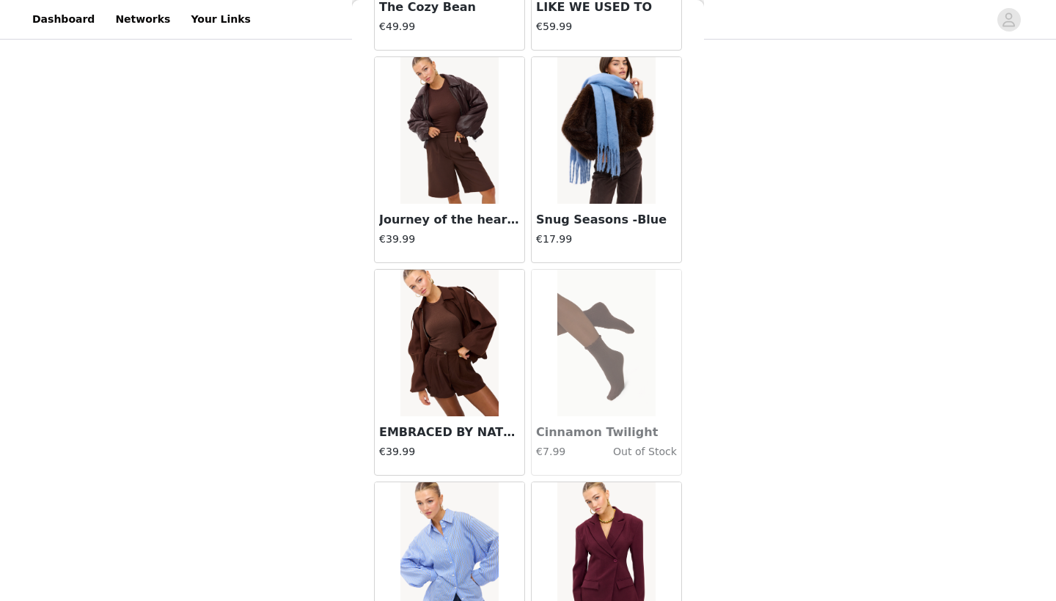
scroll to position [18541, 0]
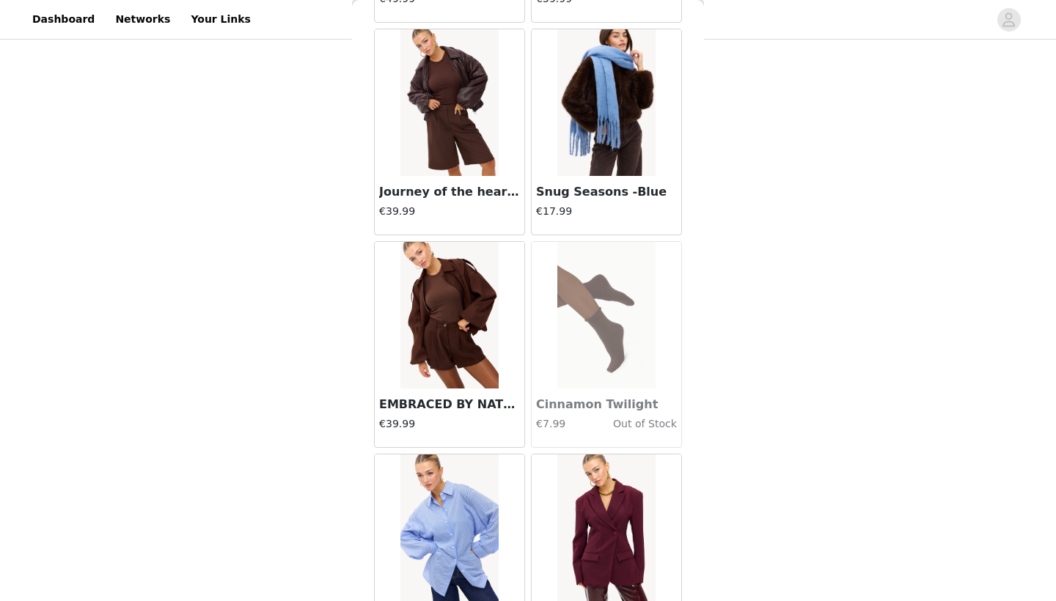
click at [464, 332] on img at bounding box center [449, 315] width 98 height 147
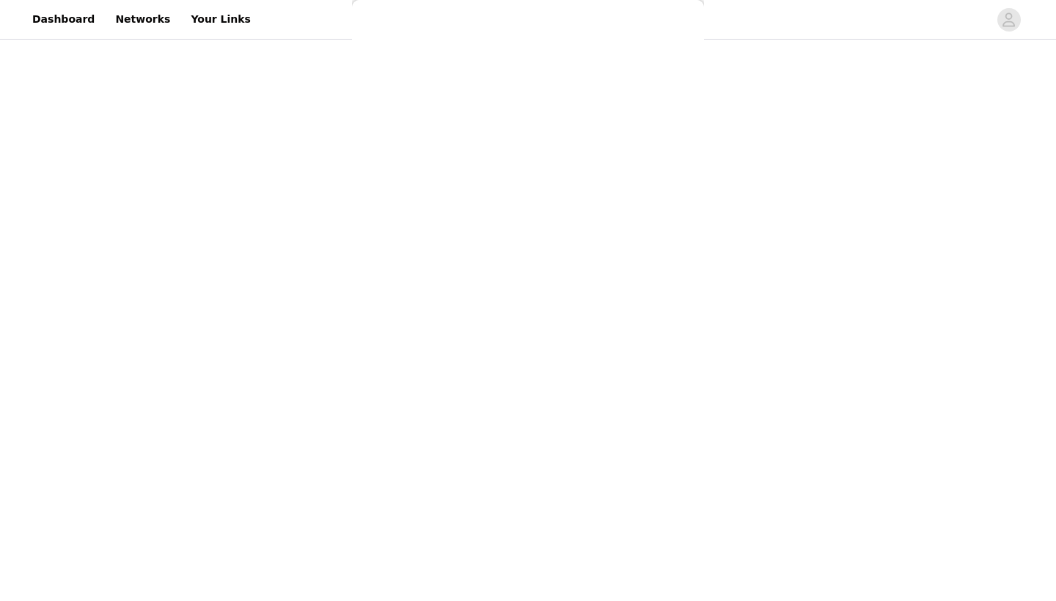
scroll to position [0, 0]
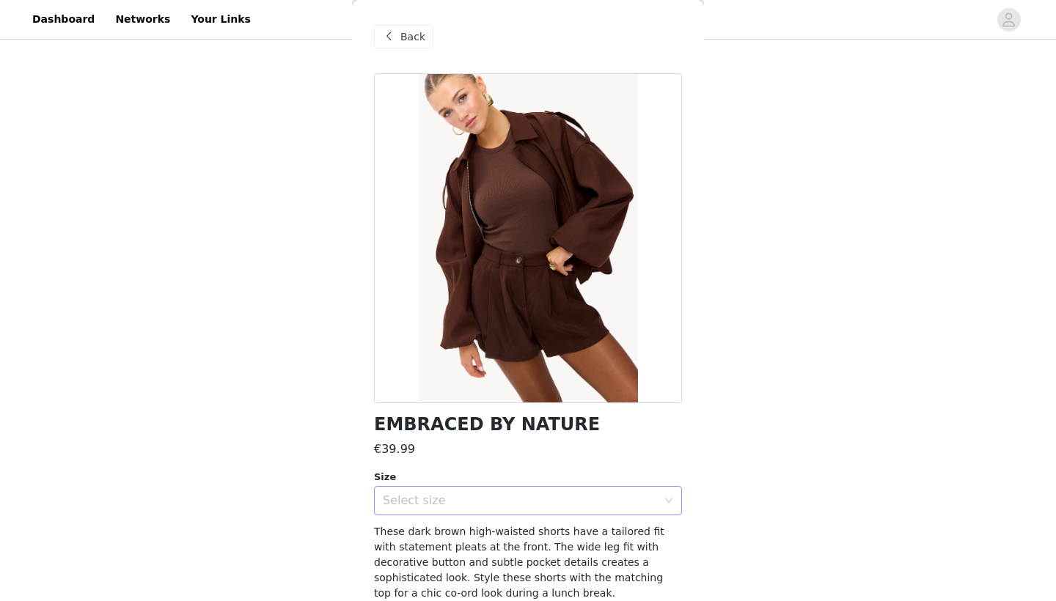
click at [518, 496] on div "Select size" at bounding box center [520, 500] width 274 height 15
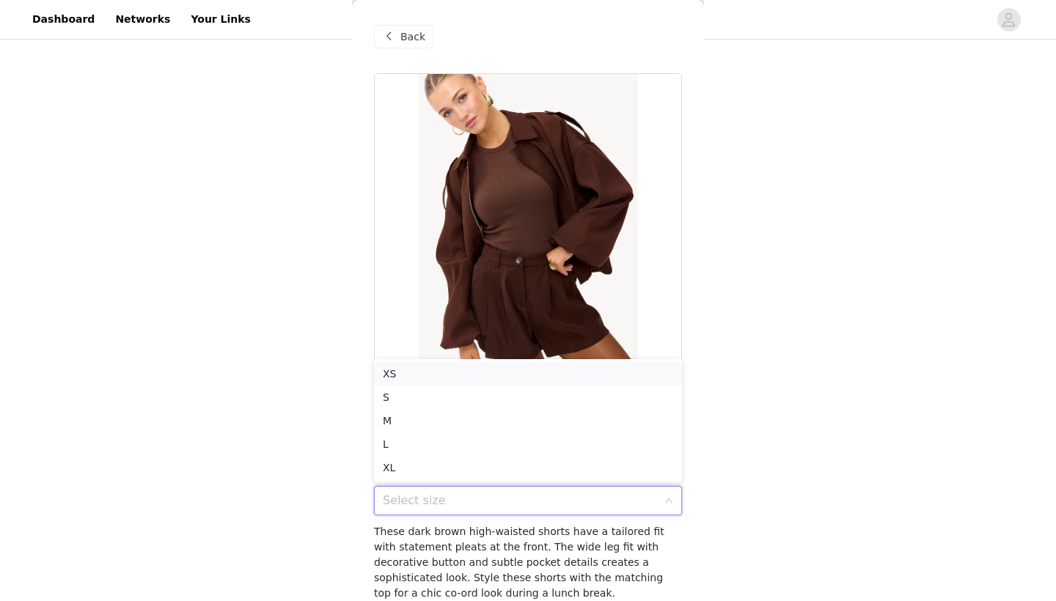
click at [483, 378] on li "XS" at bounding box center [528, 373] width 308 height 23
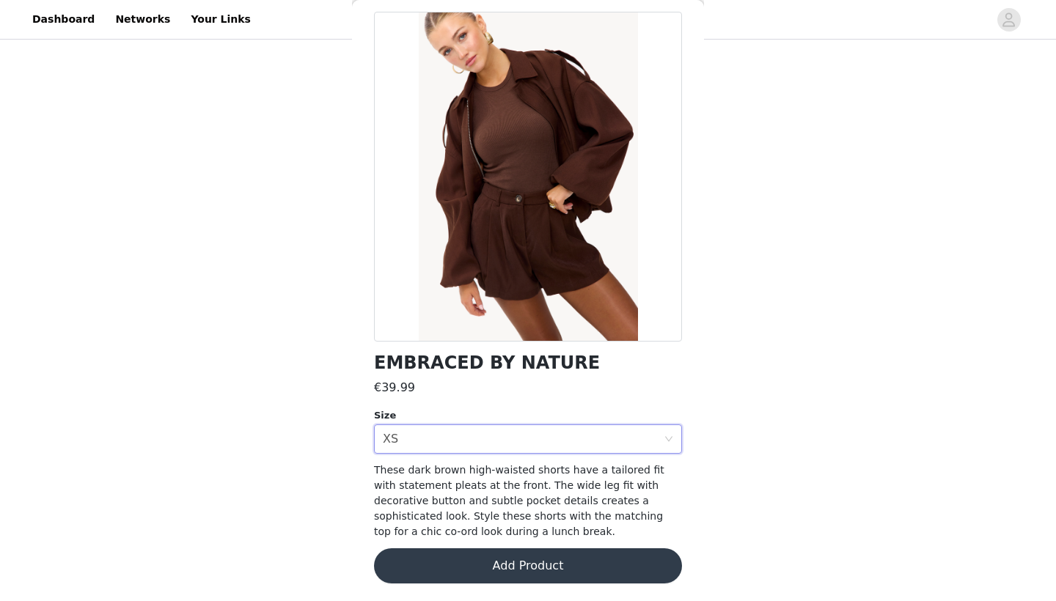
scroll to position [61, 0]
click at [507, 576] on button "Add Product" at bounding box center [528, 566] width 308 height 35
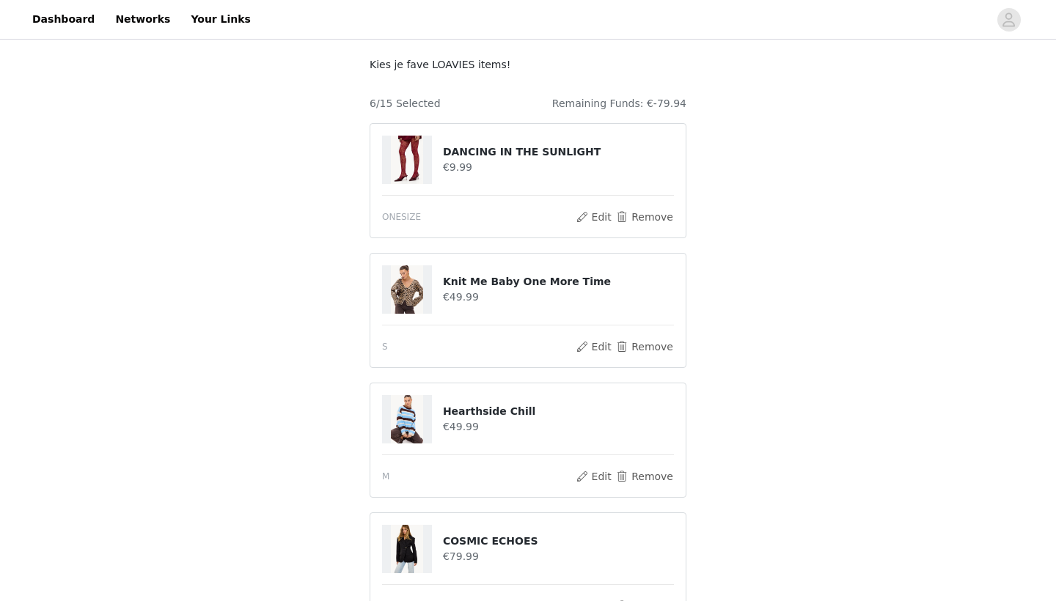
scroll to position [202, 1]
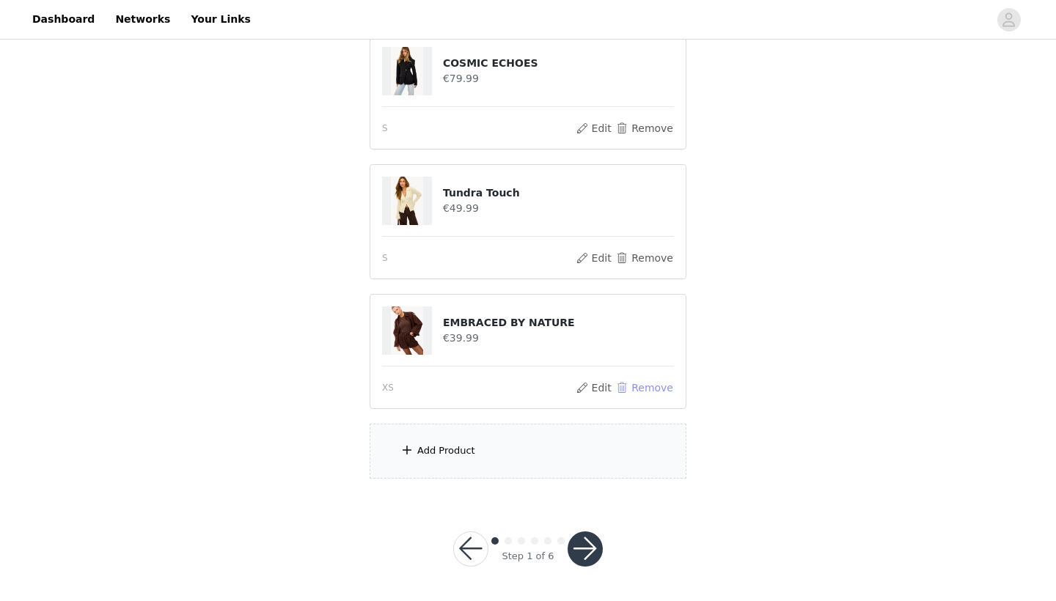
click at [638, 389] on button "Remove" at bounding box center [644, 388] width 59 height 18
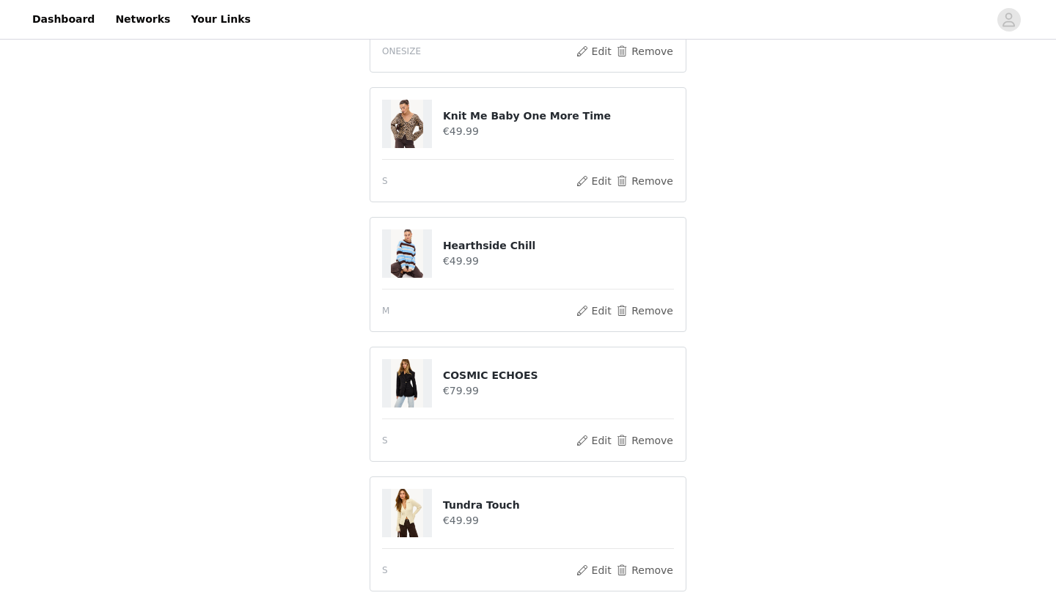
scroll to position [245, 0]
click at [635, 312] on button "Remove" at bounding box center [644, 311] width 59 height 18
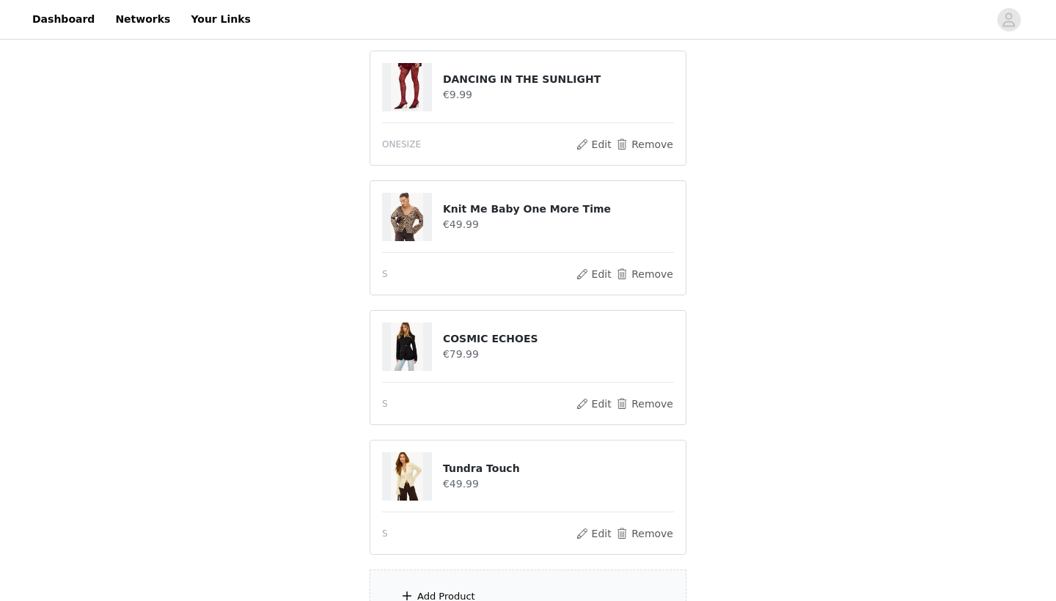
scroll to position [133, 0]
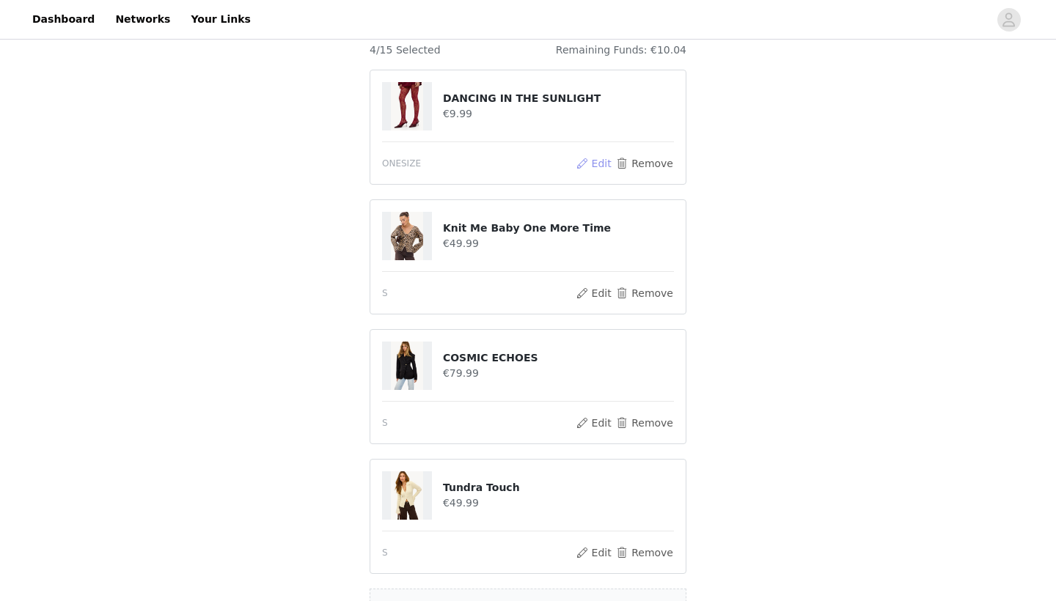
click at [598, 160] on button "Edit" at bounding box center [593, 164] width 37 height 18
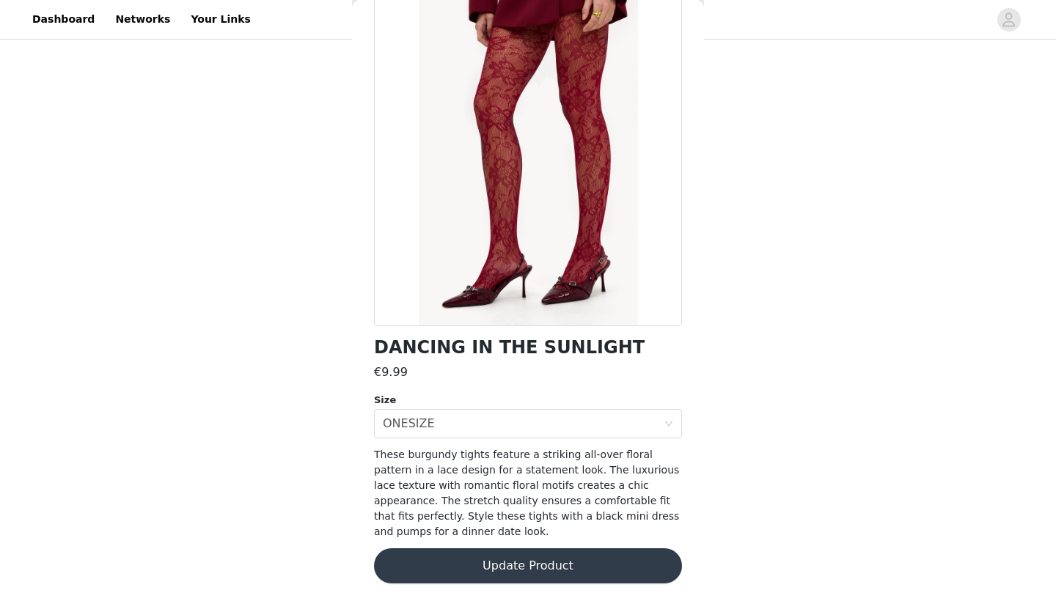
scroll to position [76, 0]
click at [536, 564] on button "Update Product" at bounding box center [528, 566] width 308 height 35
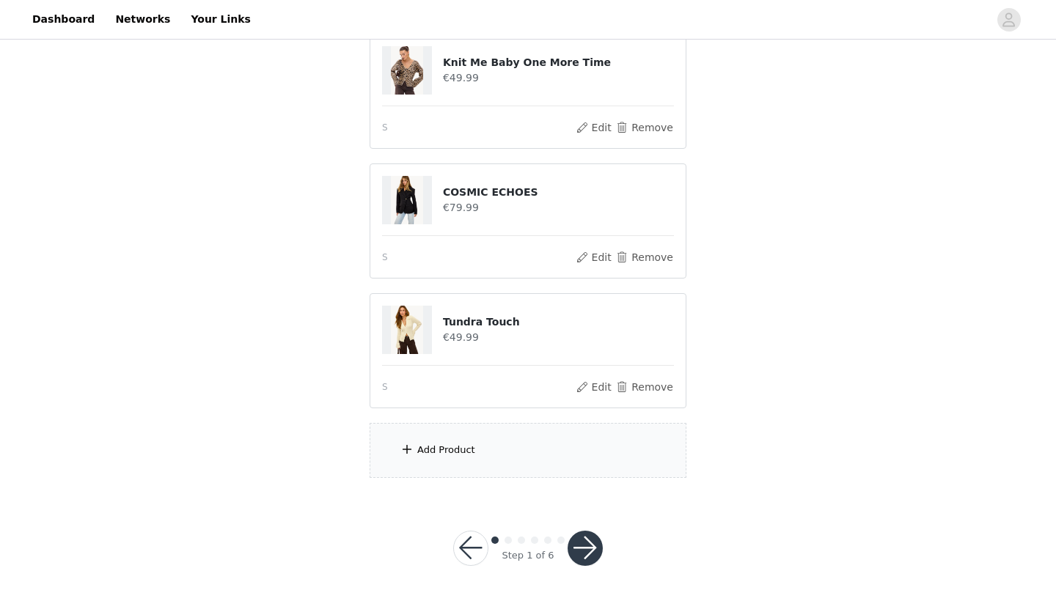
scroll to position [298, 0]
click at [514, 455] on div "Add Product" at bounding box center [527, 451] width 317 height 55
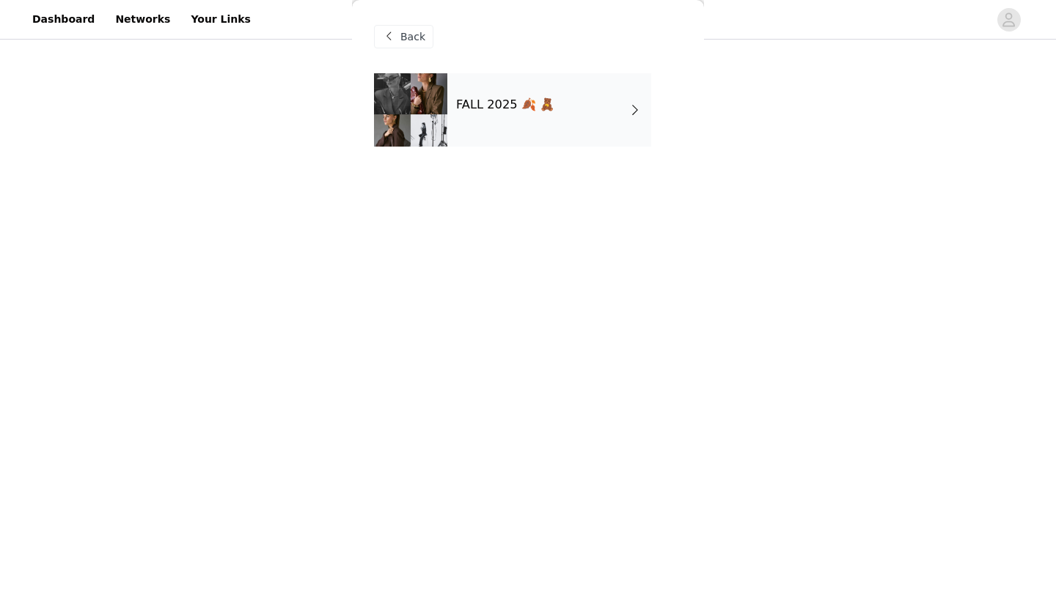
click at [422, 36] on span "Back" at bounding box center [412, 36] width 25 height 15
click at [526, 124] on div "FALL 2025 🍂 🧸" at bounding box center [549, 109] width 204 height 73
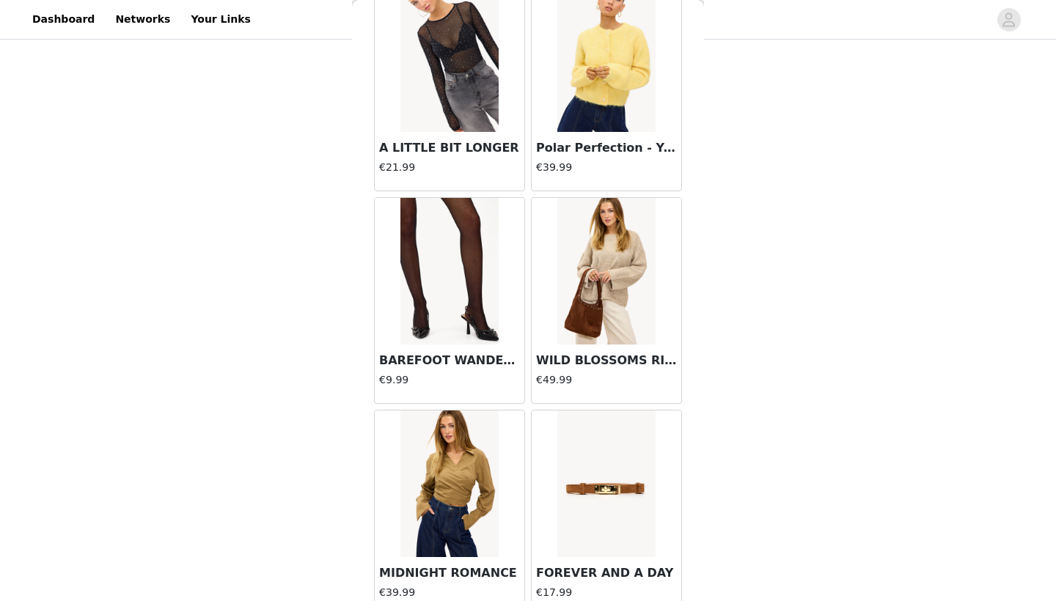
scroll to position [517, 0]
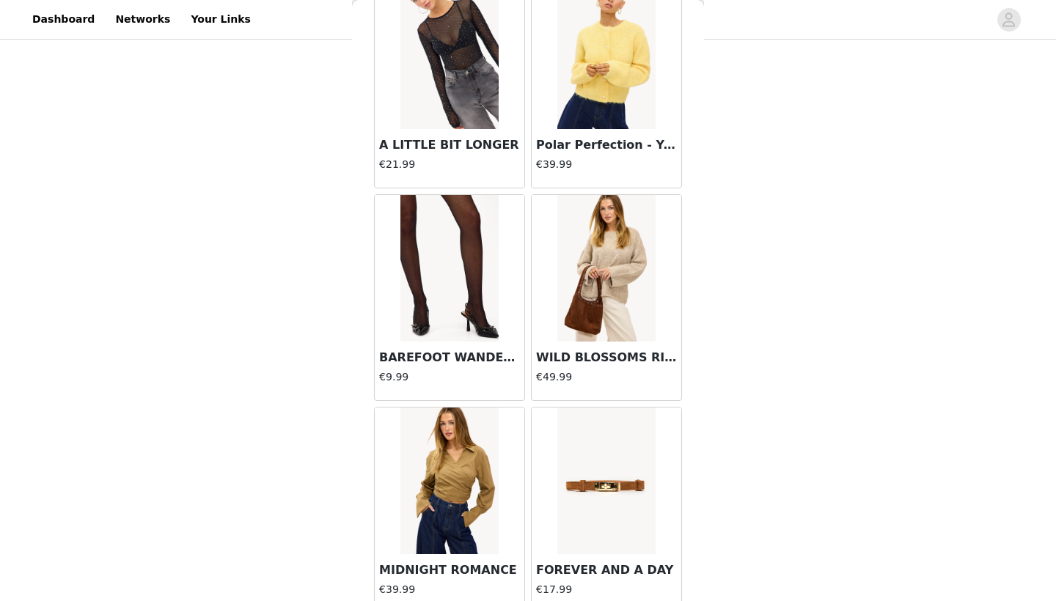
click at [460, 249] on img at bounding box center [449, 268] width 98 height 147
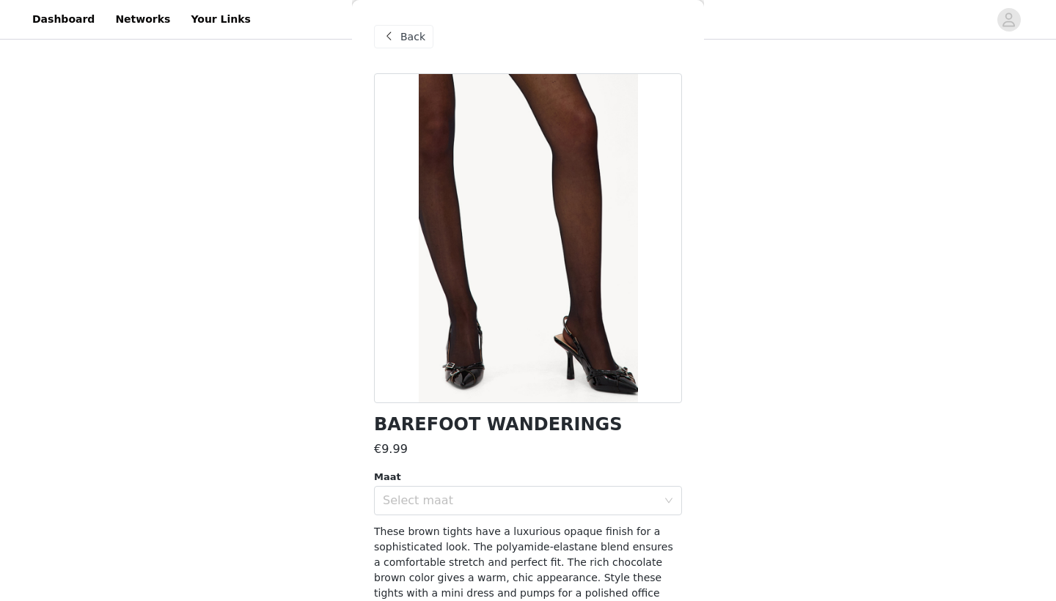
scroll to position [0, 0]
click at [389, 49] on div "Back" at bounding box center [528, 36] width 308 height 73
click at [393, 43] on span at bounding box center [389, 37] width 18 height 18
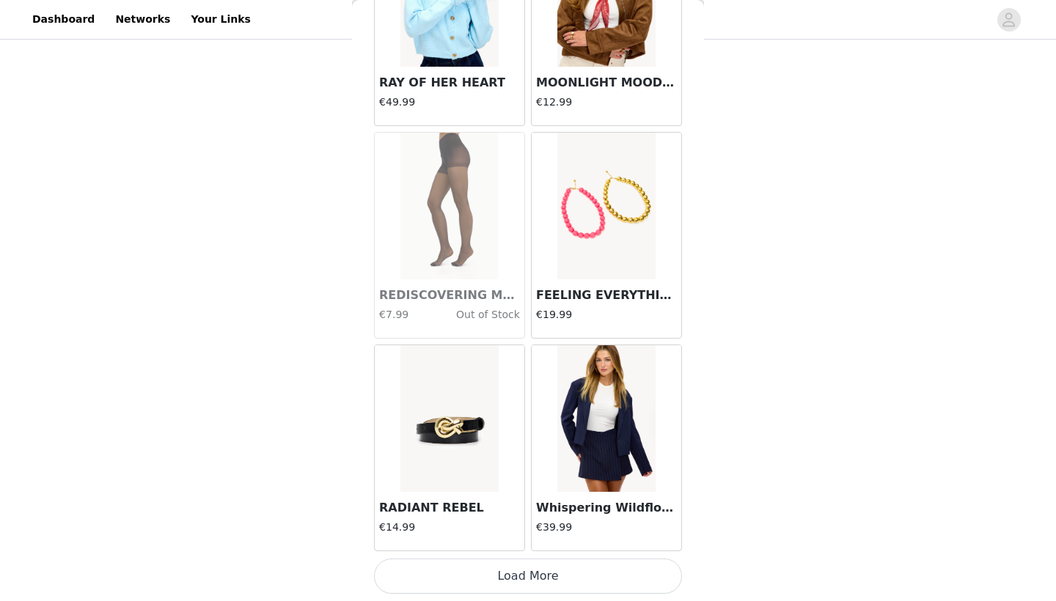
scroll to position [1642, 0]
click at [507, 568] on button "Load More" at bounding box center [528, 576] width 308 height 35
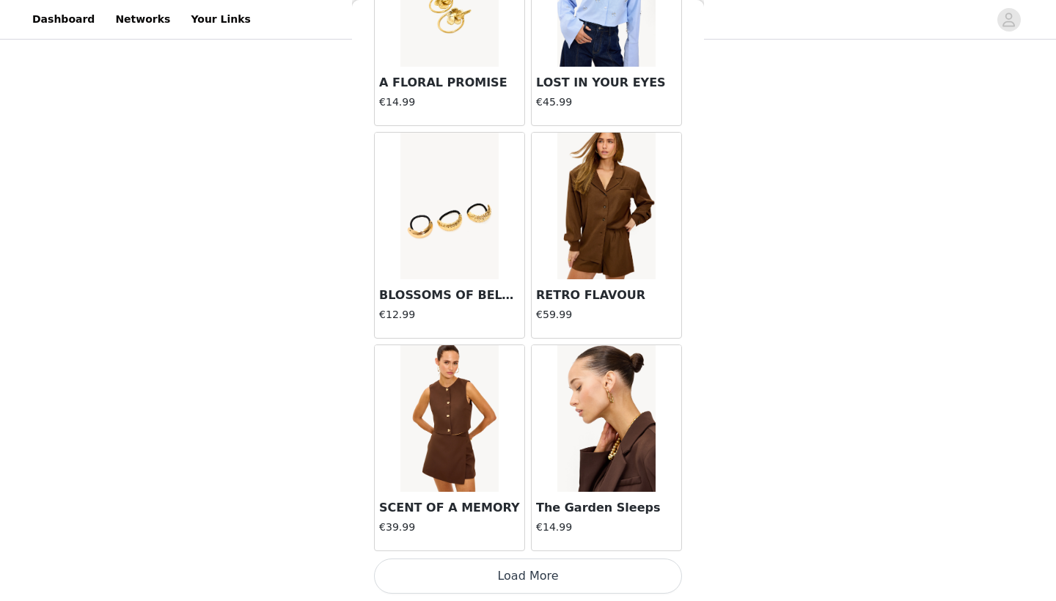
scroll to position [3768, 0]
click at [534, 576] on button "Load More" at bounding box center [528, 576] width 308 height 35
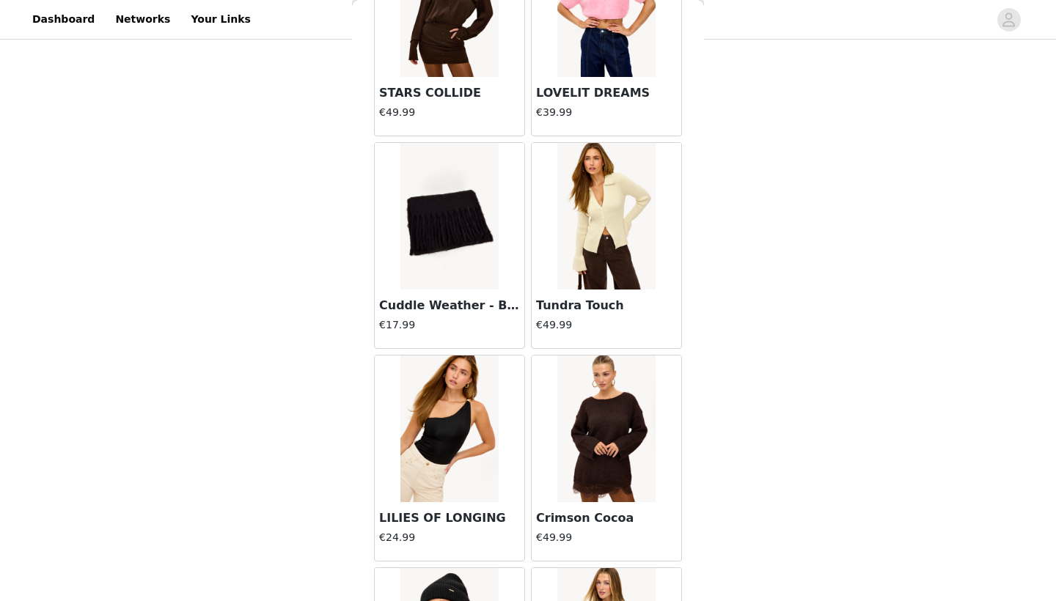
scroll to position [4847, 0]
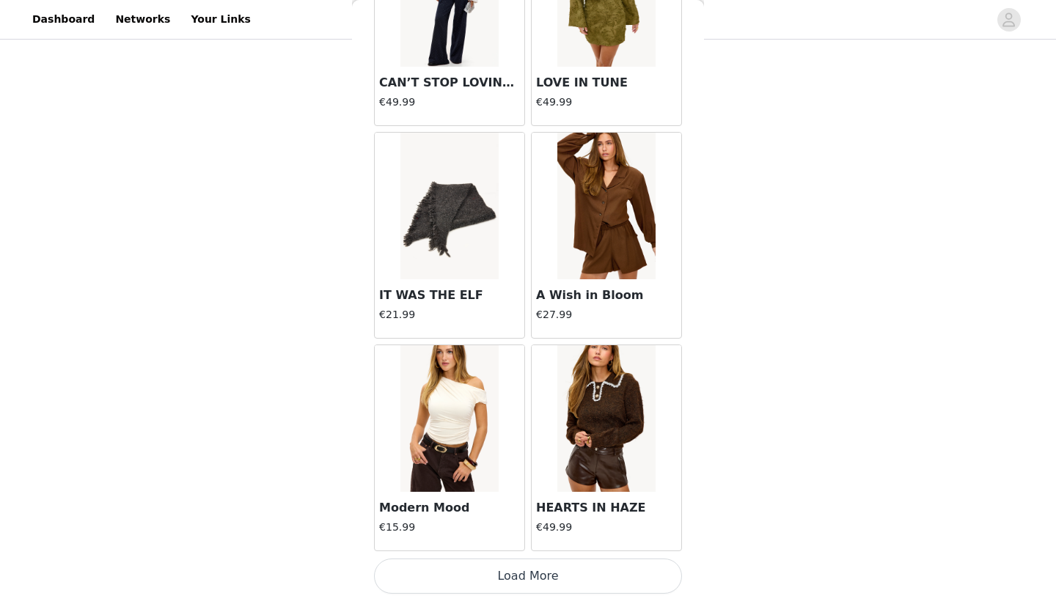
click at [534, 576] on button "Load More" at bounding box center [528, 576] width 308 height 35
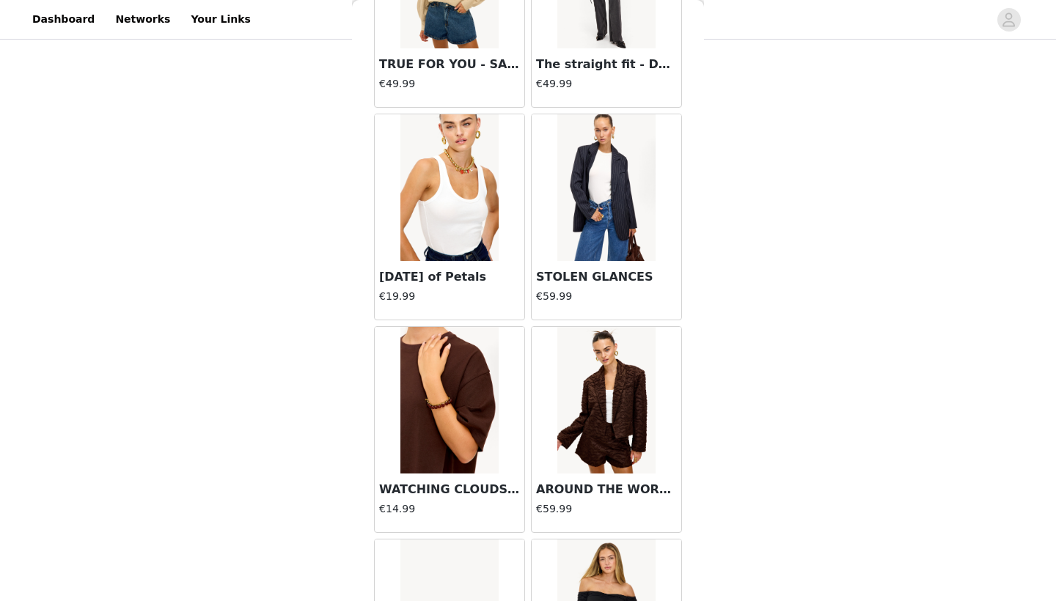
scroll to position [8020, 0]
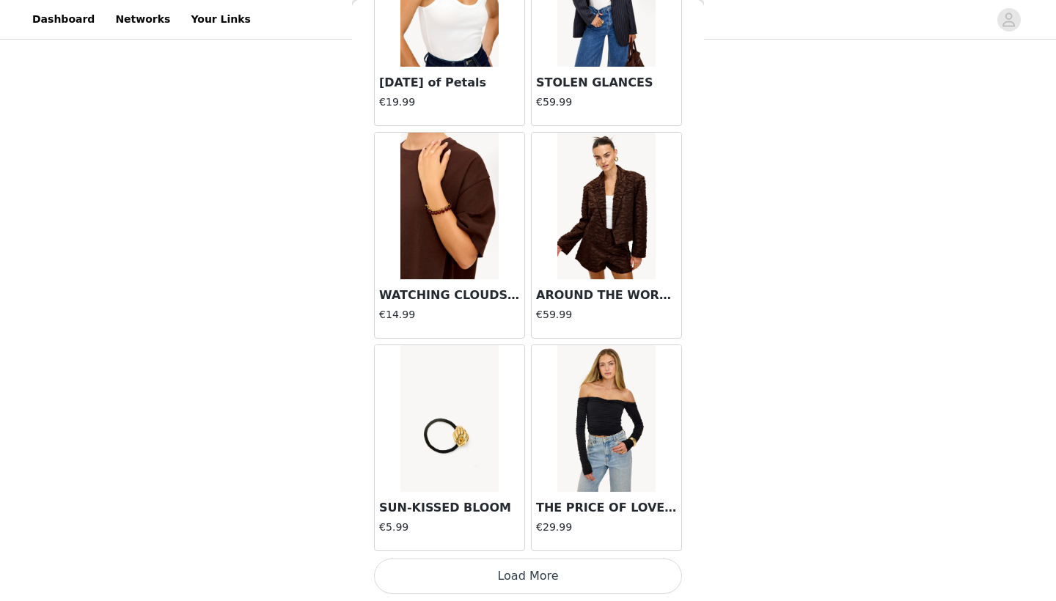
click at [534, 577] on button "Load More" at bounding box center [528, 576] width 308 height 35
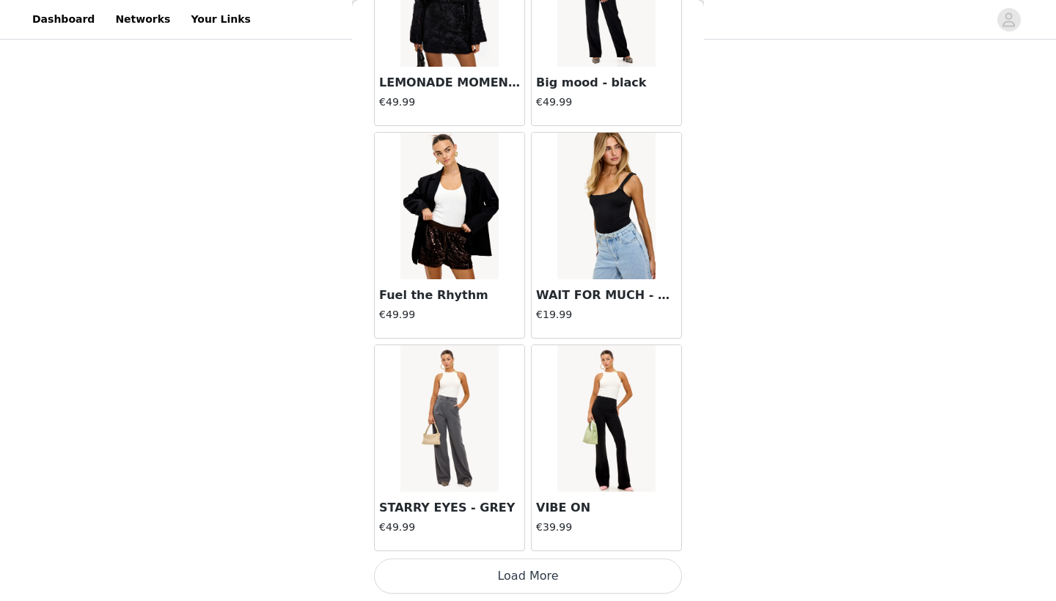
scroll to position [298, 0]
click at [530, 577] on button "Load More" at bounding box center [528, 576] width 308 height 35
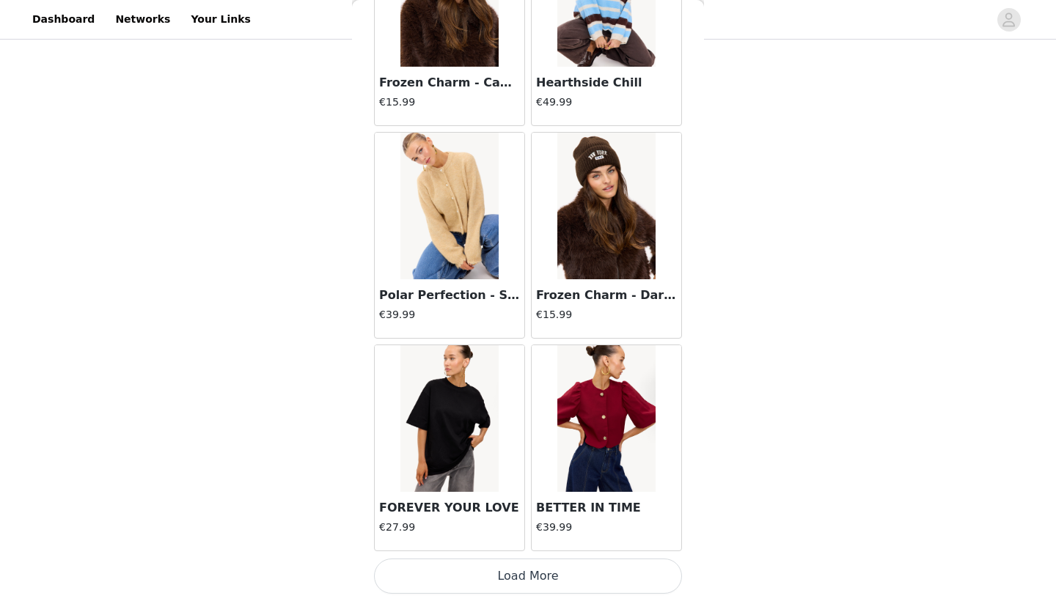
scroll to position [12272, 0]
click at [529, 575] on button "Load More" at bounding box center [528, 576] width 308 height 35
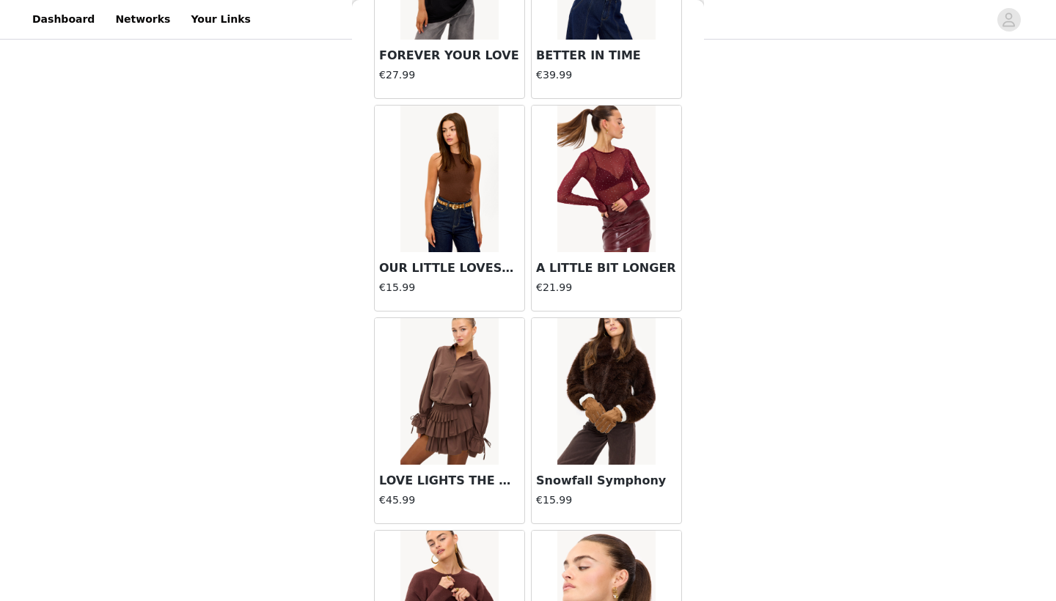
scroll to position [298, 0]
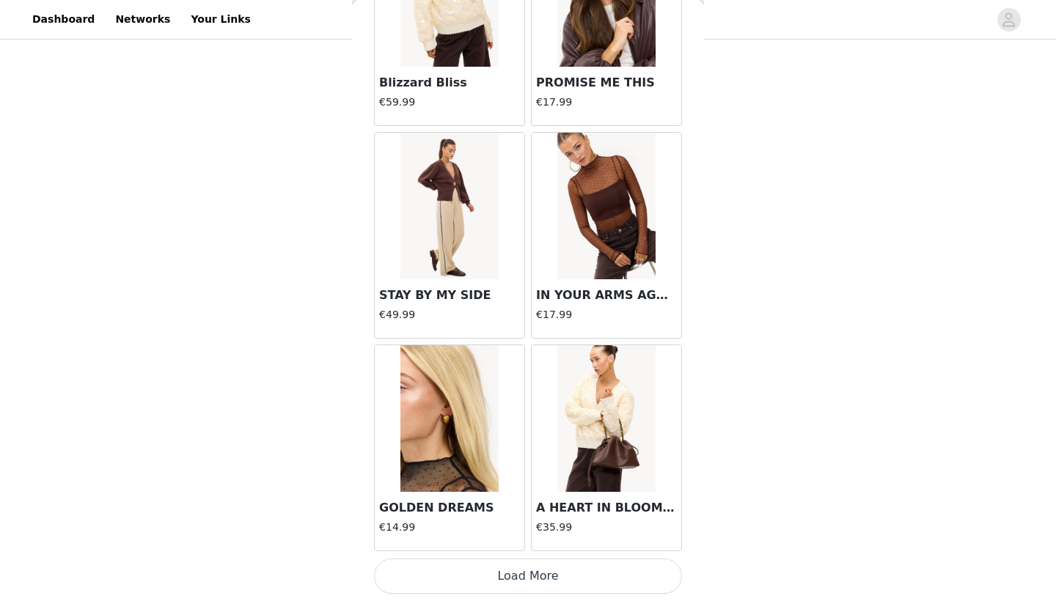
click at [529, 575] on button "Load More" at bounding box center [528, 576] width 308 height 35
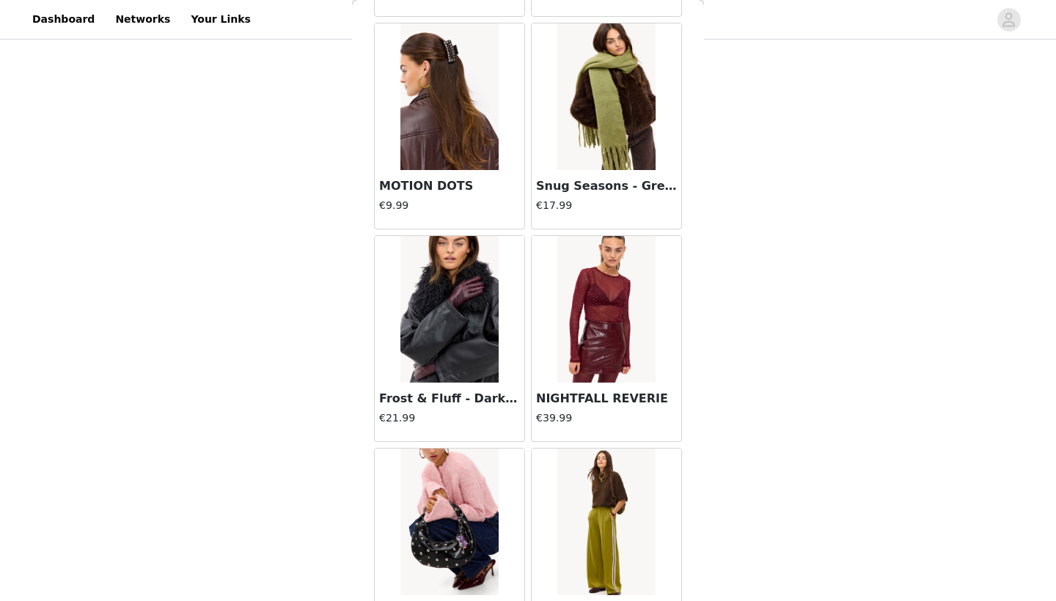
scroll to position [15358, 0]
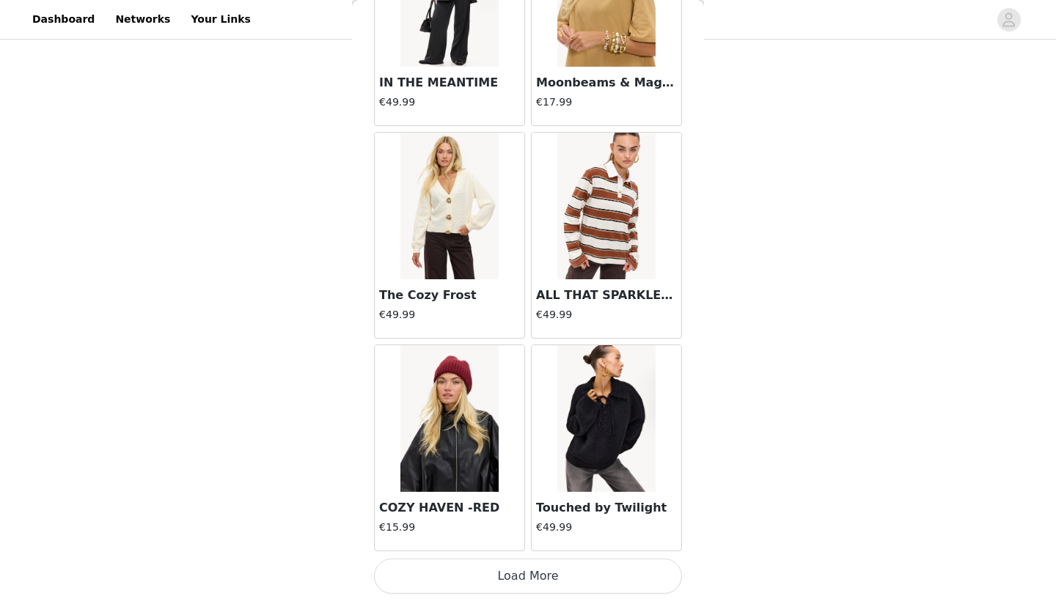
click at [527, 564] on button "Load More" at bounding box center [528, 576] width 308 height 35
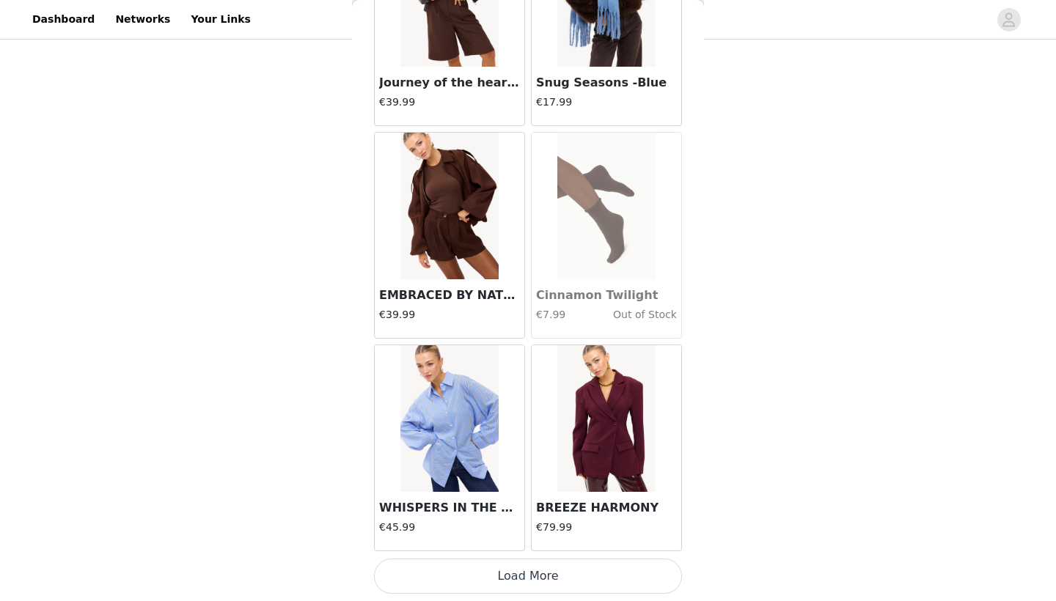
scroll to position [298, 0]
click at [531, 565] on button "Load More" at bounding box center [528, 576] width 308 height 35
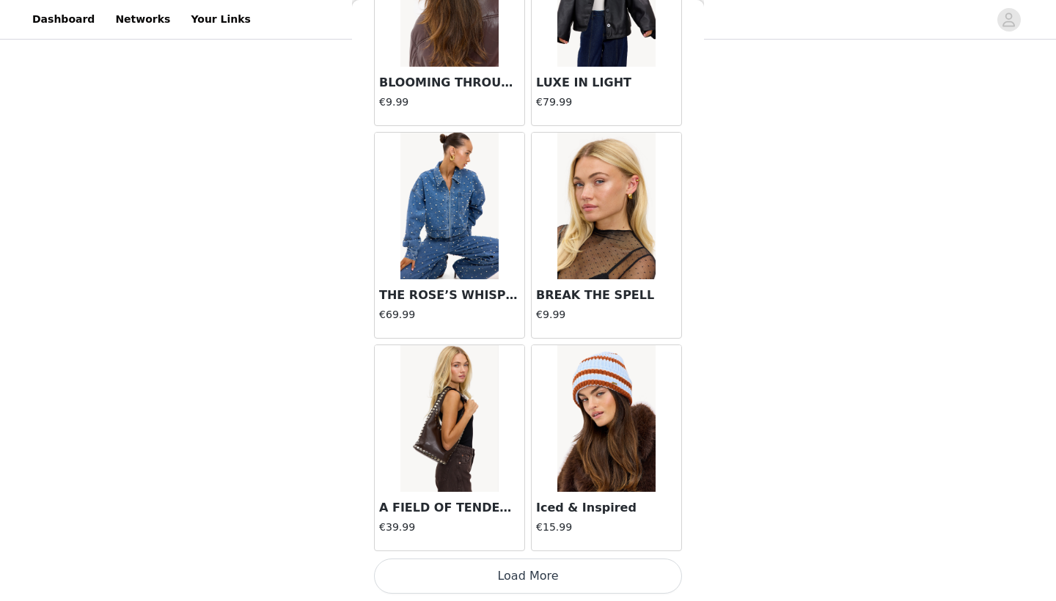
click at [530, 577] on button "Load More" at bounding box center [528, 576] width 308 height 35
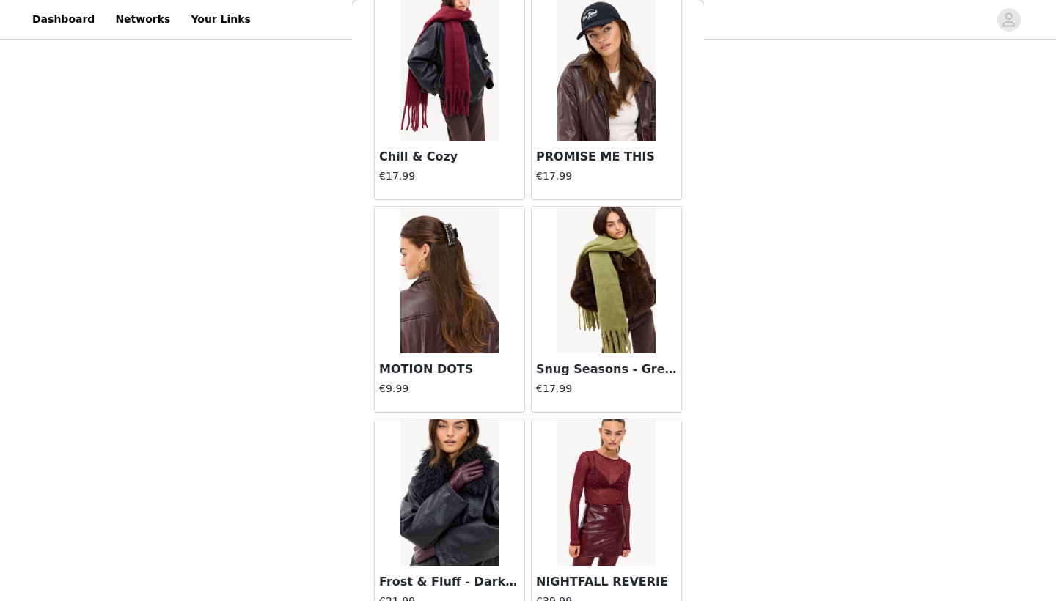
scroll to position [15146, 0]
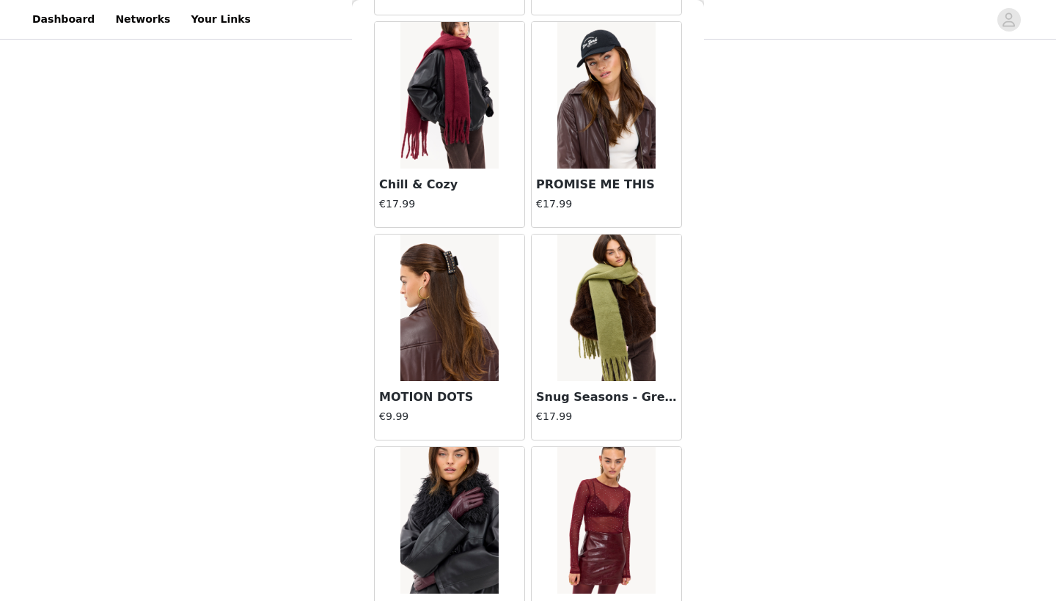
click at [471, 339] on img at bounding box center [449, 308] width 98 height 147
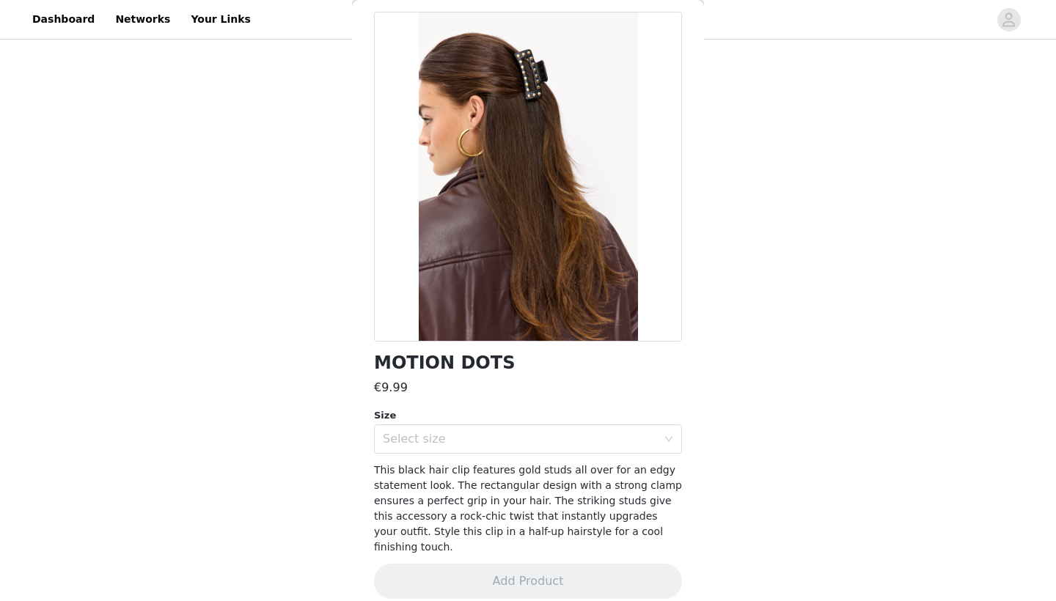
scroll to position [61, 0]
click at [485, 435] on div "Select size" at bounding box center [520, 440] width 274 height 15
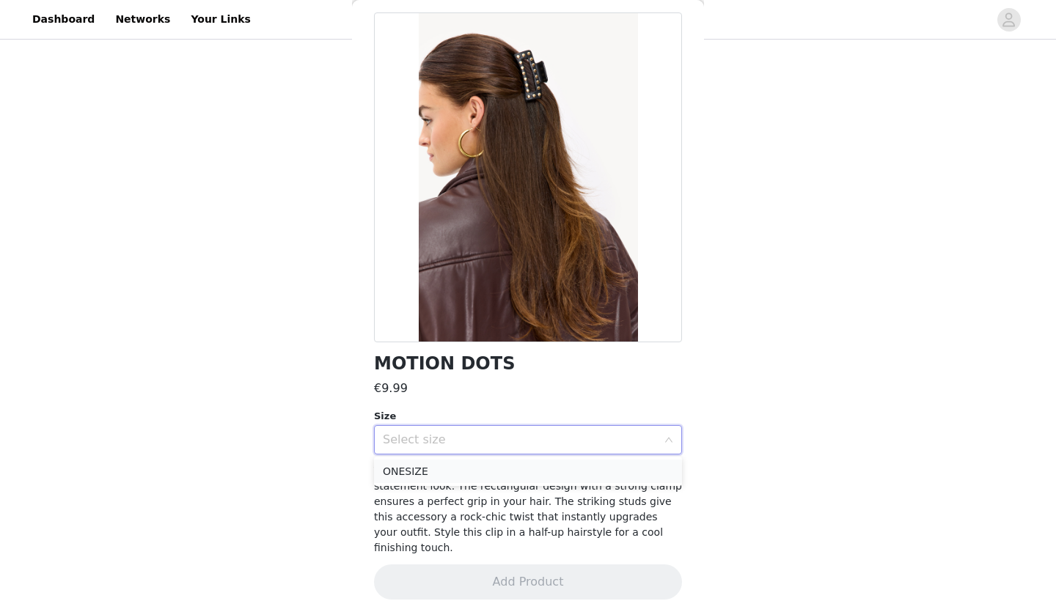
click at [474, 466] on li "ONESIZE" at bounding box center [528, 471] width 308 height 23
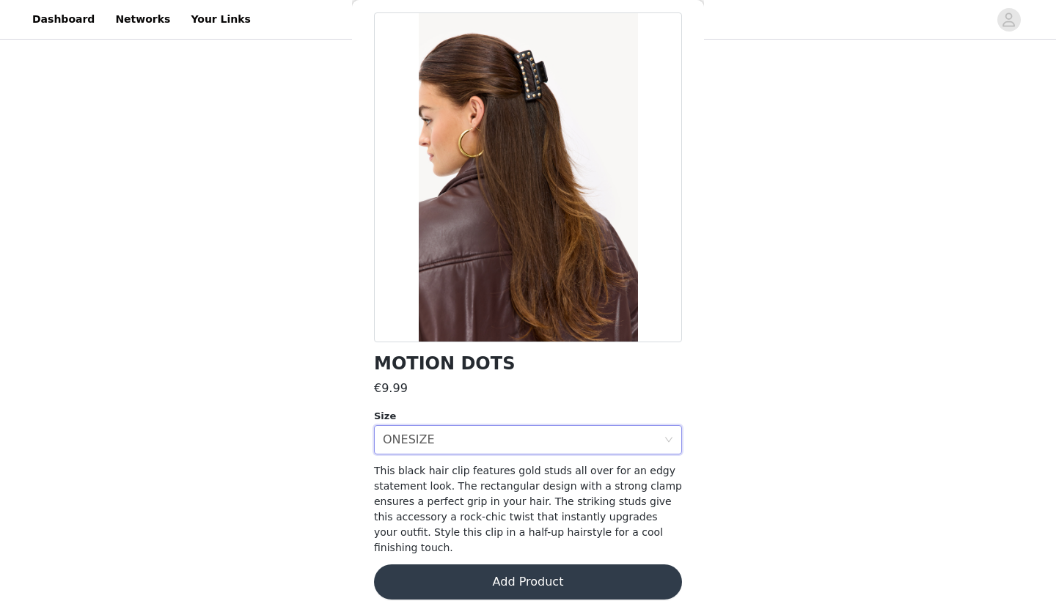
click at [501, 564] on button "Add Product" at bounding box center [528, 581] width 308 height 35
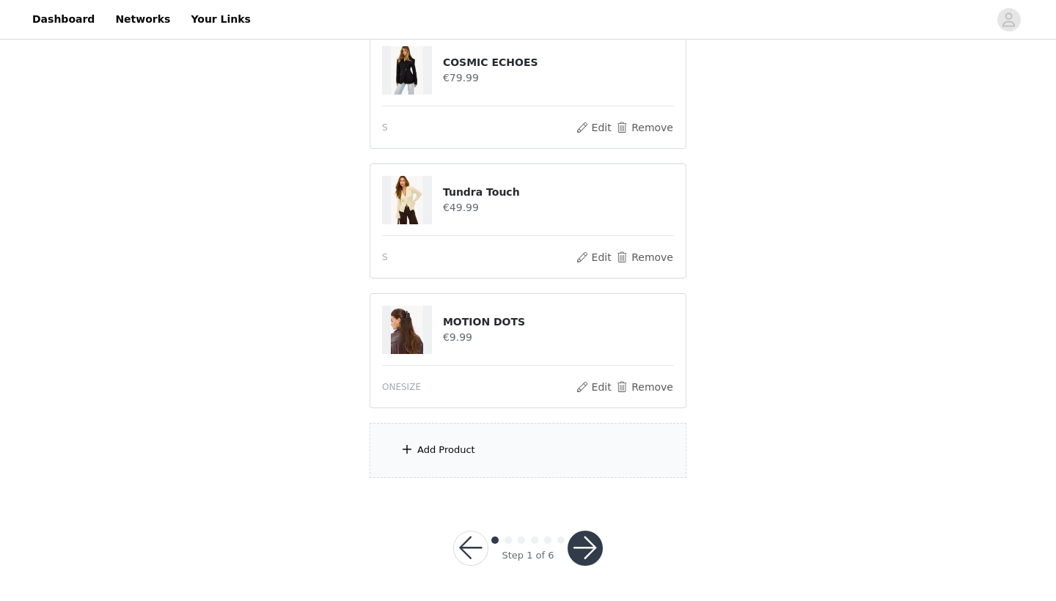
scroll to position [427, 0]
click at [589, 553] on button "button" at bounding box center [584, 548] width 35 height 35
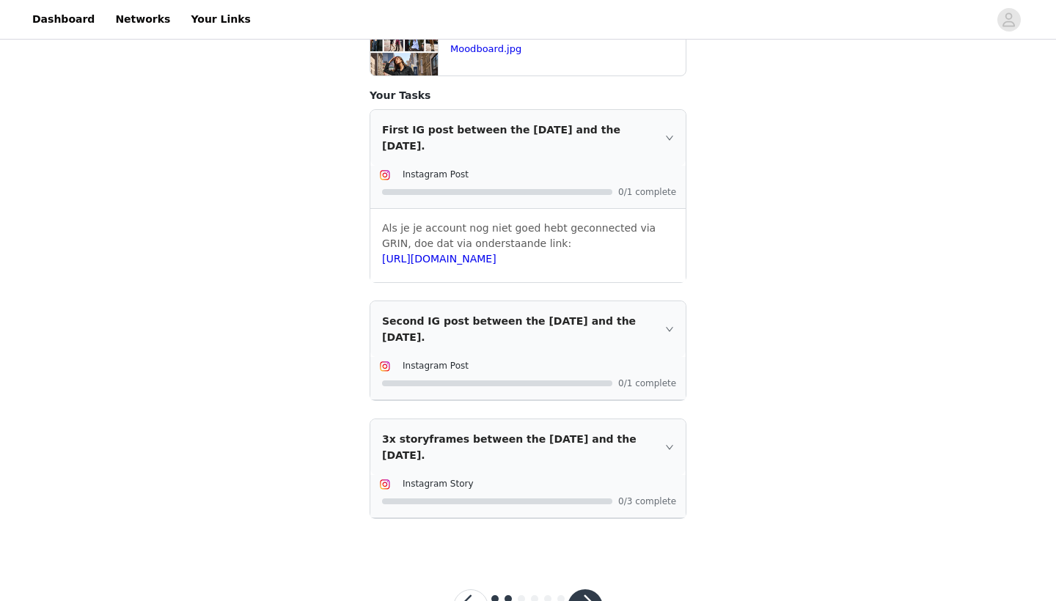
scroll to position [334, 0]
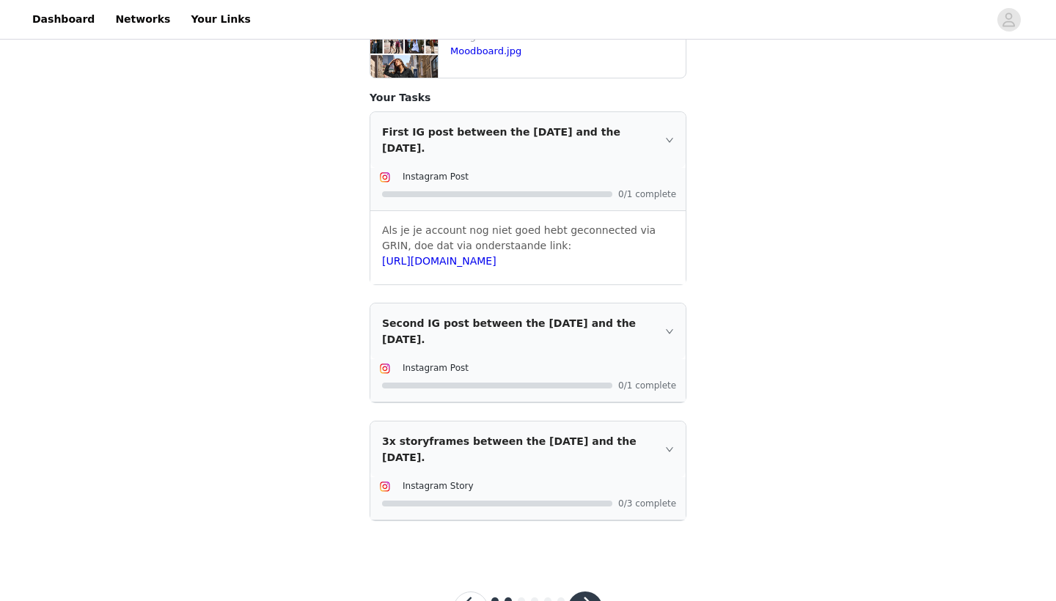
click at [658, 325] on div "Second IG post between the [DATE] and the [DATE]." at bounding box center [527, 332] width 315 height 56
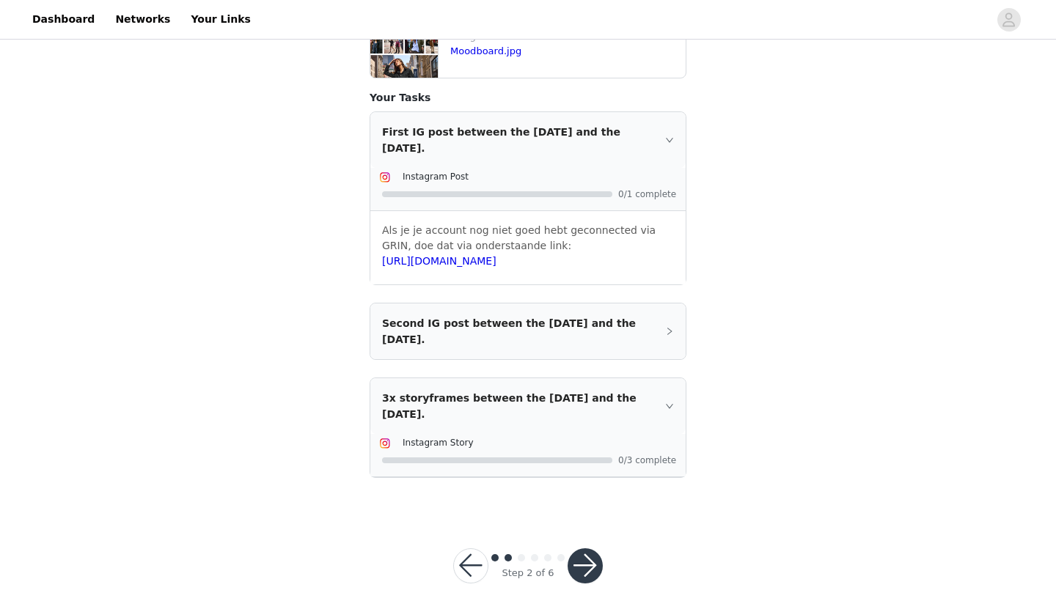
click at [658, 325] on div "Second IG post between the [DATE] and the [DATE]." at bounding box center [527, 332] width 315 height 56
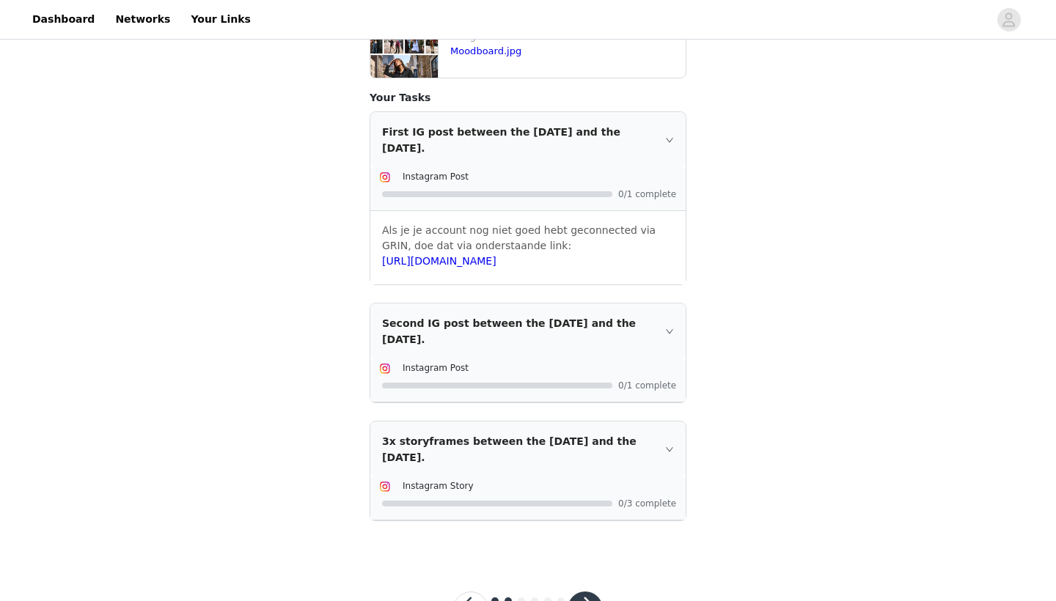
drag, startPoint x: 422, startPoint y: 330, endPoint x: 475, endPoint y: 329, distance: 53.5
click at [475, 329] on div "Second IG post between the [DATE] and the [DATE]." at bounding box center [527, 332] width 315 height 56
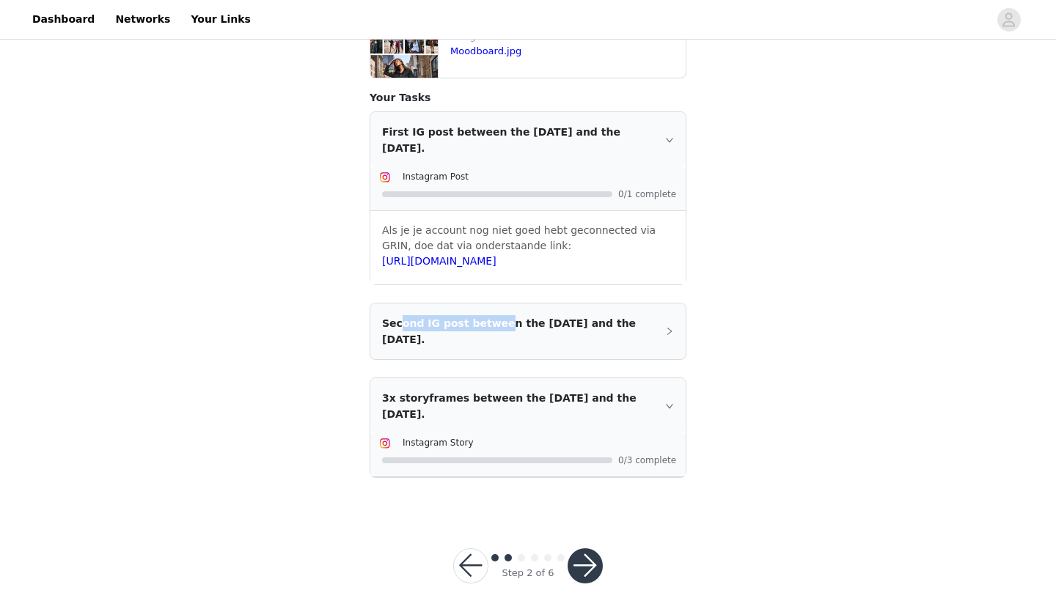
drag, startPoint x: 400, startPoint y: 316, endPoint x: 496, endPoint y: 316, distance: 96.0
click at [496, 316] on div "Second IG post between the [DATE] and the [DATE]." at bounding box center [527, 332] width 315 height 56
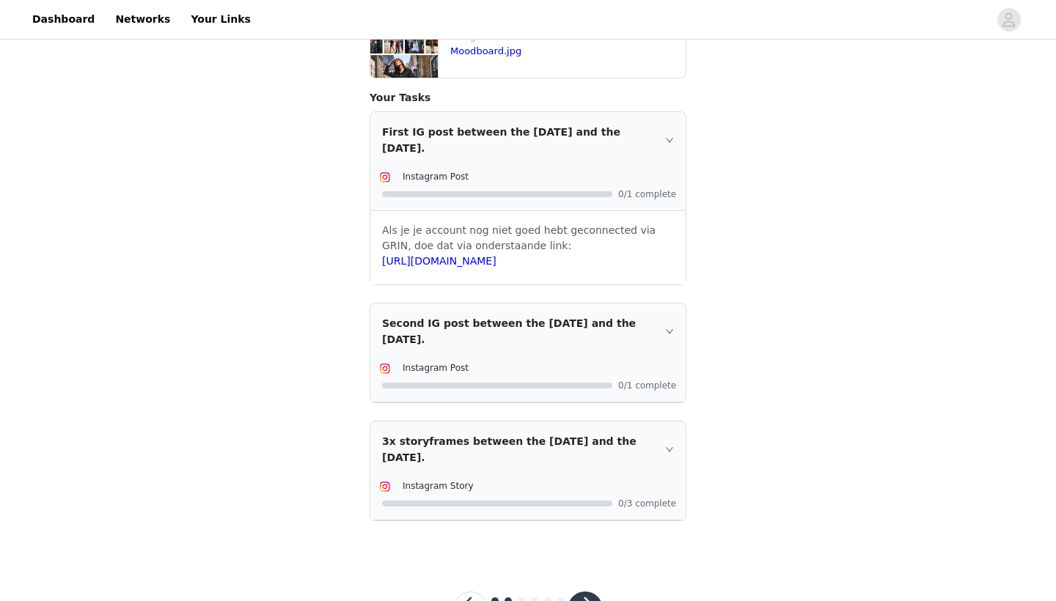
click at [500, 323] on div "Second IG post between the [DATE] and the [DATE]." at bounding box center [527, 332] width 315 height 56
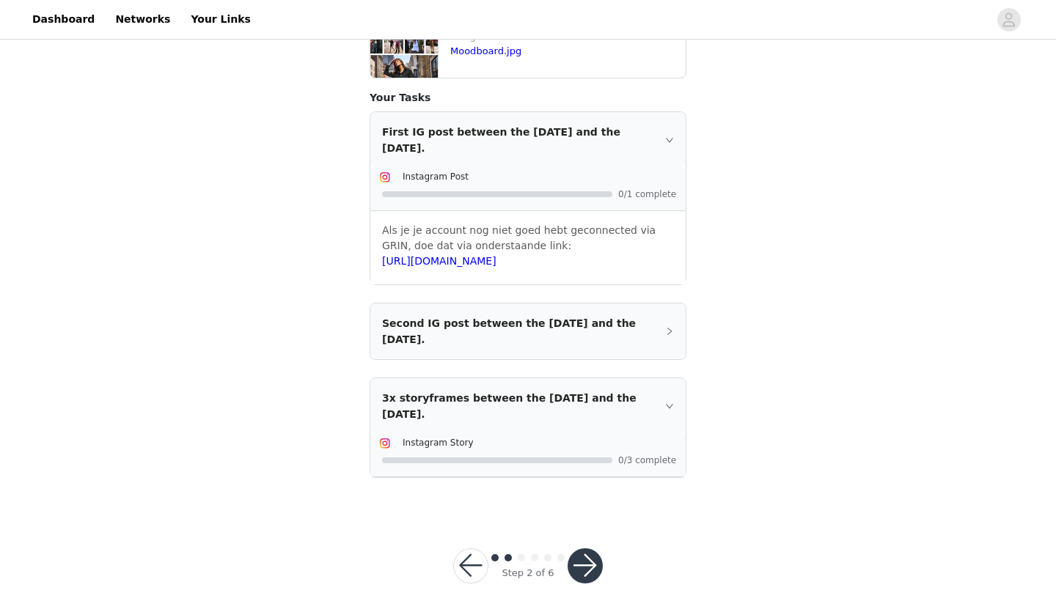
click at [506, 399] on div "3x storyframes between the [DATE] and the [DATE]." at bounding box center [527, 406] width 315 height 56
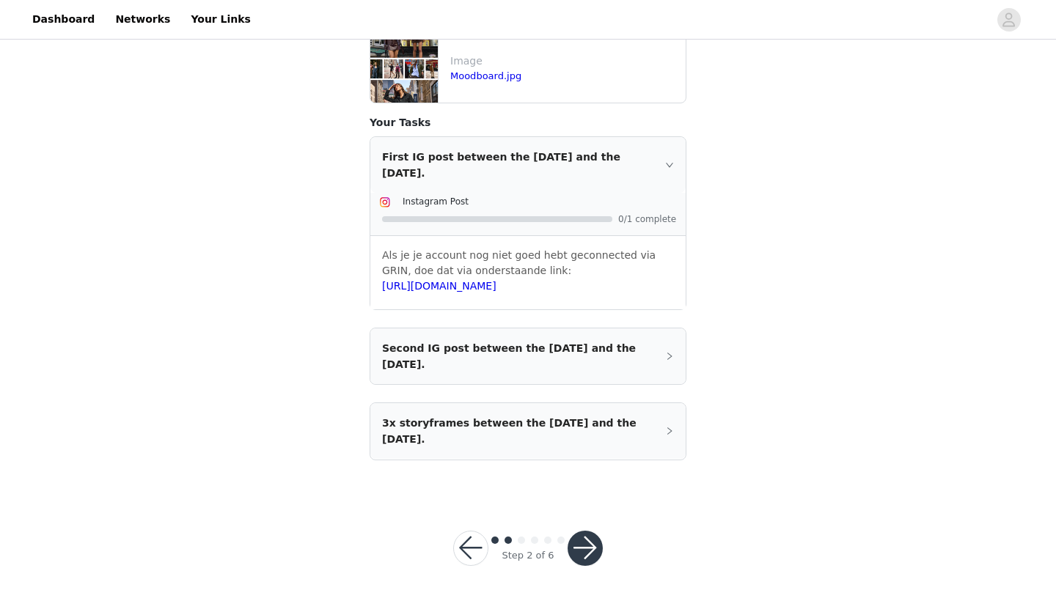
scroll to position [306, 0]
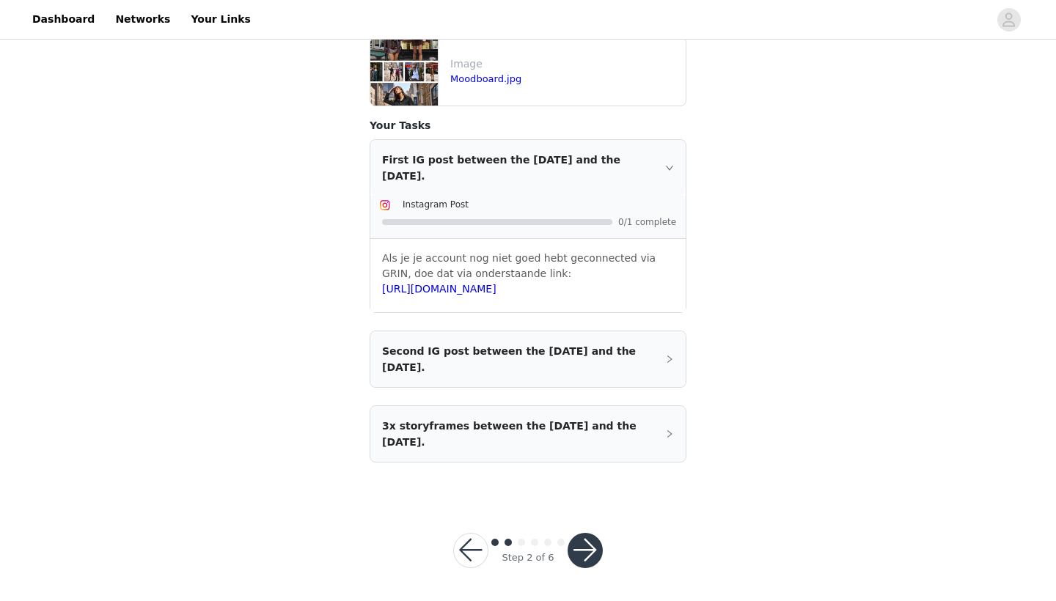
click at [669, 166] on icon "icon: right" at bounding box center [669, 167] width 9 height 9
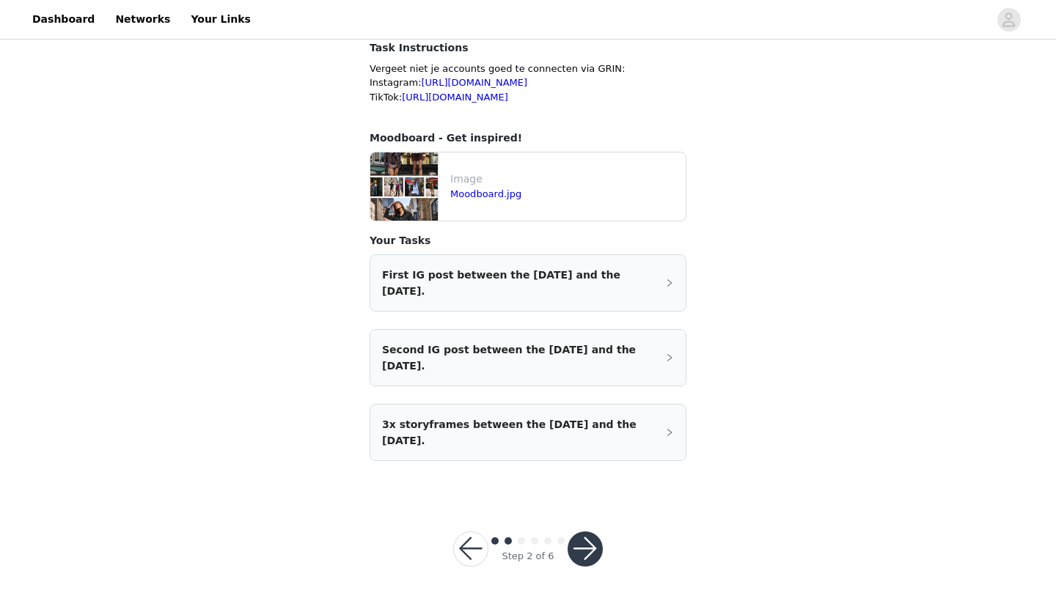
scroll to position [189, 0]
click at [665, 281] on icon "icon: right" at bounding box center [669, 284] width 9 height 9
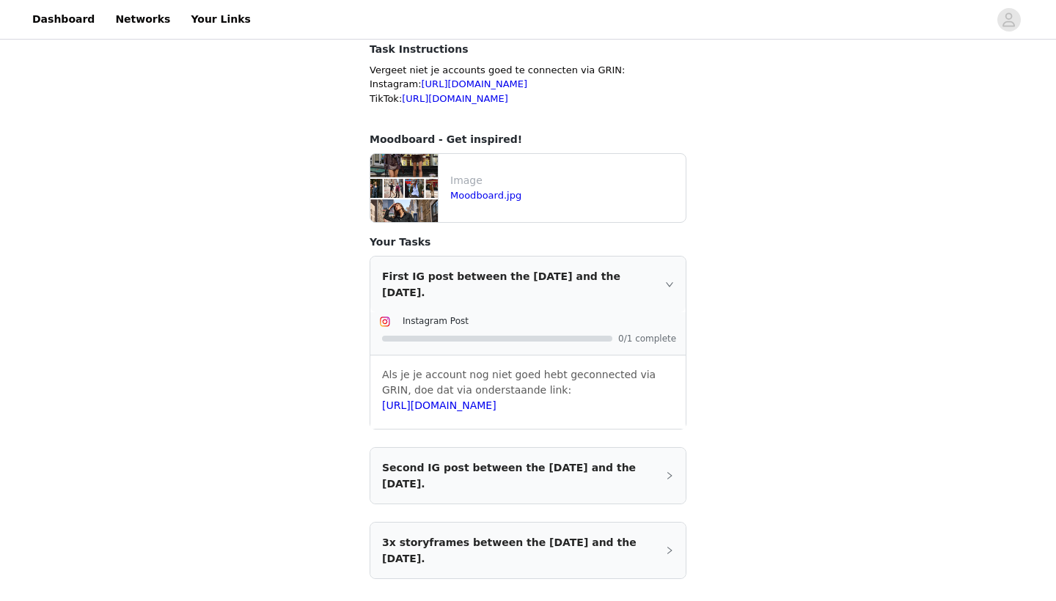
click at [675, 472] on div "Second IG post between the [DATE] and the [DATE]." at bounding box center [527, 476] width 315 height 56
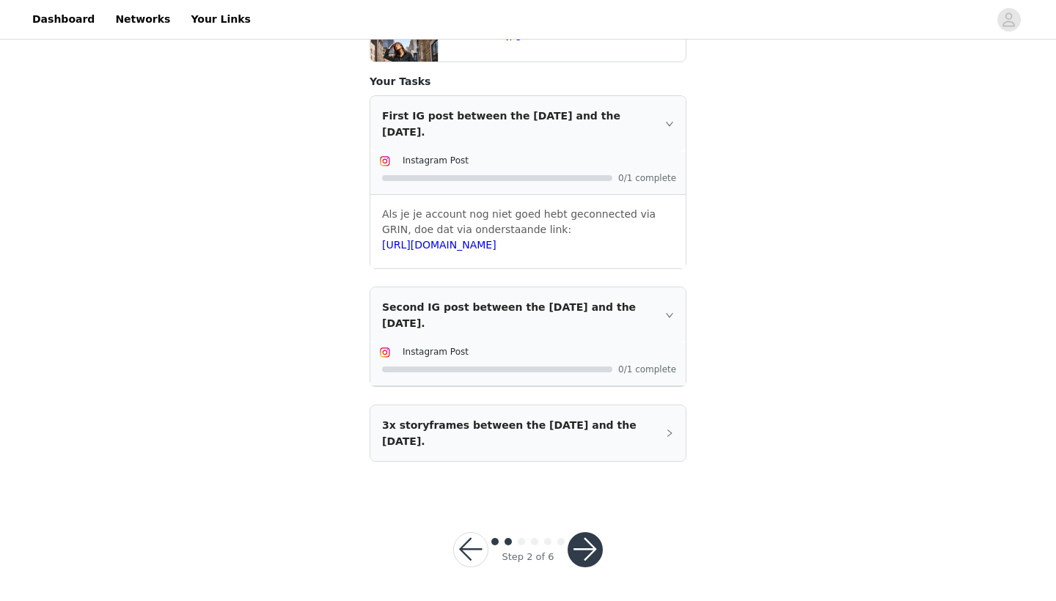
scroll to position [349, 0]
click at [669, 441] on div "3x storyframes between the [DATE] and the [DATE]." at bounding box center [527, 434] width 315 height 56
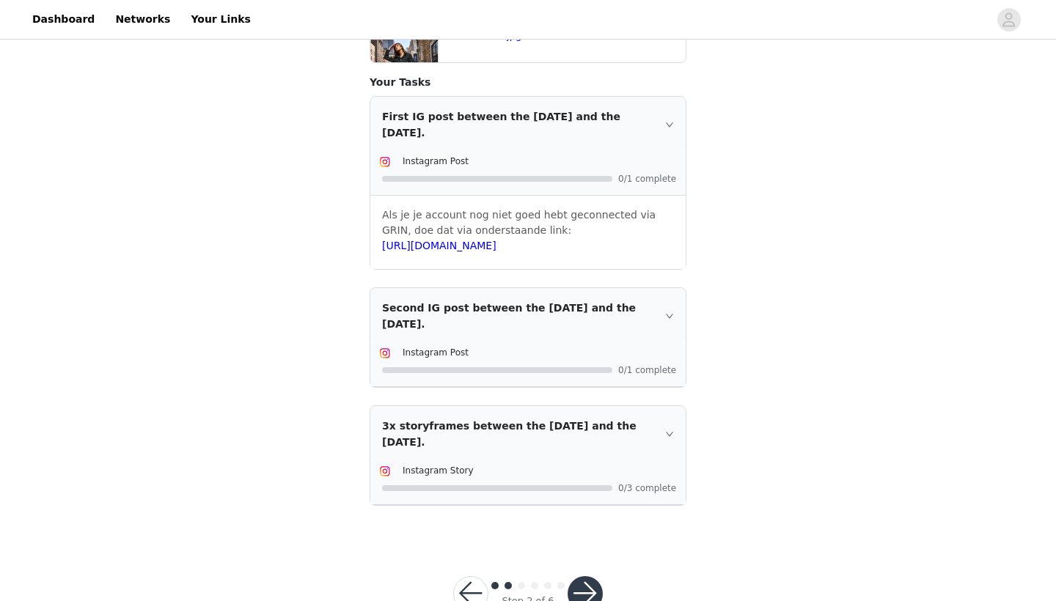
click at [415, 438] on div "3x storyframes between the [DATE] and the [DATE]." at bounding box center [527, 434] width 315 height 56
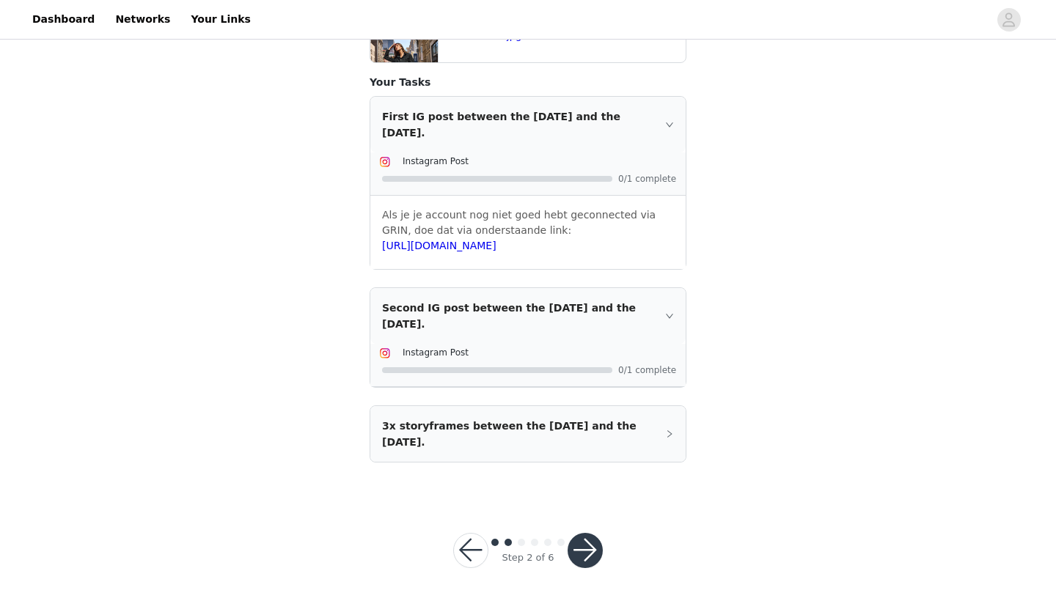
click at [581, 556] on button "button" at bounding box center [584, 550] width 35 height 35
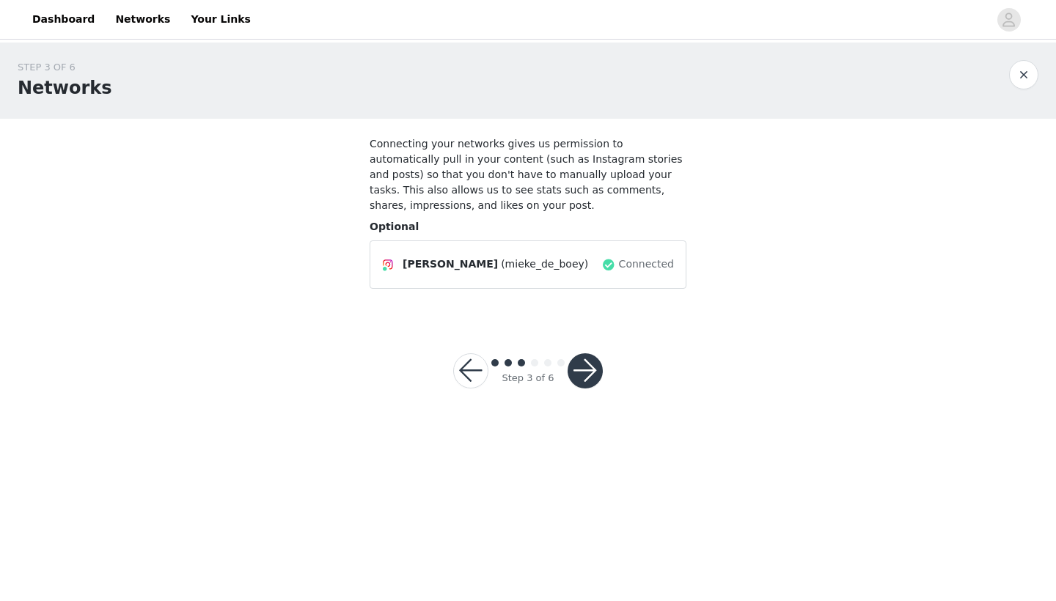
click at [546, 277] on div "[PERSON_NAME] (mieke_de_boey) Connected" at bounding box center [527, 264] width 317 height 48
click at [591, 372] on button "button" at bounding box center [584, 370] width 35 height 35
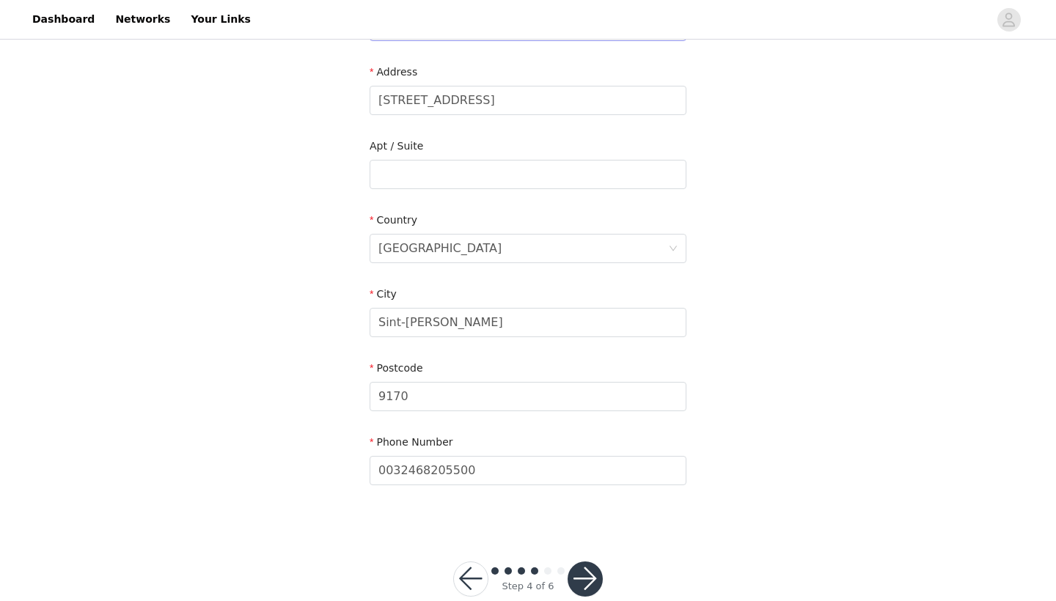
scroll to position [326, 0]
click at [585, 565] on button "button" at bounding box center [584, 577] width 35 height 35
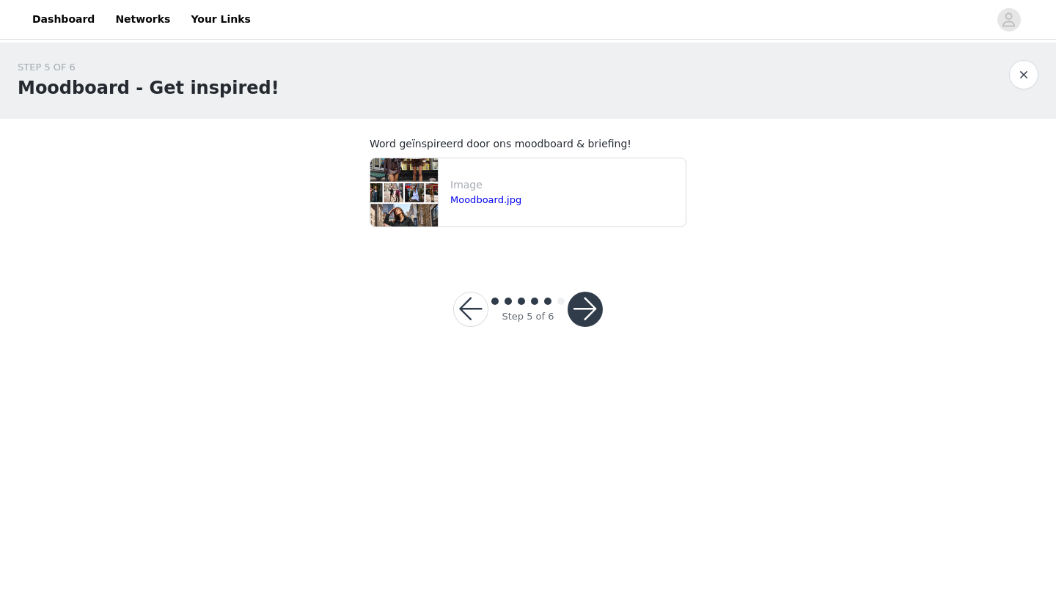
click at [599, 316] on button "button" at bounding box center [584, 309] width 35 height 35
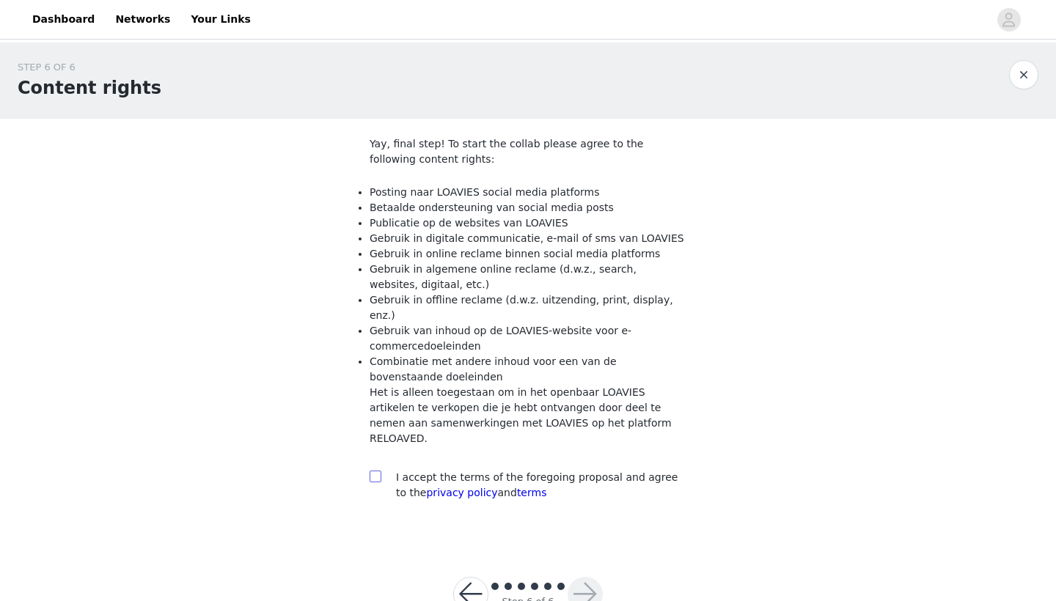
click at [372, 471] on input "checkbox" at bounding box center [374, 476] width 10 height 10
checkbox input "true"
click at [584, 577] on button "button" at bounding box center [584, 594] width 35 height 35
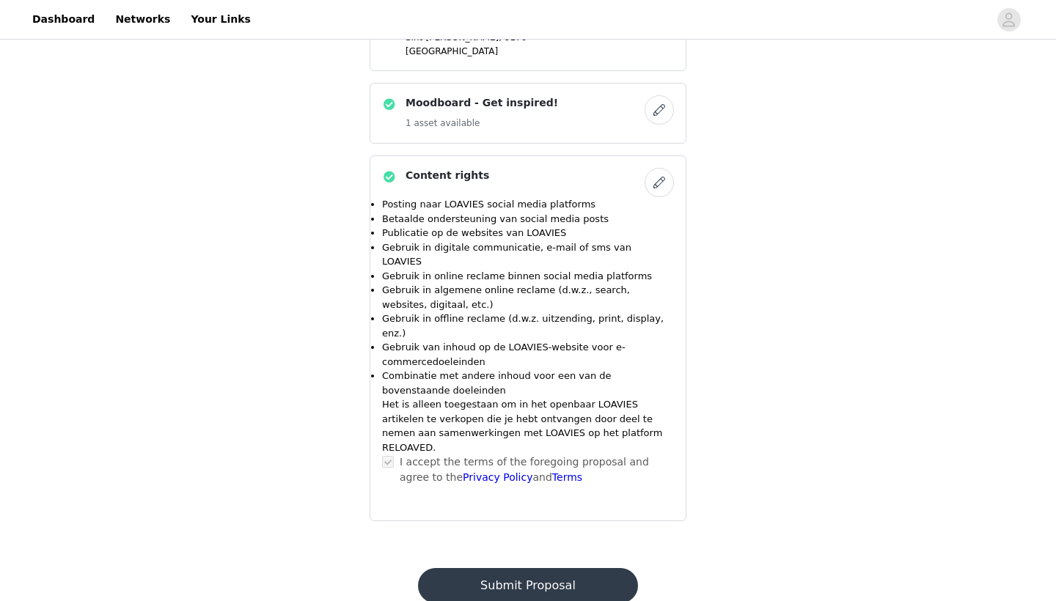
scroll to position [1059, 0]
click at [531, 569] on button "Submit Proposal" at bounding box center [527, 586] width 219 height 35
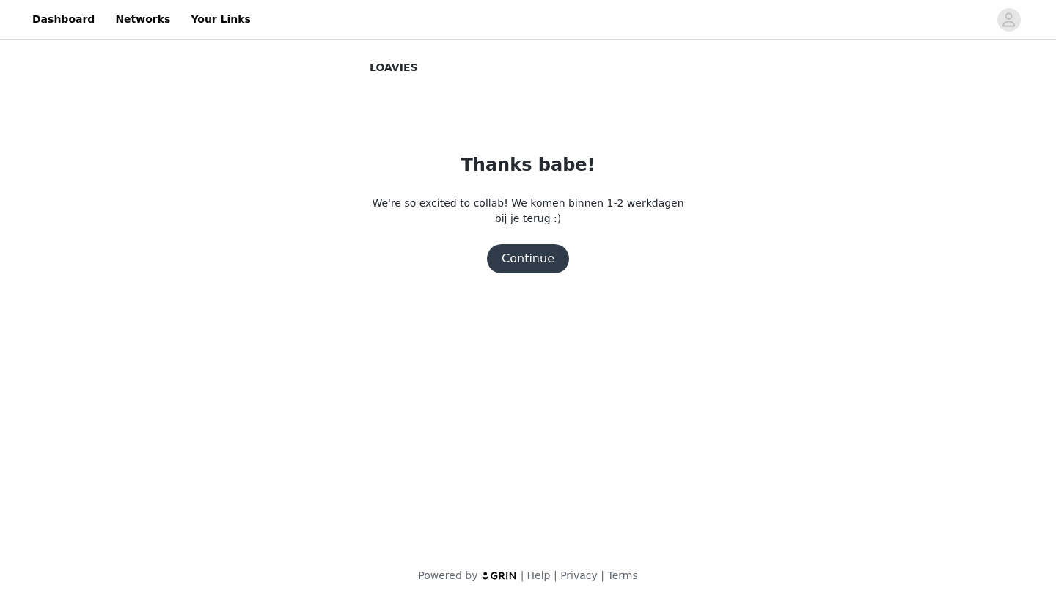
scroll to position [0, 0]
click at [546, 262] on button "Continue" at bounding box center [528, 258] width 82 height 29
